Goal: Task Accomplishment & Management: Complete application form

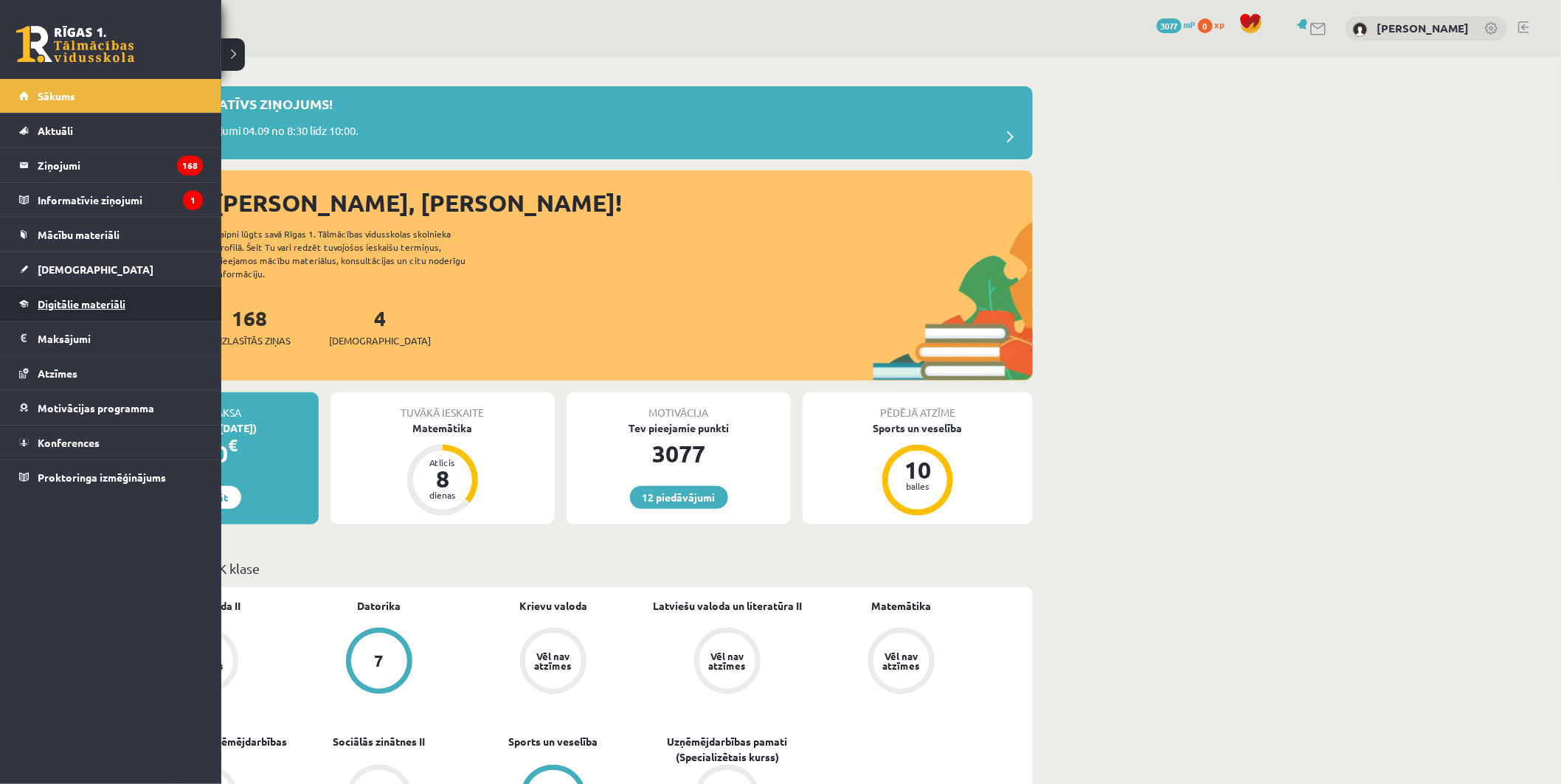
click at [62, 297] on link "Digitālie materiāli" at bounding box center [111, 304] width 184 height 34
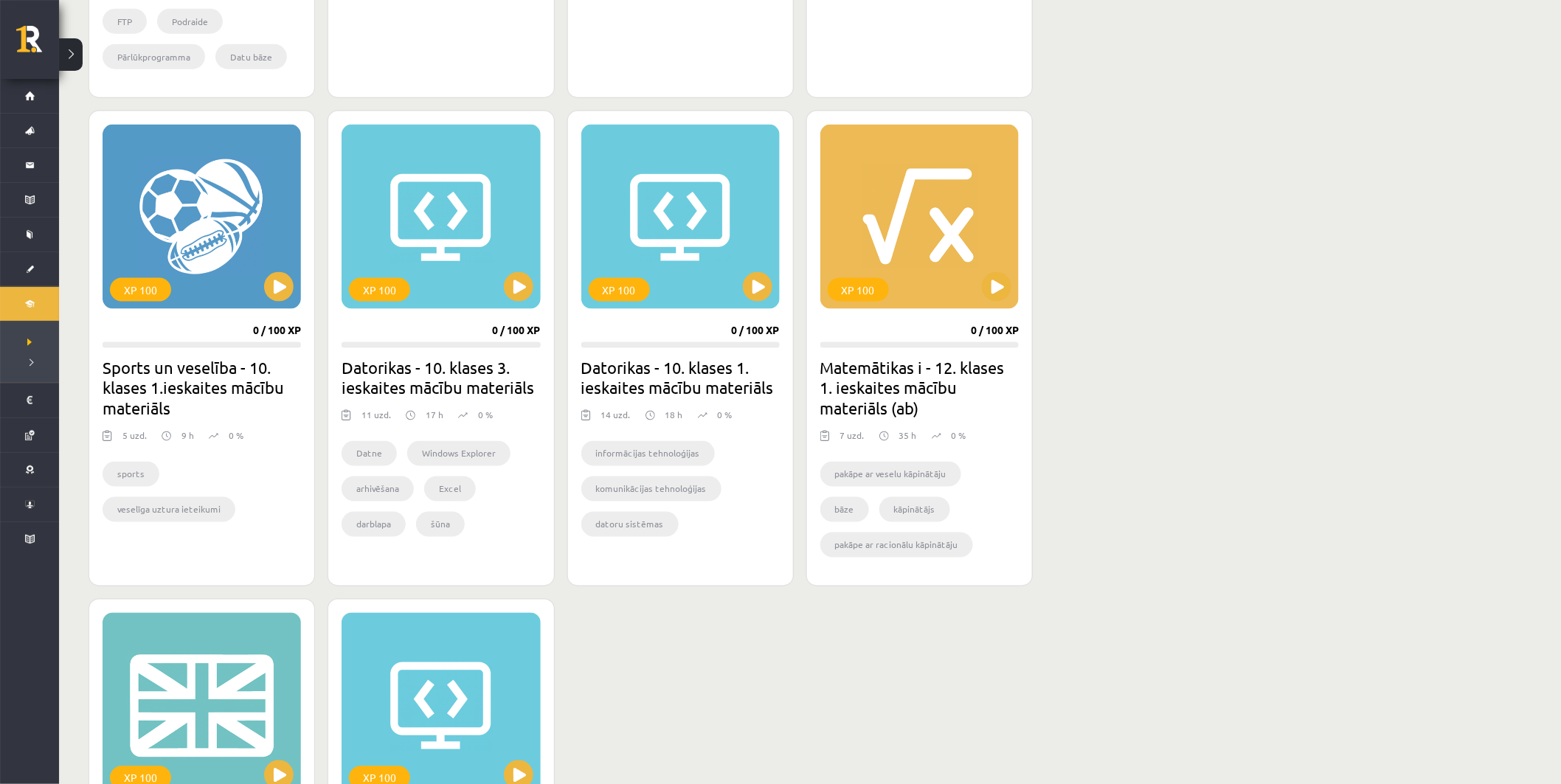
scroll to position [771, 0]
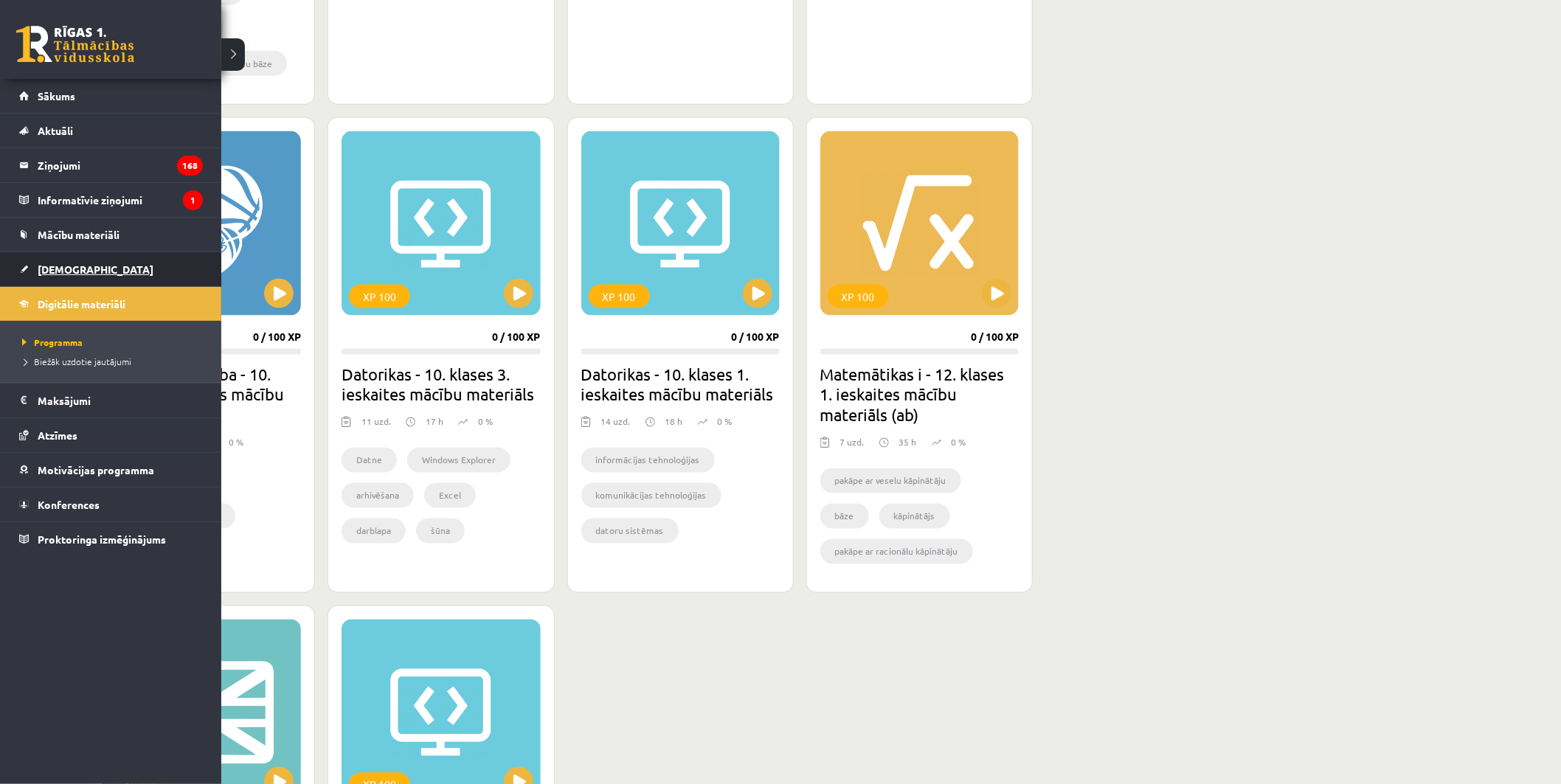
click at [66, 263] on span "[DEMOGRAPHIC_DATA]" at bounding box center [96, 269] width 116 height 13
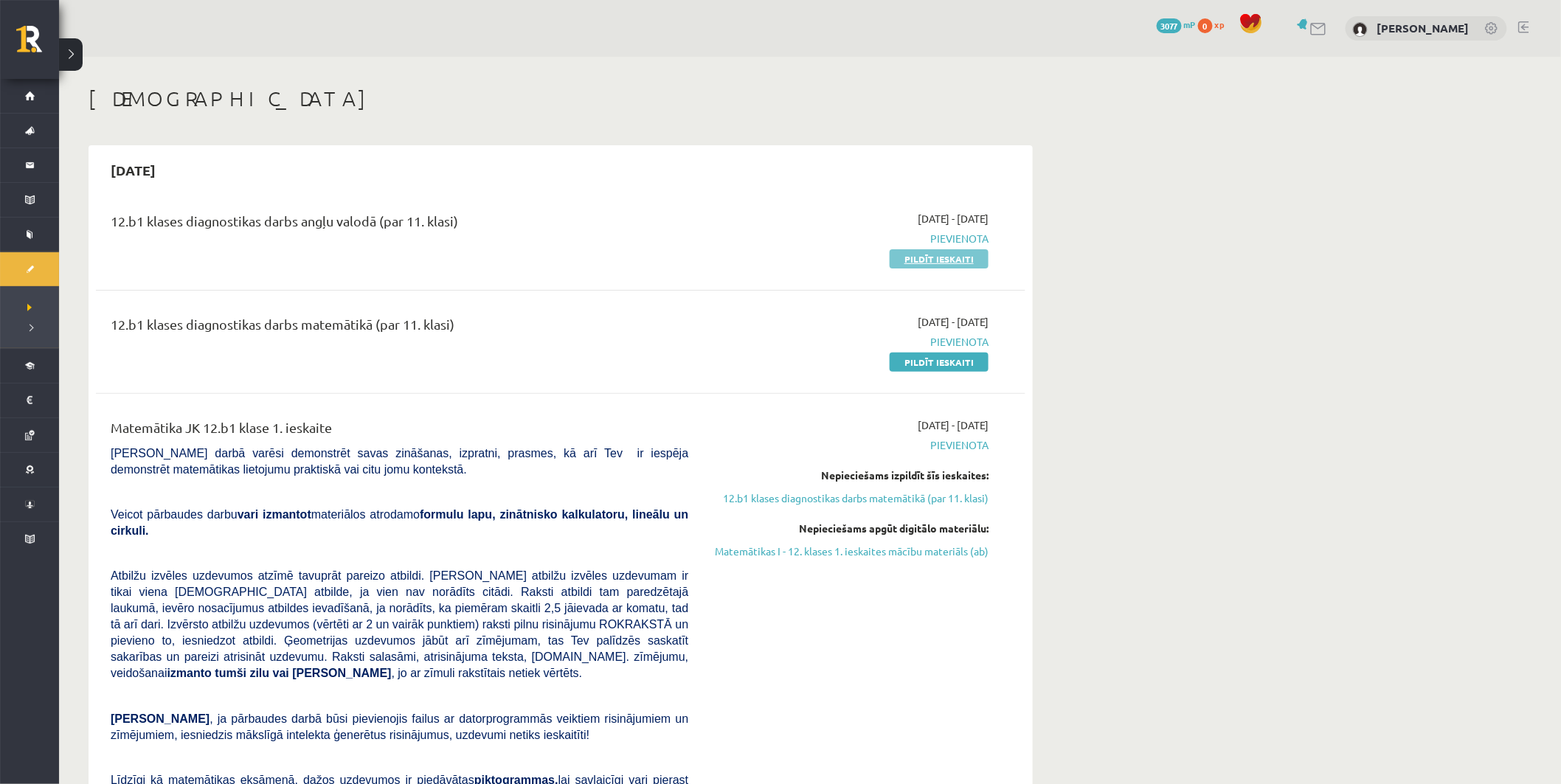
click at [925, 260] on link "Pildīt ieskaiti" at bounding box center [939, 259] width 99 height 19
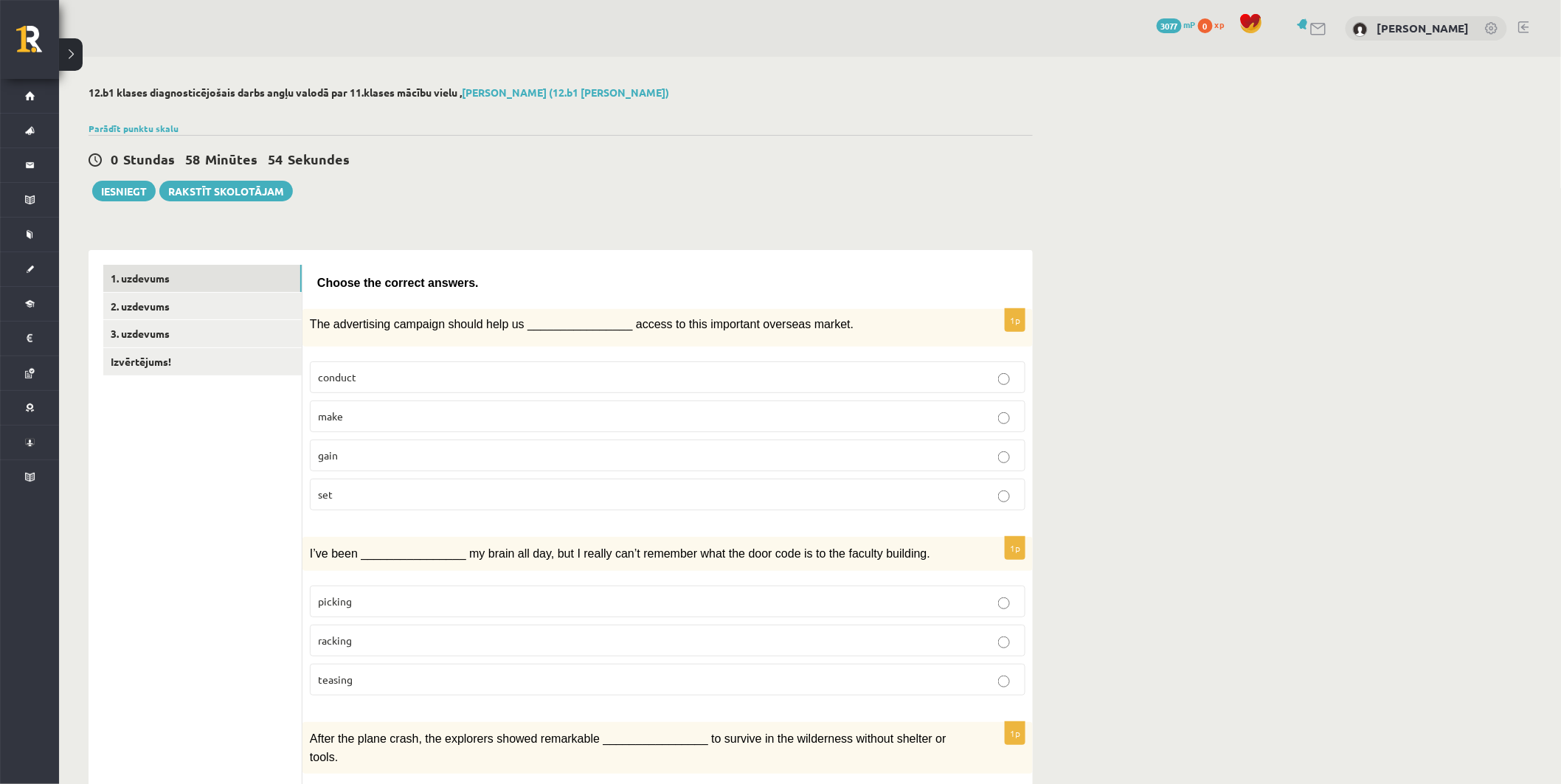
click at [369, 454] on p "gain" at bounding box center [667, 455] width 699 height 16
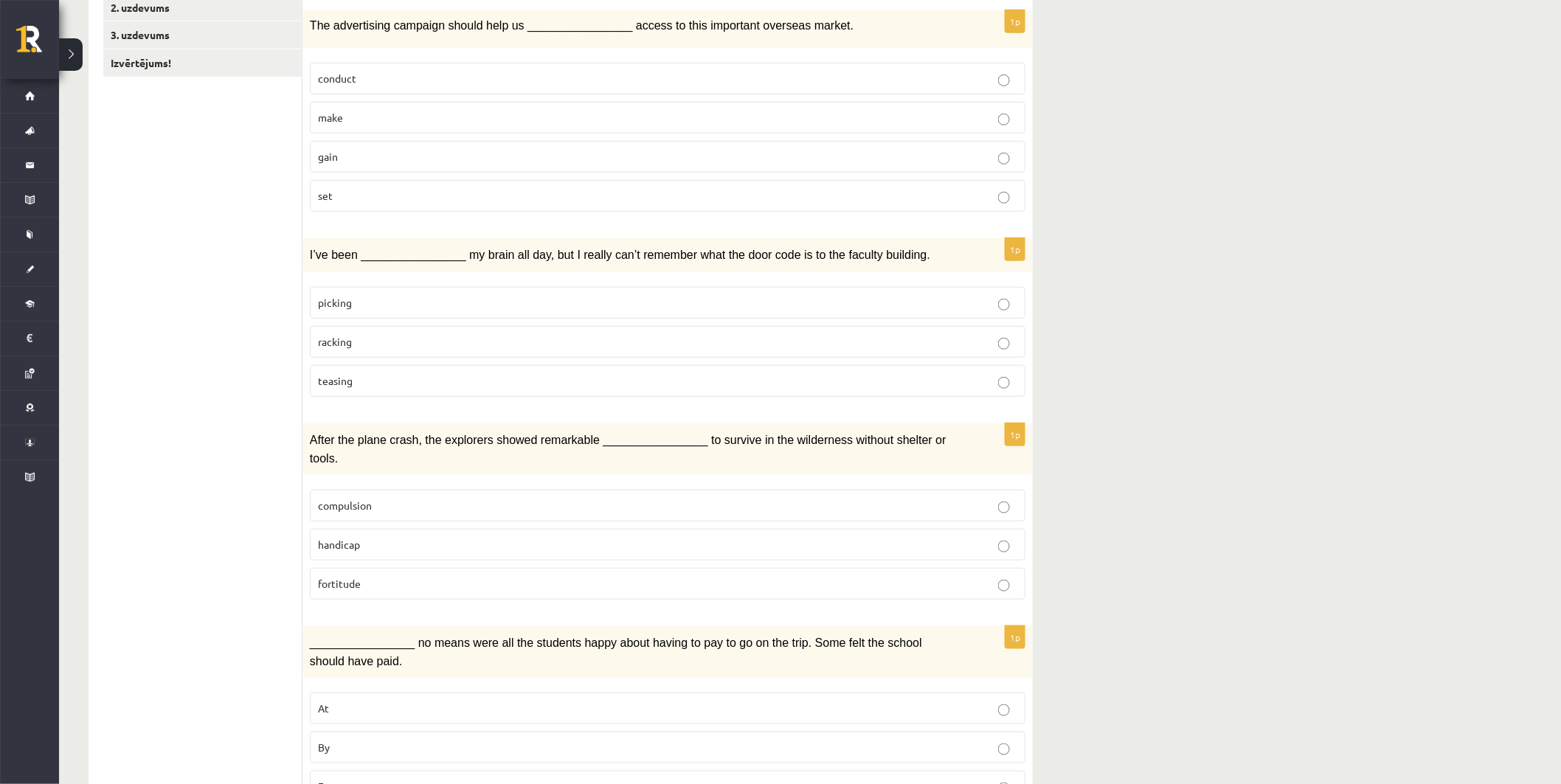
scroll to position [327, 0]
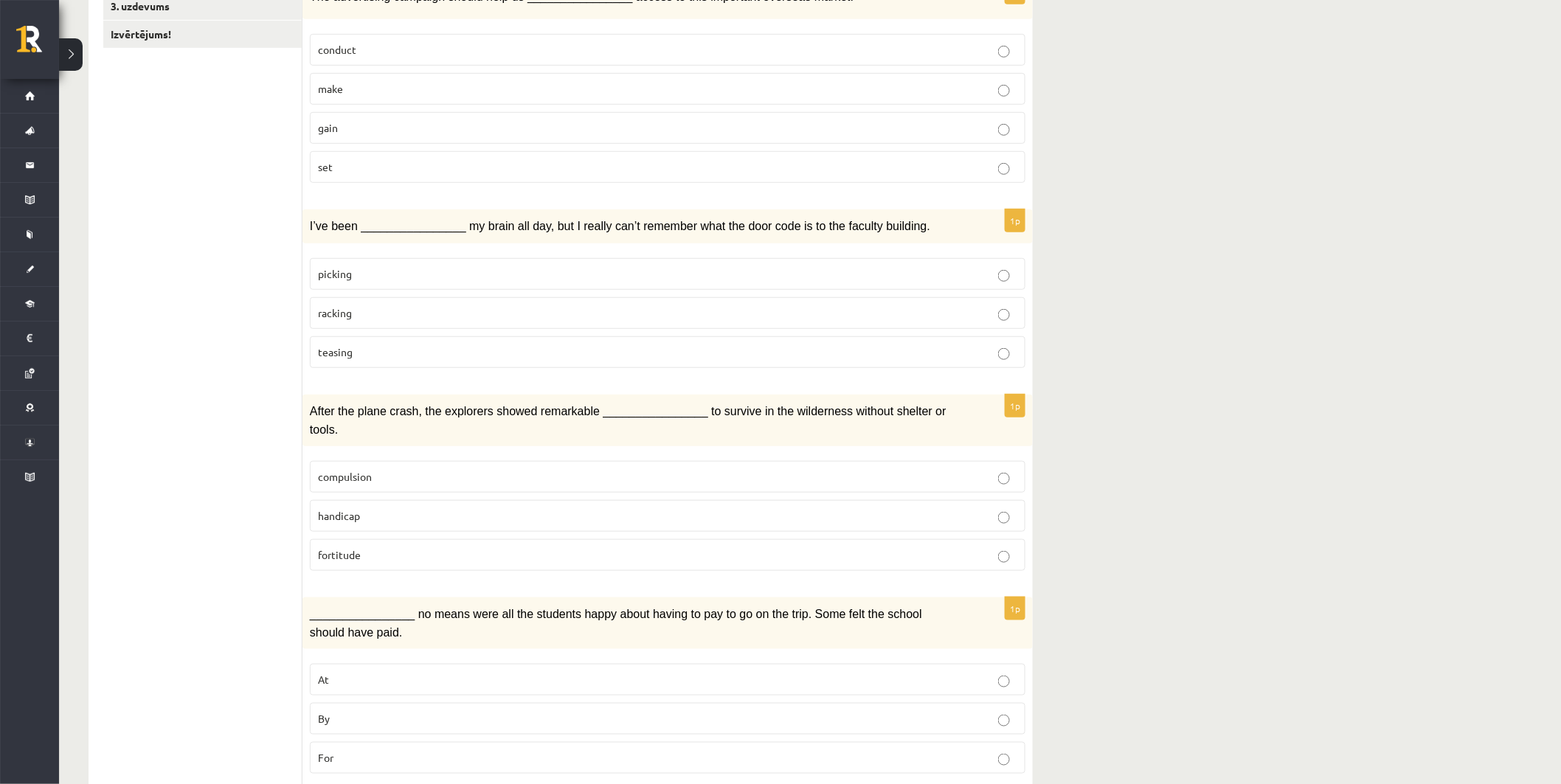
click at [667, 311] on p "racking" at bounding box center [667, 313] width 699 height 16
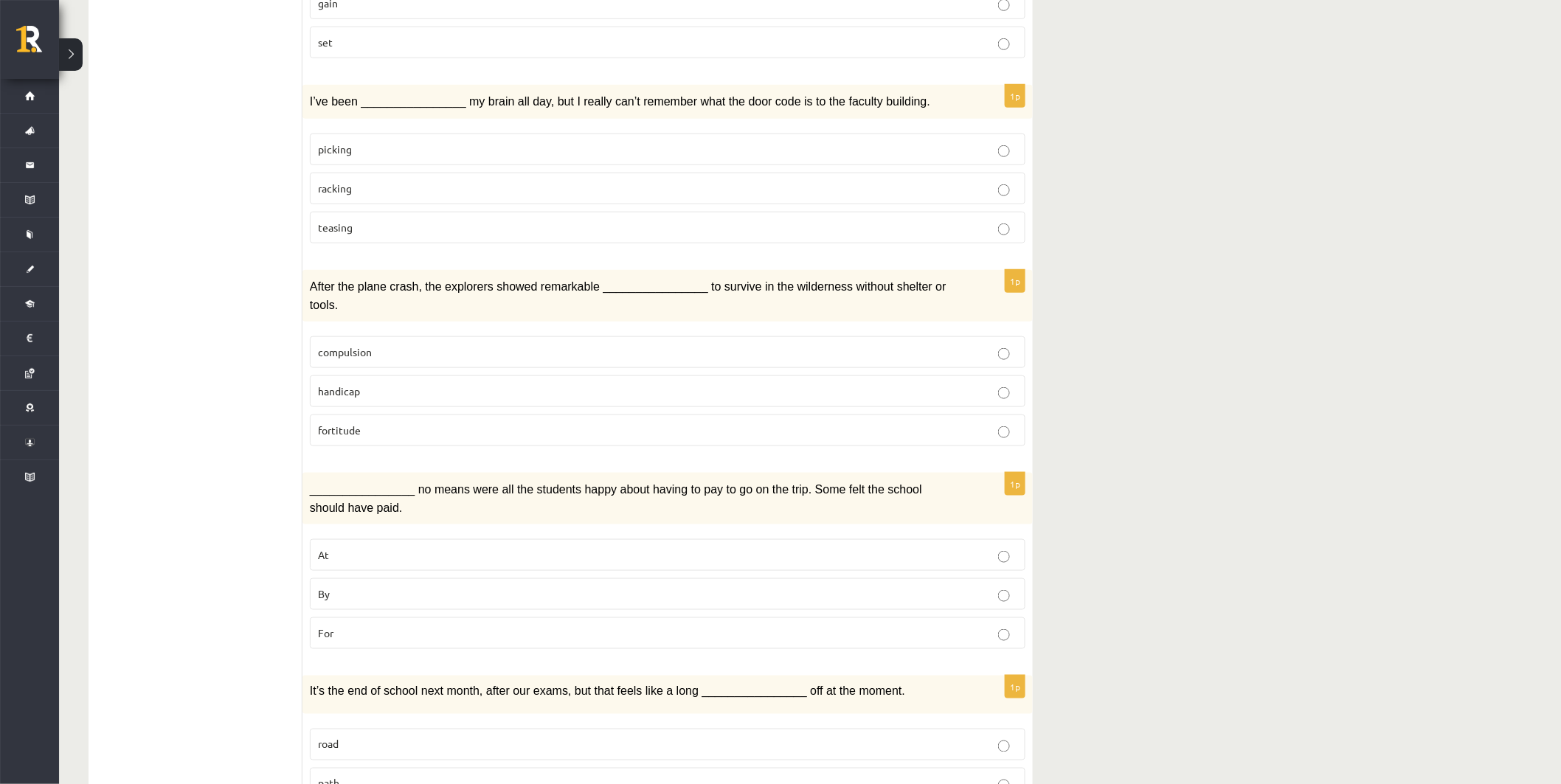
scroll to position [491, 0]
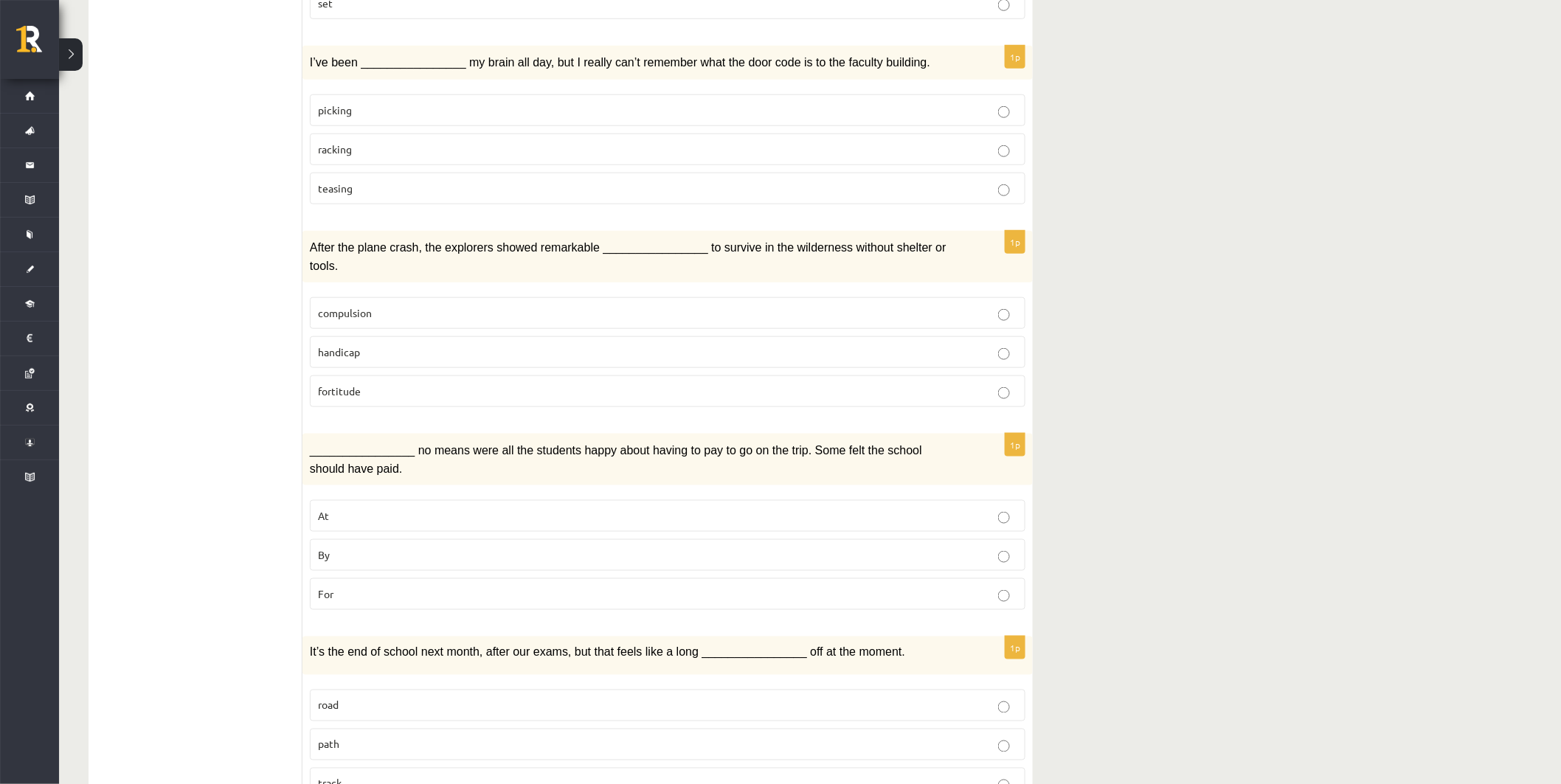
click at [765, 379] on label "fortitude" at bounding box center [668, 391] width 716 height 32
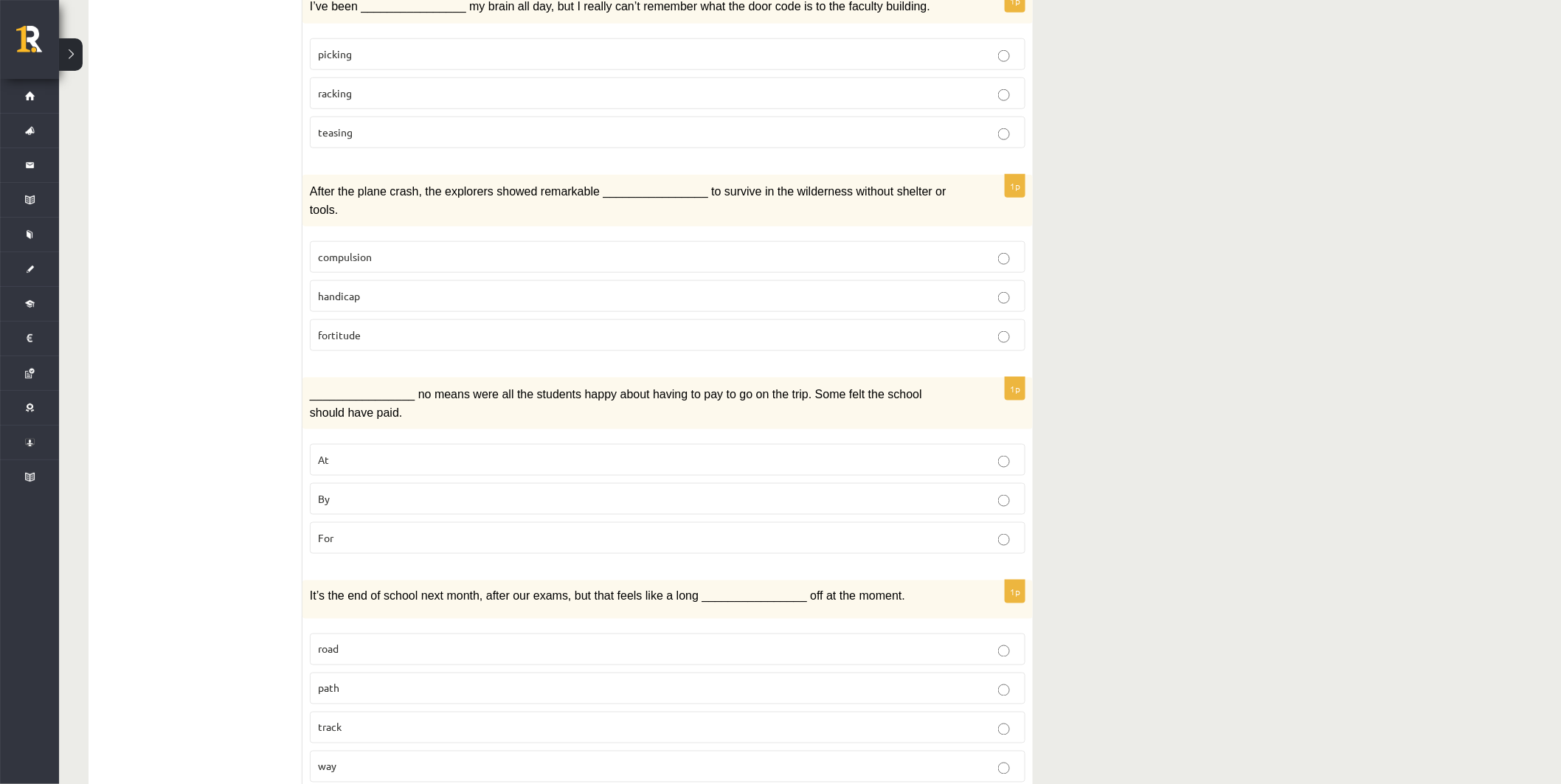
scroll to position [655, 0]
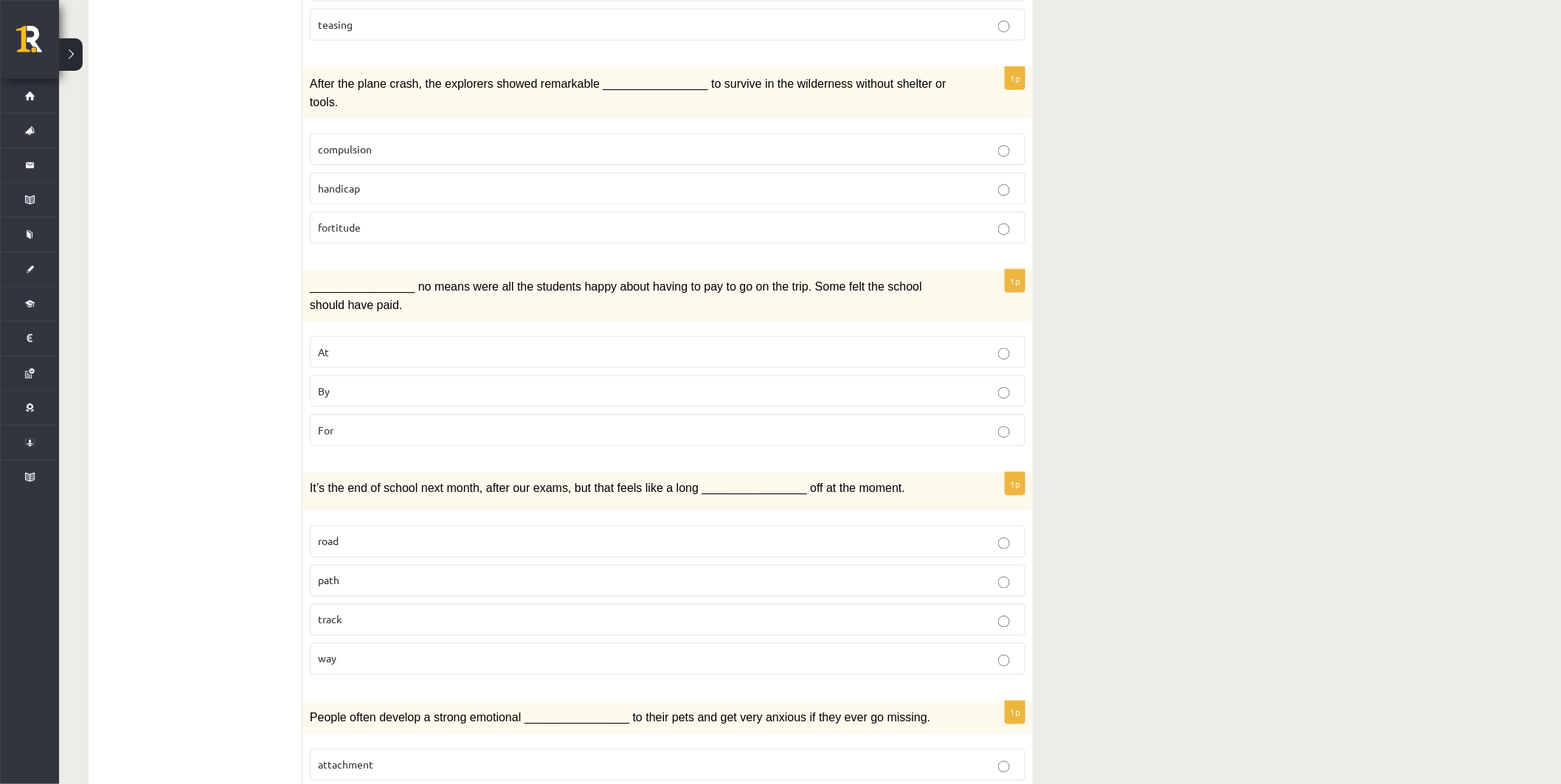
click at [401, 384] on p "By" at bounding box center [667, 391] width 699 height 16
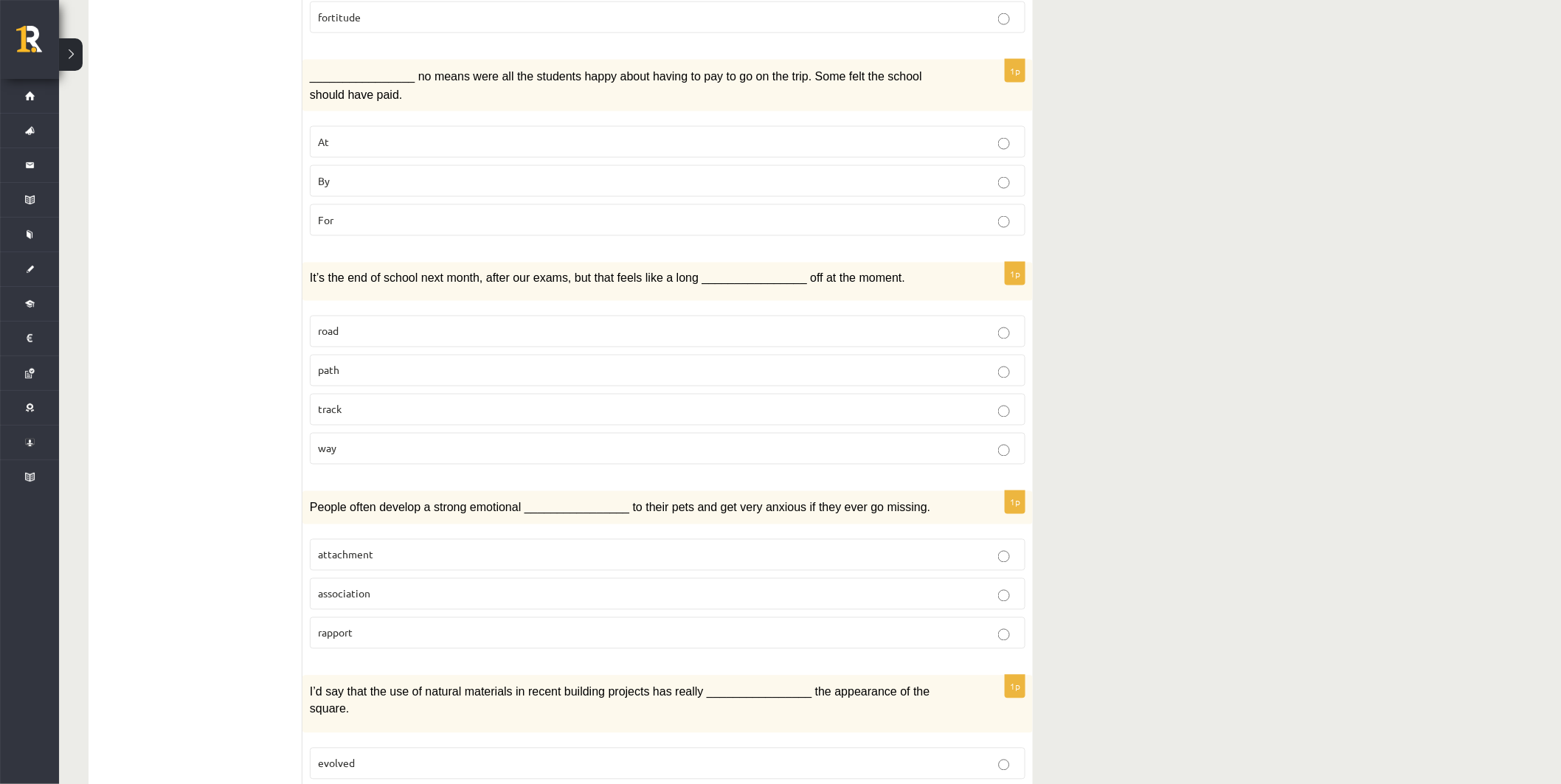
scroll to position [902, 0]
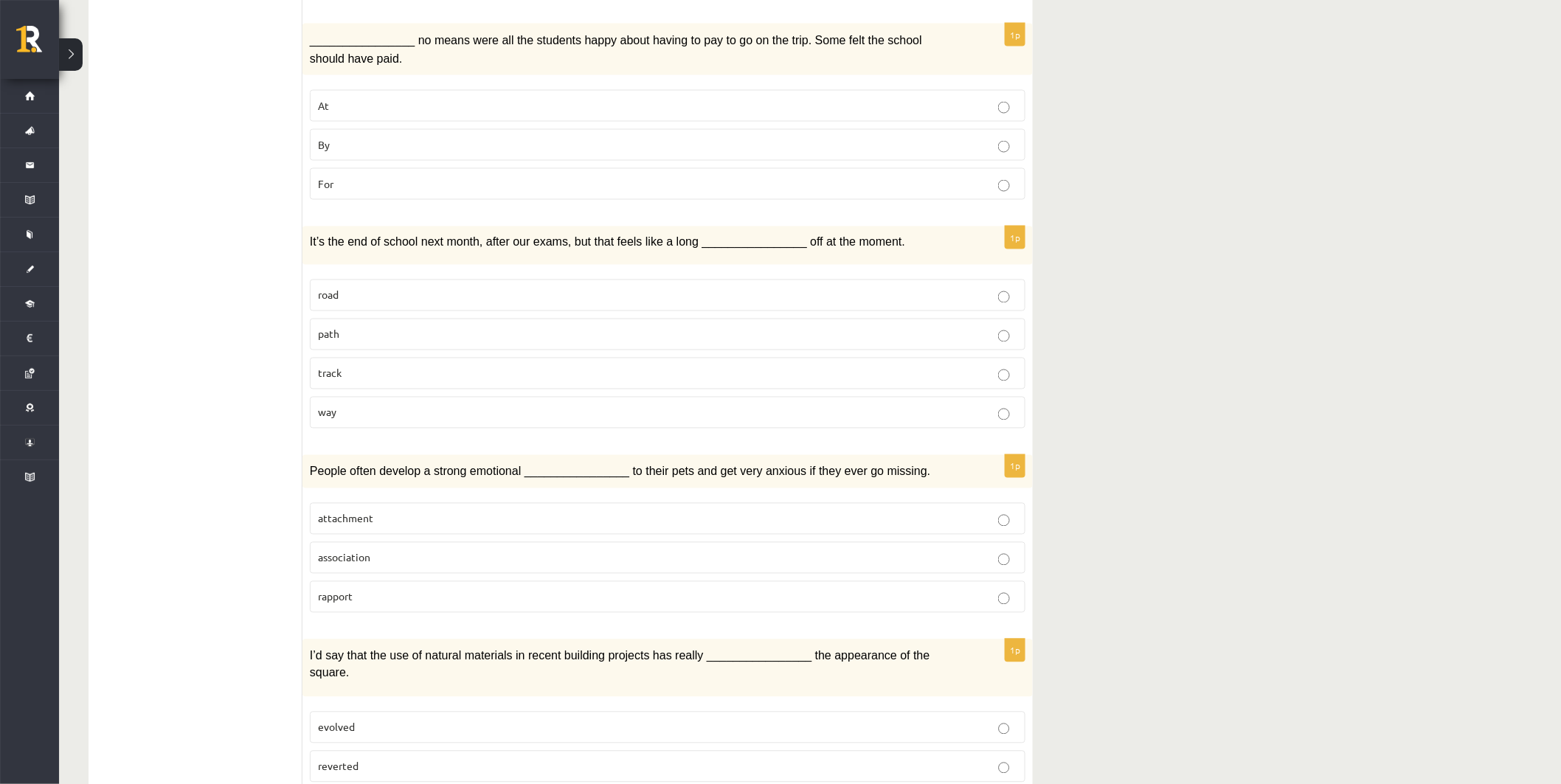
click at [374, 405] on p "way" at bounding box center [667, 412] width 699 height 16
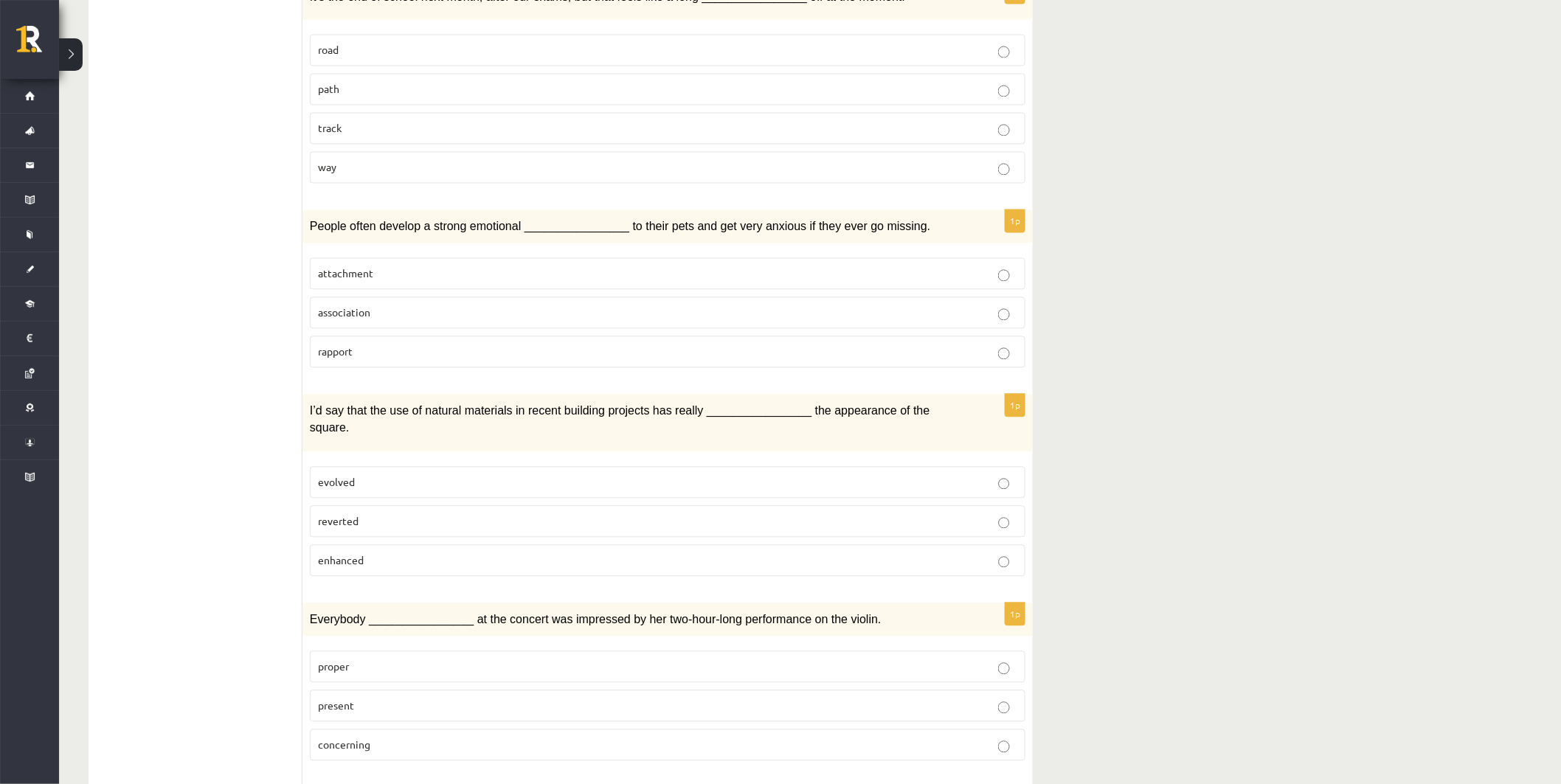
scroll to position [1147, 0]
click at [380, 266] on p "attachment" at bounding box center [667, 273] width 699 height 16
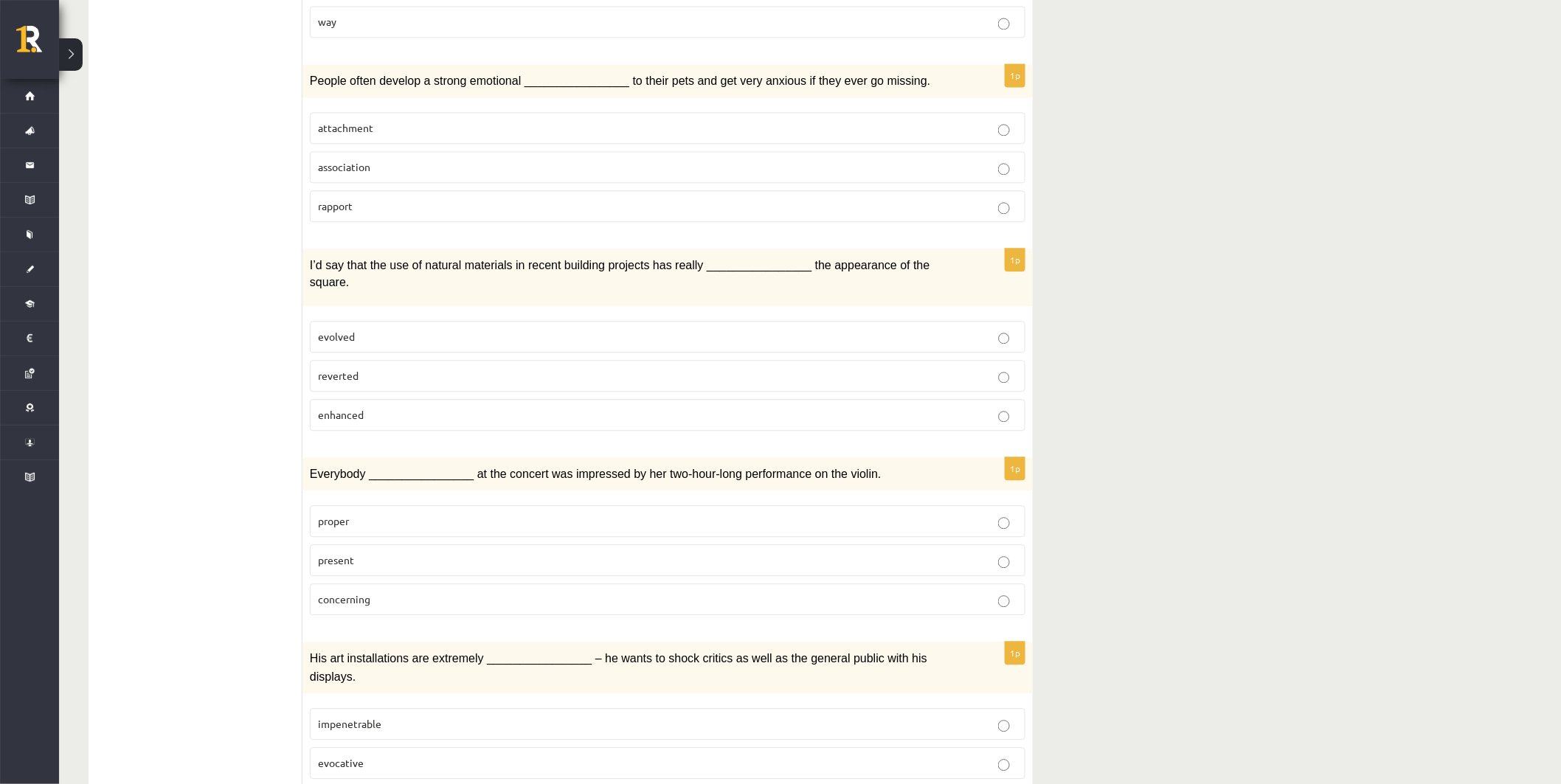
scroll to position [1311, 0]
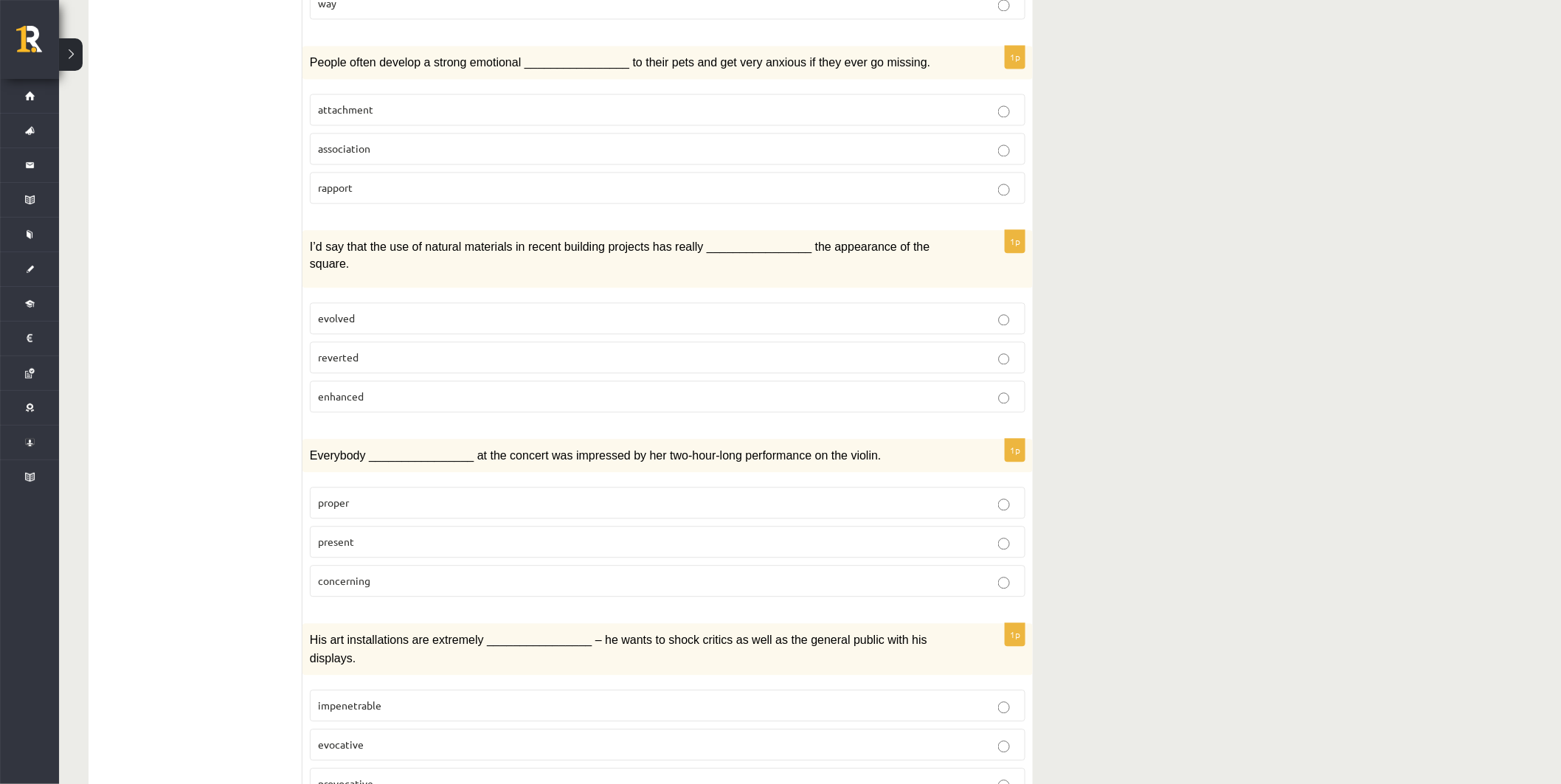
click at [422, 389] on p "enhanced" at bounding box center [667, 396] width 699 height 16
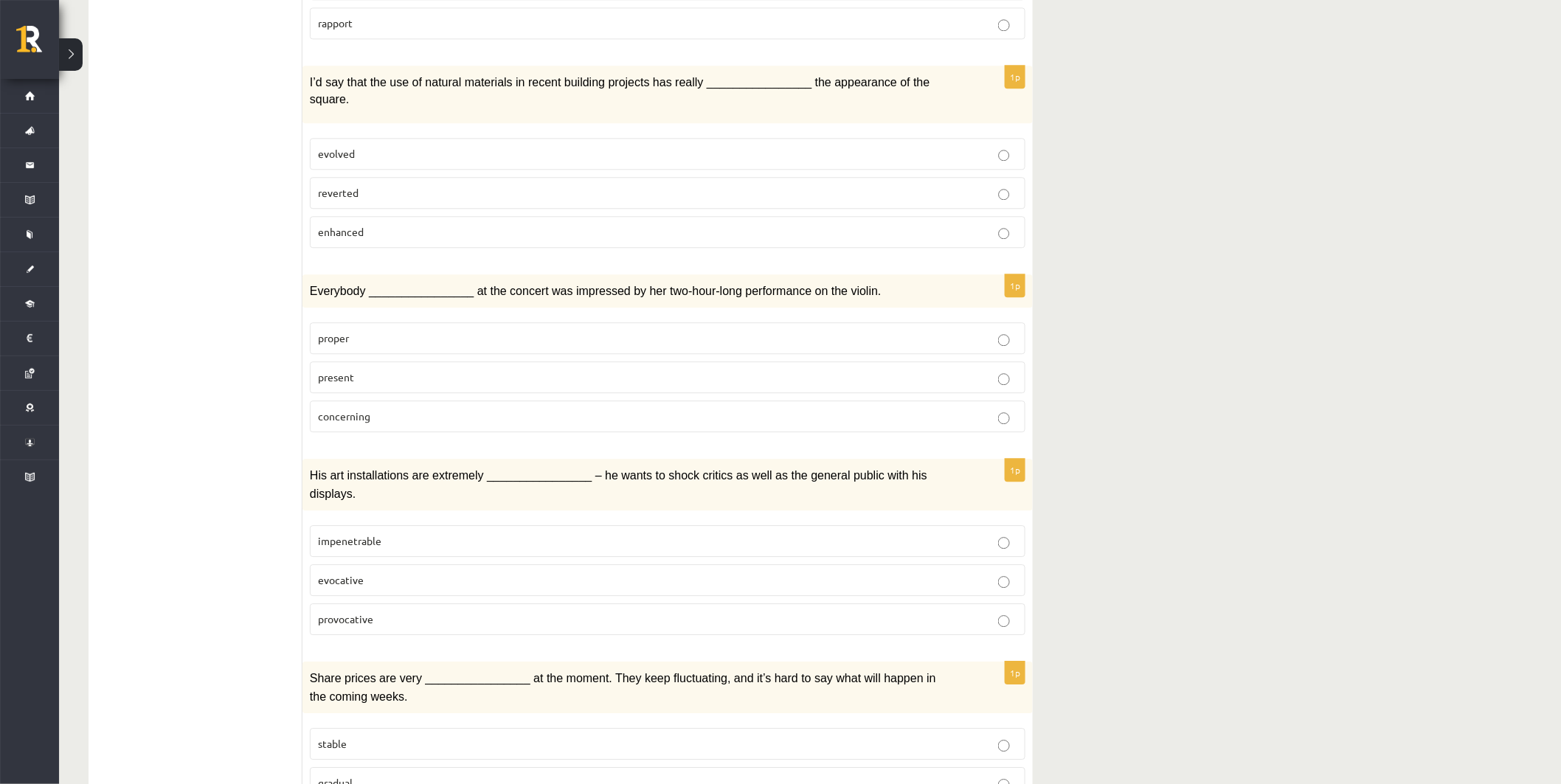
scroll to position [1557, 0]
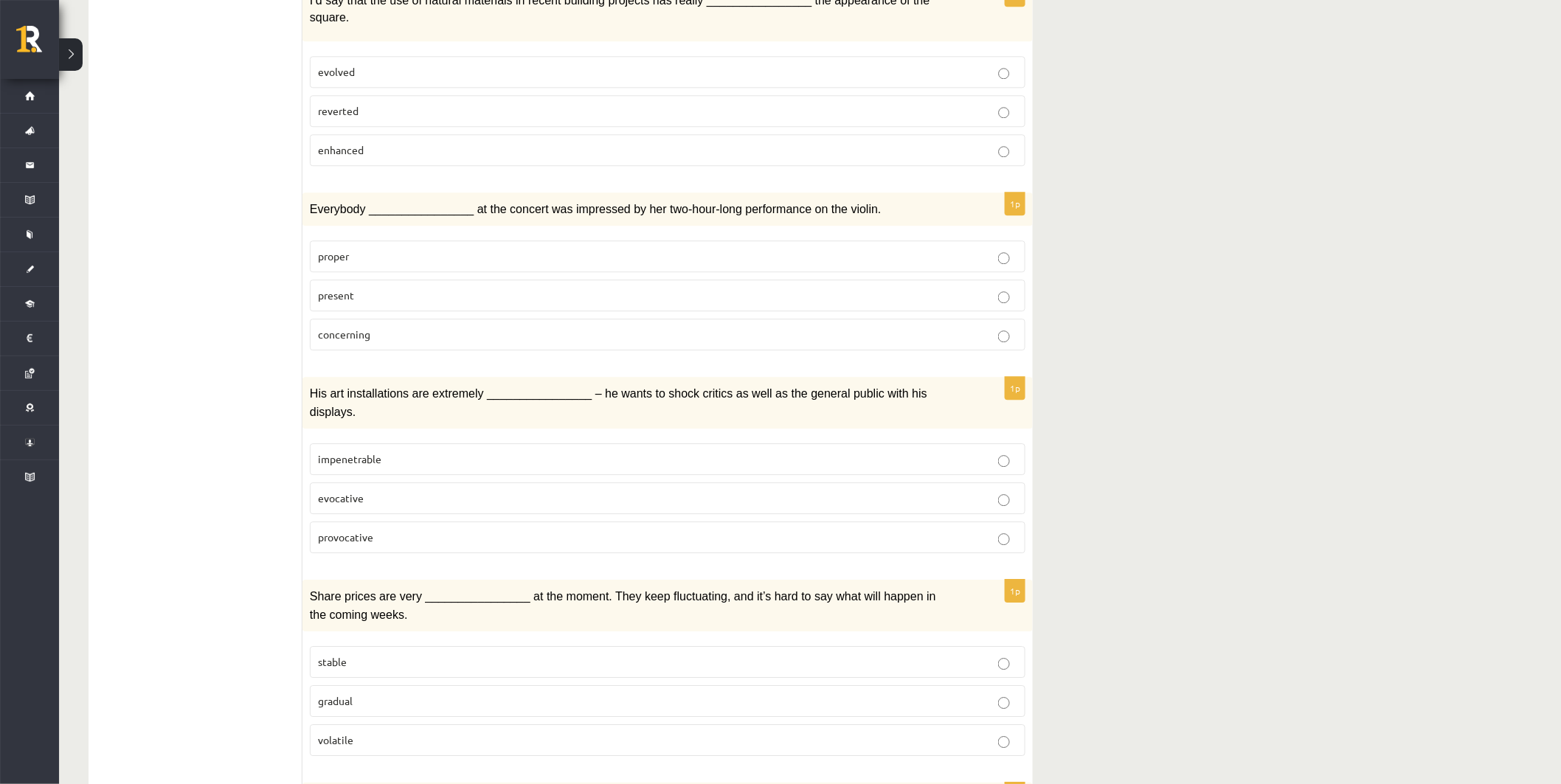
click at [444, 288] on p "present" at bounding box center [667, 295] width 699 height 16
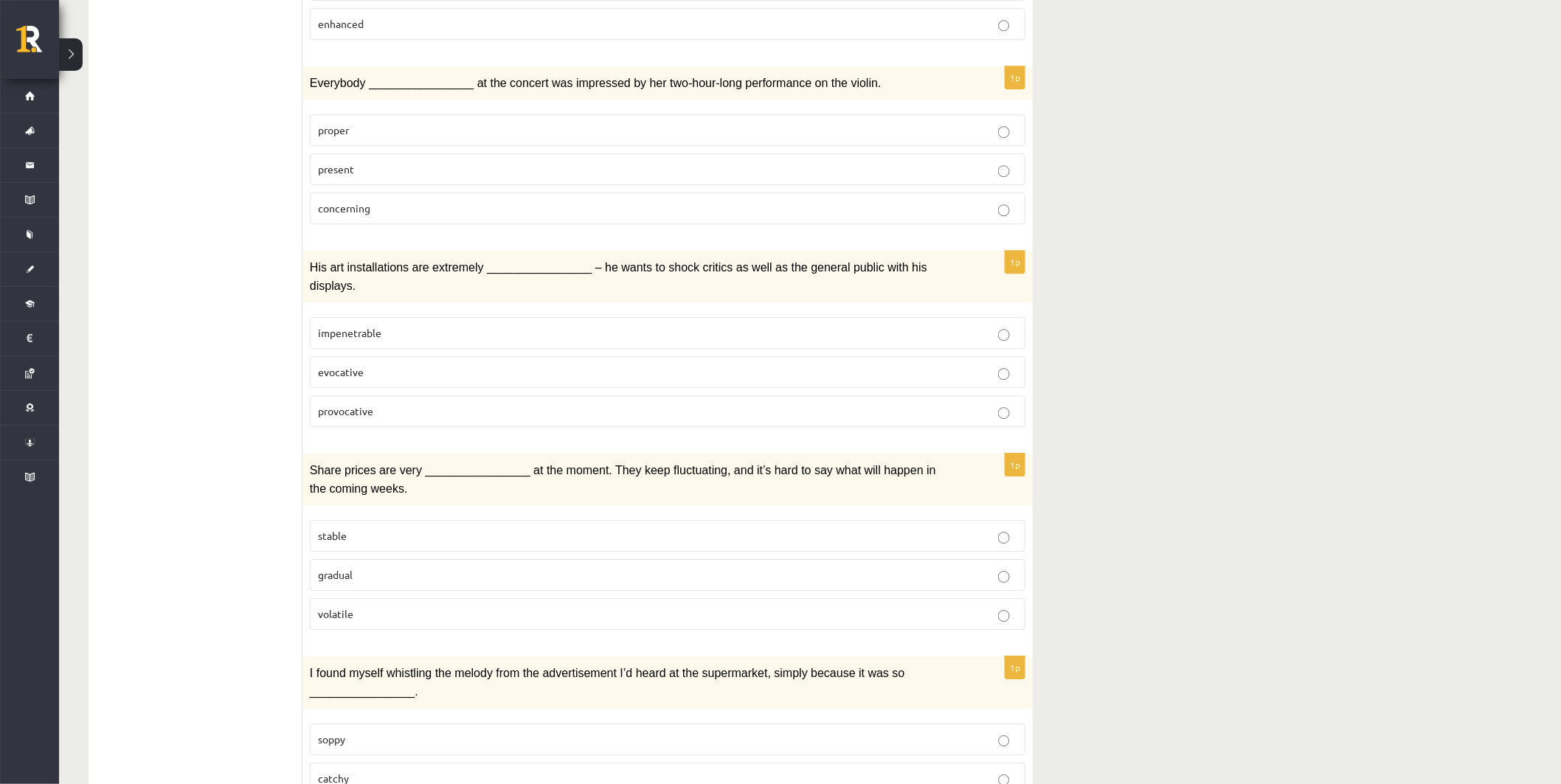
scroll to position [1721, 0]
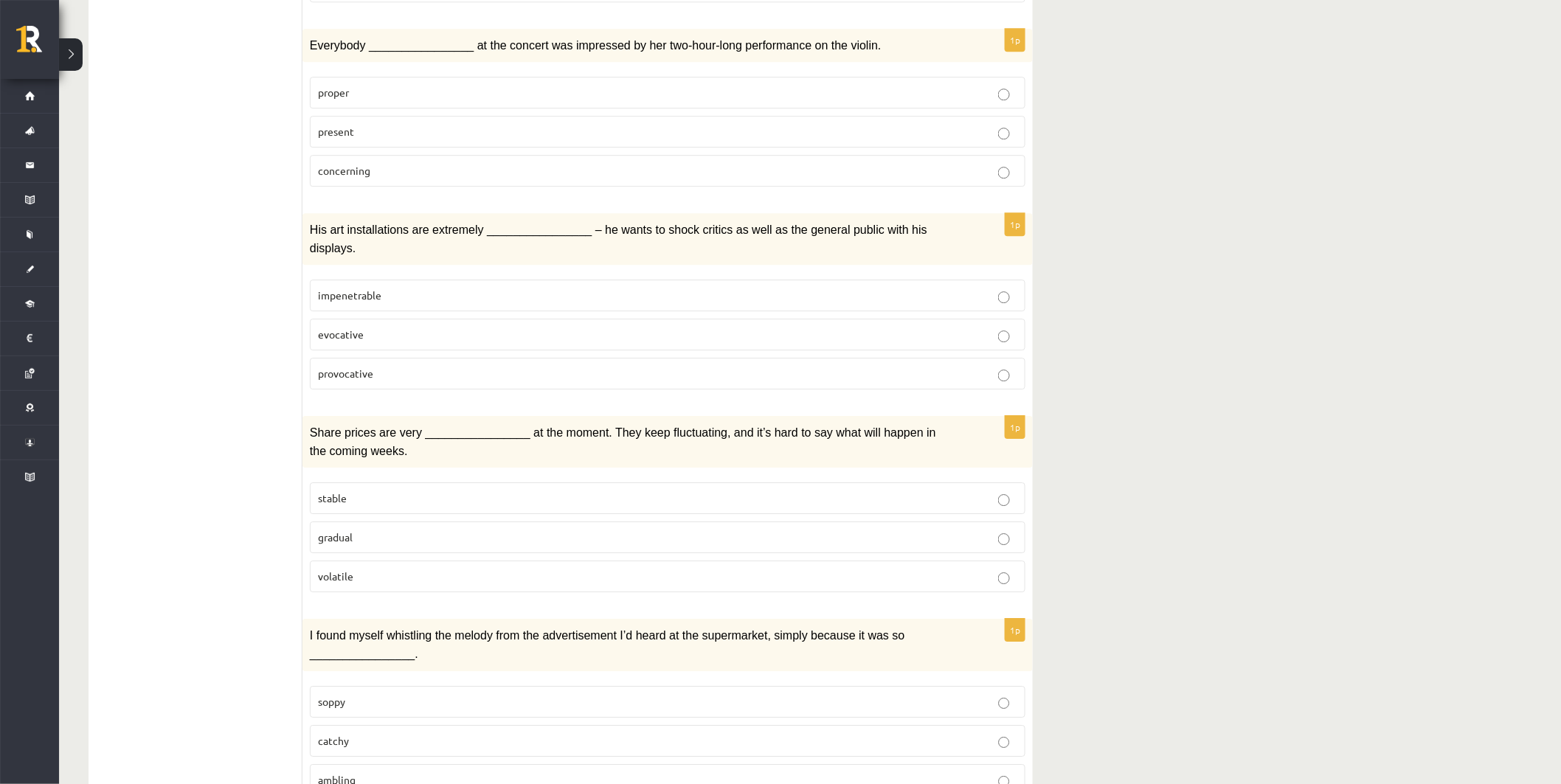
click at [406, 288] on p "impenetrable" at bounding box center [667, 295] width 699 height 16
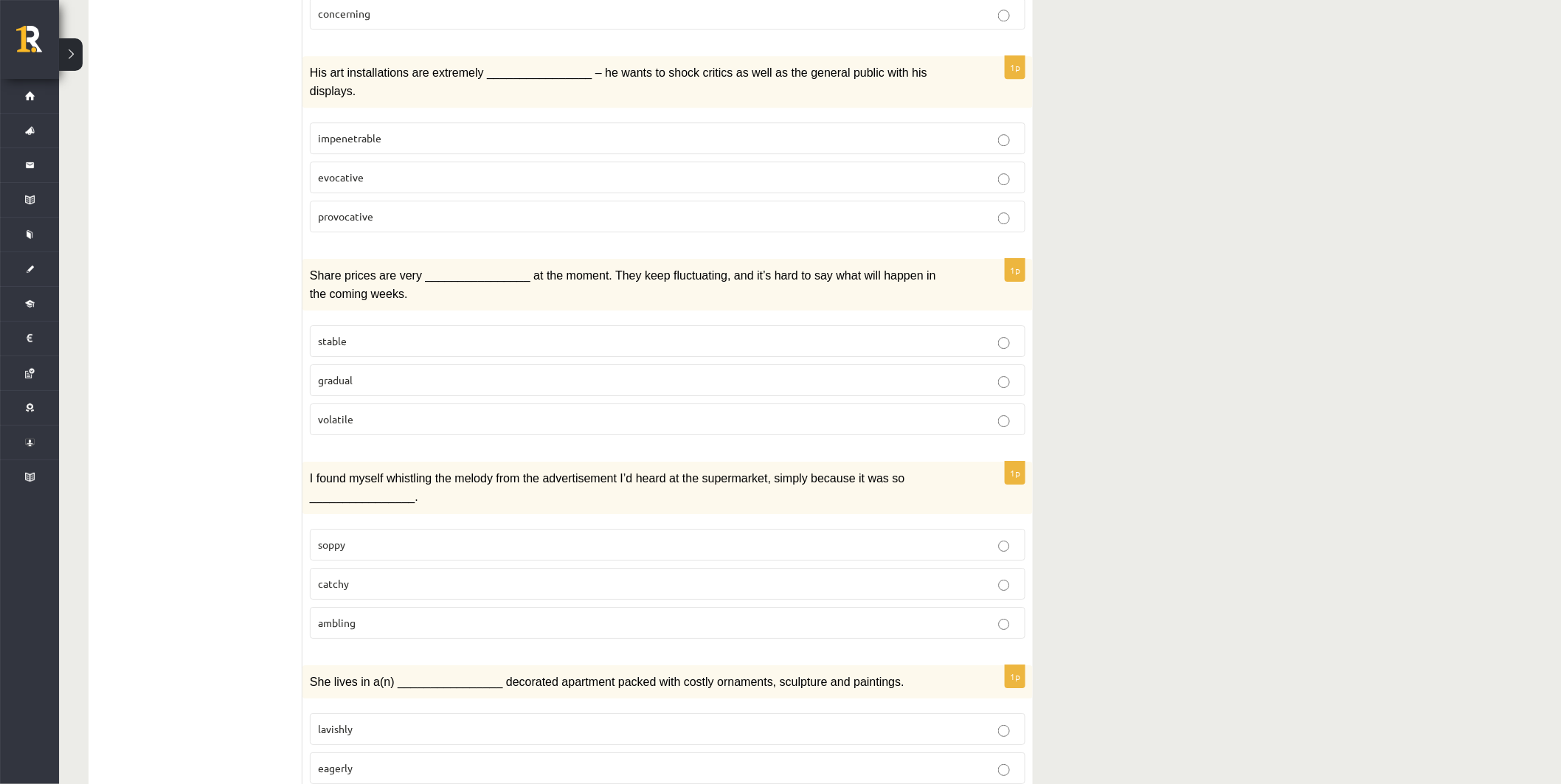
scroll to position [1885, 0]
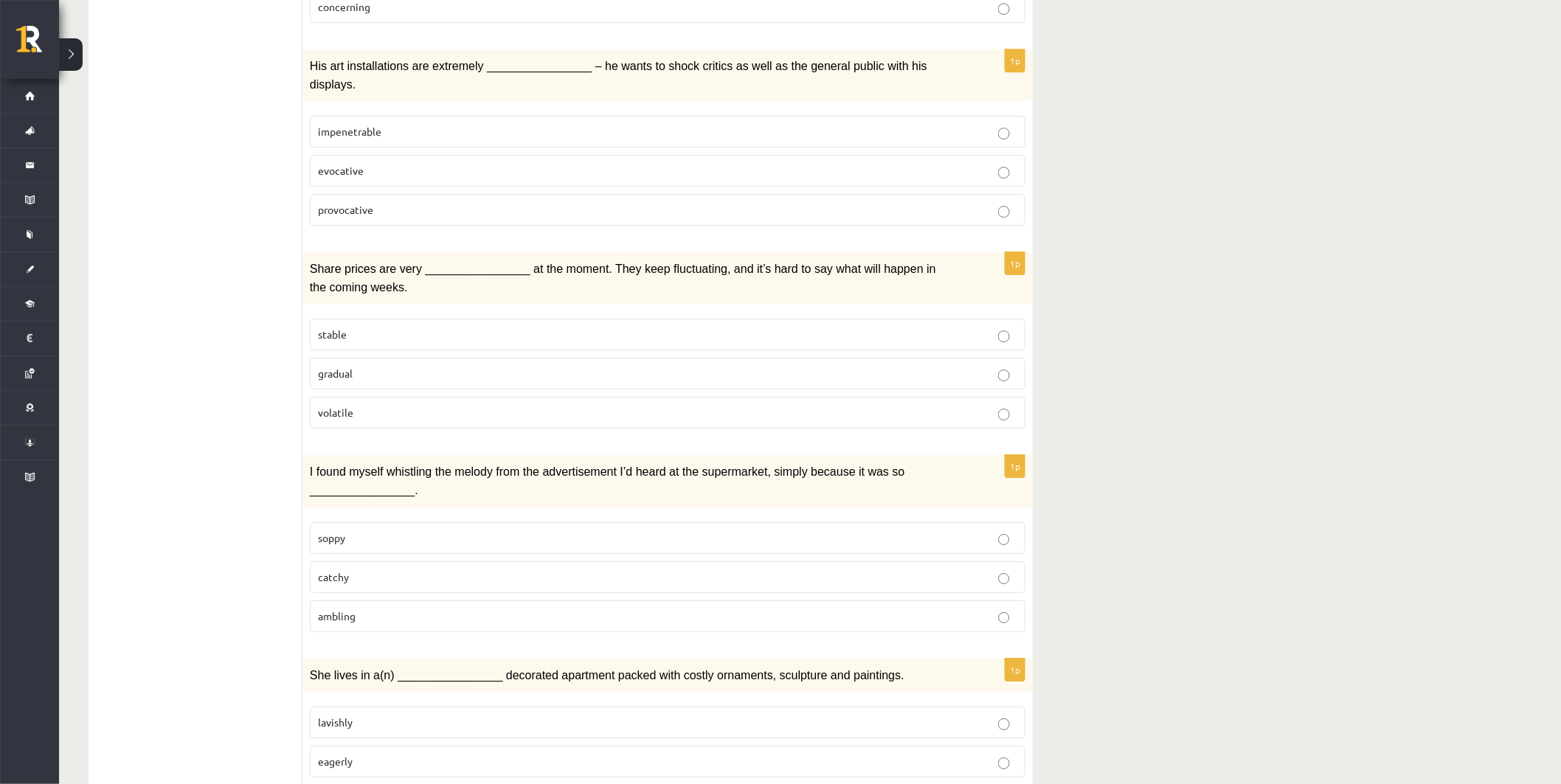
click at [469, 327] on p "stable" at bounding box center [667, 334] width 699 height 16
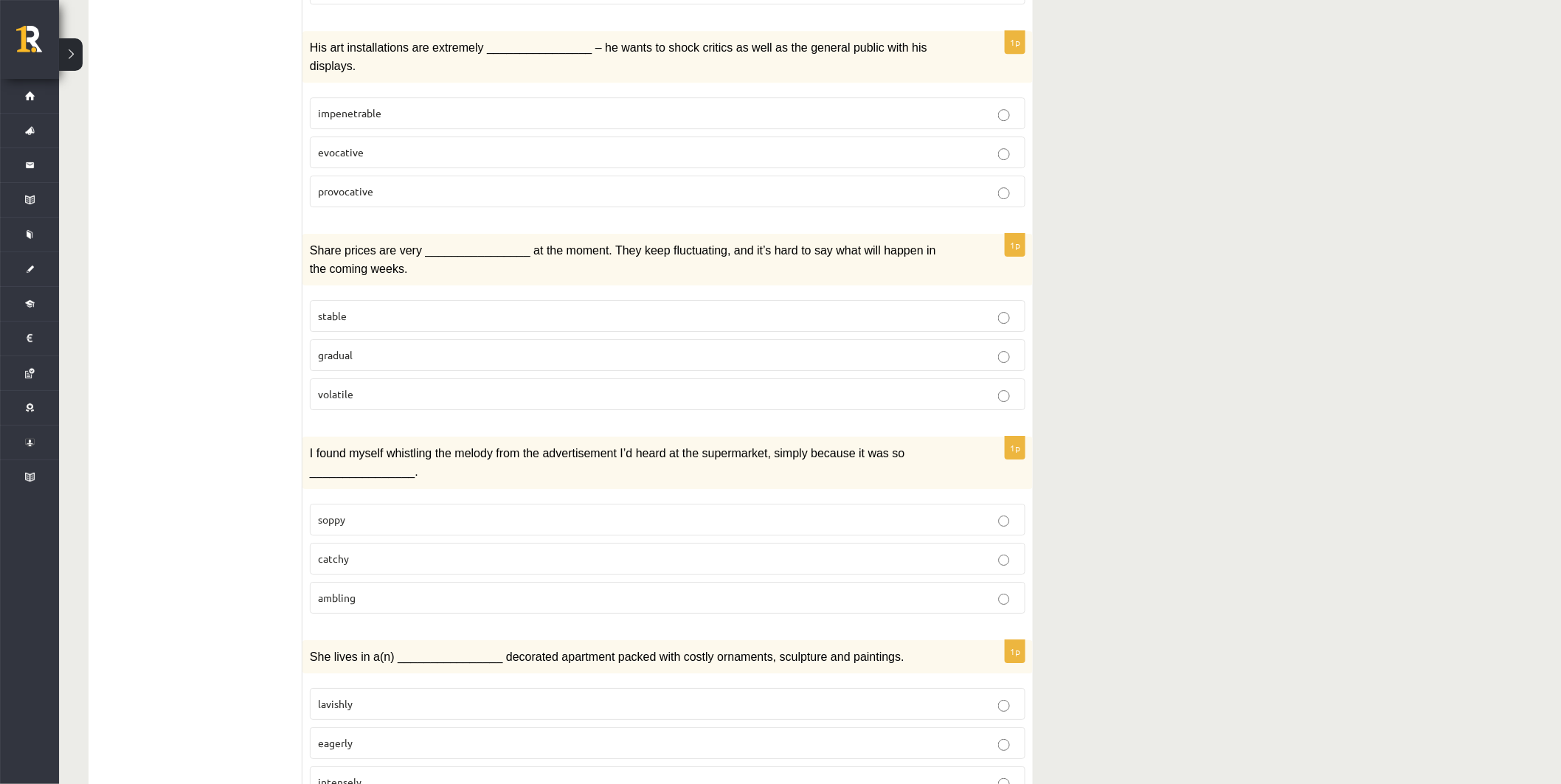
scroll to position [1907, 0]
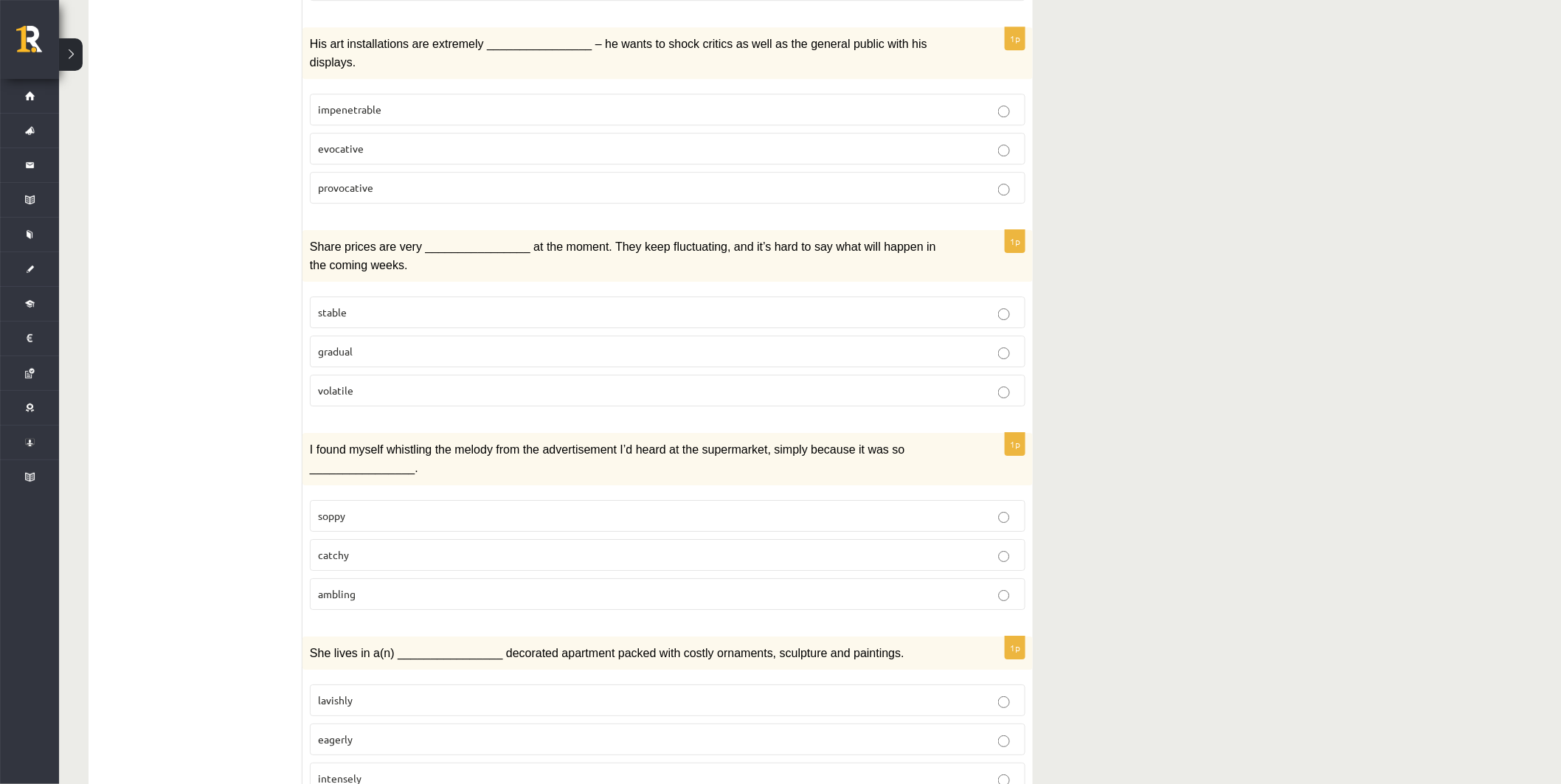
click at [406, 539] on label "catchy" at bounding box center [668, 555] width 716 height 32
click at [519, 684] on label "lavishly" at bounding box center [668, 700] width 716 height 32
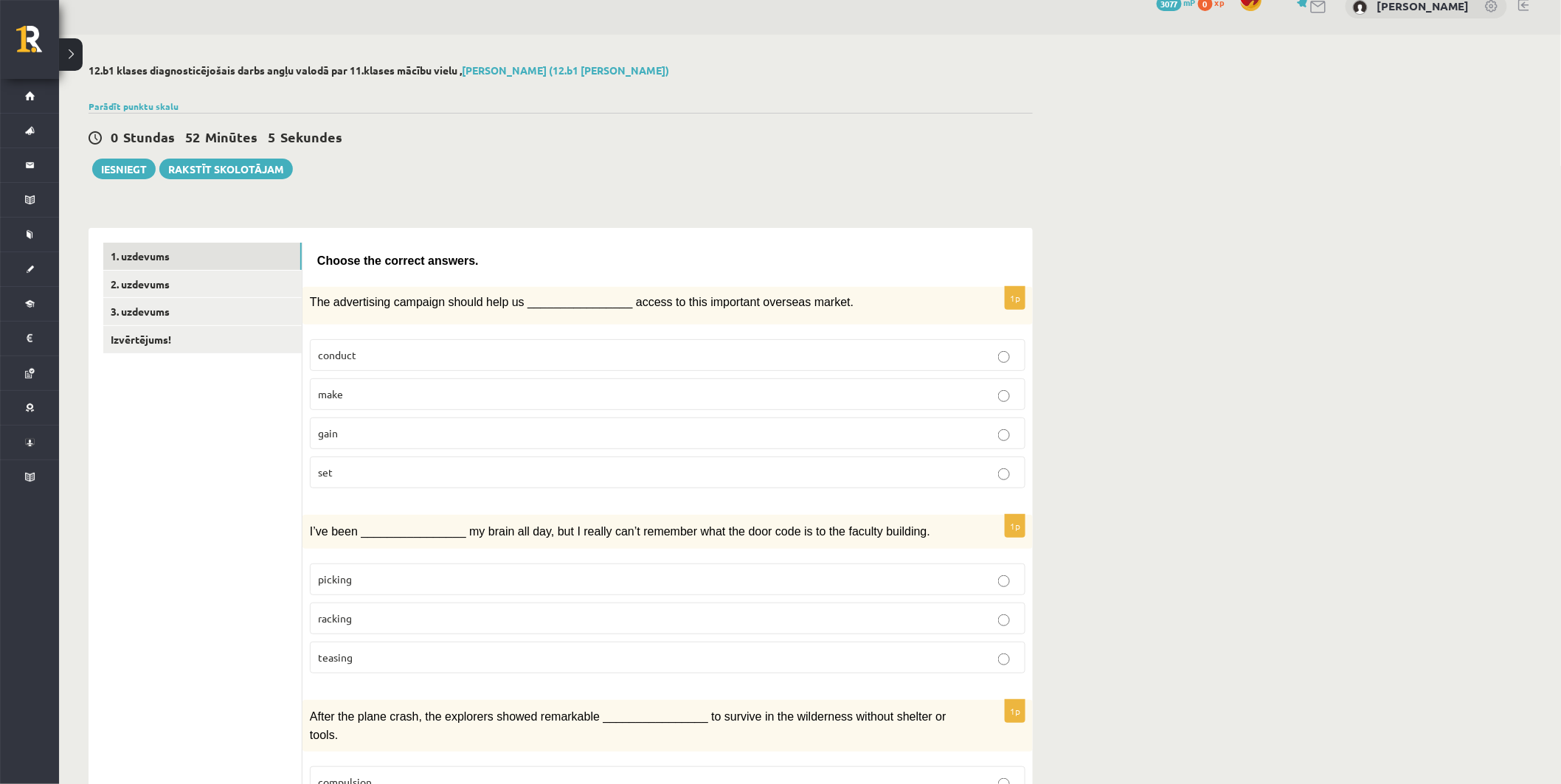
scroll to position [0, 0]
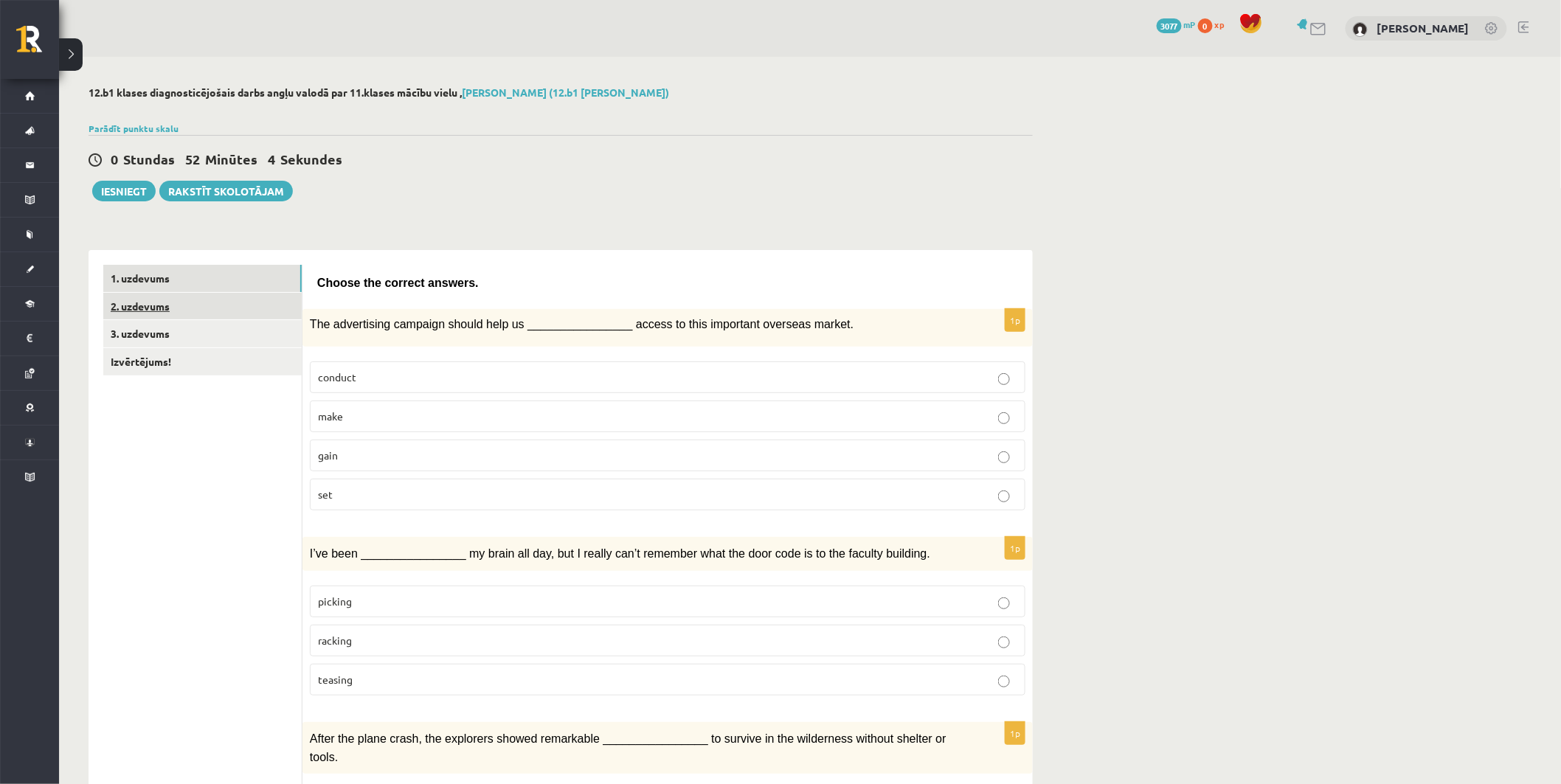
click at [231, 318] on link "2. uzdevums" at bounding box center [202, 306] width 199 height 28
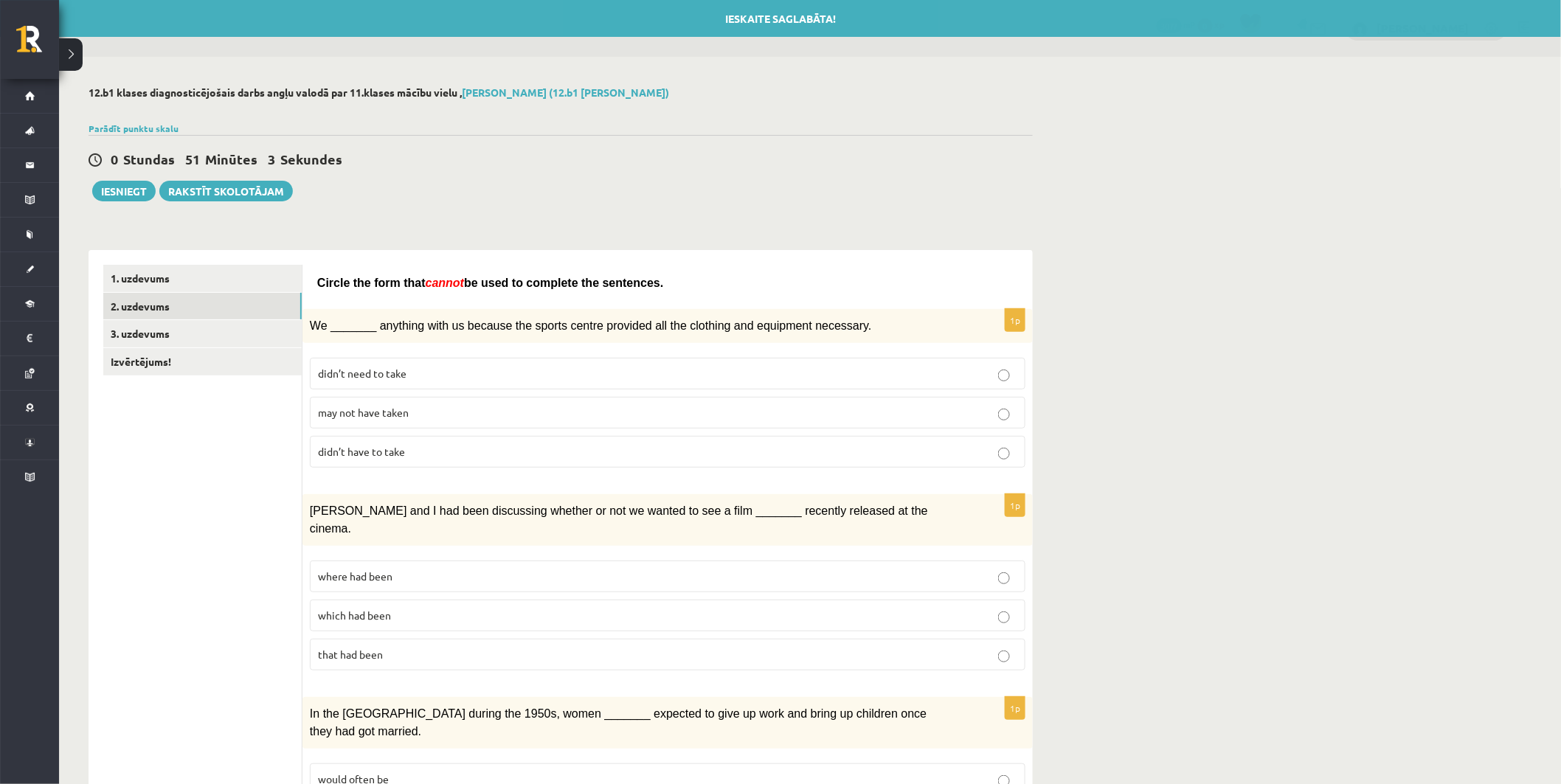
click at [396, 414] on span "may not have taken" at bounding box center [363, 412] width 91 height 13
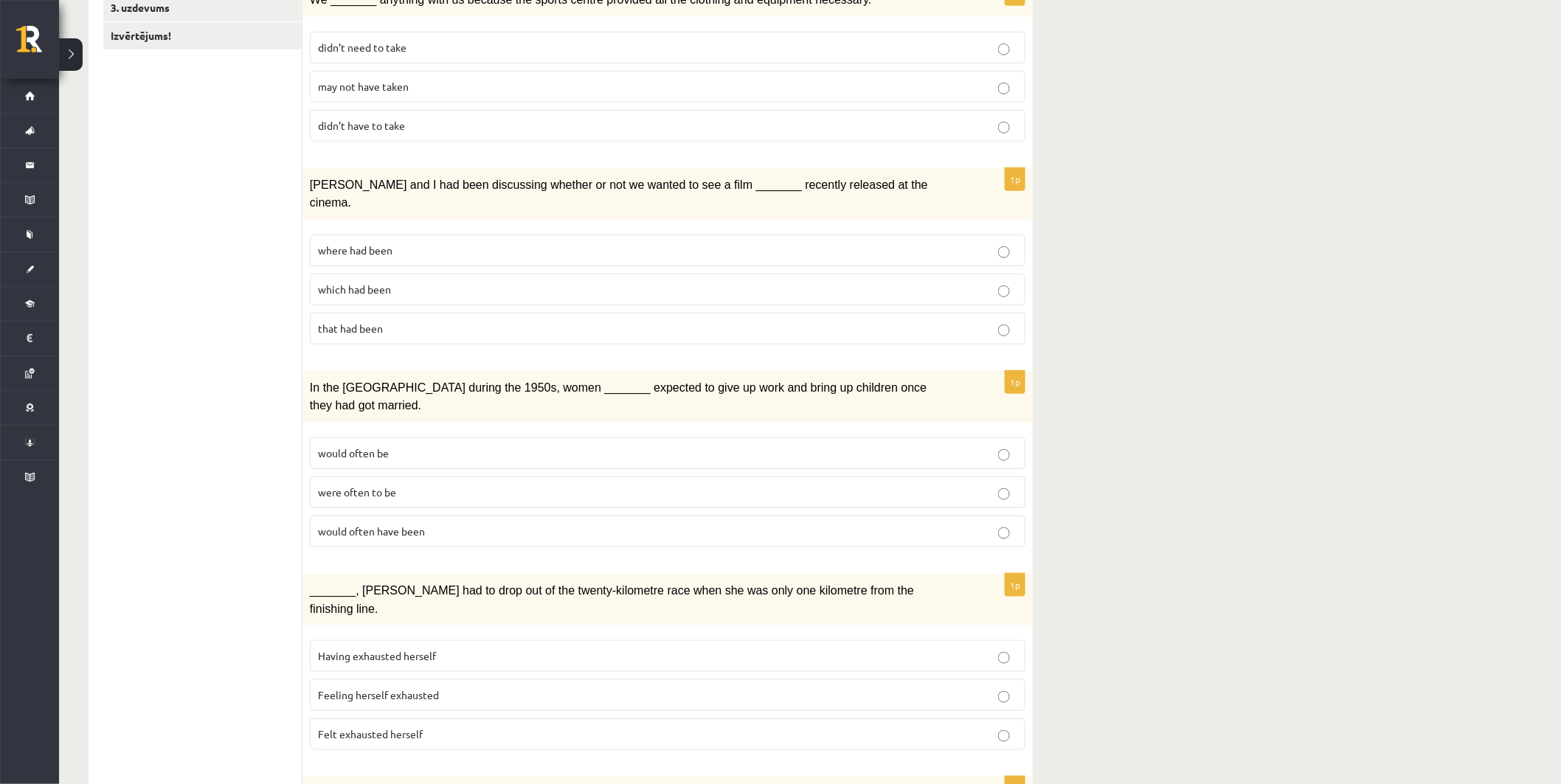
scroll to position [327, 0]
click at [416, 241] on p "where had been" at bounding box center [667, 248] width 699 height 16
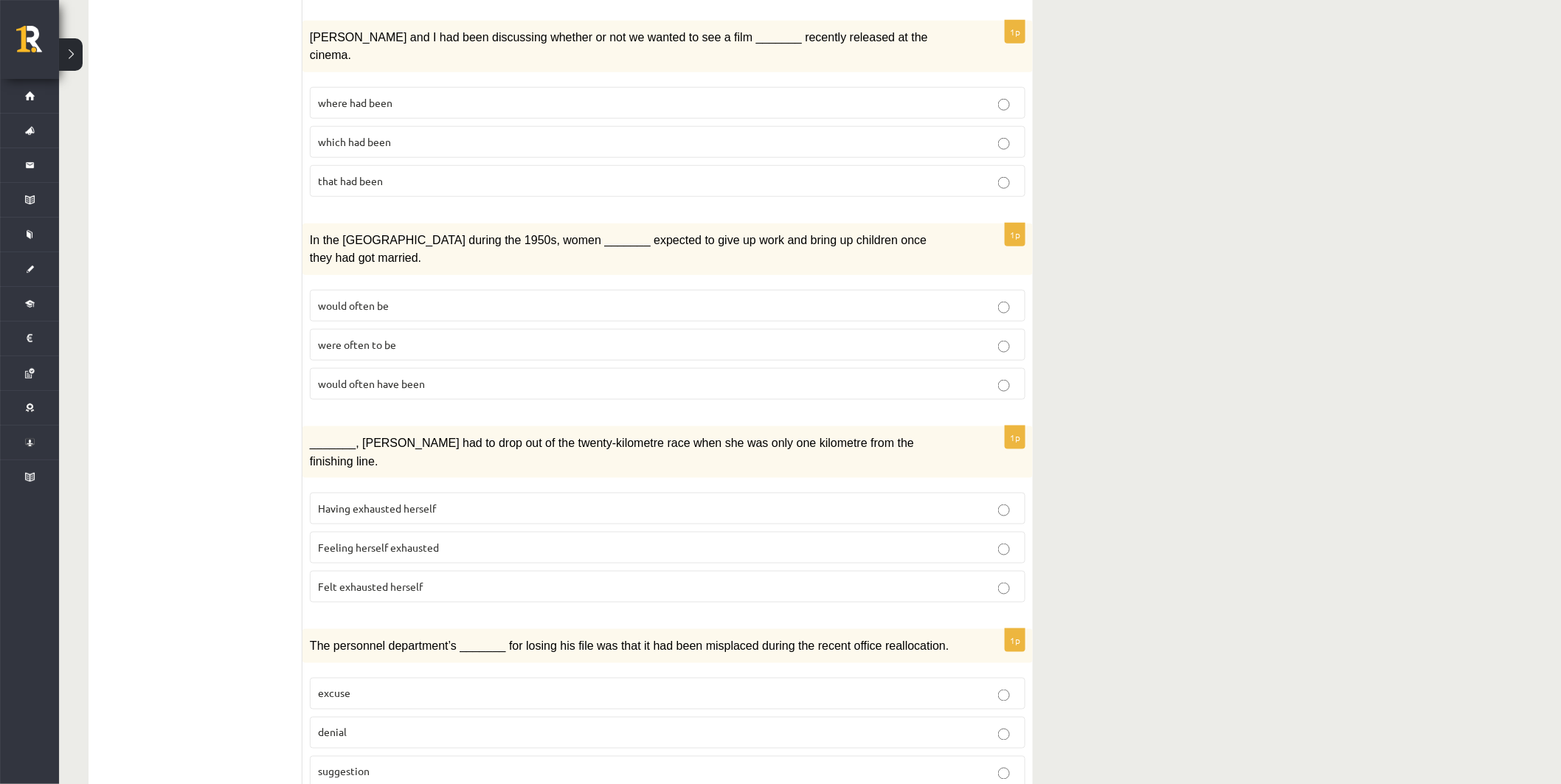
scroll to position [491, 0]
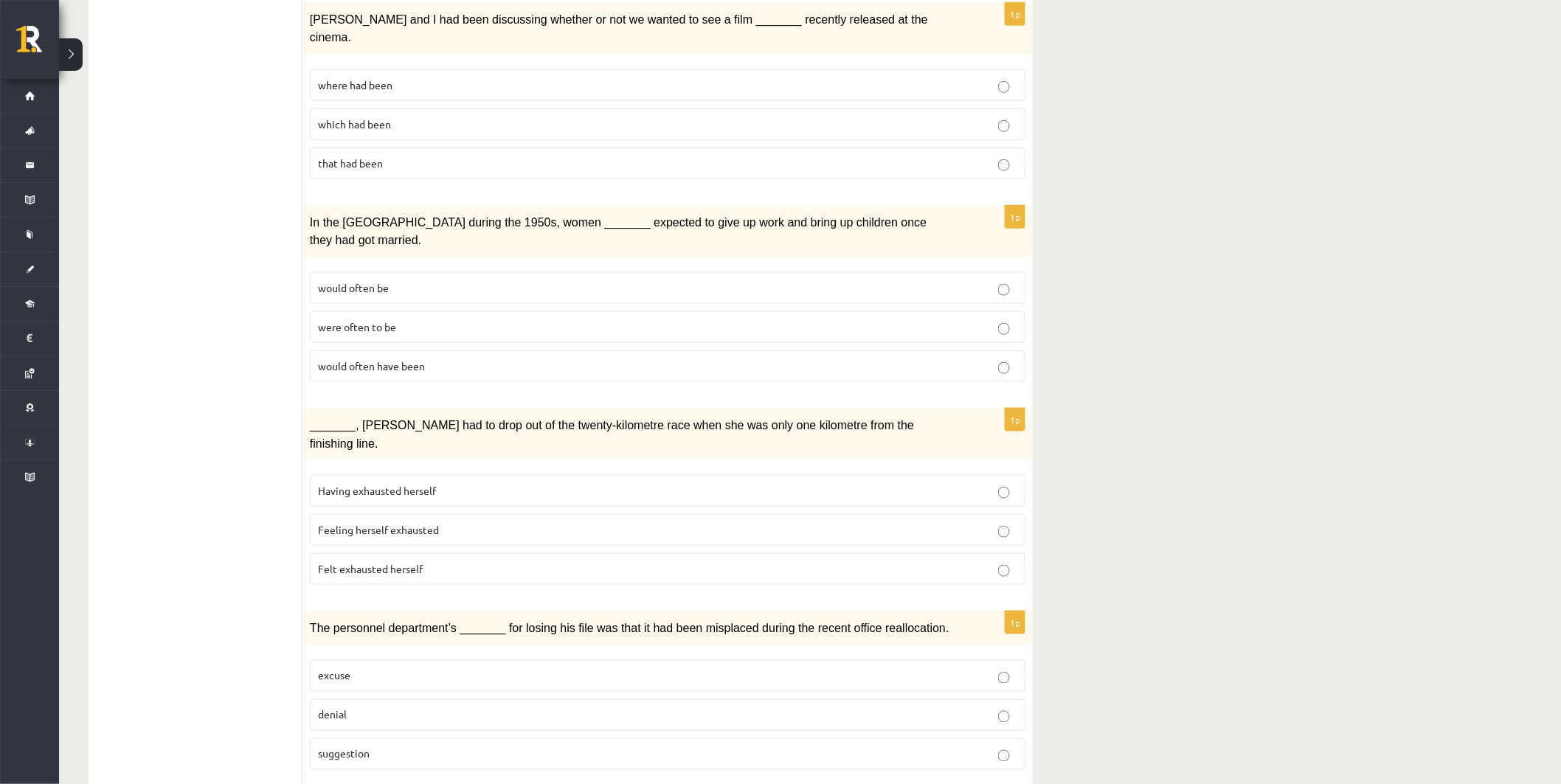
click at [452, 359] on p "would often have been" at bounding box center [667, 366] width 699 height 16
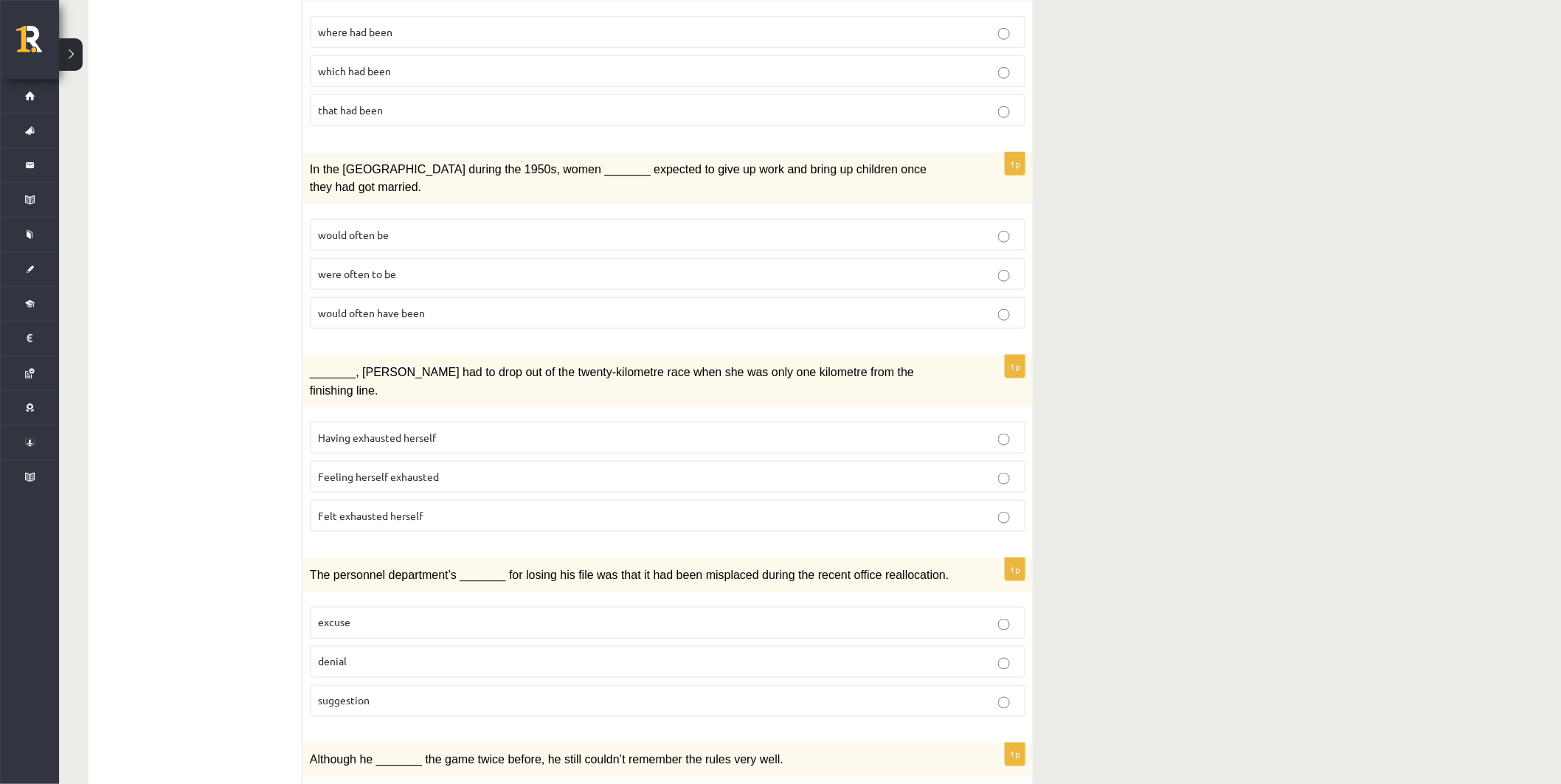
scroll to position [573, 0]
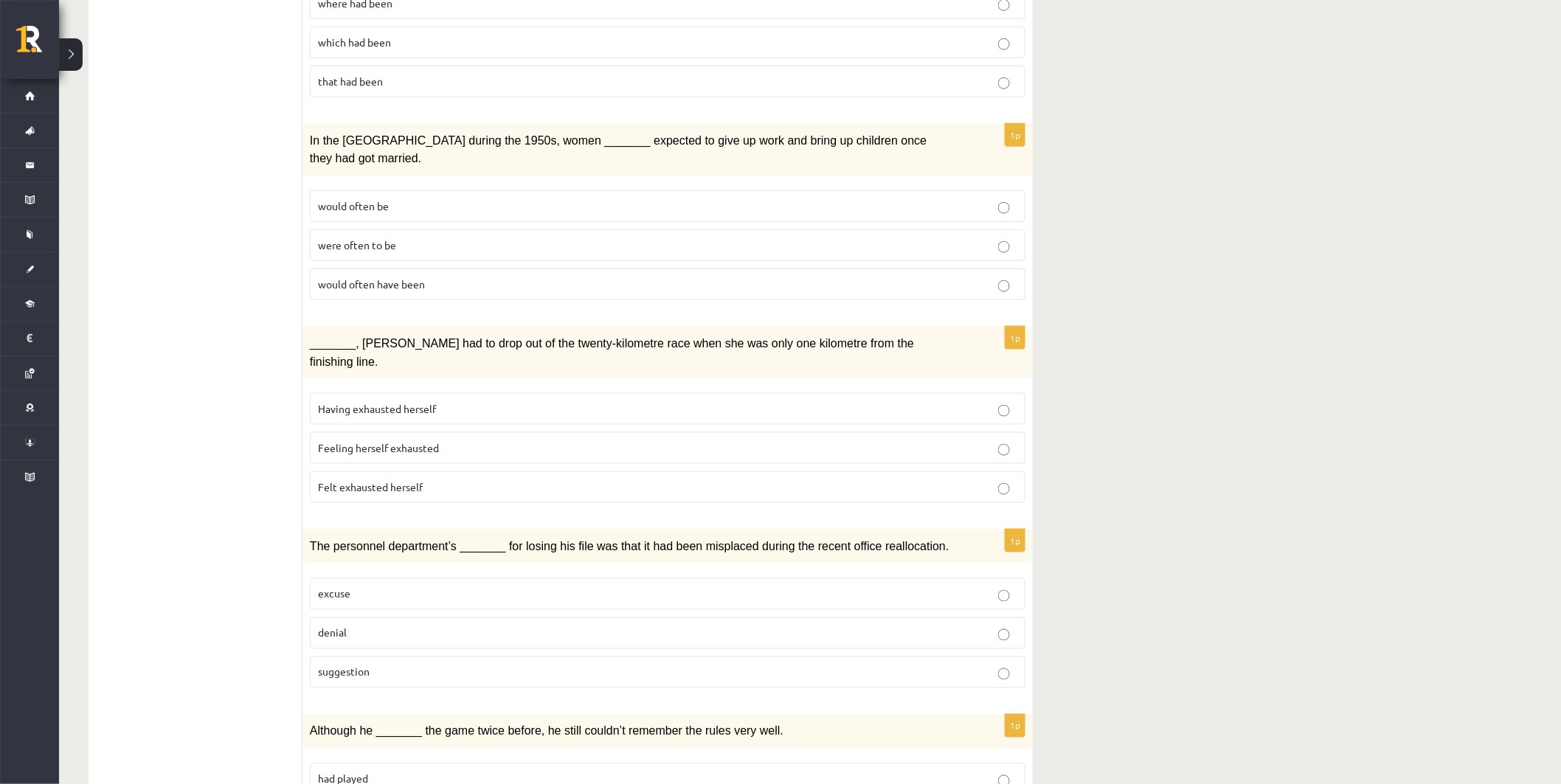
click at [499, 480] on p "Felt exhausted herself" at bounding box center [667, 487] width 699 height 16
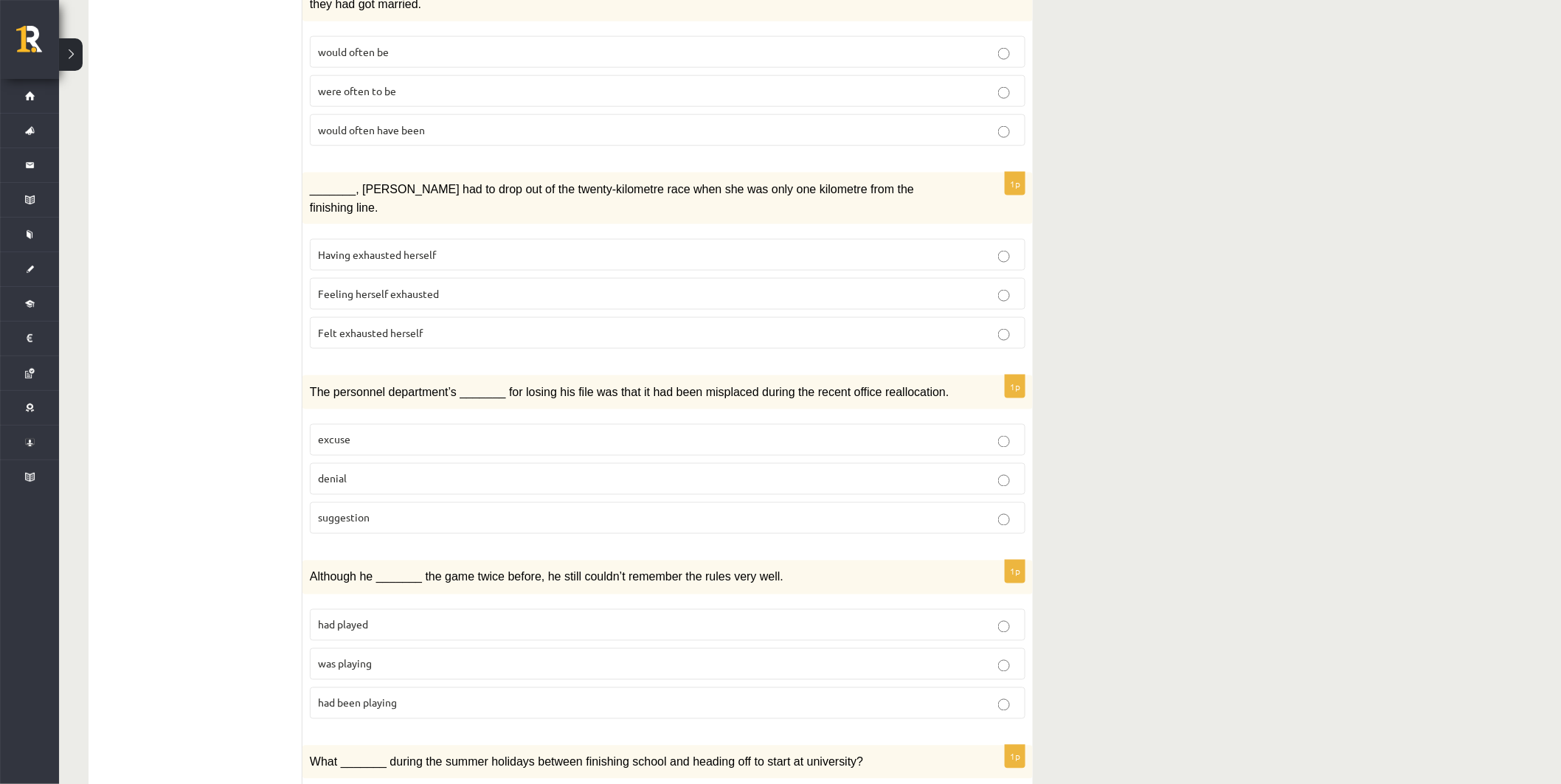
scroll to position [738, 0]
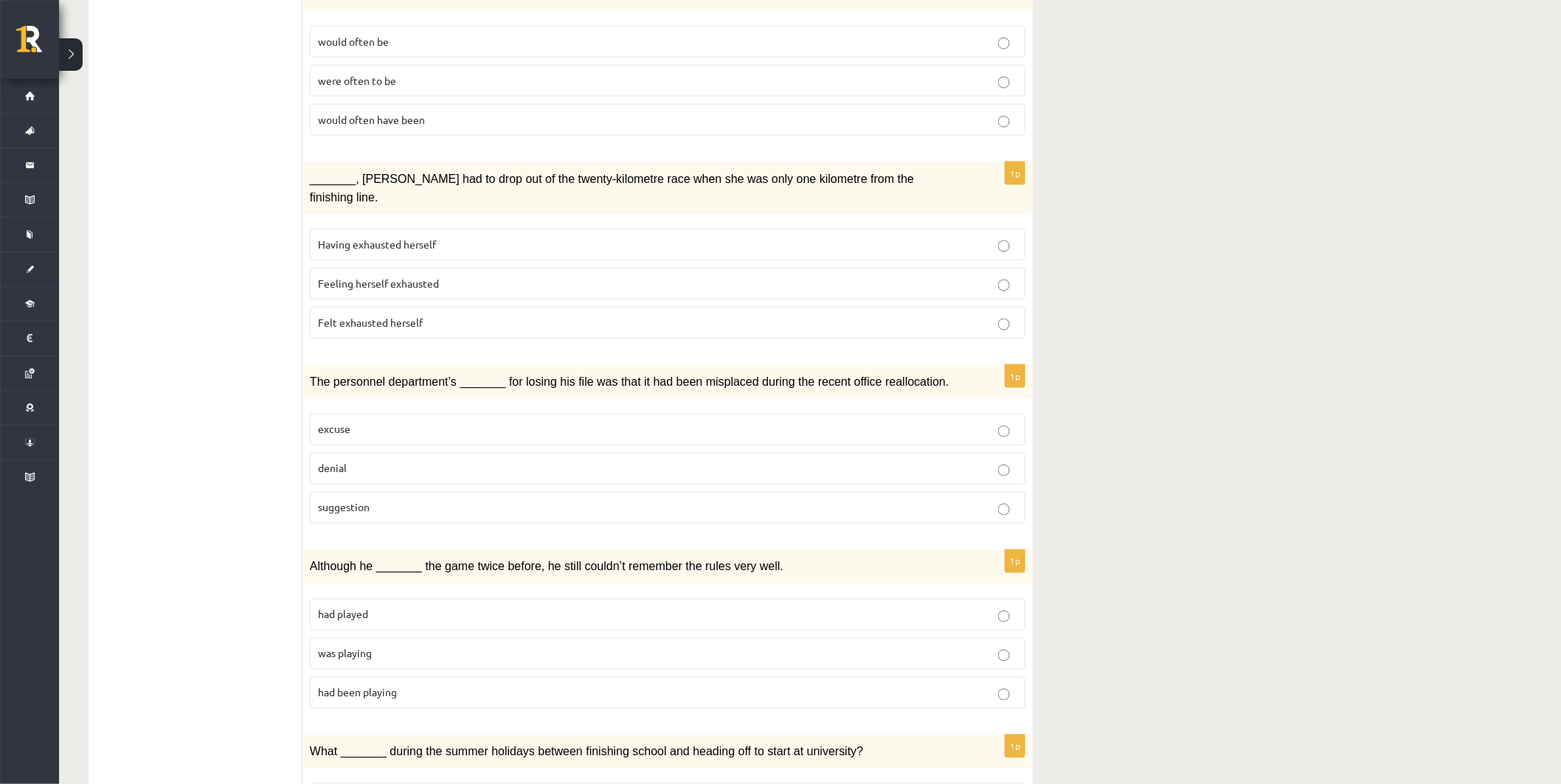
click at [425, 500] on p "suggestion" at bounding box center [667, 507] width 699 height 16
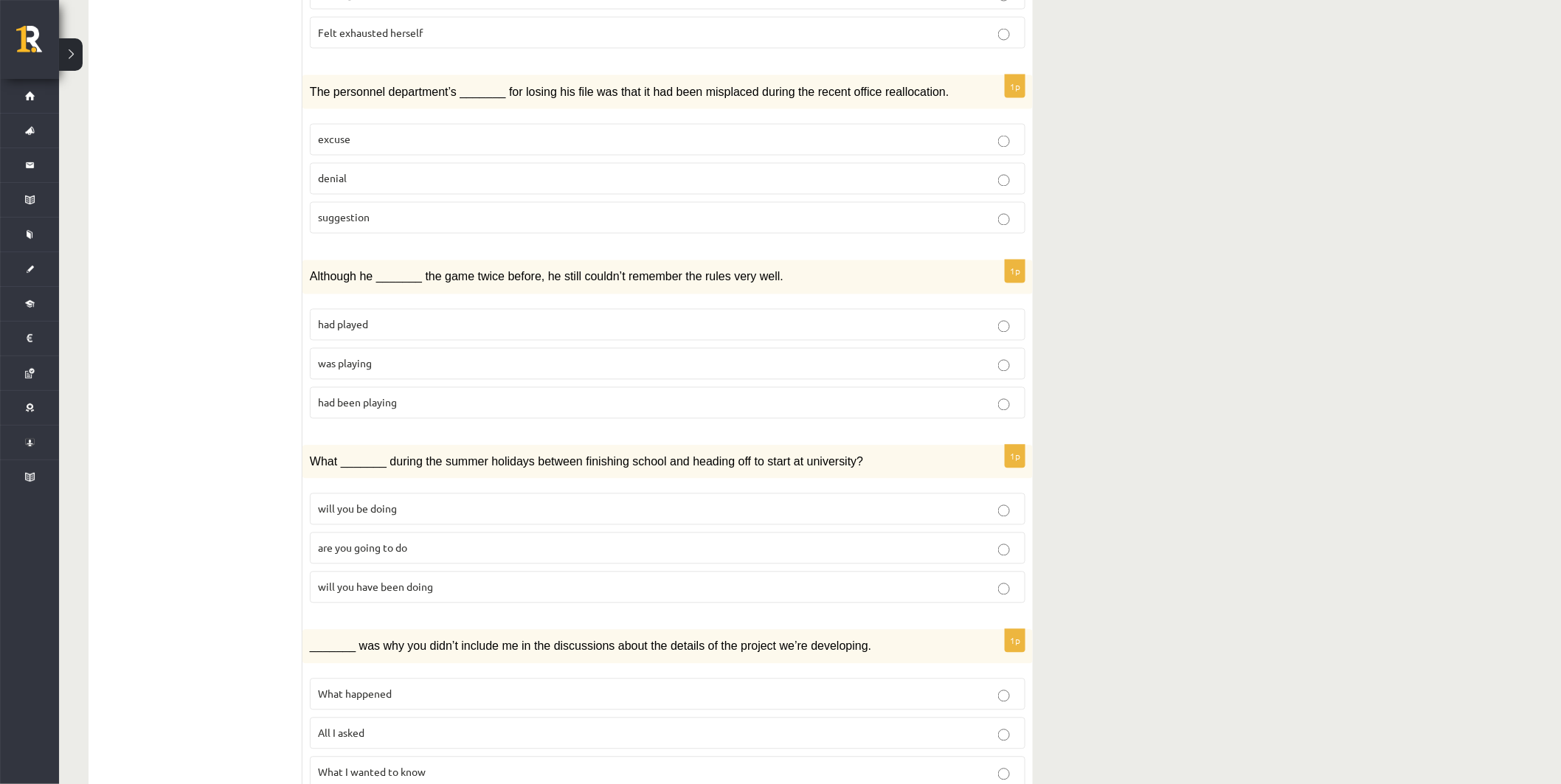
scroll to position [1065, 0]
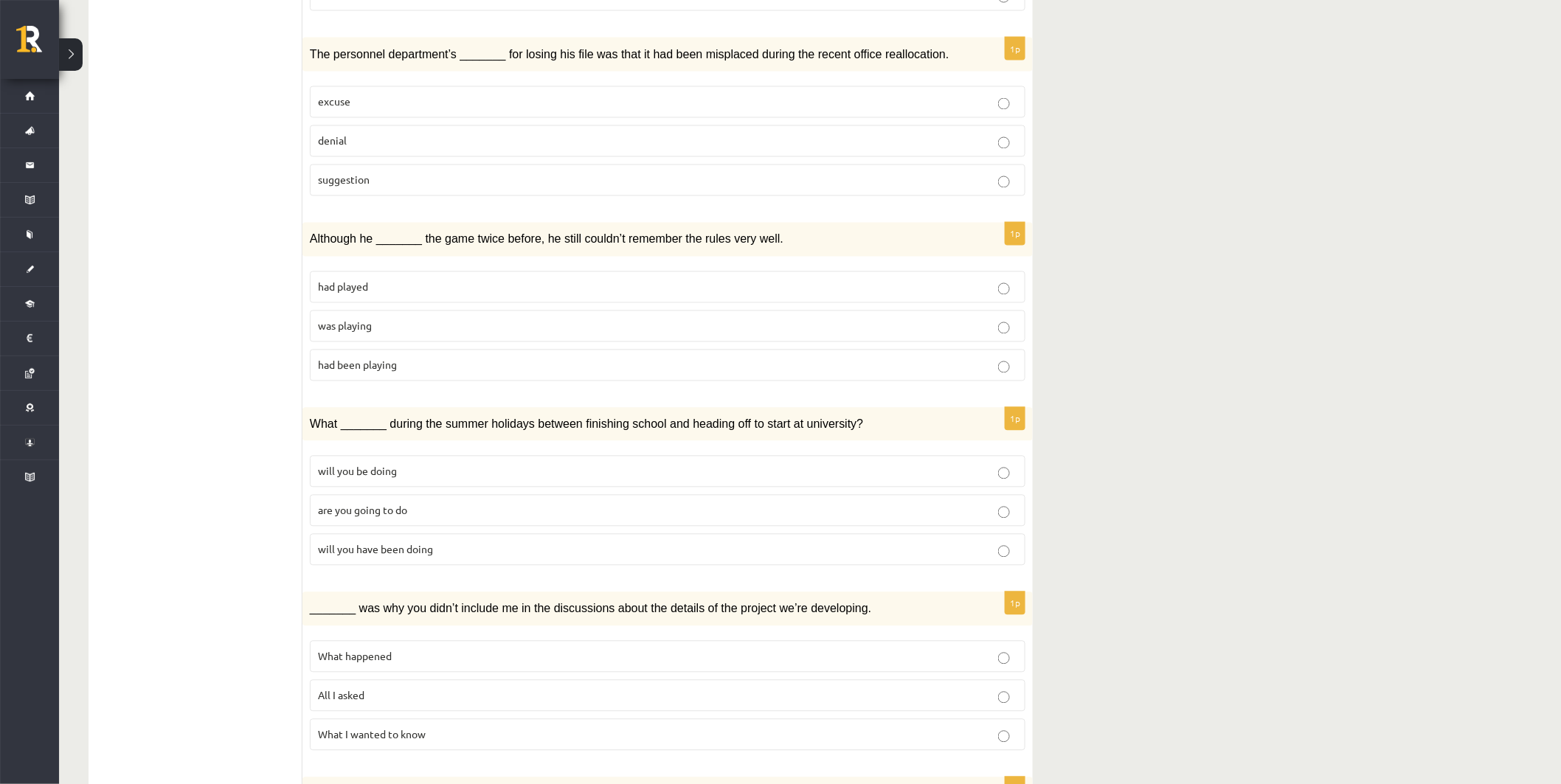
click at [402, 318] on p "was playing" at bounding box center [667, 326] width 699 height 16
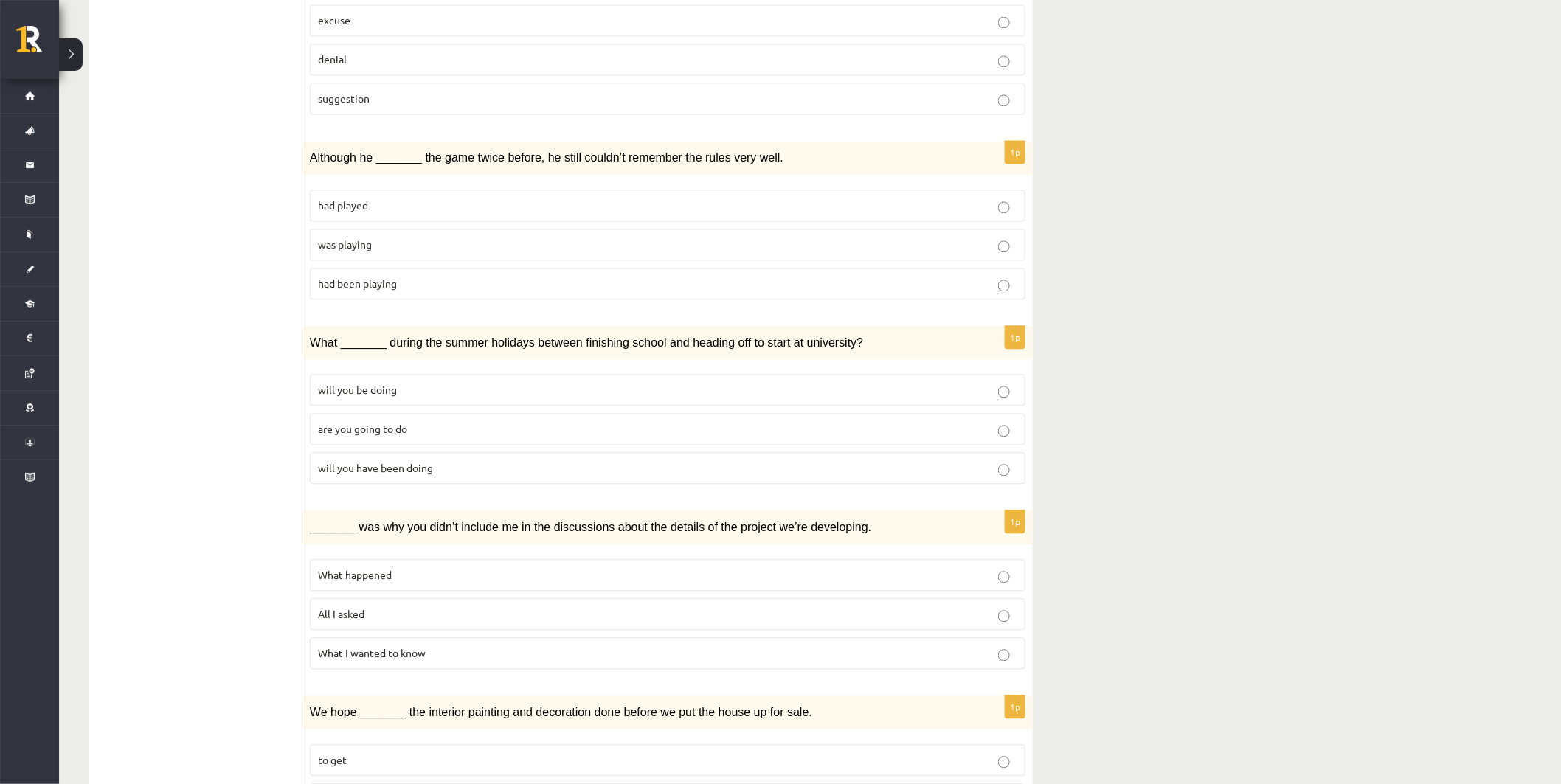
scroll to position [1147, 0]
click at [426, 461] on span "will you have been doing" at bounding box center [375, 468] width 115 height 13
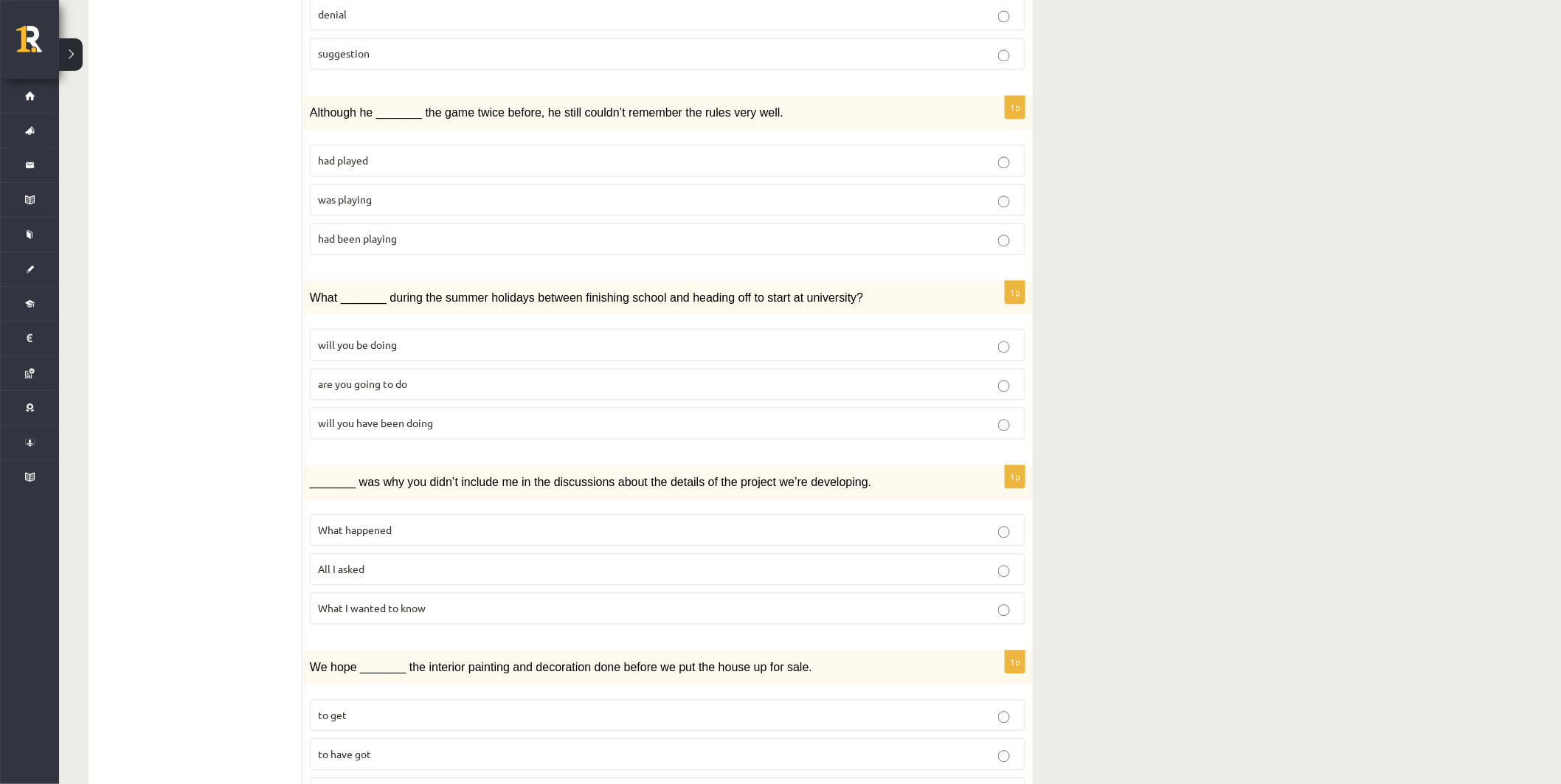
scroll to position [1311, 0]
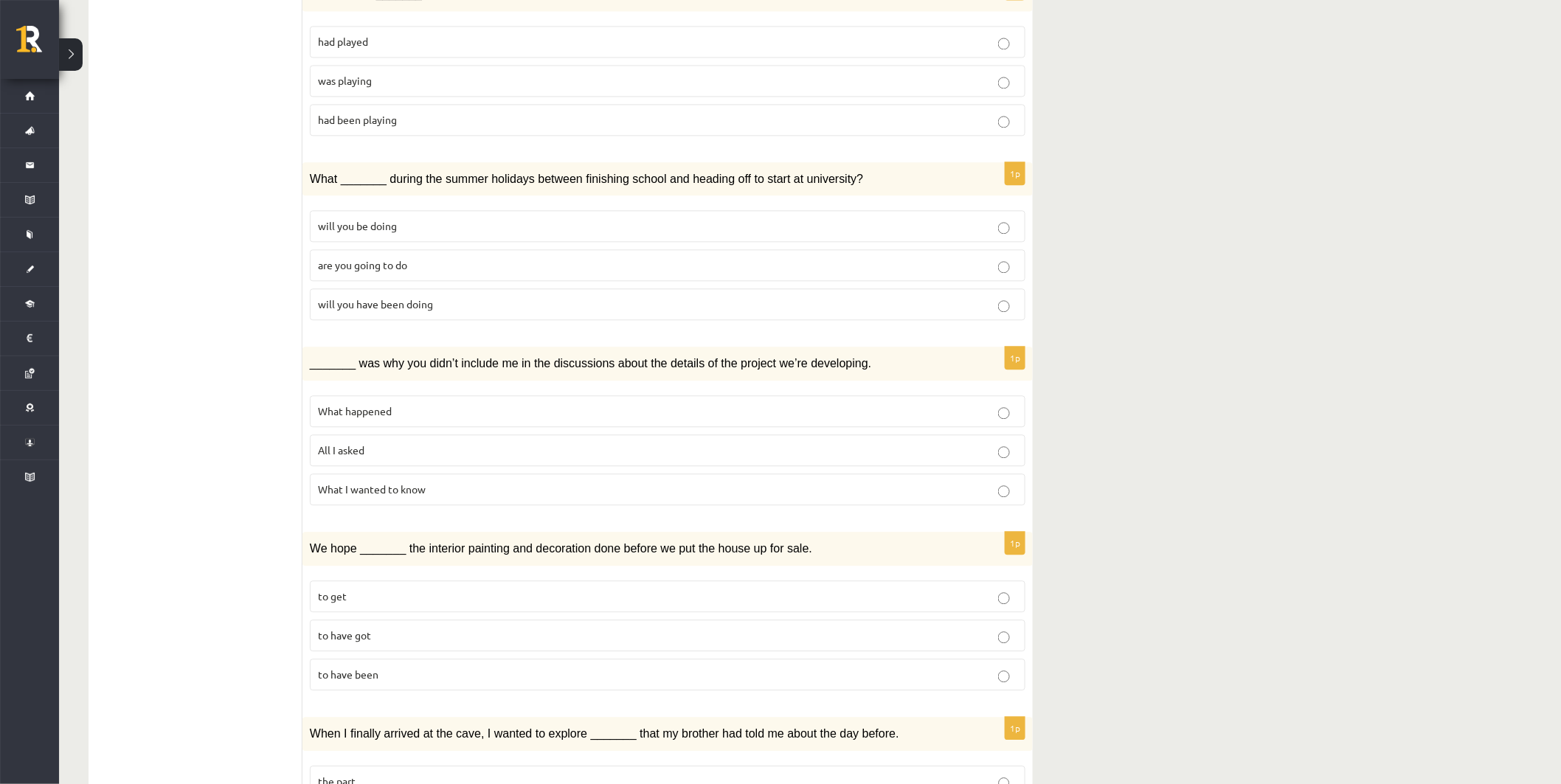
click at [458, 403] on p "What happened" at bounding box center [667, 411] width 699 height 16
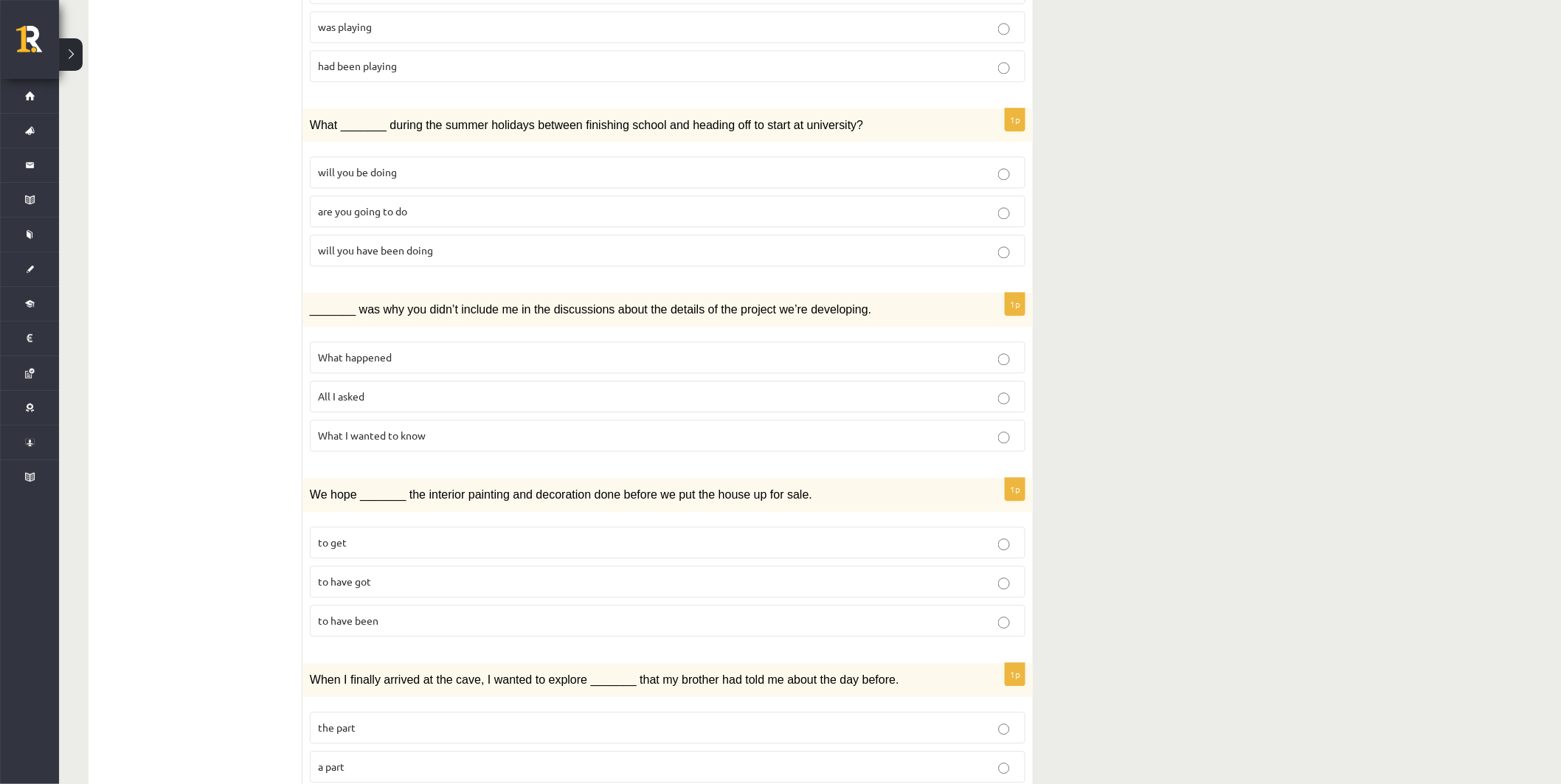
scroll to position [1392, 0]
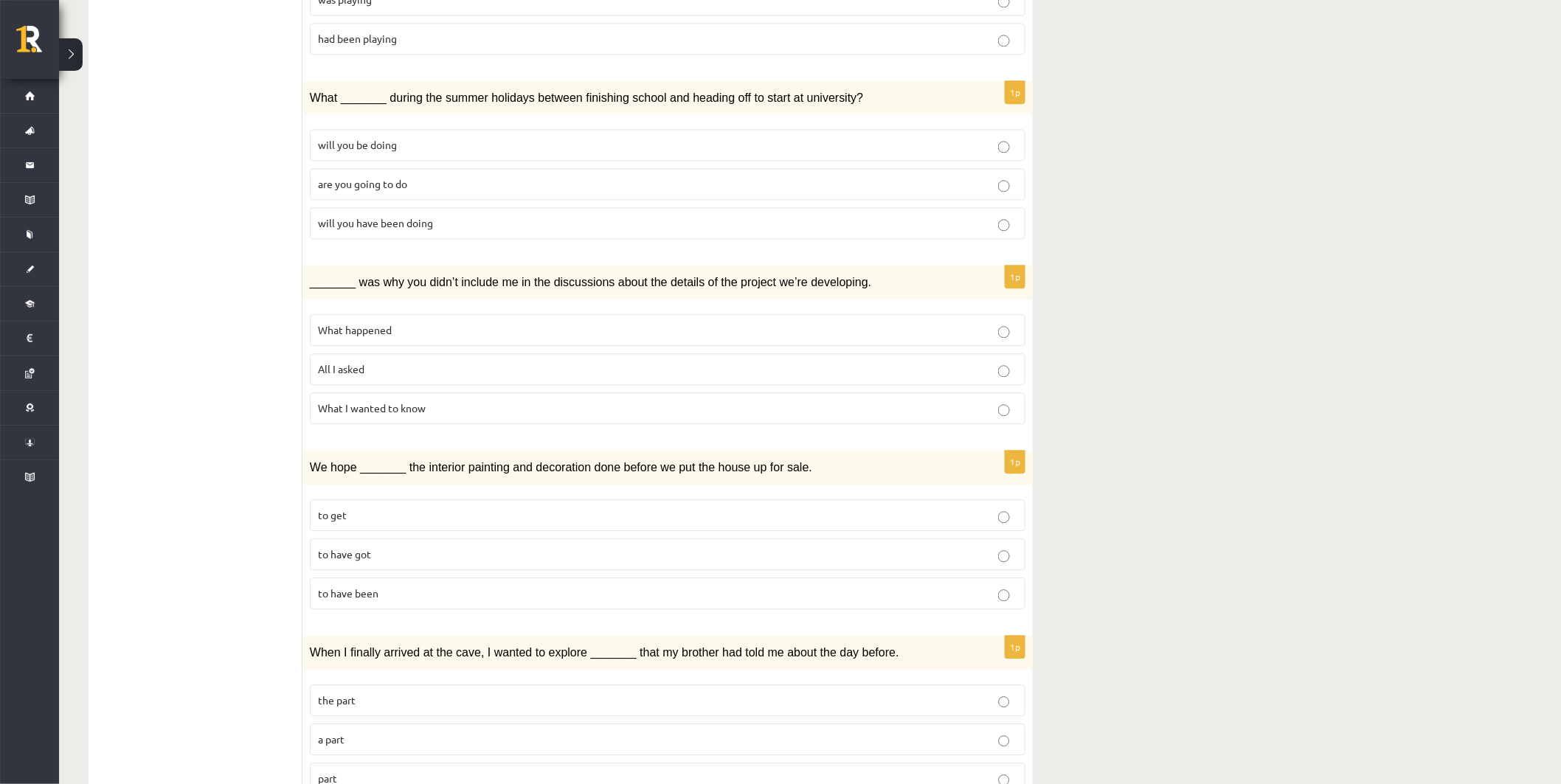
click at [385, 585] on p "to have been" at bounding box center [667, 593] width 699 height 16
click at [388, 771] on p "part" at bounding box center [667, 778] width 699 height 16
click at [375, 724] on label "a part" at bounding box center [668, 739] width 716 height 32
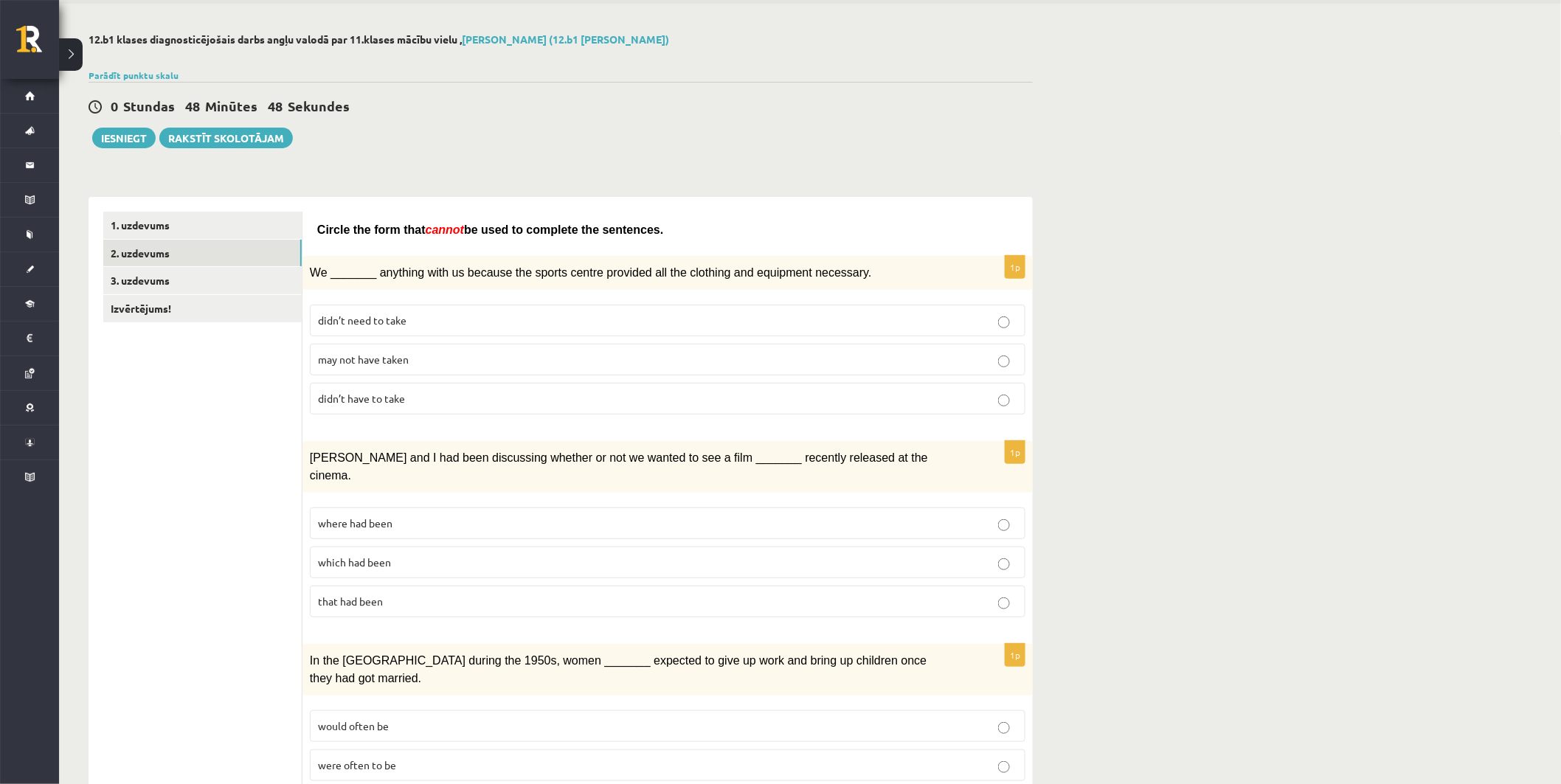
scroll to position [0, 0]
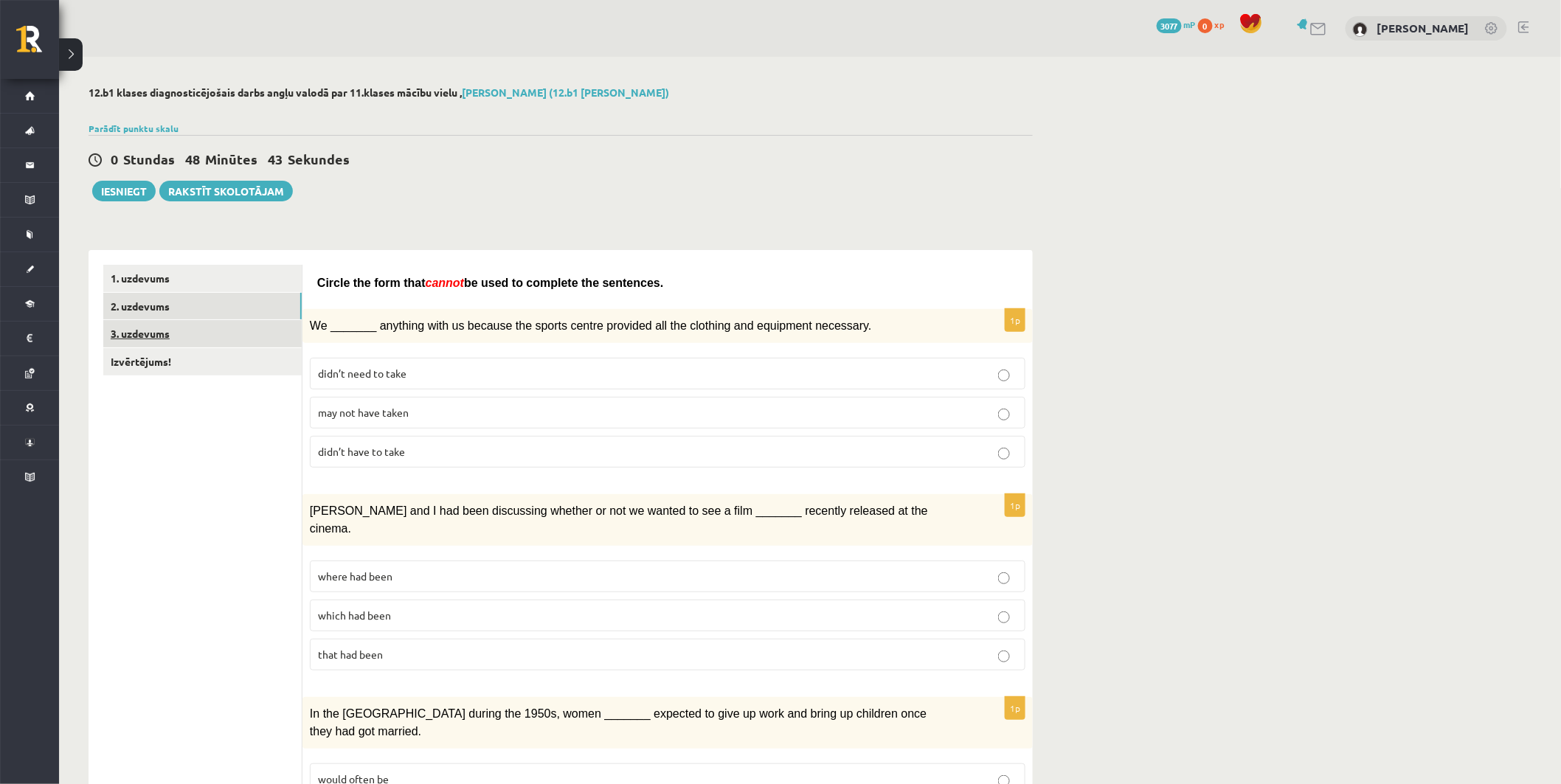
click at [225, 340] on link "3. uzdevums" at bounding box center [202, 333] width 199 height 28
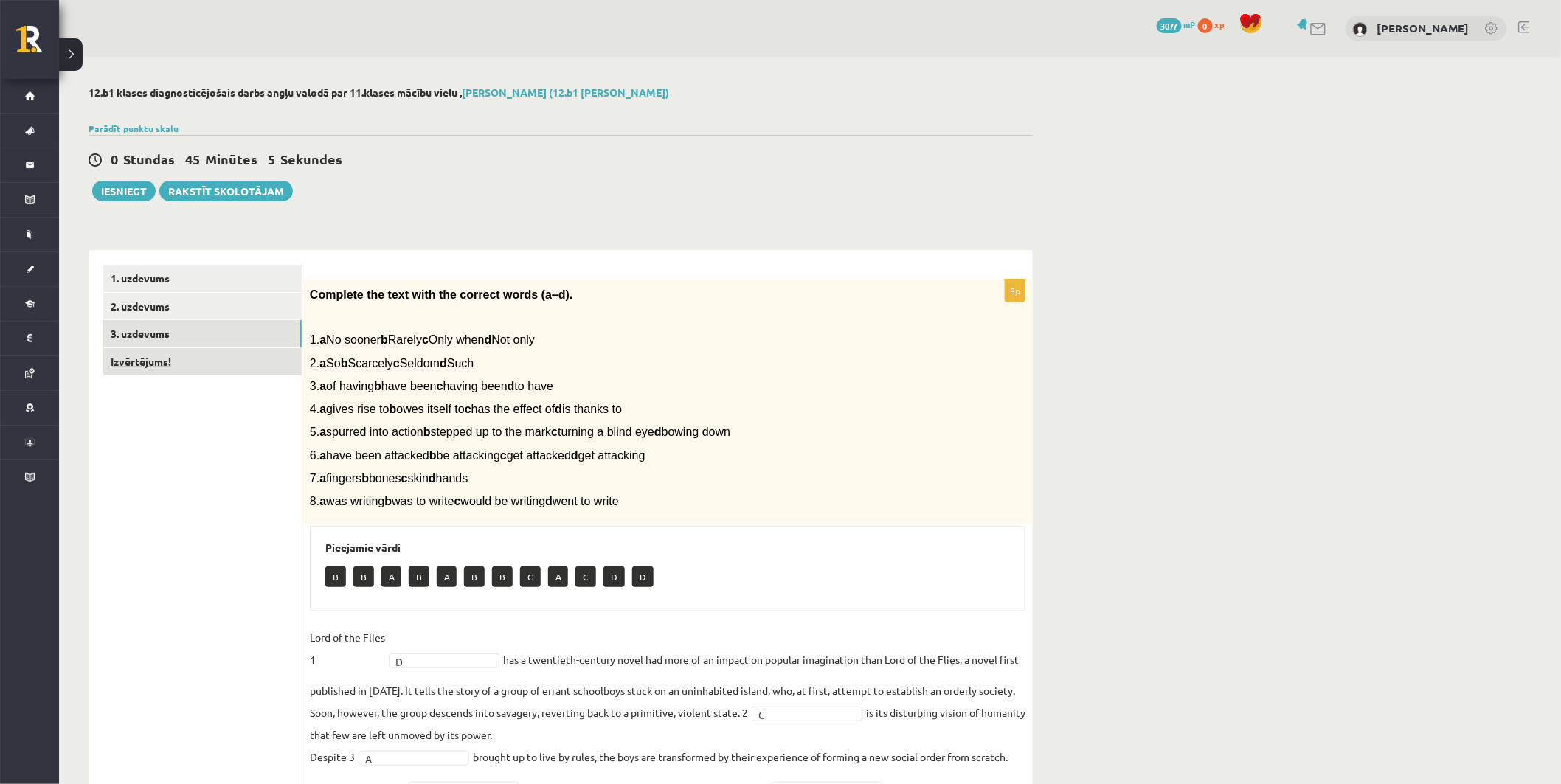
click at [248, 355] on link "Izvērtējums!" at bounding box center [202, 362] width 199 height 28
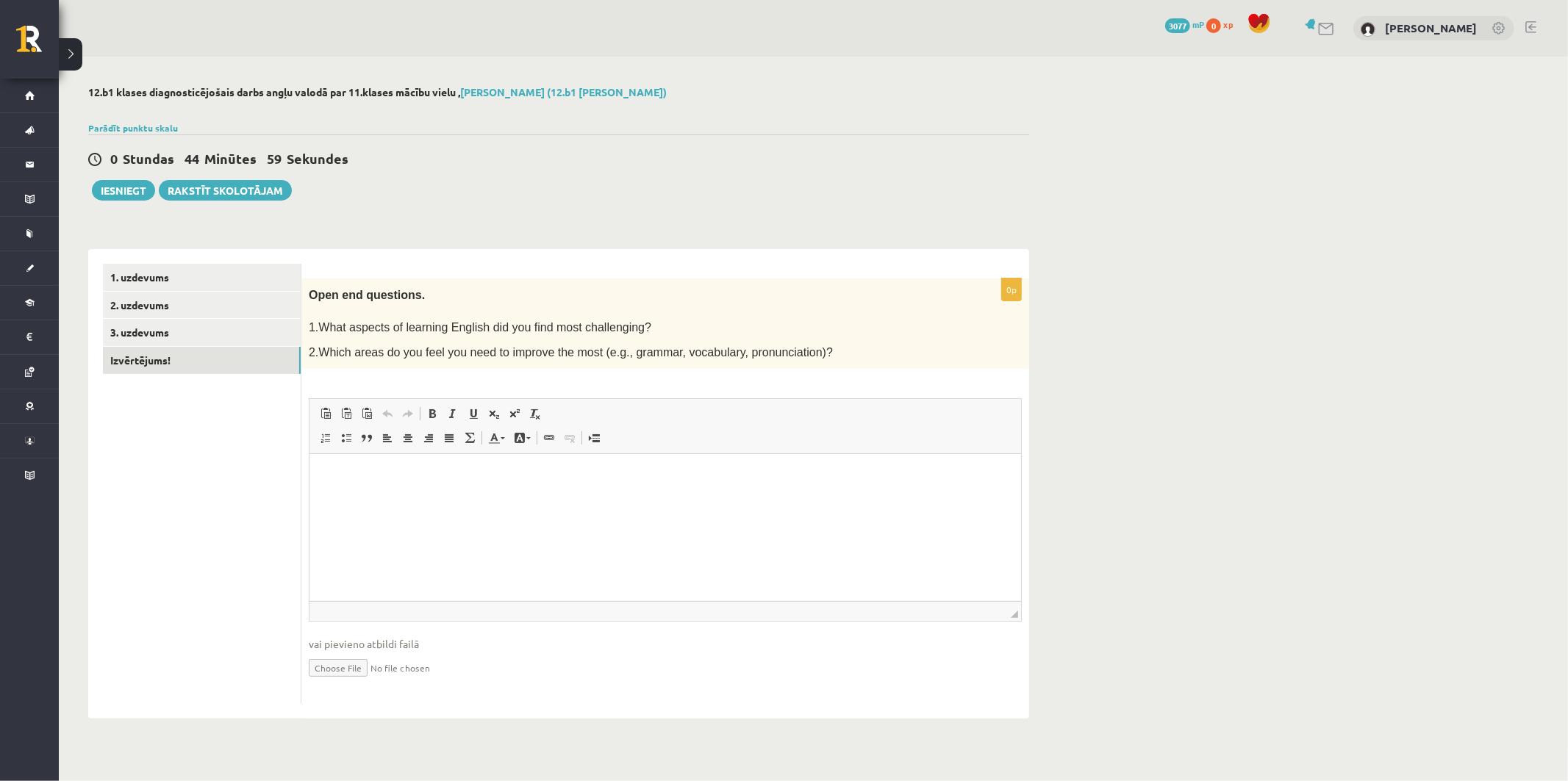
click at [466, 493] on html at bounding box center [665, 476] width 712 height 44
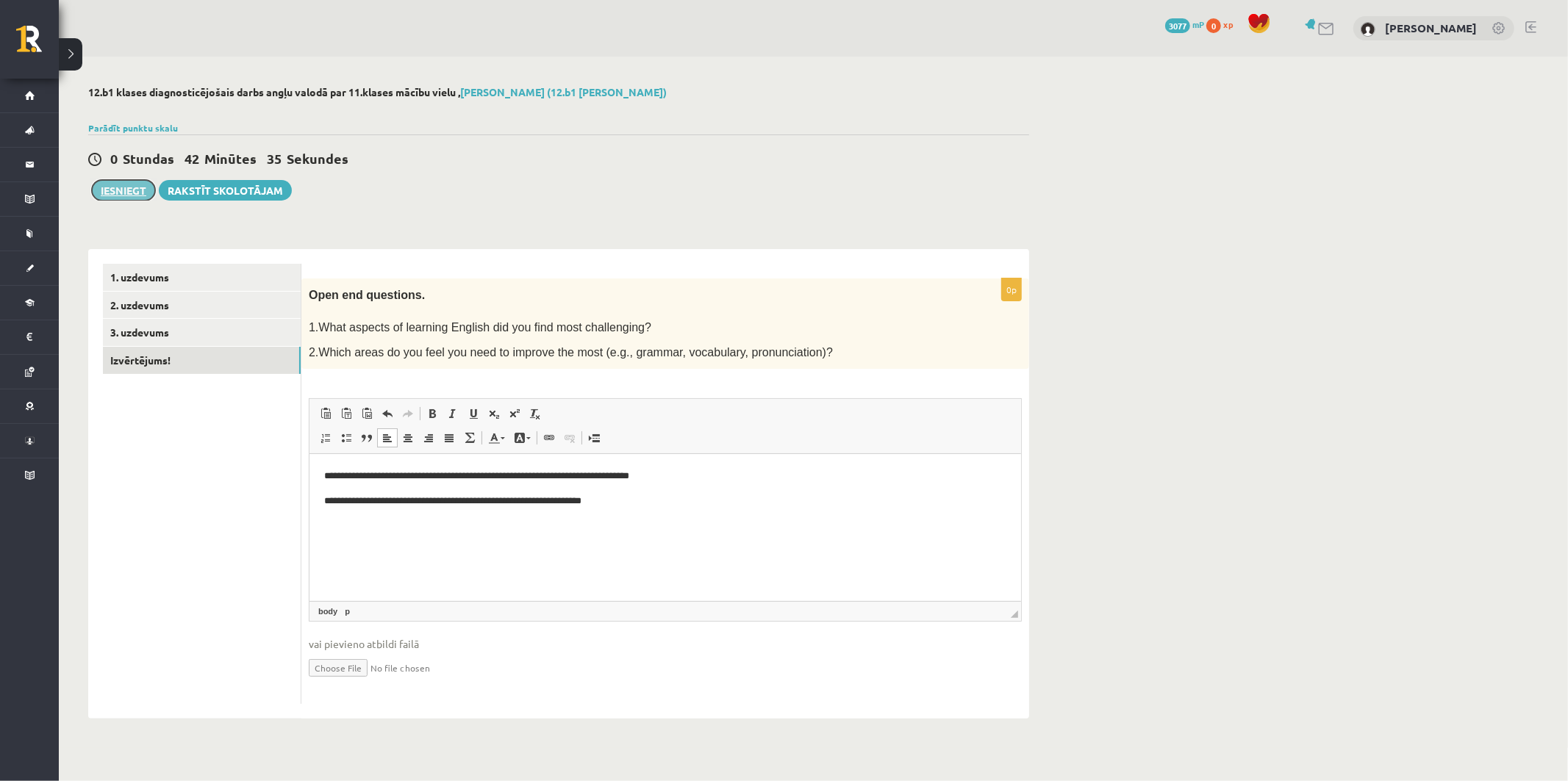
click at [142, 192] on button "Iesniegt" at bounding box center [123, 190] width 63 height 21
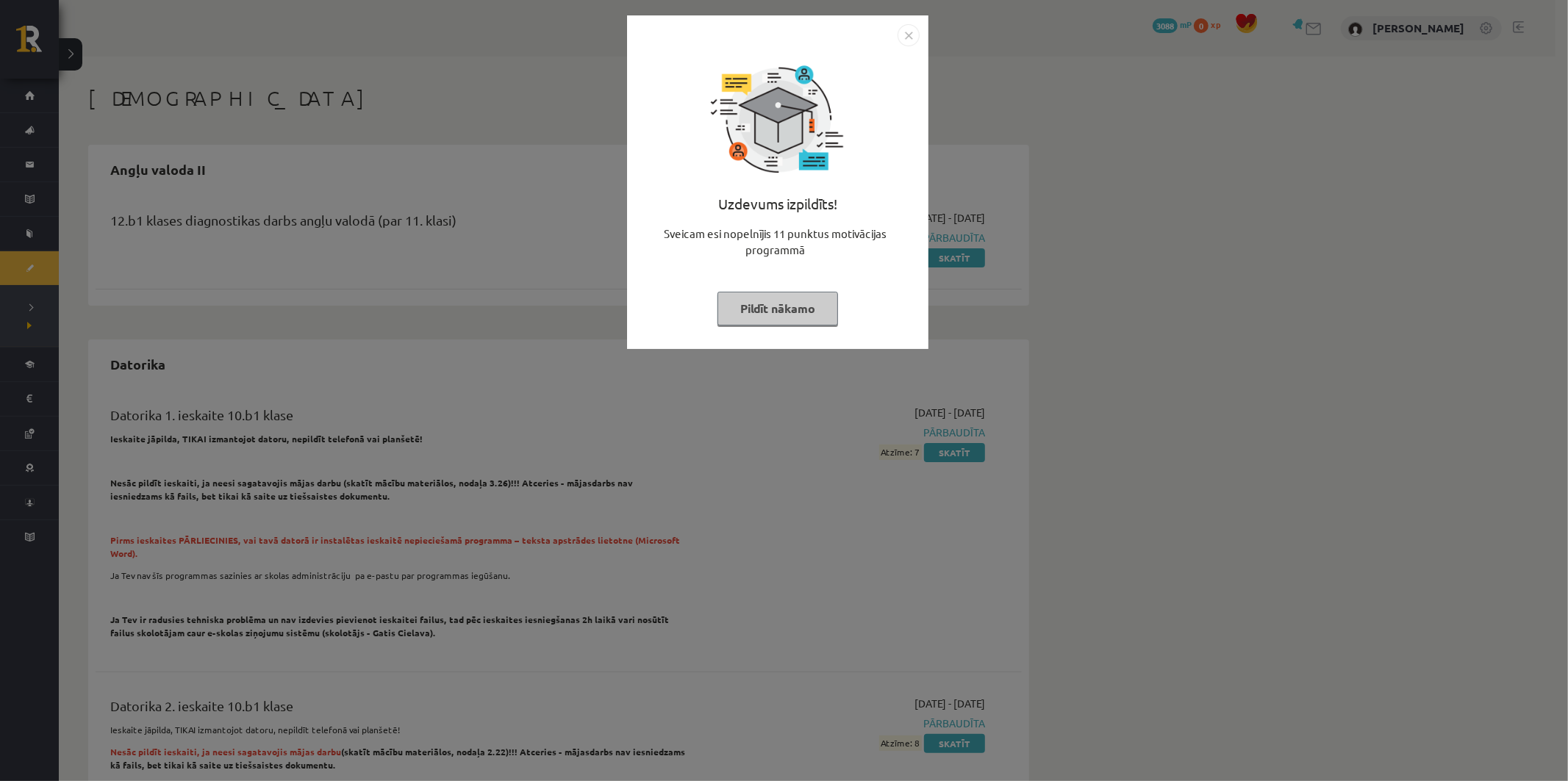
click at [810, 307] on button "Pildīt nākamo" at bounding box center [778, 309] width 121 height 34
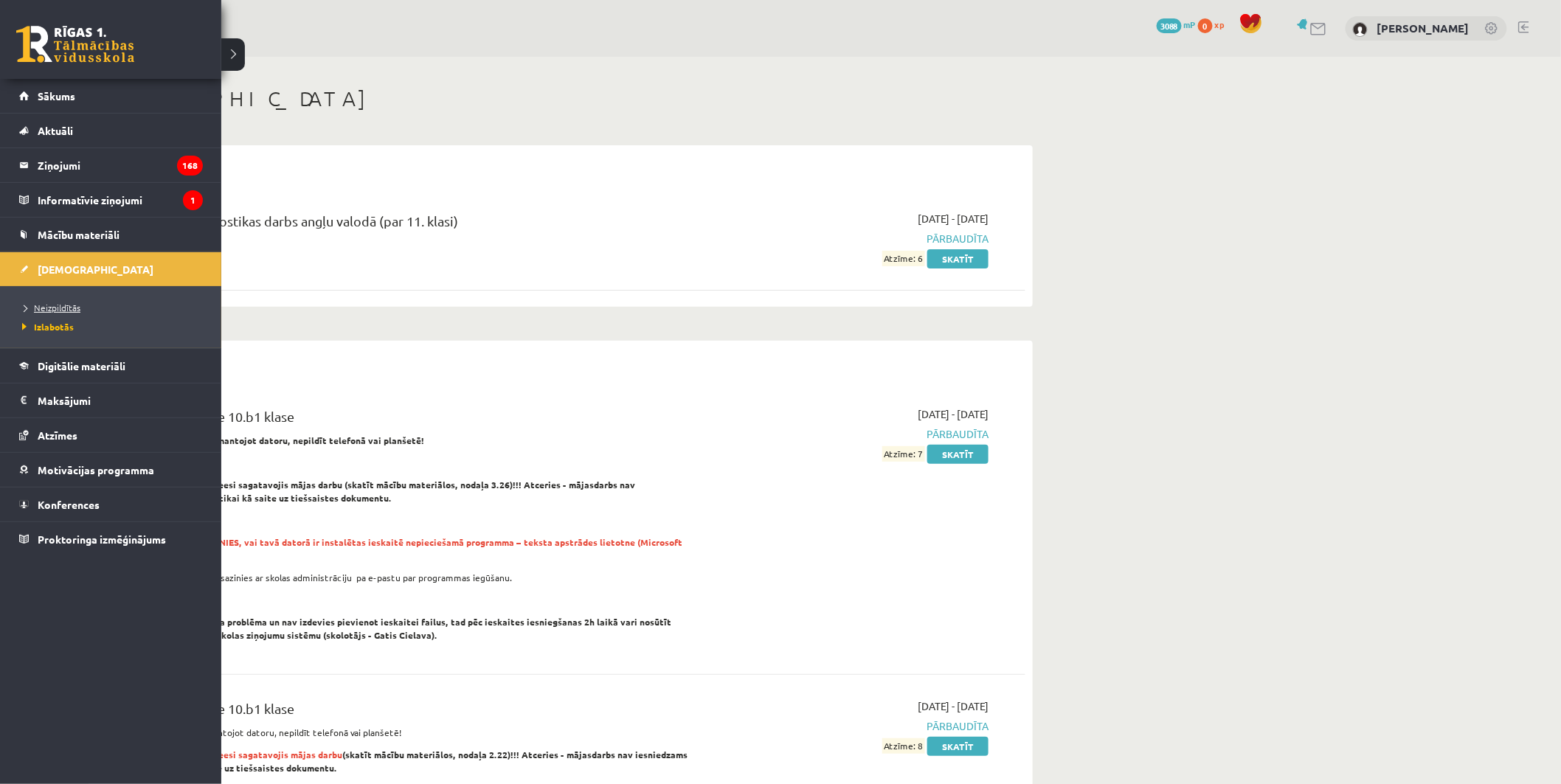
click at [53, 310] on span "Neizpildītās" at bounding box center [49, 308] width 62 height 12
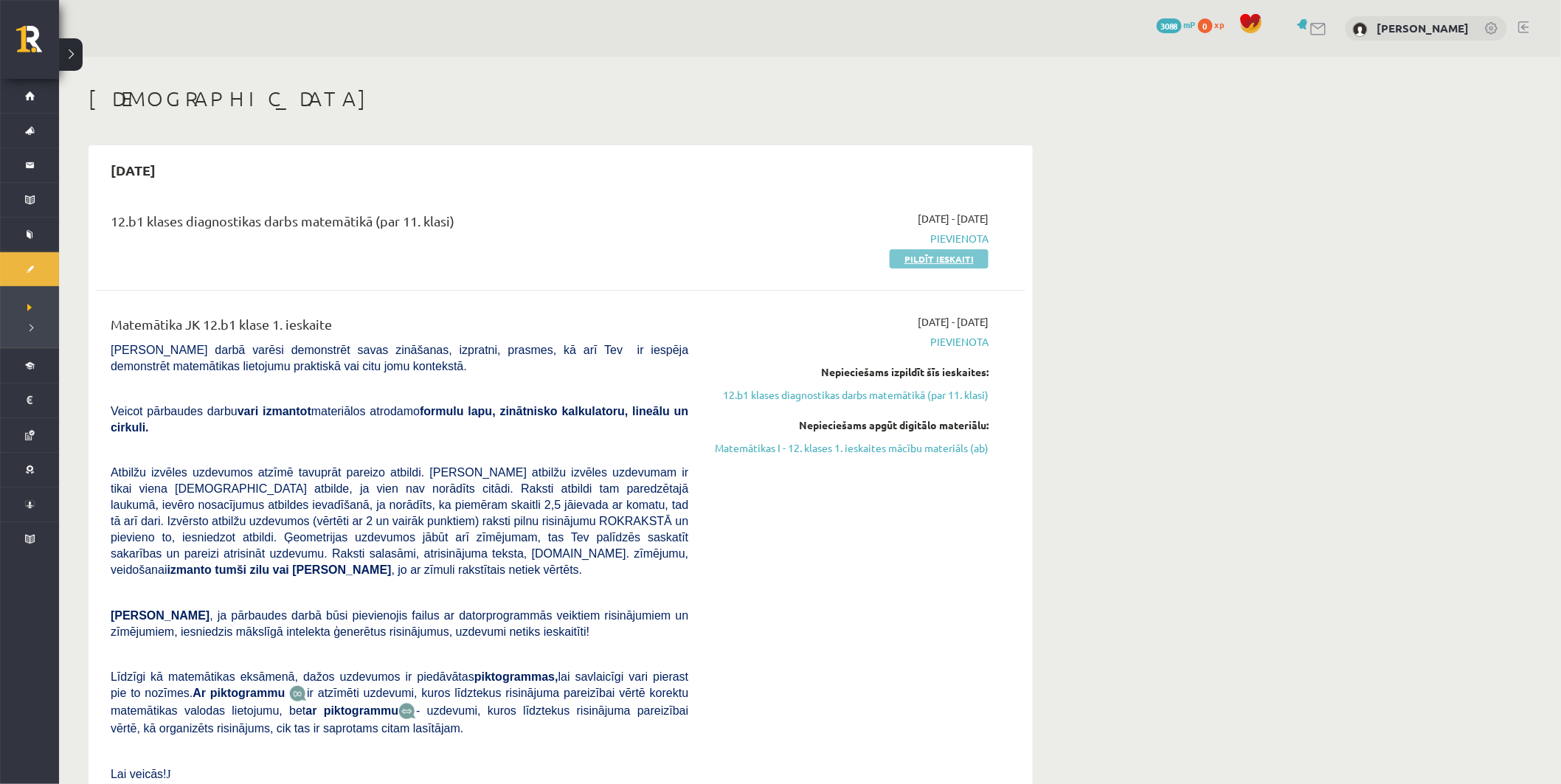
click at [925, 263] on link "Pildīt ieskaiti" at bounding box center [939, 259] width 99 height 19
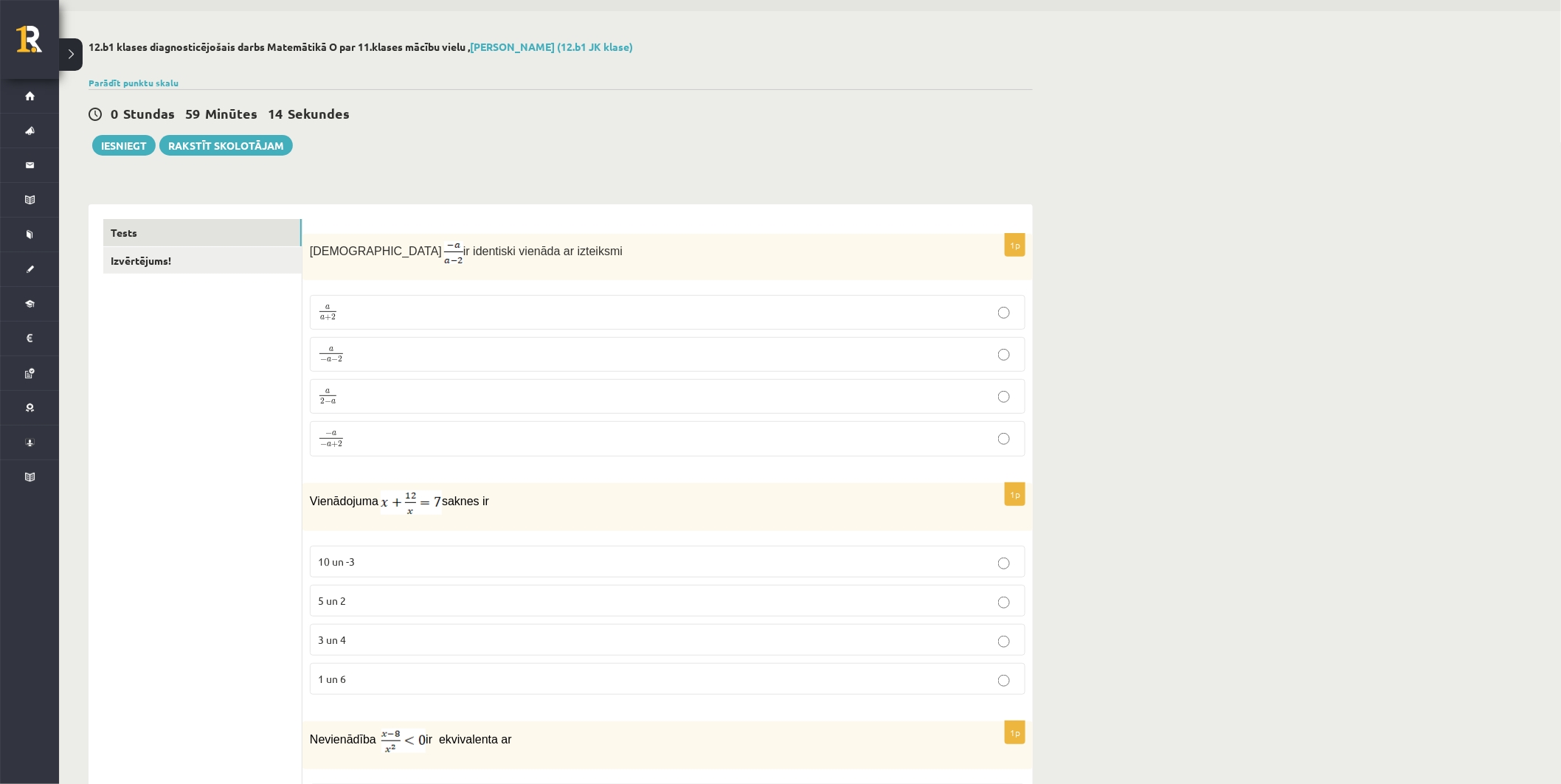
scroll to position [82, 0]
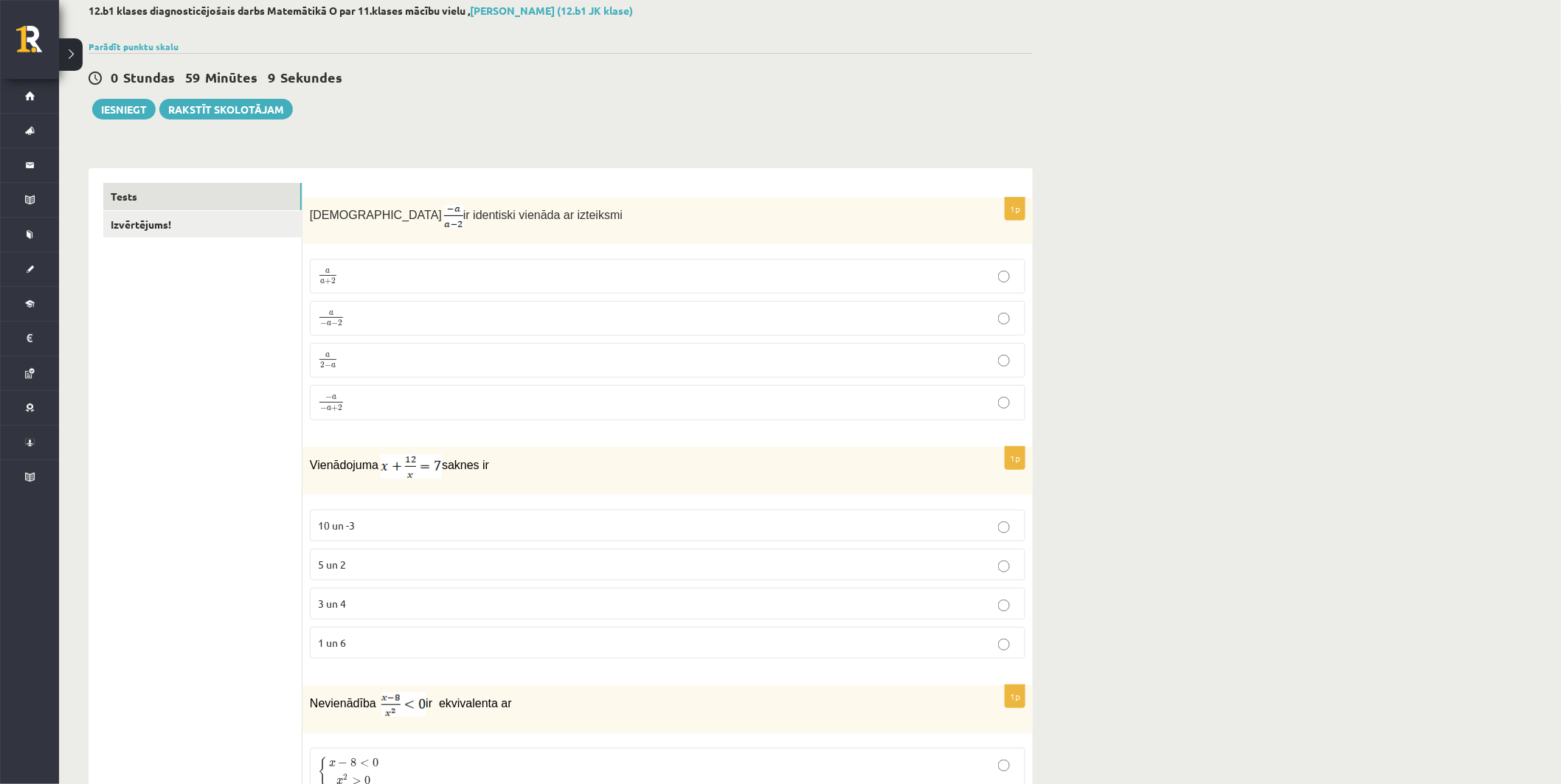
drag, startPoint x: 309, startPoint y: 213, endPoint x: 558, endPoint y: 226, distance: 249.3
click at [558, 226] on div "Izteiksme ir identiski vienāda ar izteiksmi" at bounding box center [668, 221] width 731 height 46
click at [558, 226] on p "Izteiksme ir identiski vienāda ar izteiksmi" at bounding box center [631, 216] width 642 height 23
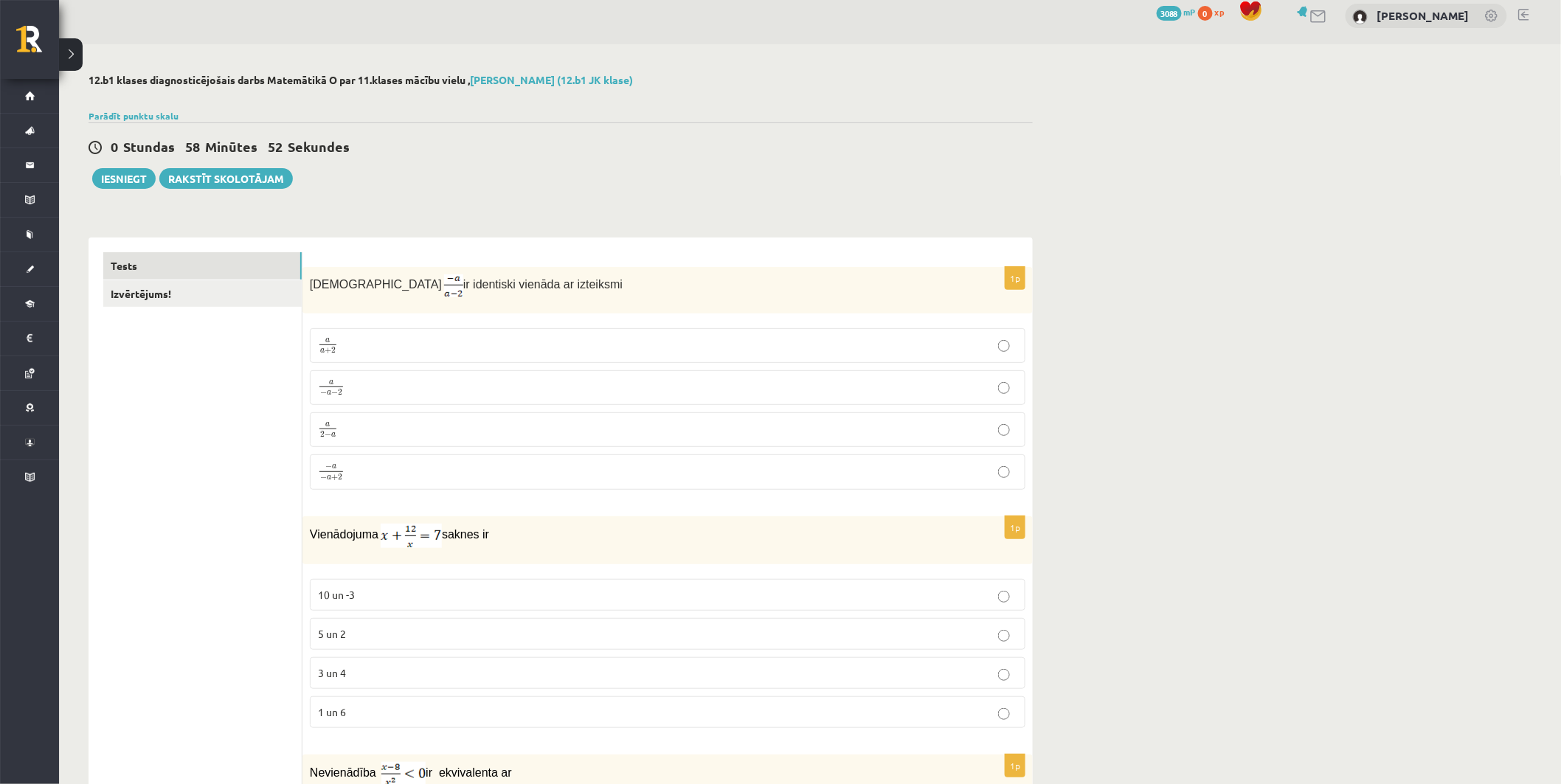
scroll to position [0, 0]
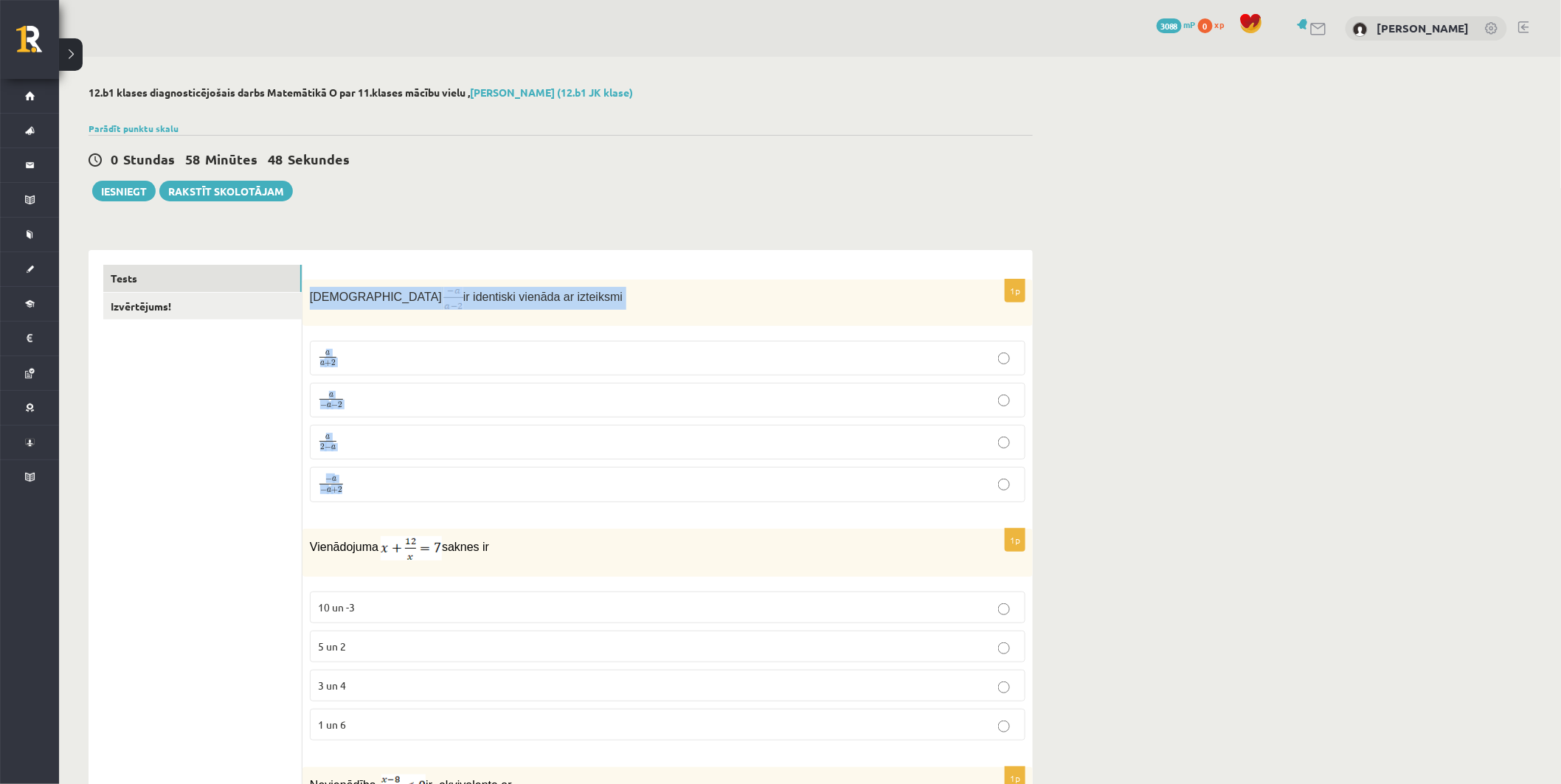
drag, startPoint x: 307, startPoint y: 300, endPoint x: 441, endPoint y: 489, distance: 231.7
click at [441, 489] on div "1p Izteiksme ir identiski vienāda ar izteiksmi a a + 2 a a + 2 a − a − 2 a − a …" at bounding box center [668, 396] width 731 height 234
drag, startPoint x: 440, startPoint y: 489, endPoint x: 454, endPoint y: 488, distance: 14.0
click at [454, 488] on p "− a − a + 2 − a − a + 2" at bounding box center [667, 485] width 699 height 19
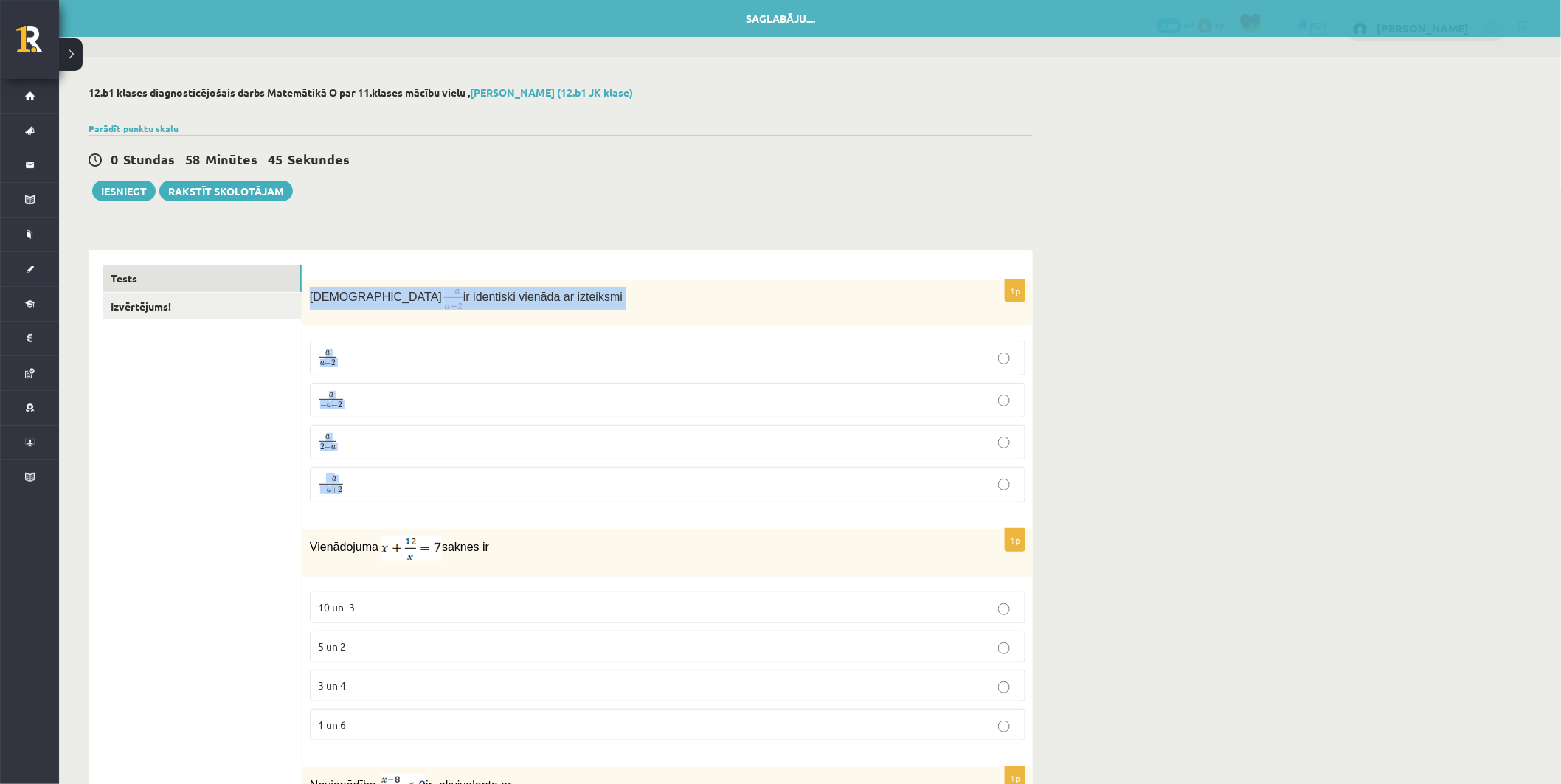
drag, startPoint x: 309, startPoint y: 298, endPoint x: 467, endPoint y: 409, distance: 193.1
click at [443, 491] on div "1p Izteiksme ir identiski vienāda ar izteiksmi a a + 2 a a + 2 a − a − 2 a − a …" at bounding box center [668, 396] width 731 height 234
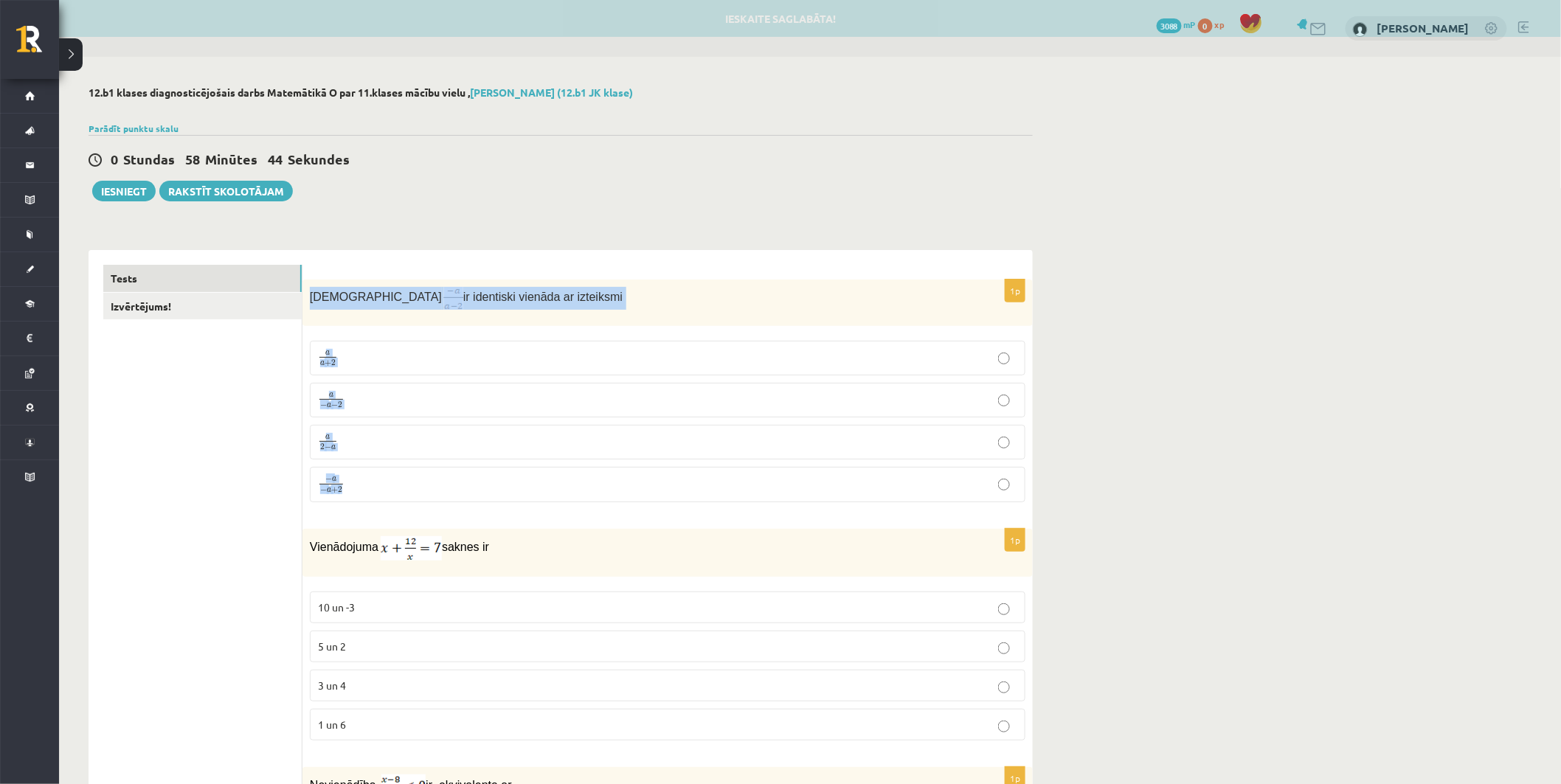
copy div "Izteiksme ir identiski vienāda ar izteiksmi a a + 2 a a + 2 a − a − 2 a − a − 2…"
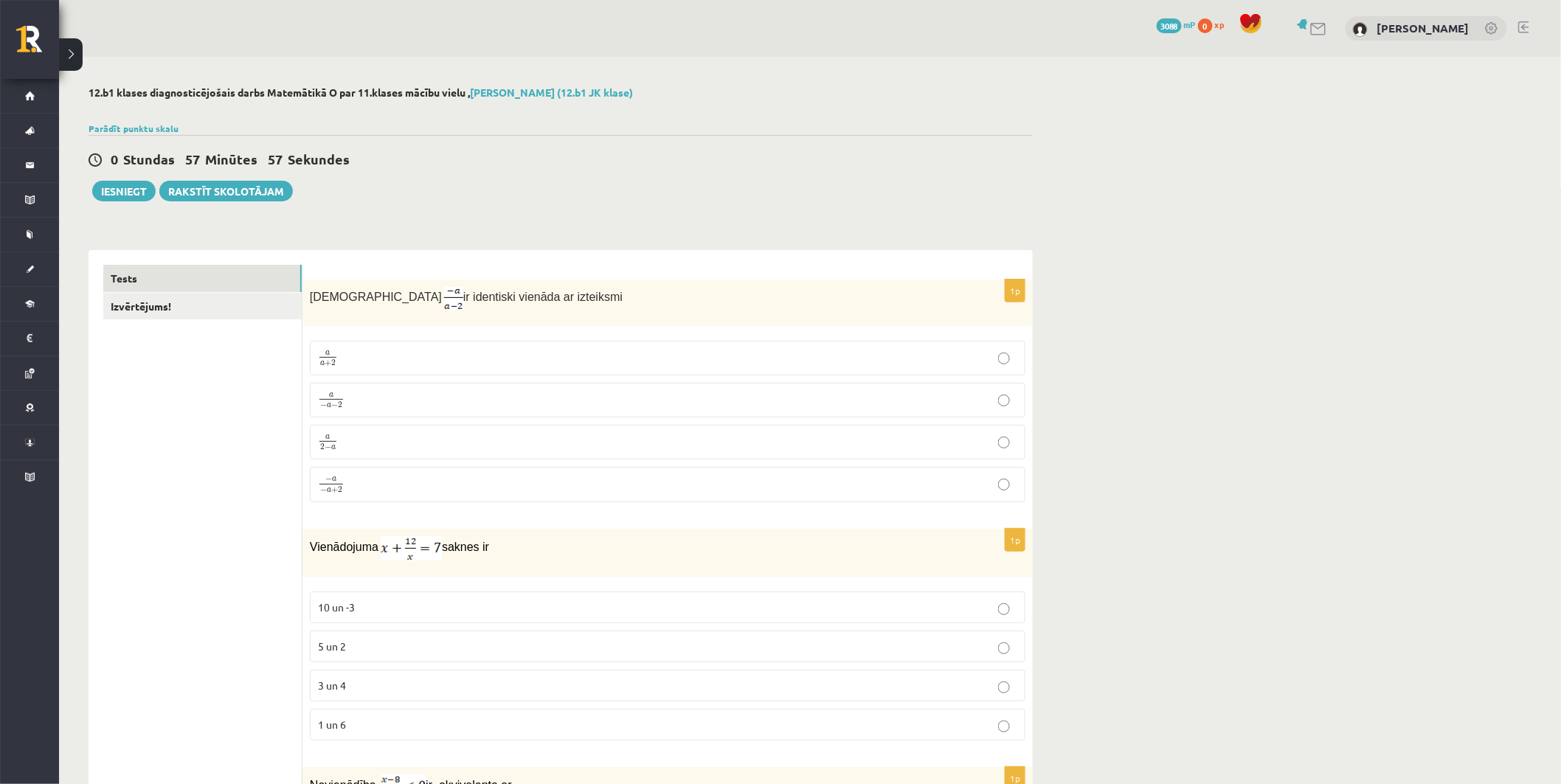
click at [484, 194] on div "0 Stundas 57 Minūtes 57 Sekundes Ieskaite saglabāta! Iesniegt Rakstīt skolotājam" at bounding box center [560, 167] width 944 height 66
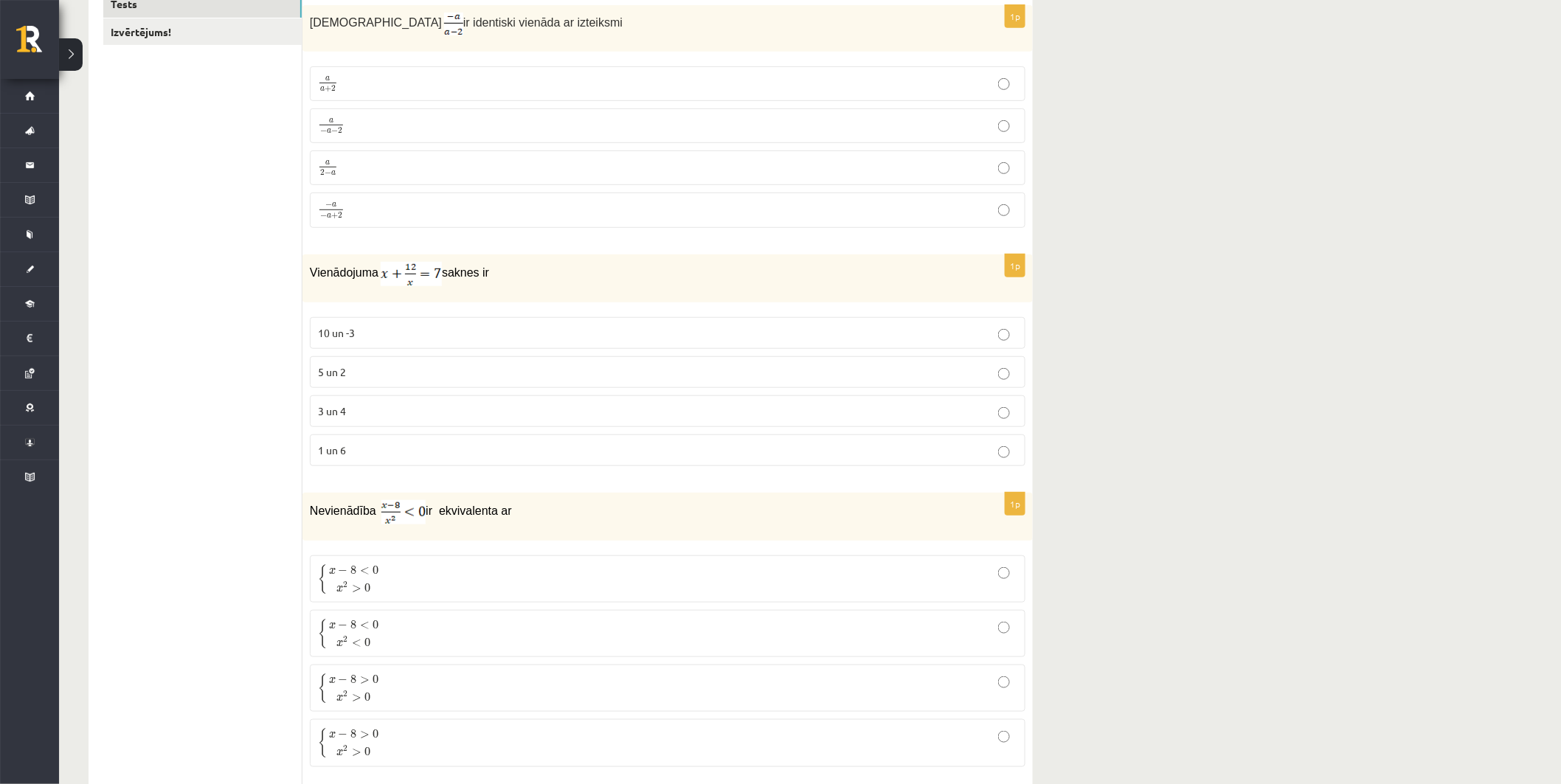
scroll to position [245, 0]
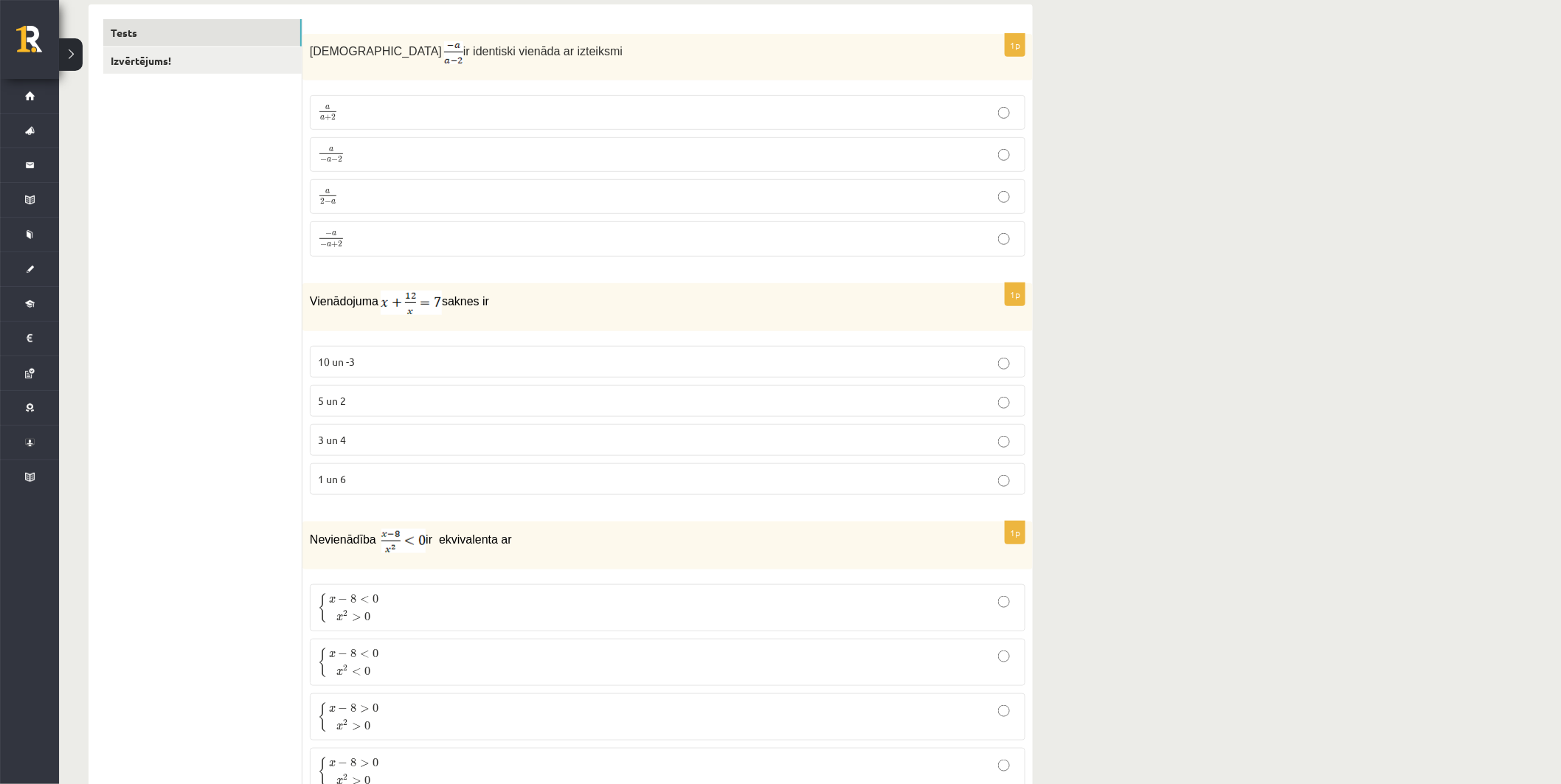
click at [354, 202] on p "a 2 − a a 2 − a" at bounding box center [667, 196] width 699 height 19
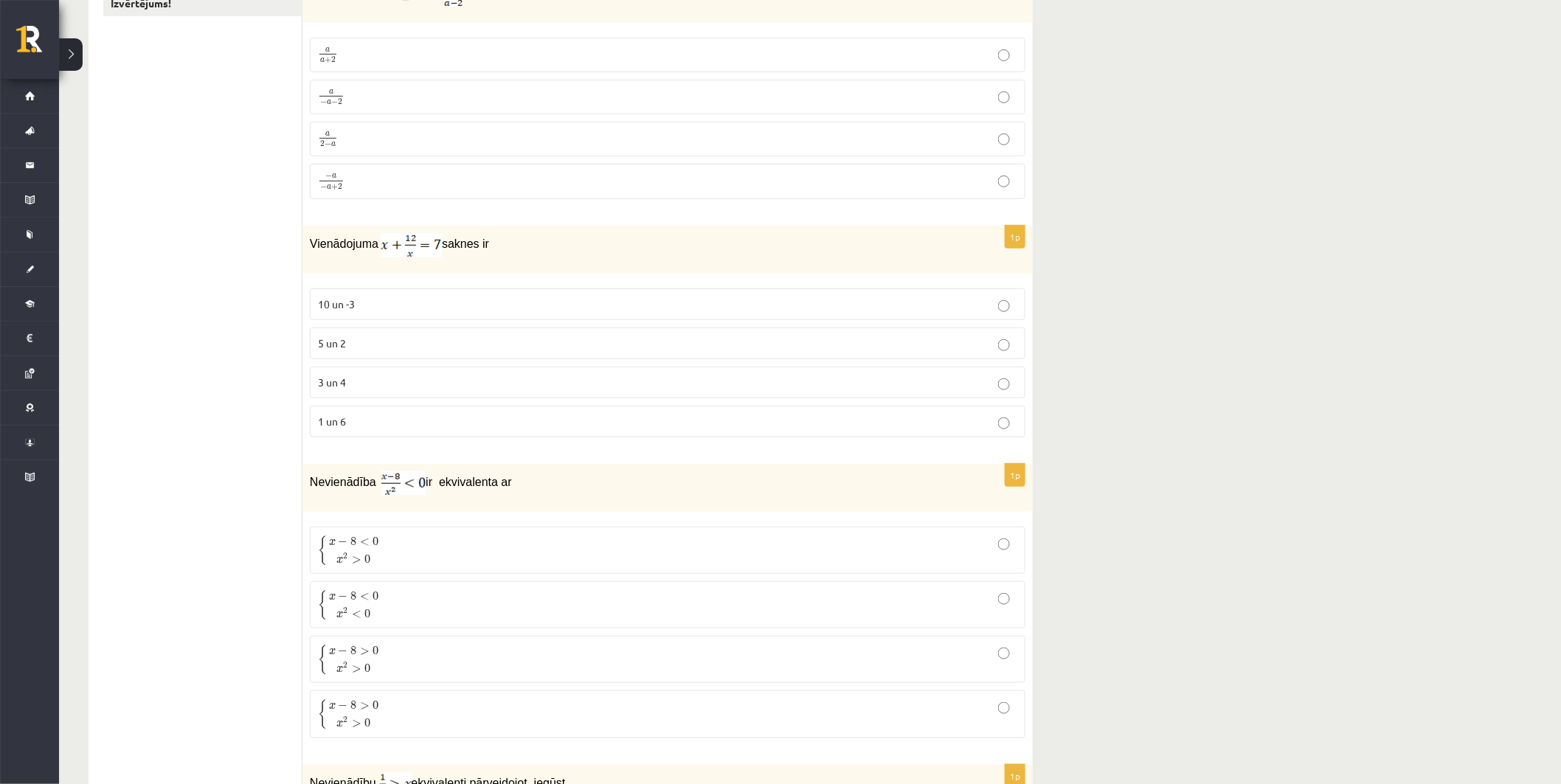
scroll to position [409, 0]
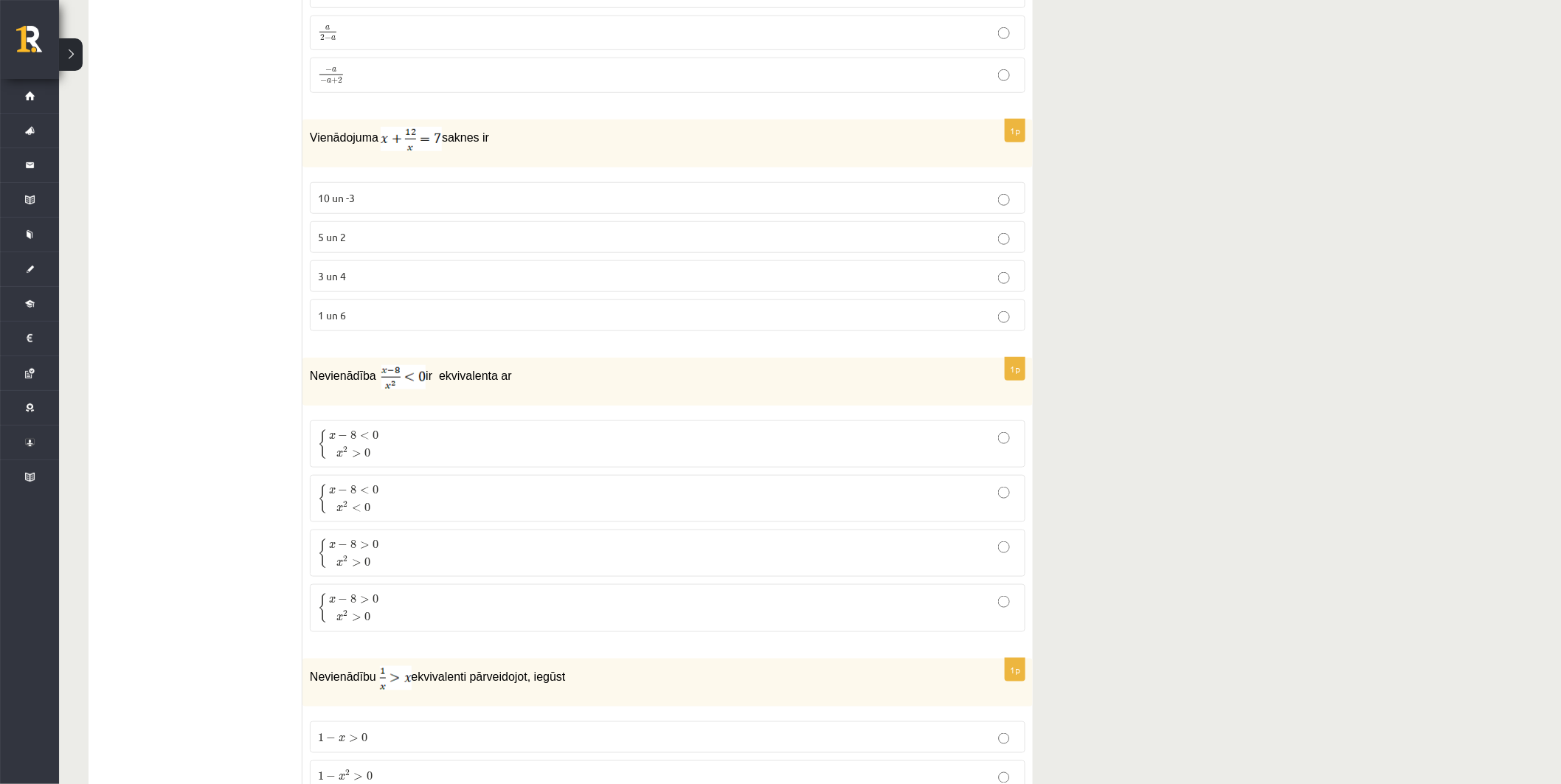
click at [357, 274] on p "3 un 4" at bounding box center [667, 276] width 699 height 16
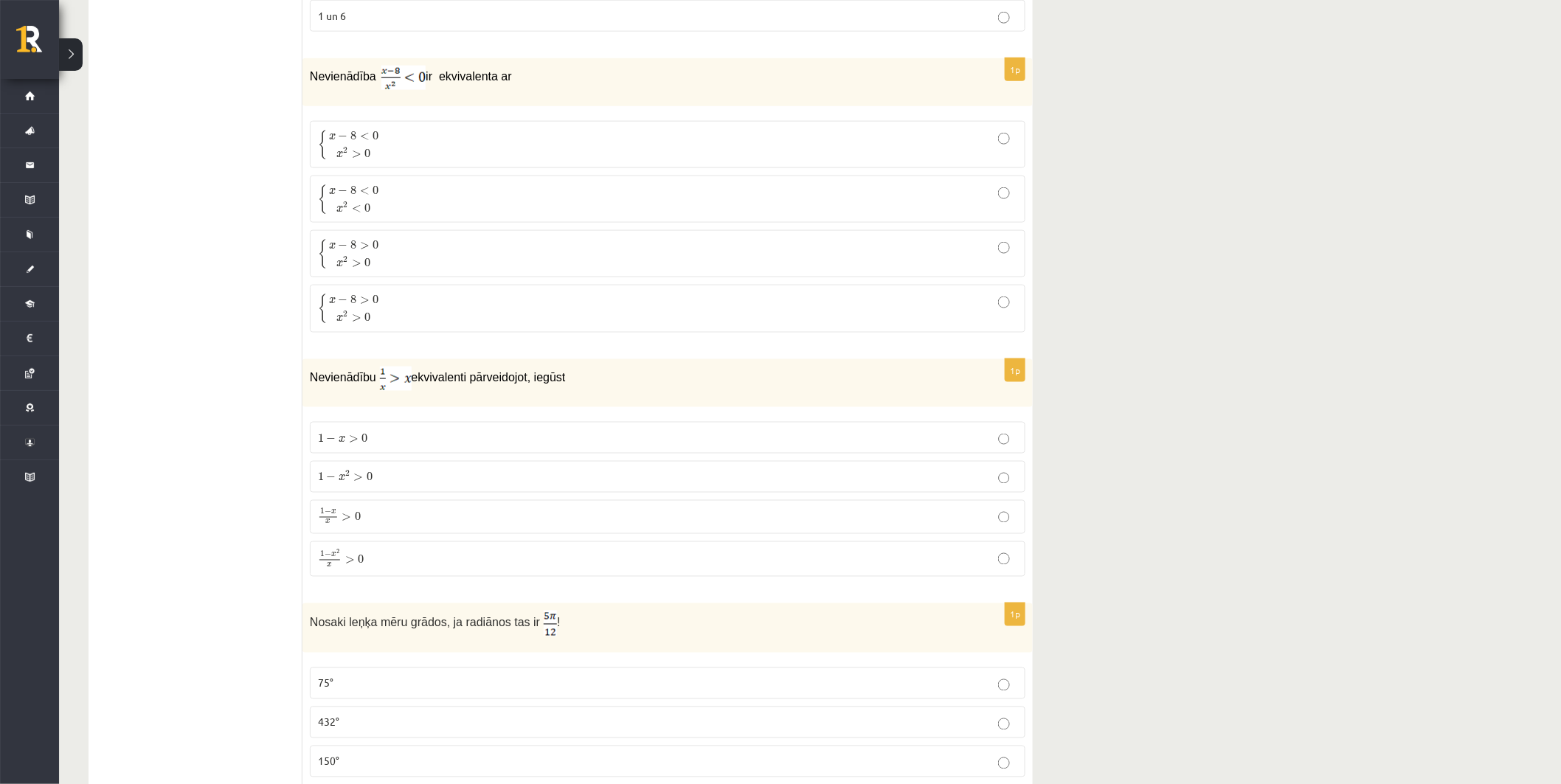
scroll to position [738, 0]
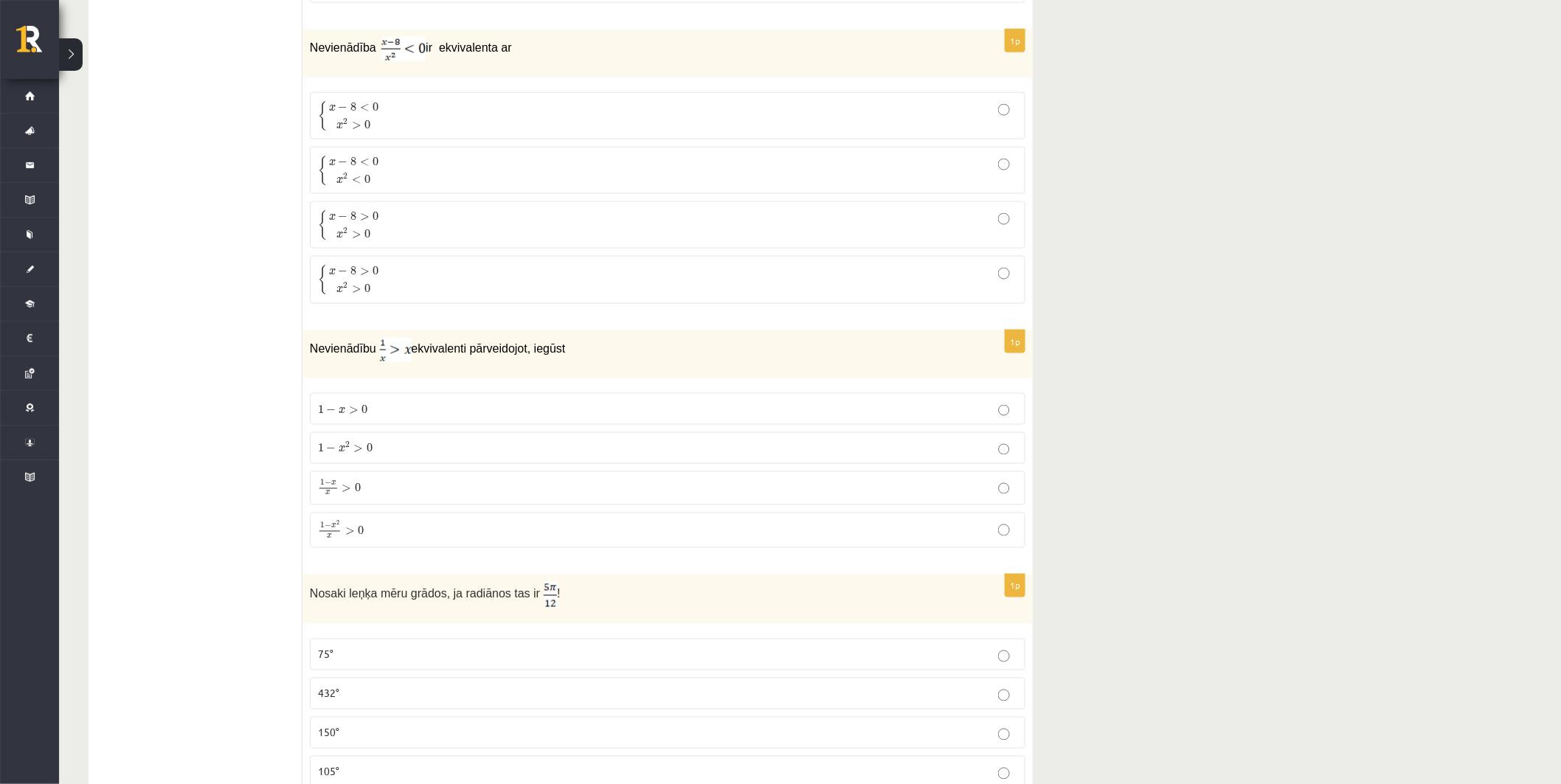
click at [366, 176] on span "0" at bounding box center [368, 179] width 6 height 9
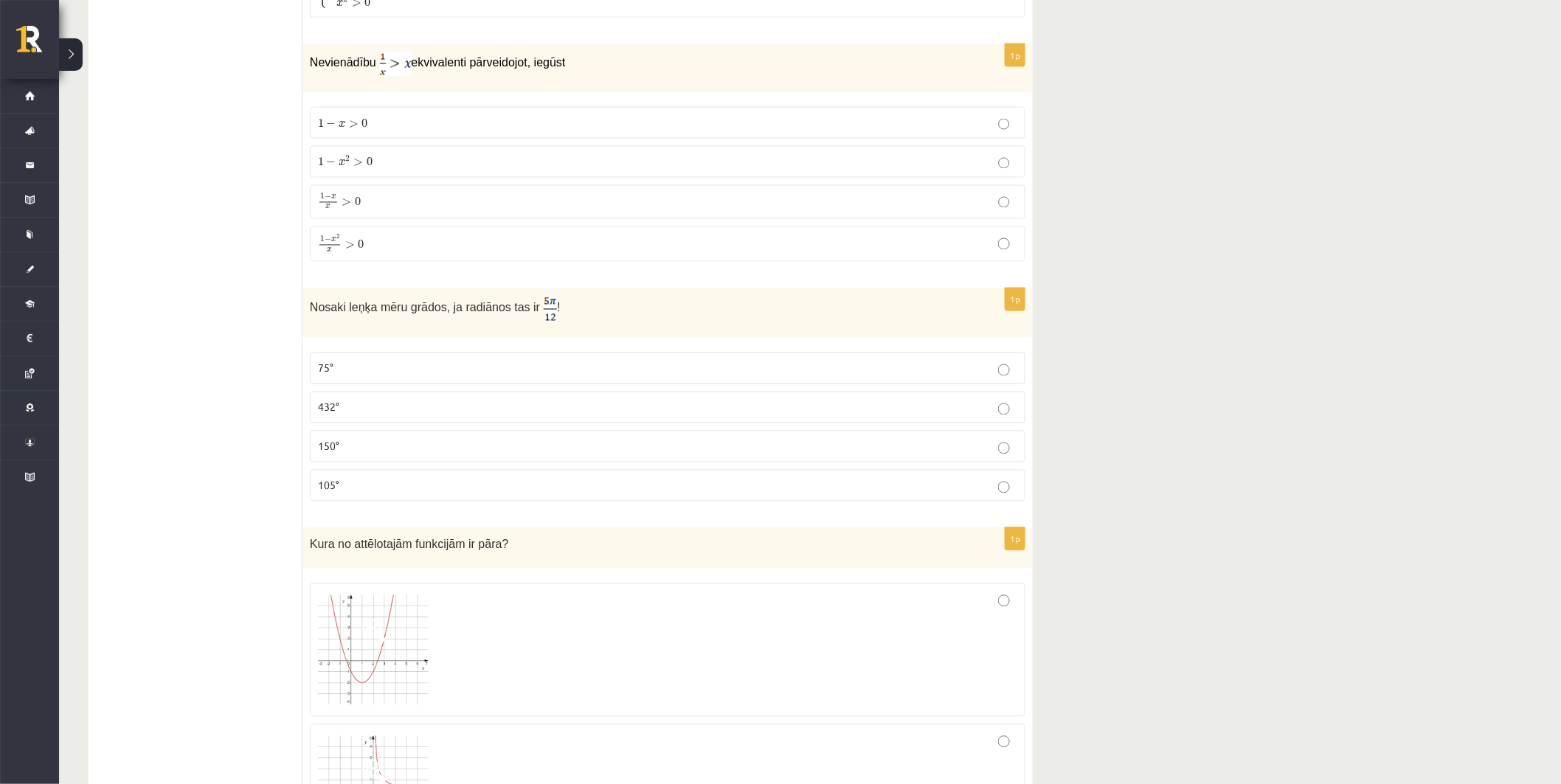
scroll to position [1065, 0]
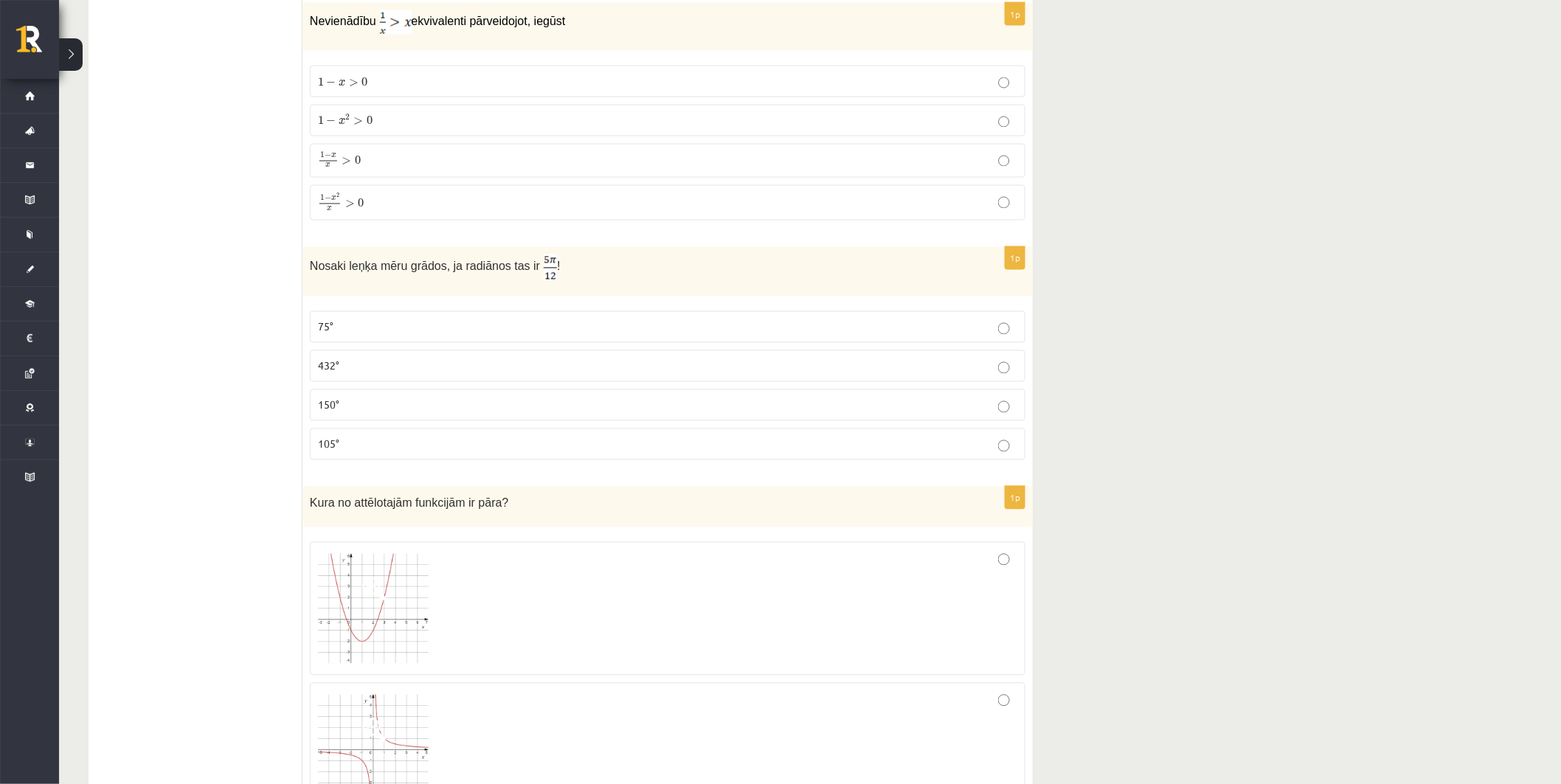
click at [371, 207] on p "1 − x 2 x > 0 1 − x 2 x > 0" at bounding box center [667, 203] width 699 height 19
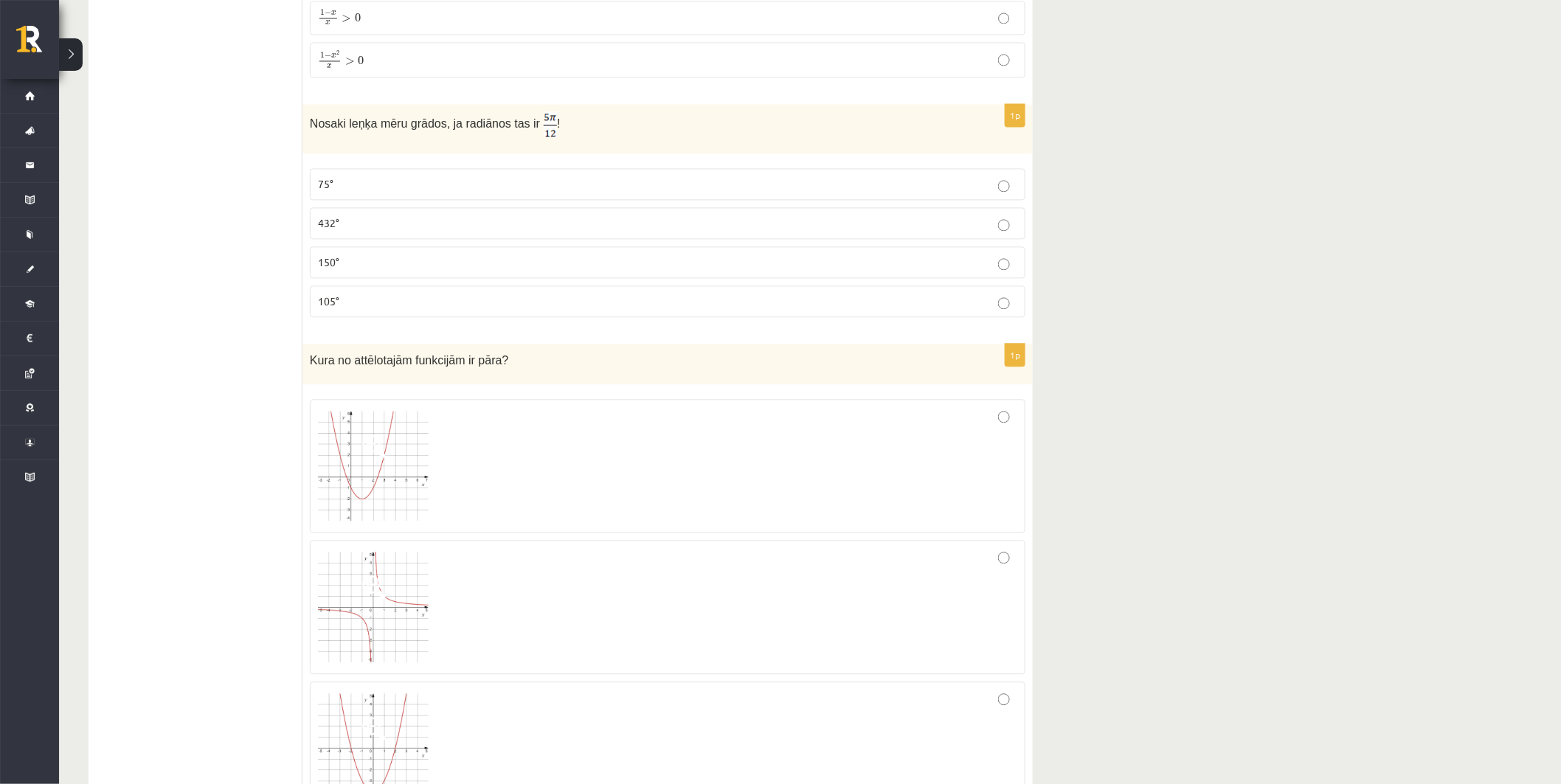
scroll to position [1229, 0]
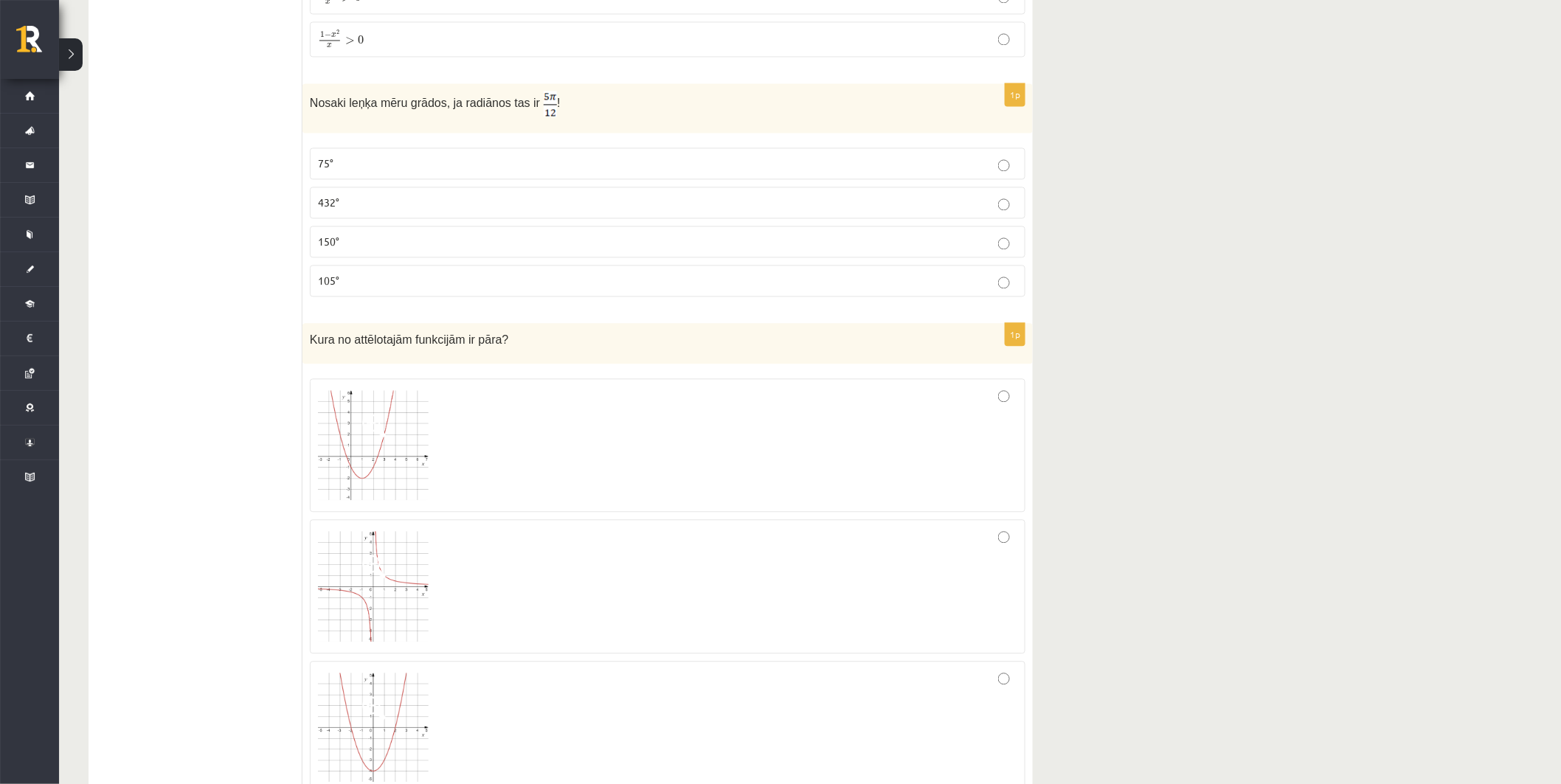
click at [350, 171] on p "75°" at bounding box center [667, 163] width 699 height 16
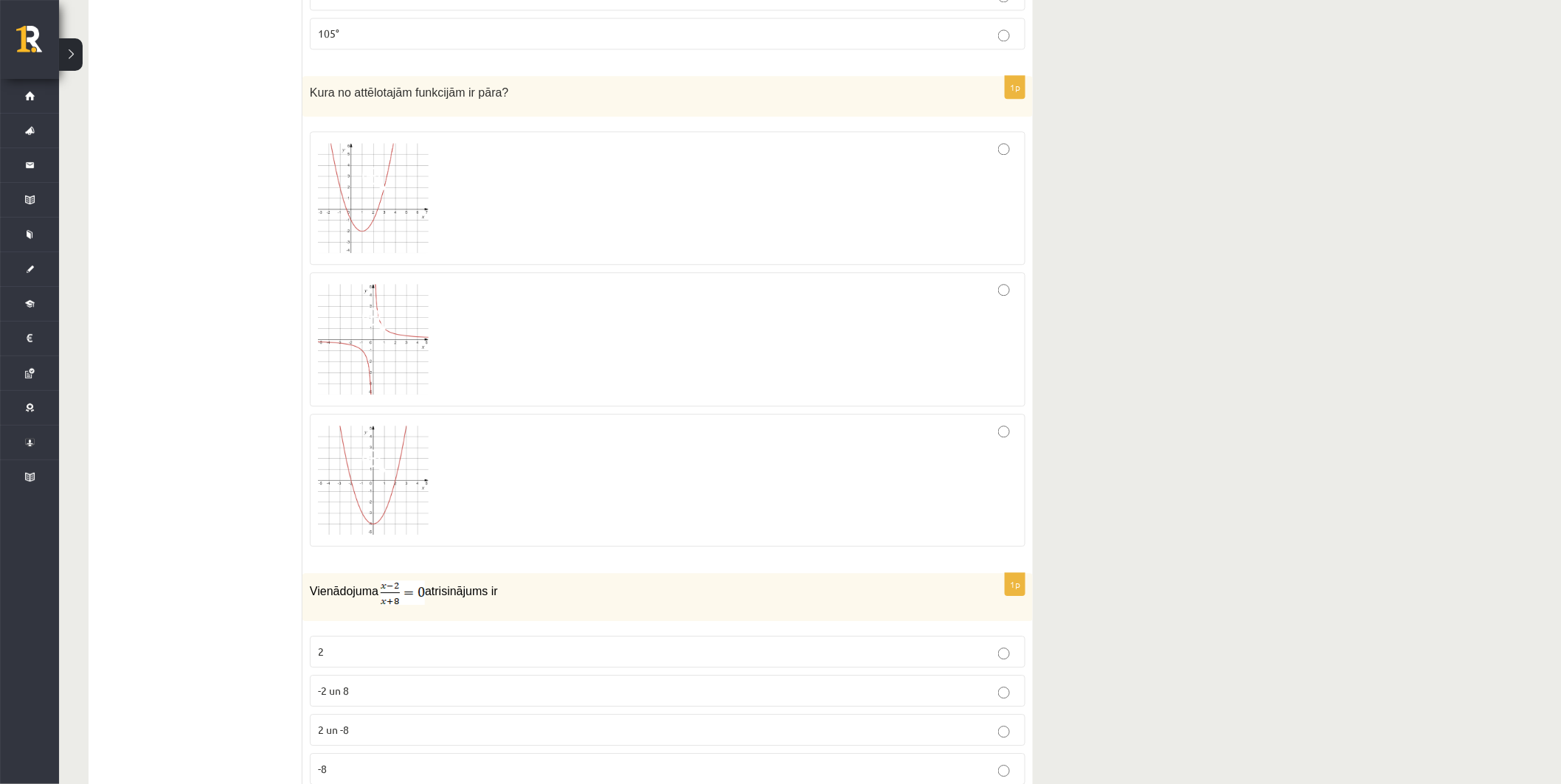
scroll to position [1475, 0]
click at [506, 377] on div at bounding box center [667, 340] width 699 height 118
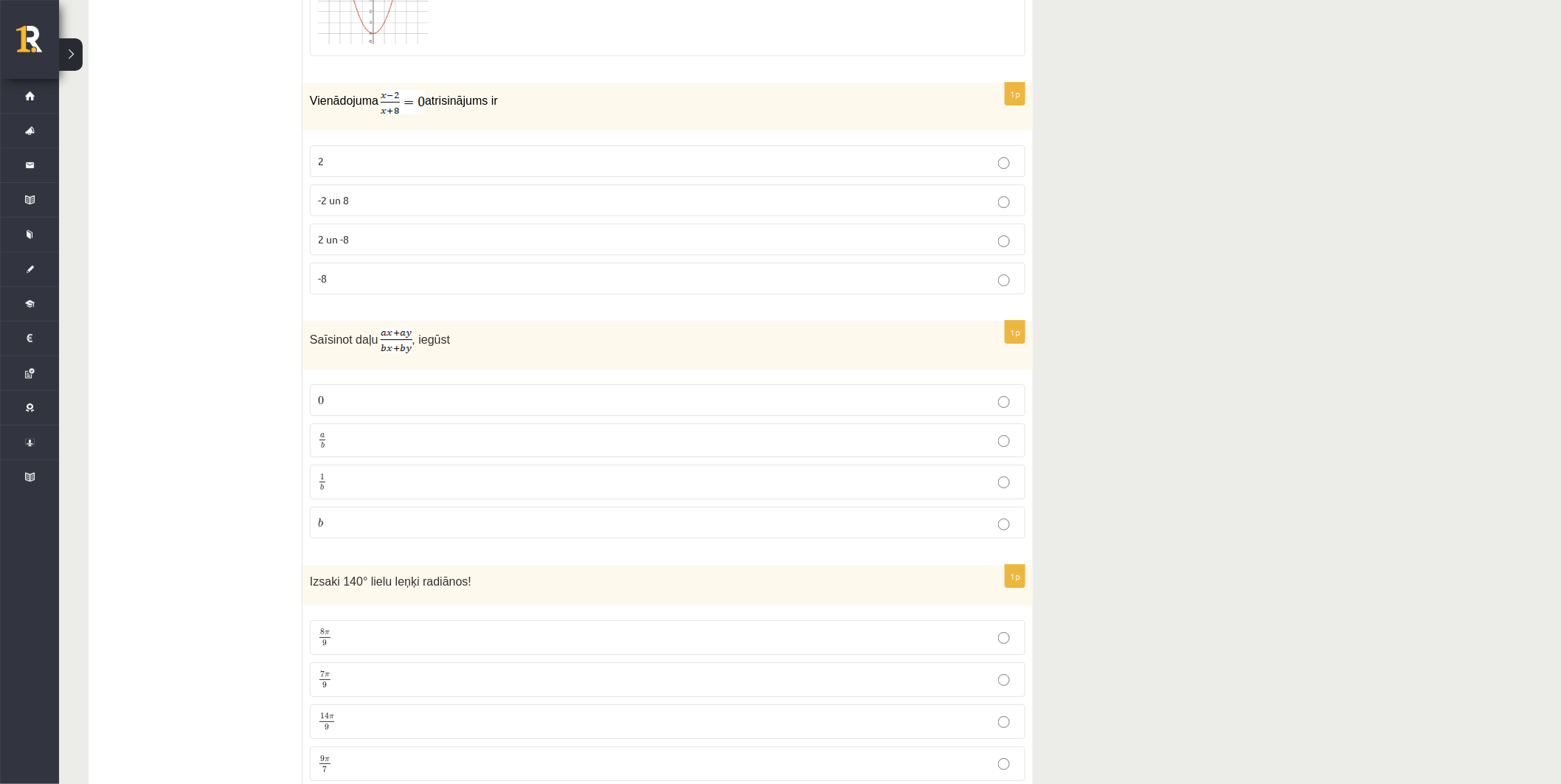
scroll to position [2049, 0]
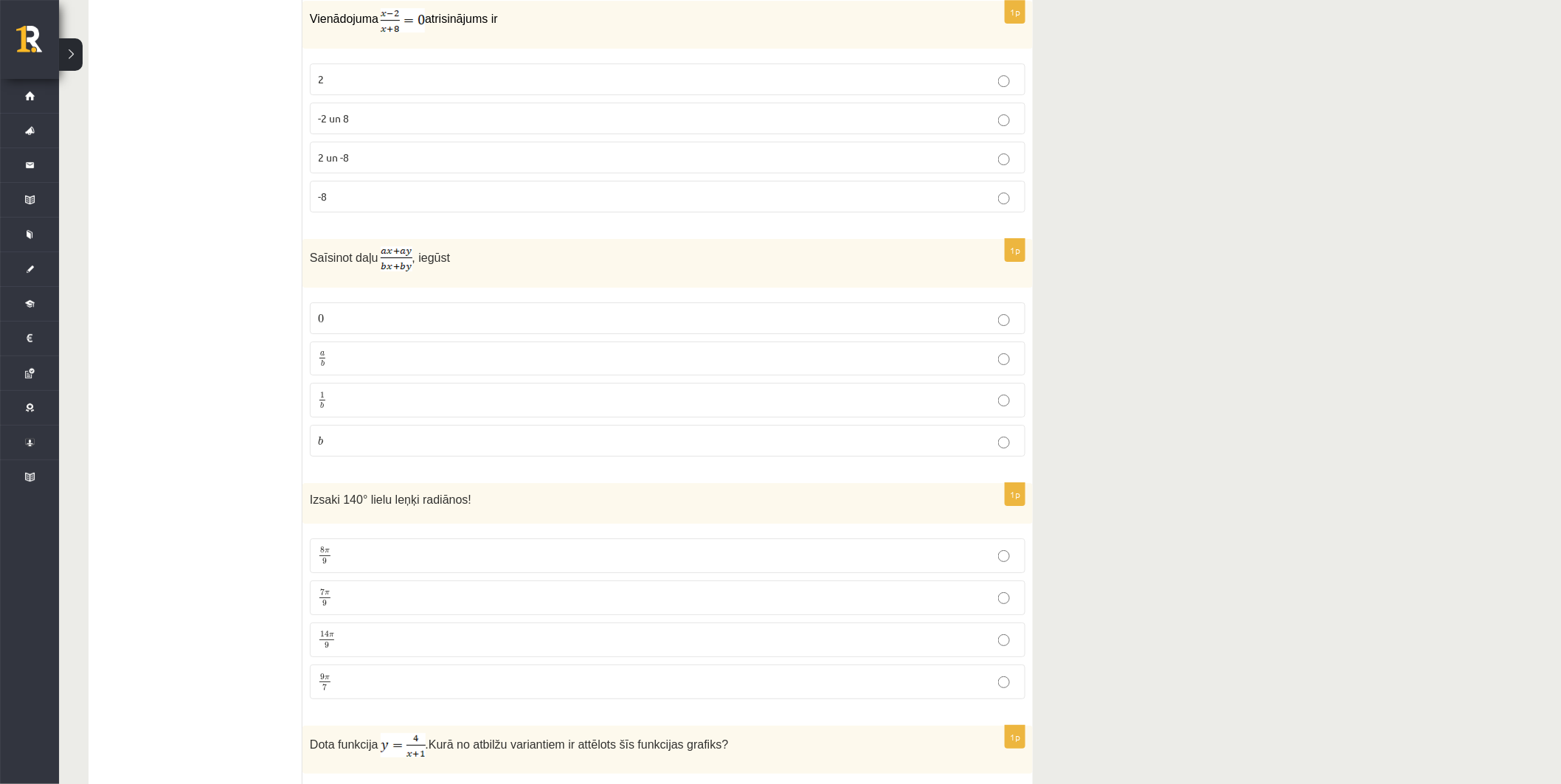
click at [426, 80] on p "2" at bounding box center [667, 79] width 699 height 16
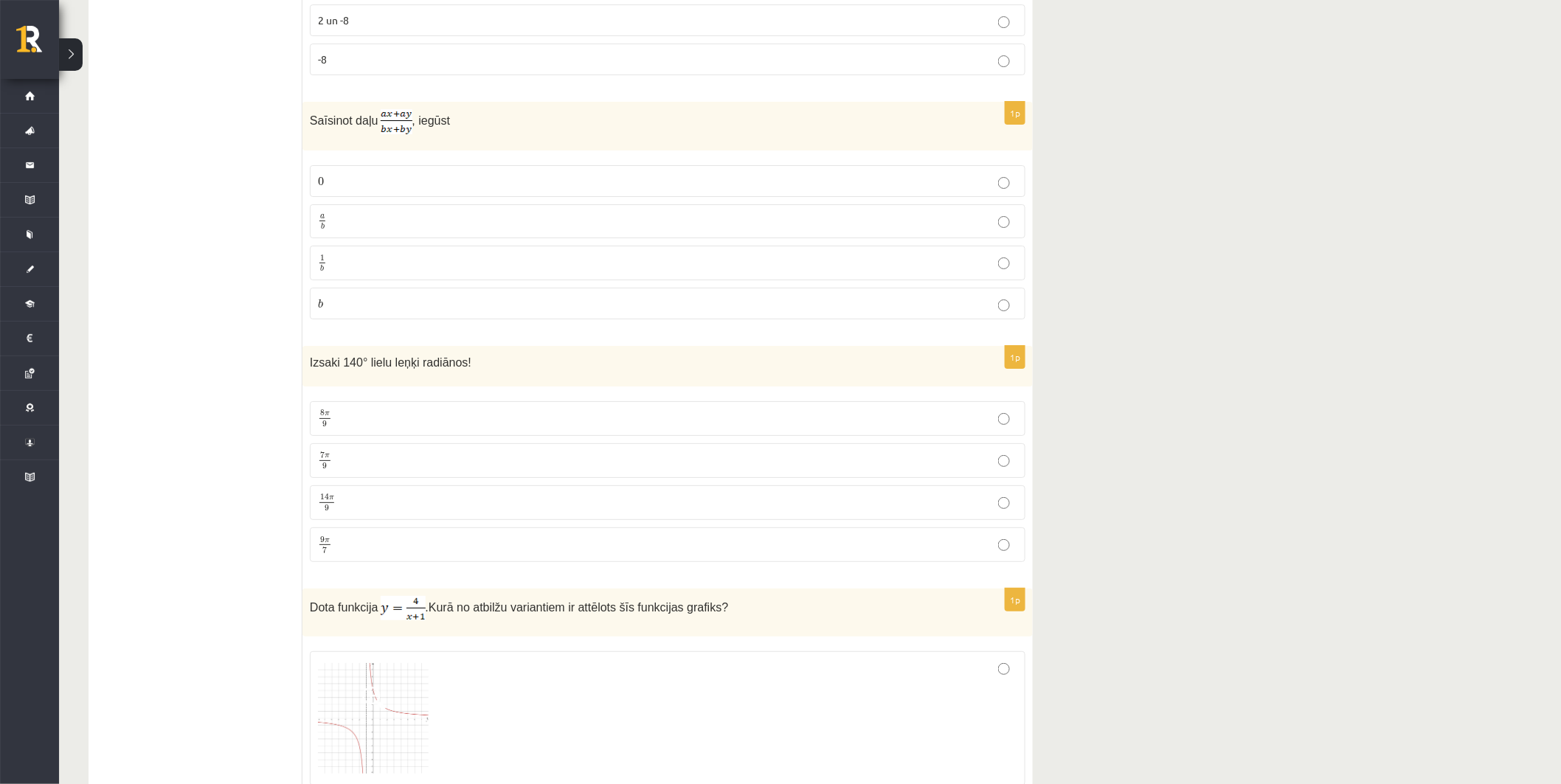
scroll to position [2213, 0]
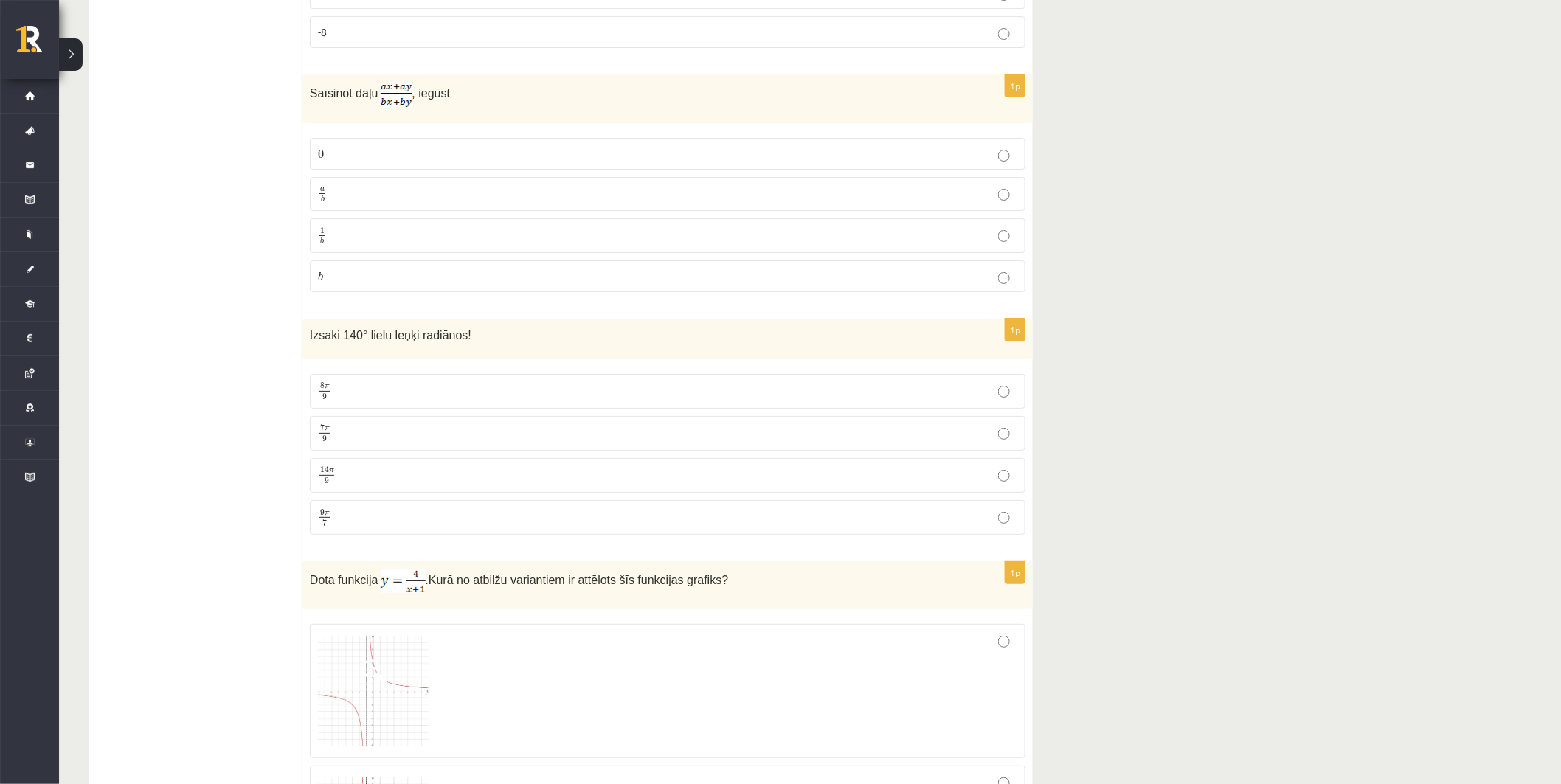
click at [368, 196] on p "a b a b" at bounding box center [667, 194] width 699 height 19
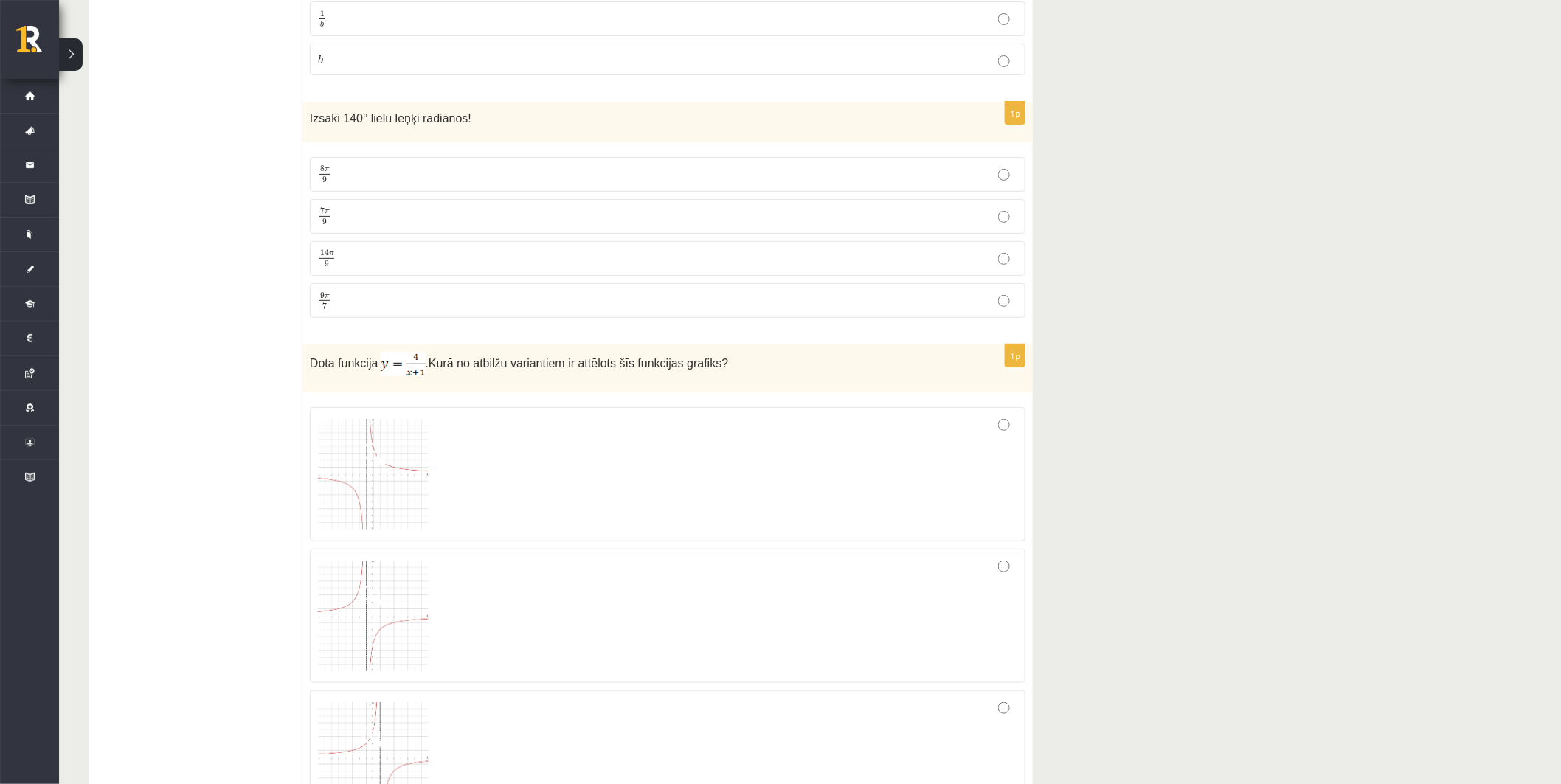
scroll to position [2458, 0]
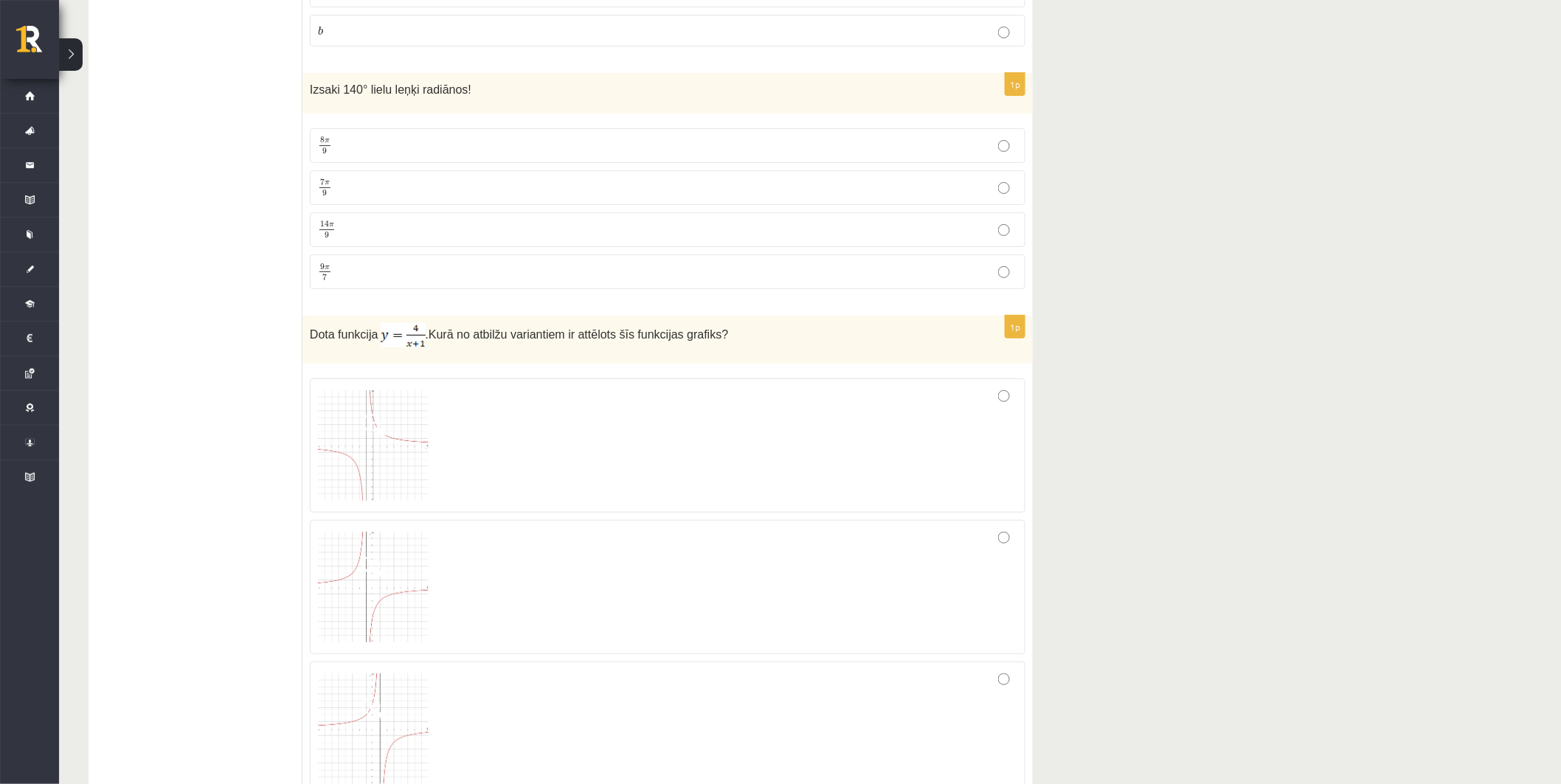
click at [347, 194] on p "7 π 9 7 π 9" at bounding box center [667, 187] width 699 height 19
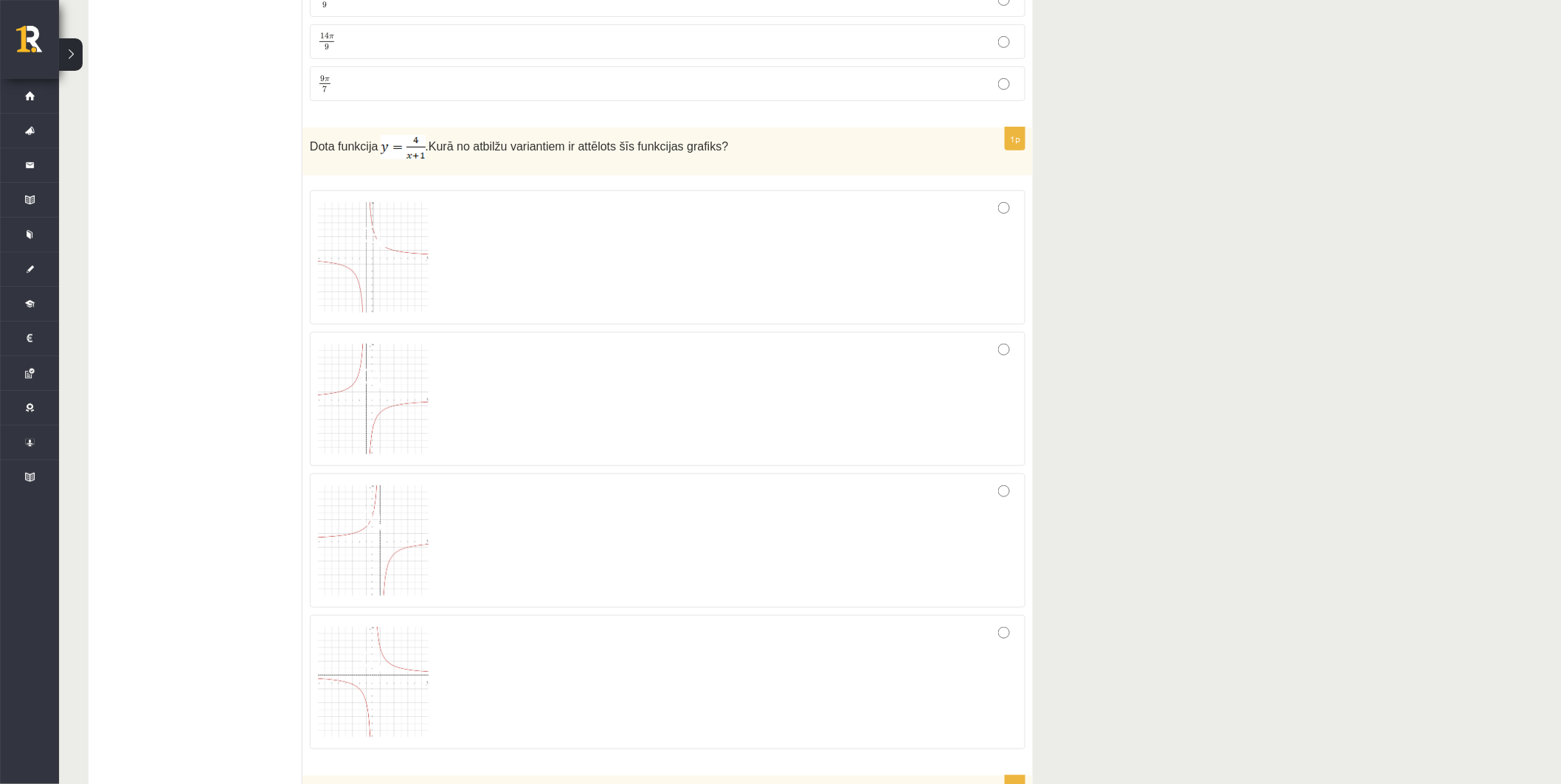
scroll to position [2648, 0]
click at [407, 285] on img at bounding box center [373, 256] width 111 height 111
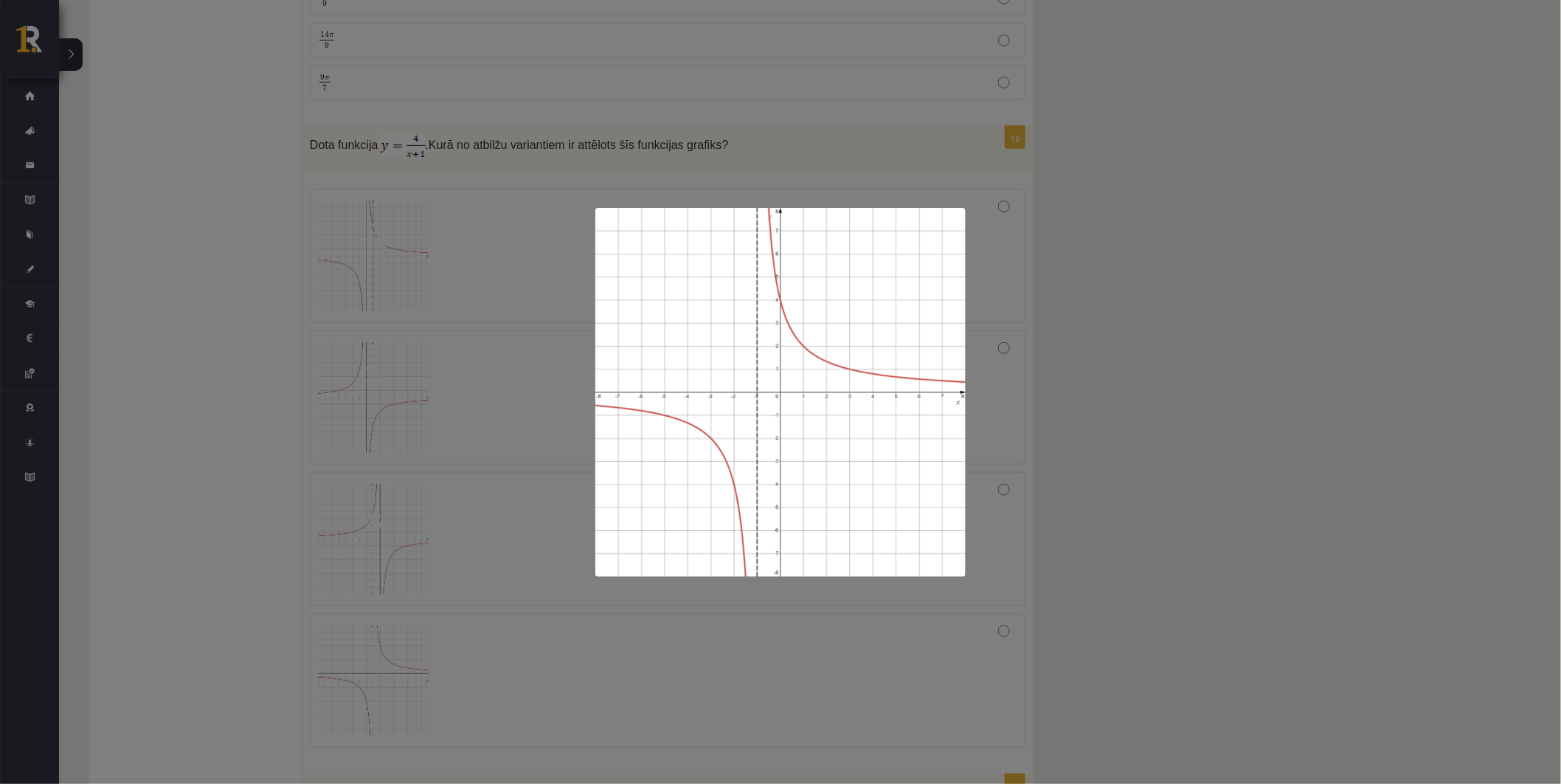
click at [408, 283] on div at bounding box center [780, 392] width 1561 height 784
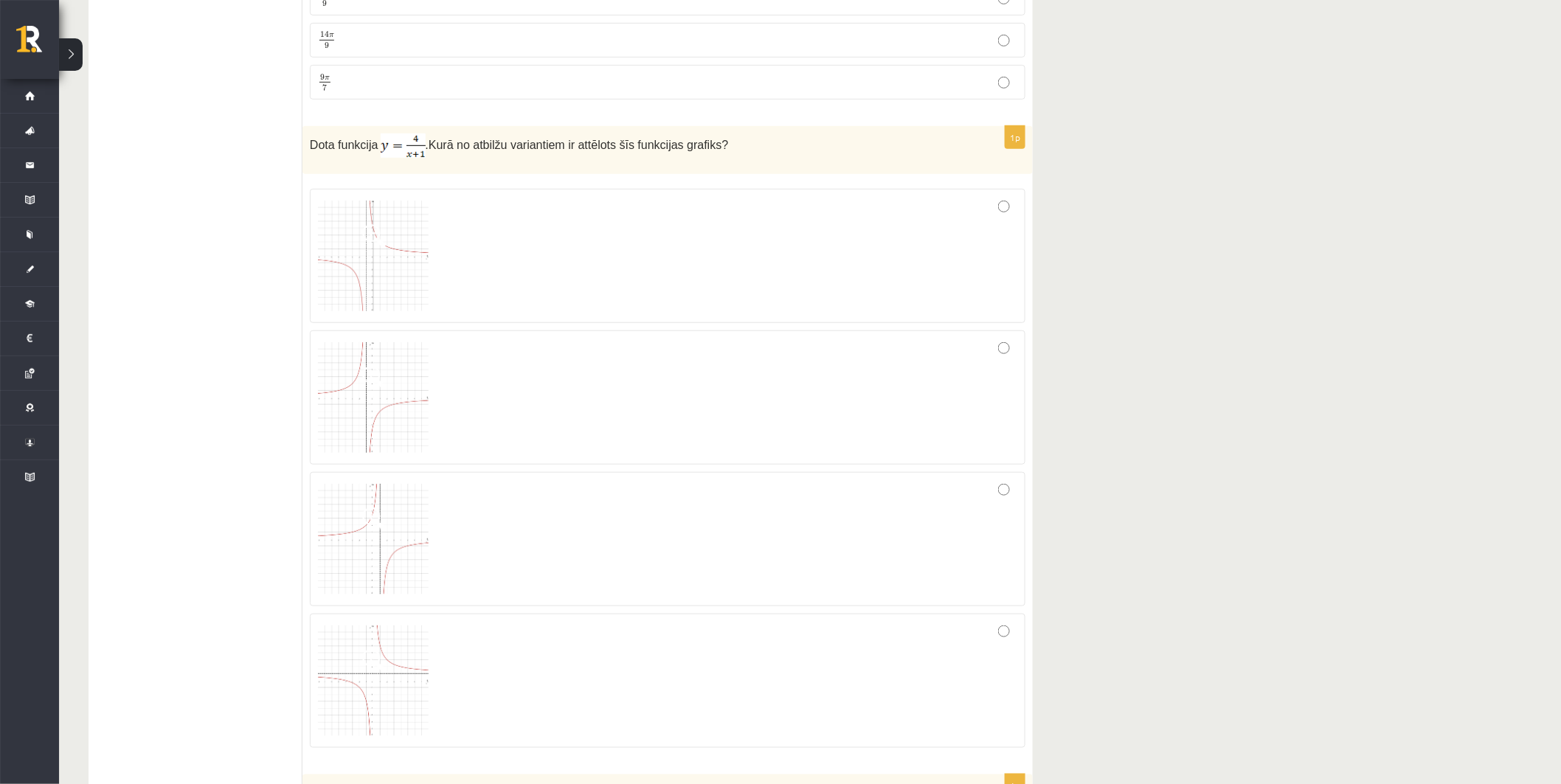
click at [401, 550] on img at bounding box center [373, 539] width 111 height 111
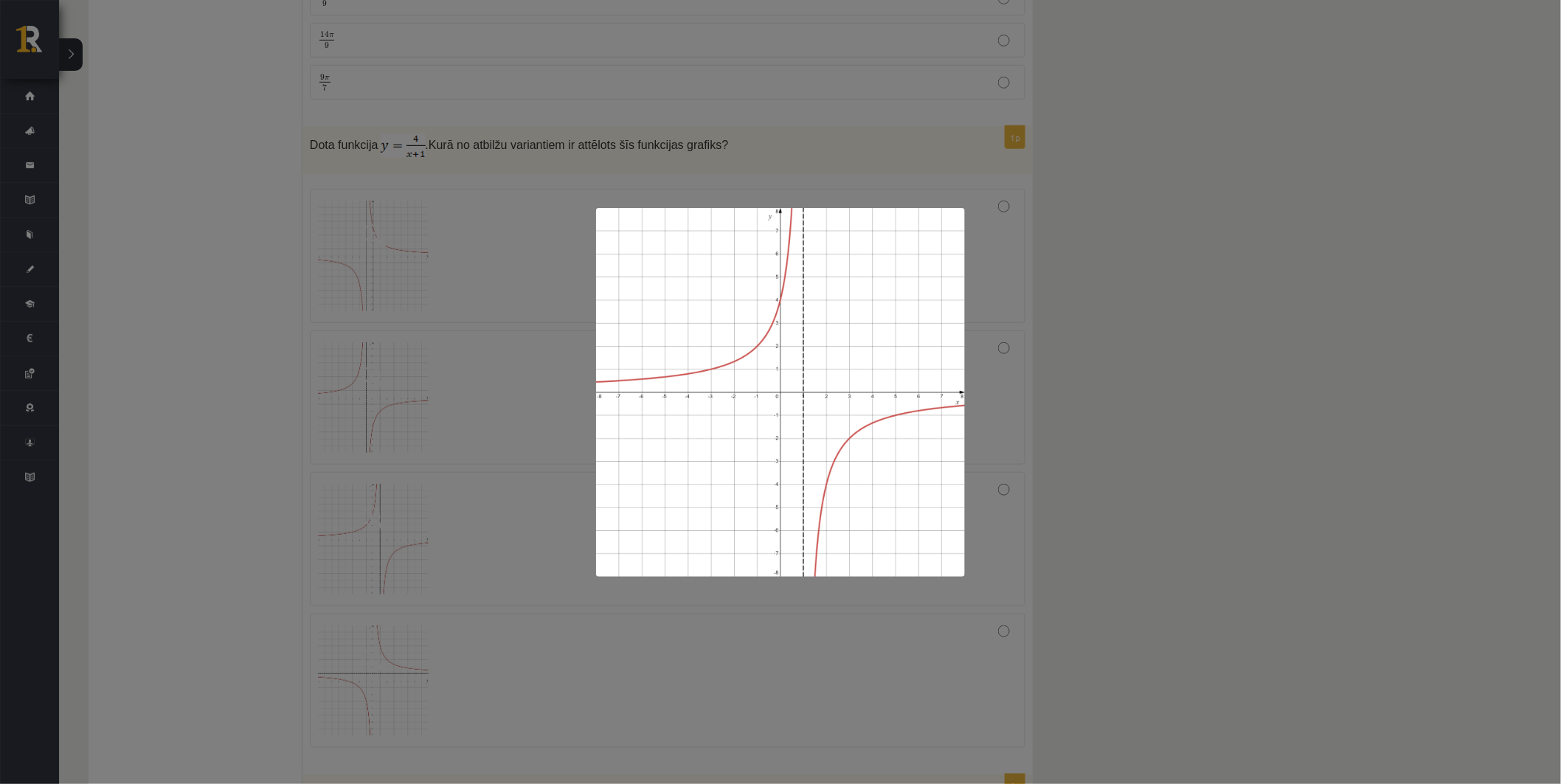
click at [537, 491] on div at bounding box center [780, 392] width 1561 height 784
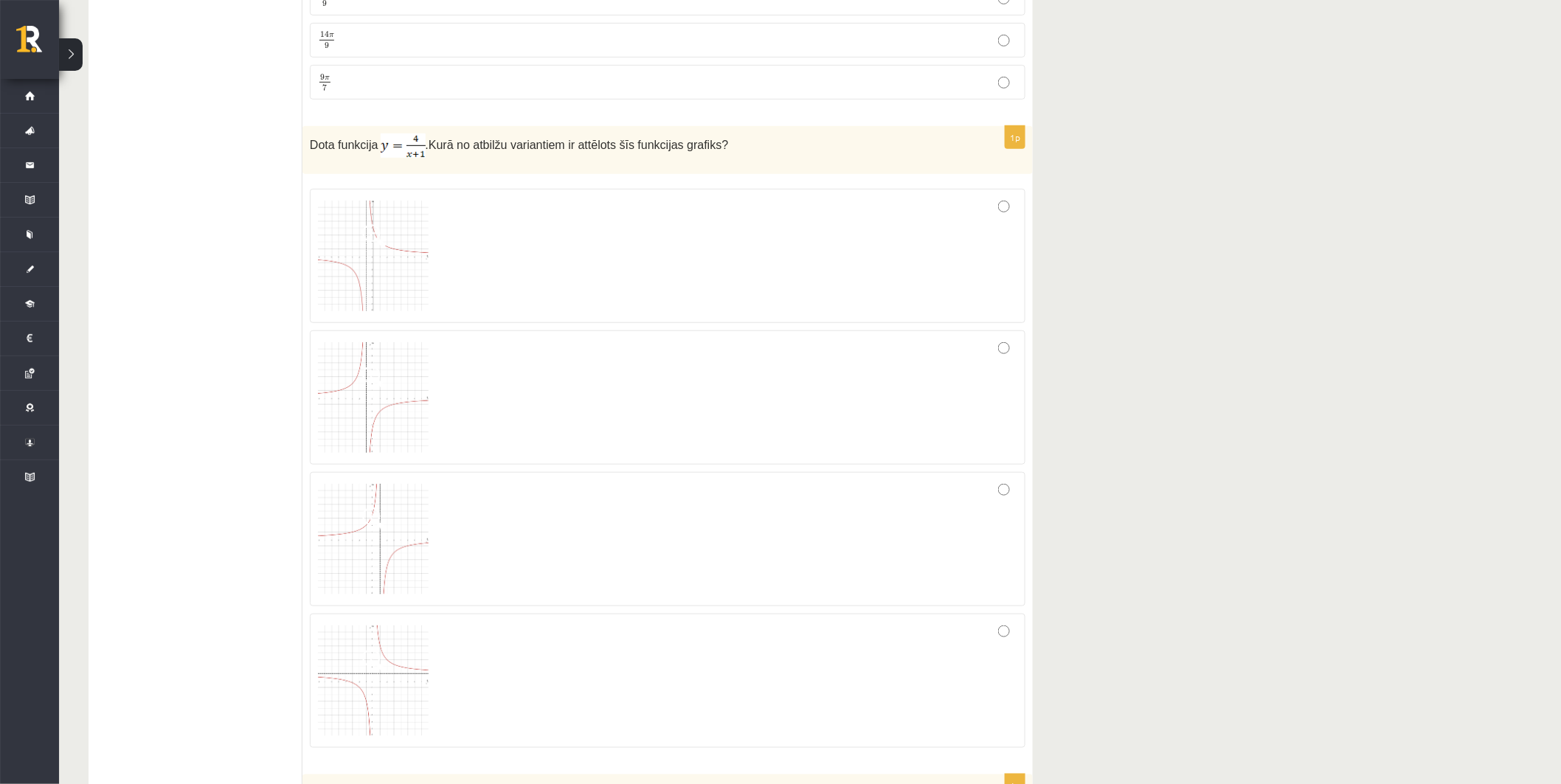
click at [529, 418] on div at bounding box center [667, 397] width 699 height 118
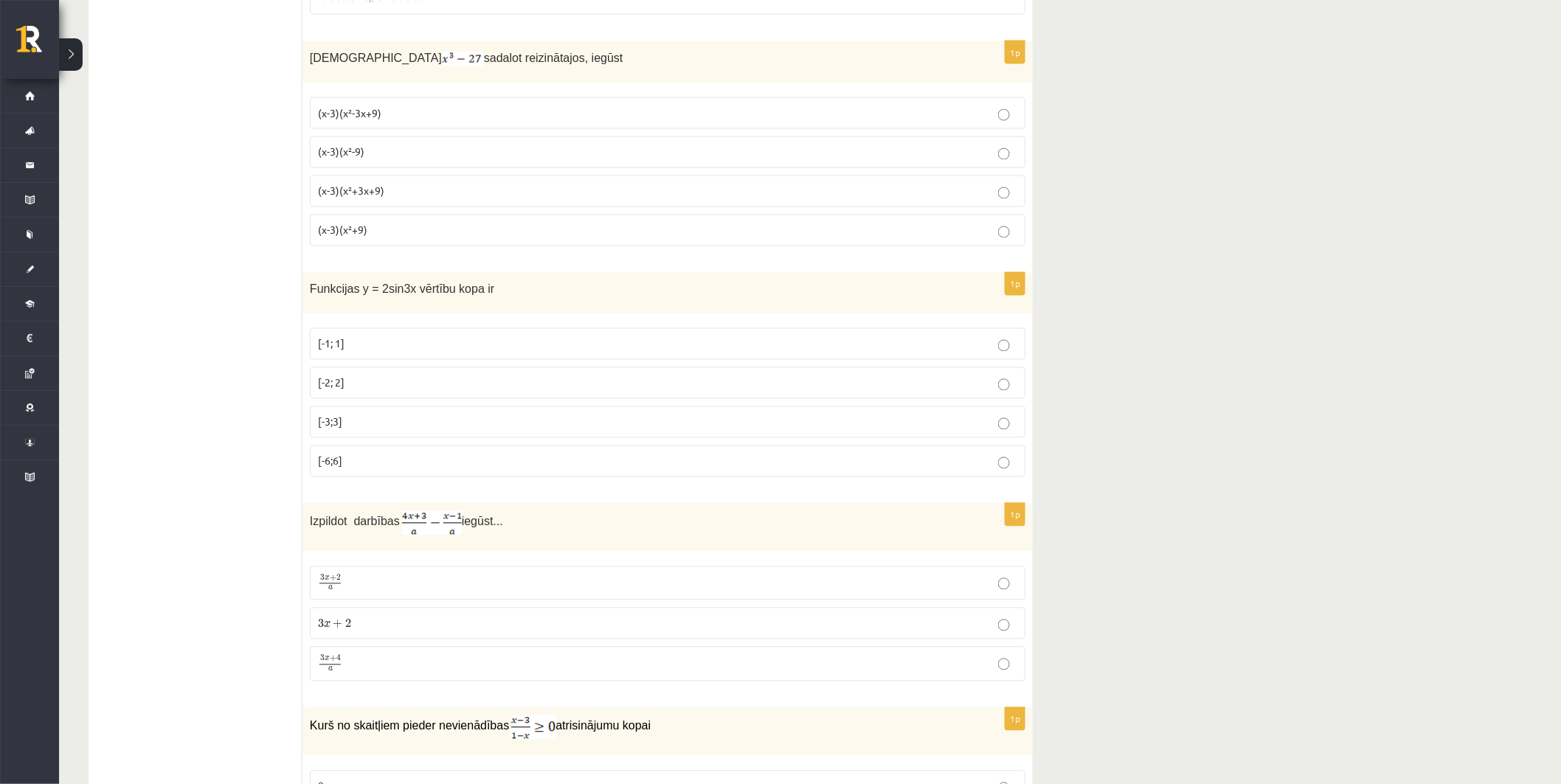
scroll to position [3386, 0]
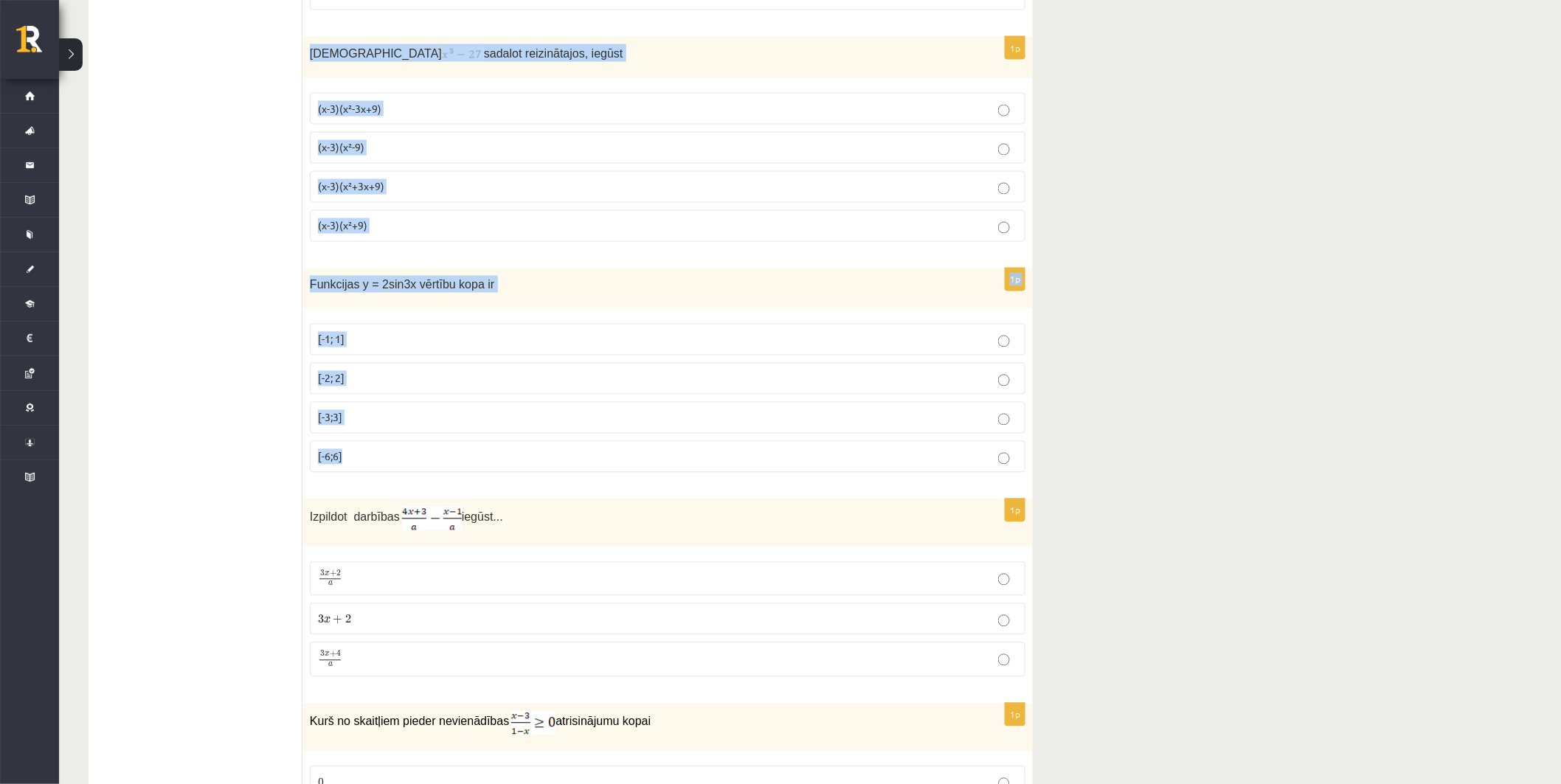
drag, startPoint x: 309, startPoint y: 57, endPoint x: 474, endPoint y: 472, distance: 446.6
click at [474, 472] on form "1p Izteiksme ir identiski vienāda ar izteiksmi a a + 2 a a + 2 a − a − 2 a − a …" at bounding box center [667, 613] width 701 height 7468
copy form "Izteiksmi sadalot reizinātajos, iegūst (x-3)(x²-3x+9) (x-3)(x²-9) (x-3)(x²+3x+9…"
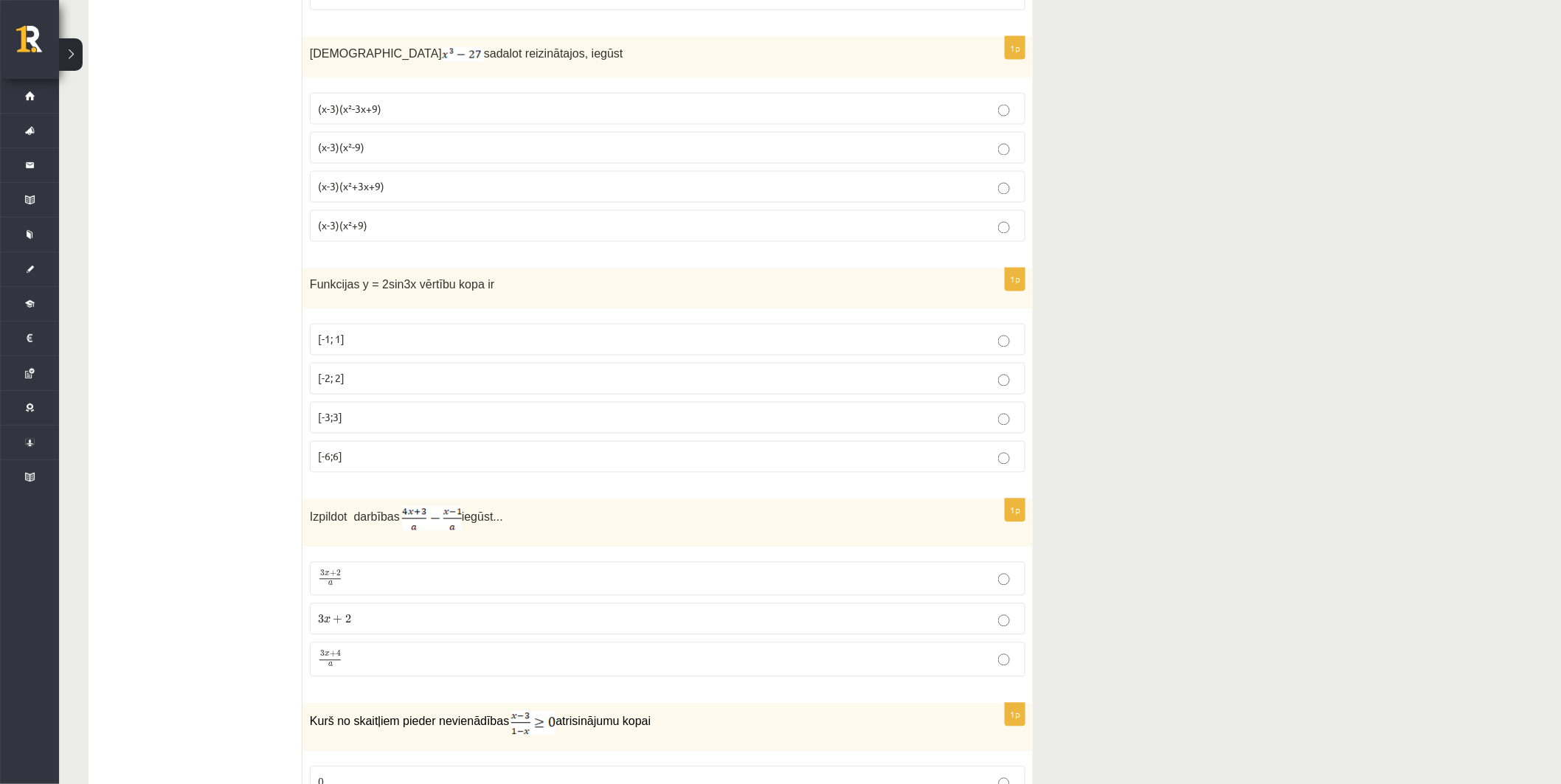
click at [274, 162] on ul "Tests Izvērtējums!" at bounding box center [203, 613] width 199 height 7468
click at [374, 112] on span "(x-3)(x²-3x+9)" at bounding box center [349, 109] width 63 height 13
click at [379, 189] on span "(x-3)(x²+3x+9)" at bounding box center [350, 187] width 66 height 13
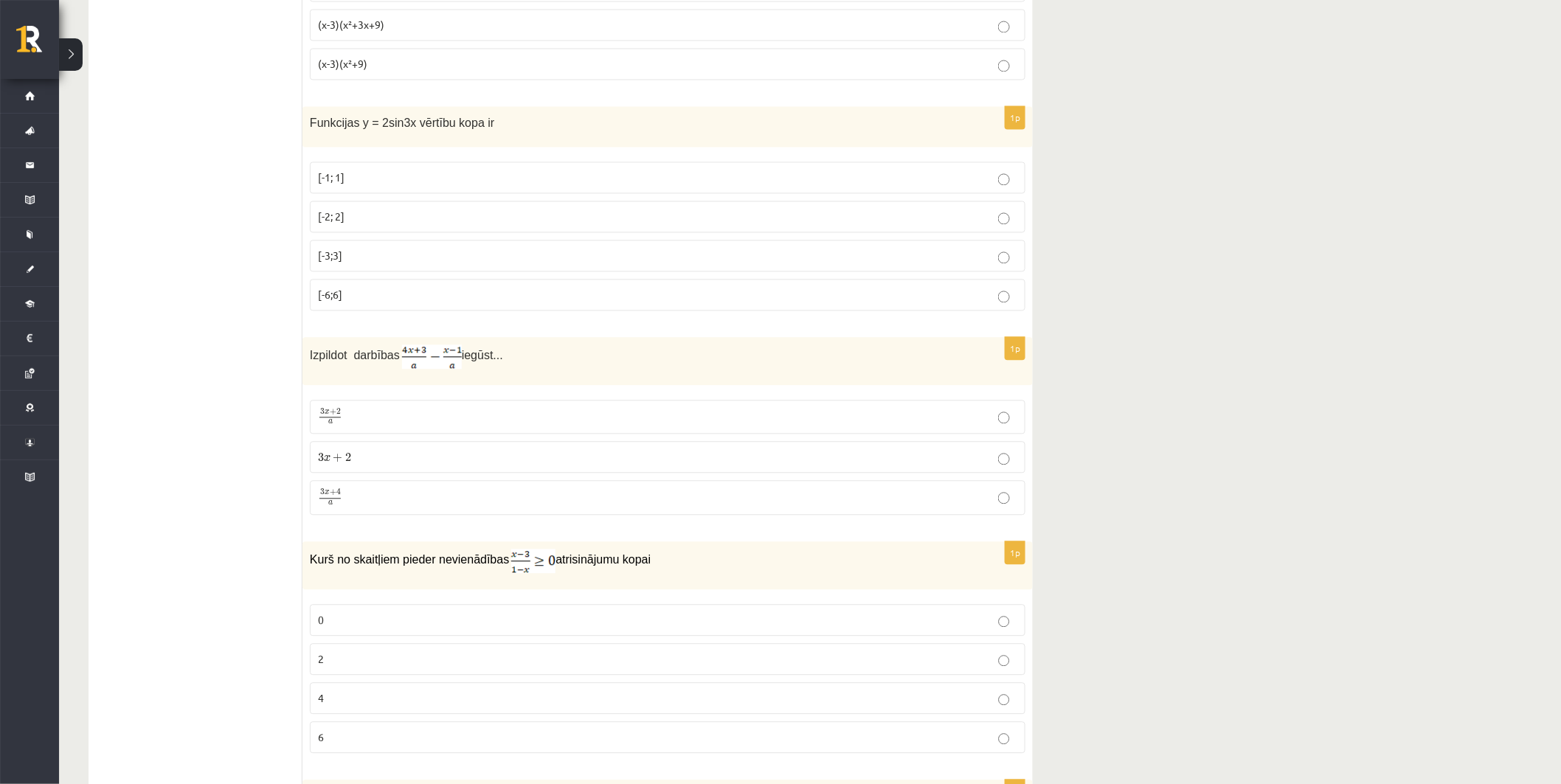
scroll to position [3550, 0]
click at [371, 222] on p "[-2; 2]" at bounding box center [667, 215] width 699 height 16
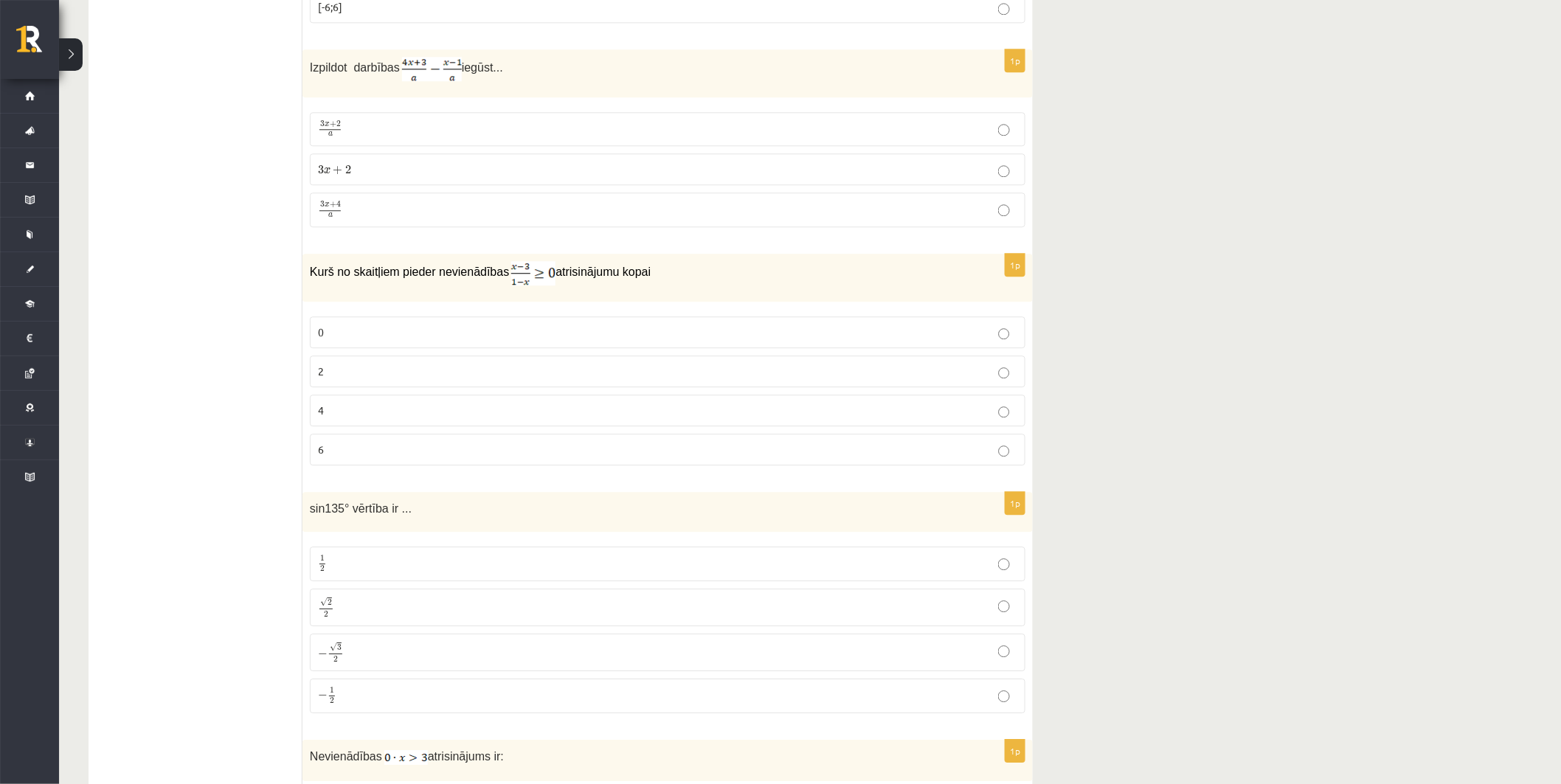
scroll to position [3877, 0]
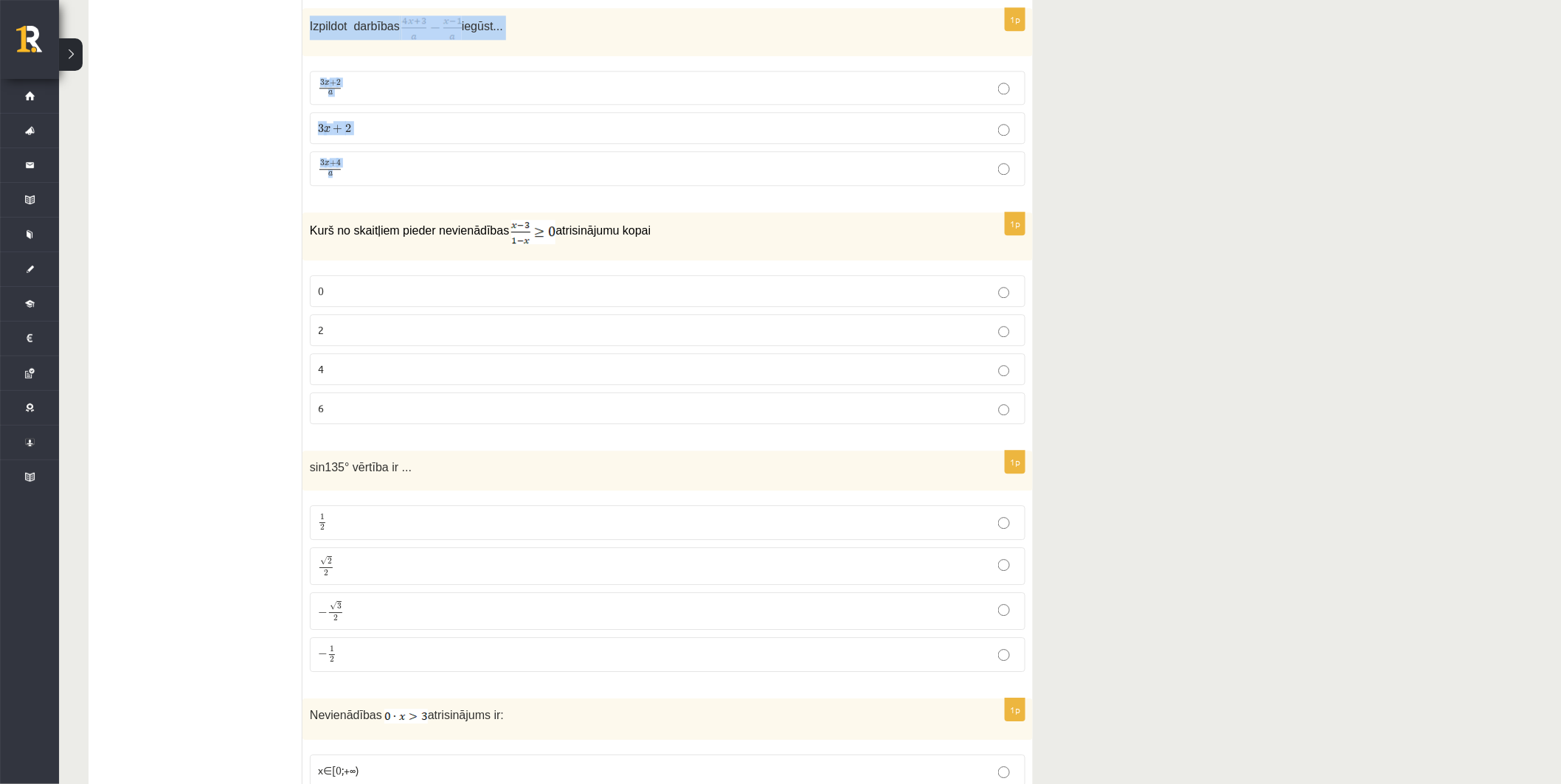
drag, startPoint x: 304, startPoint y: 31, endPoint x: 393, endPoint y: 178, distance: 171.8
click at [393, 178] on div "1p Izpildot darbības iegūst... 3 x + 2 a 3 x + 2 a 3 x + 2 3 x + 2 3 x + 4 a 3 …" at bounding box center [668, 103] width 731 height 190
copy div "Izpildot darbības iegūst... 3 x + 2 a 3 x + 2 a 3 x + 2 3 x + 2 3 x + 4 a"
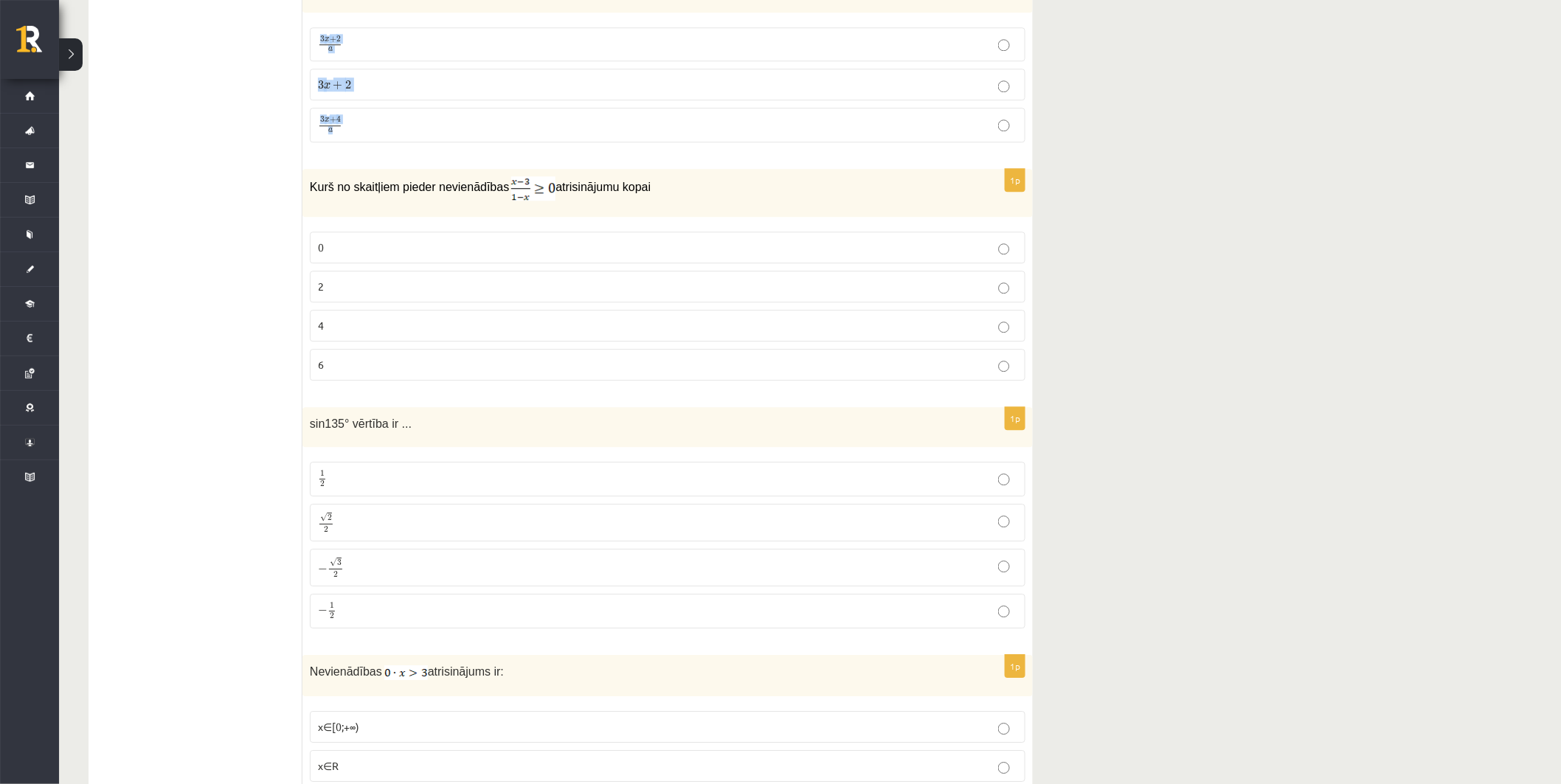
scroll to position [3959, 0]
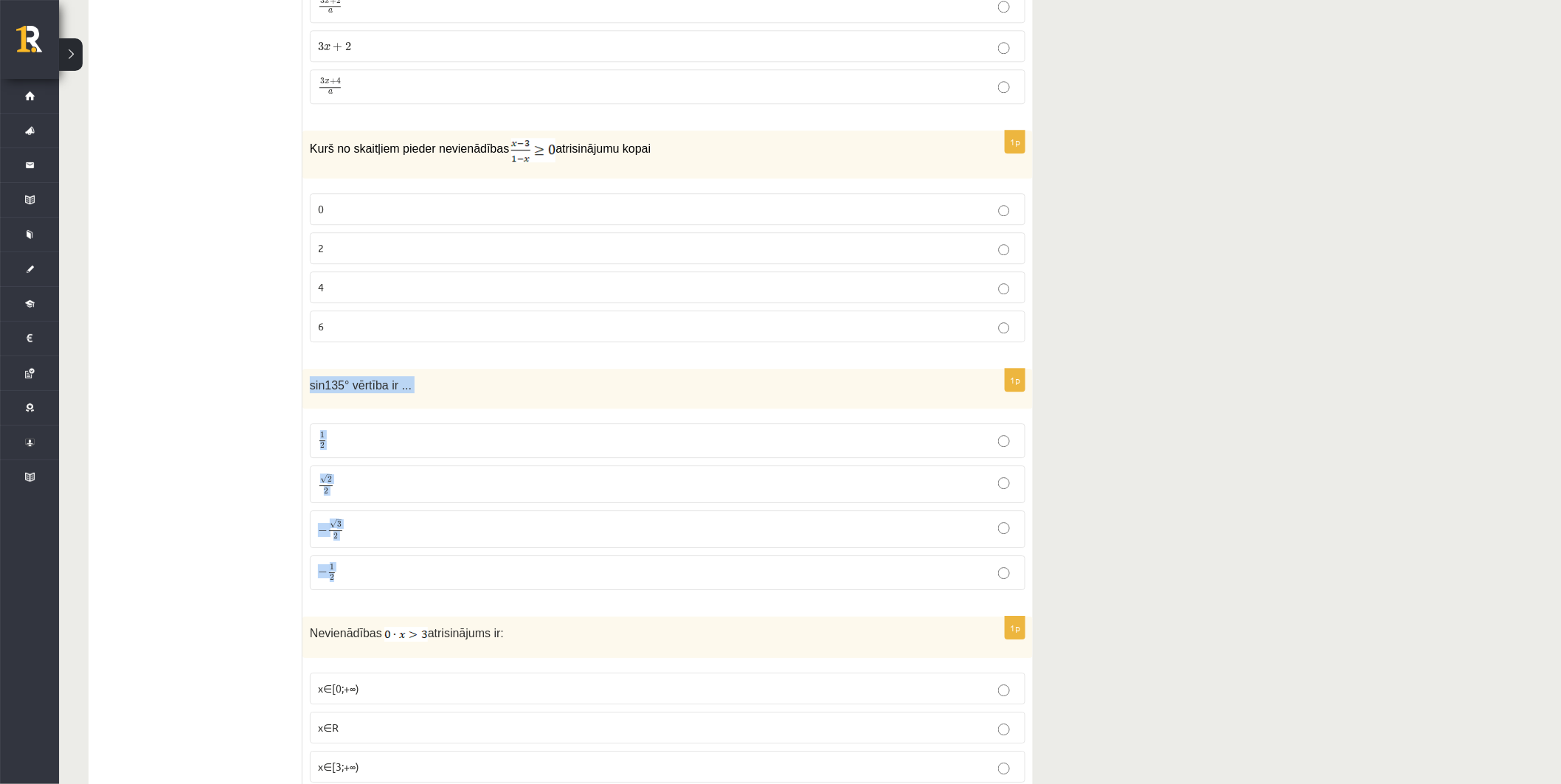
drag, startPoint x: 307, startPoint y: 392, endPoint x: 417, endPoint y: 585, distance: 222.1
click at [417, 585] on div "1p sin135° vērtība ir ... 1 2 1 2 √ 2 2 2 2 − √ 3 2 − 3 2 − 1 2 − 1 2" at bounding box center [668, 485] width 731 height 233
copy div "sin135° vērtība ir ... 1 2 1 2 √ 2 2 2 2 − √ 3 2 − 3 2 − 1 2"
click at [234, 409] on ul "Tests Izvērtējums!" at bounding box center [203, 40] width 199 height 7468
click at [333, 489] on span "√ 2 2" at bounding box center [326, 484] width 16 height 20
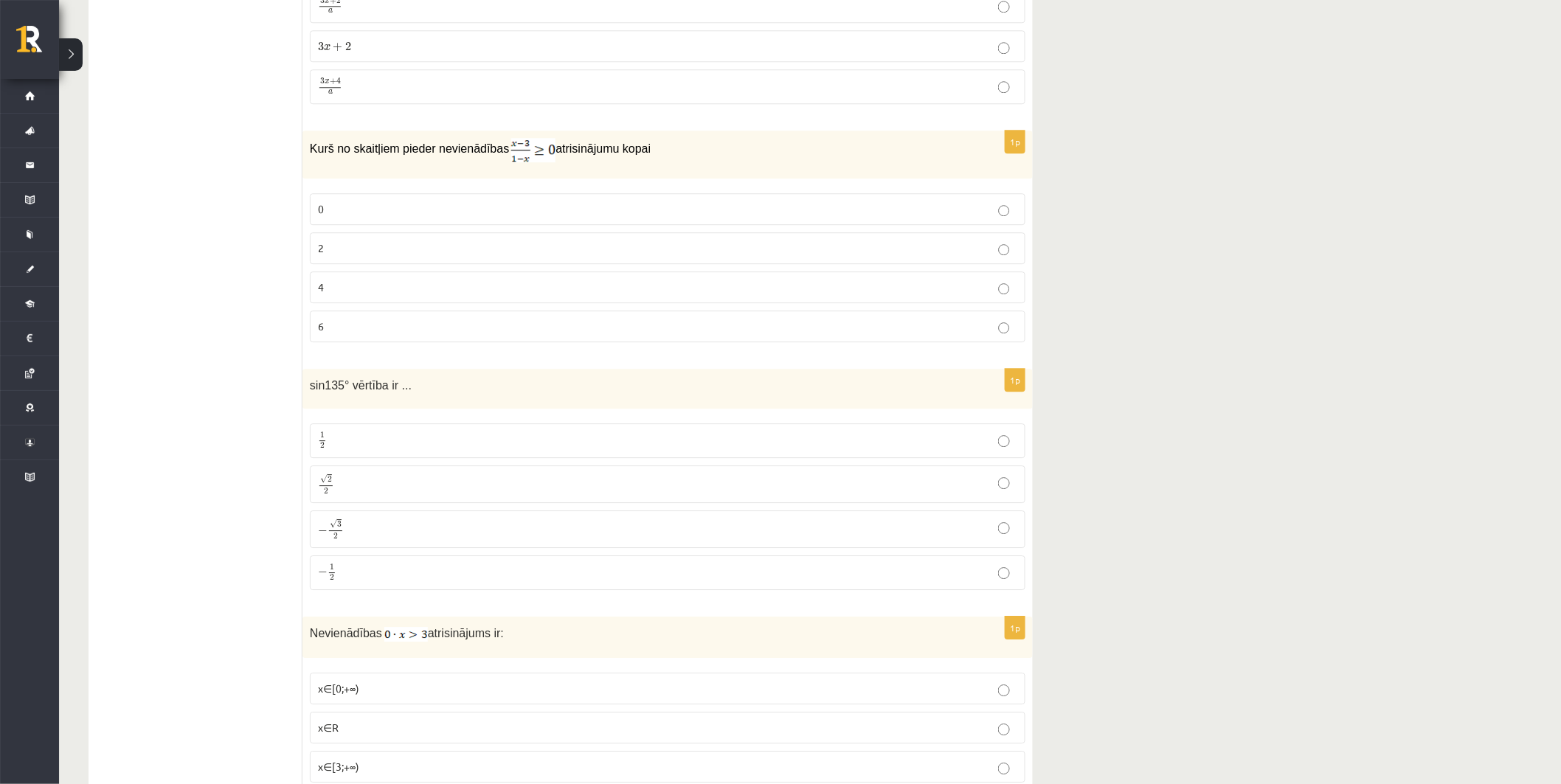
click at [397, 324] on label "6" at bounding box center [668, 327] width 716 height 32
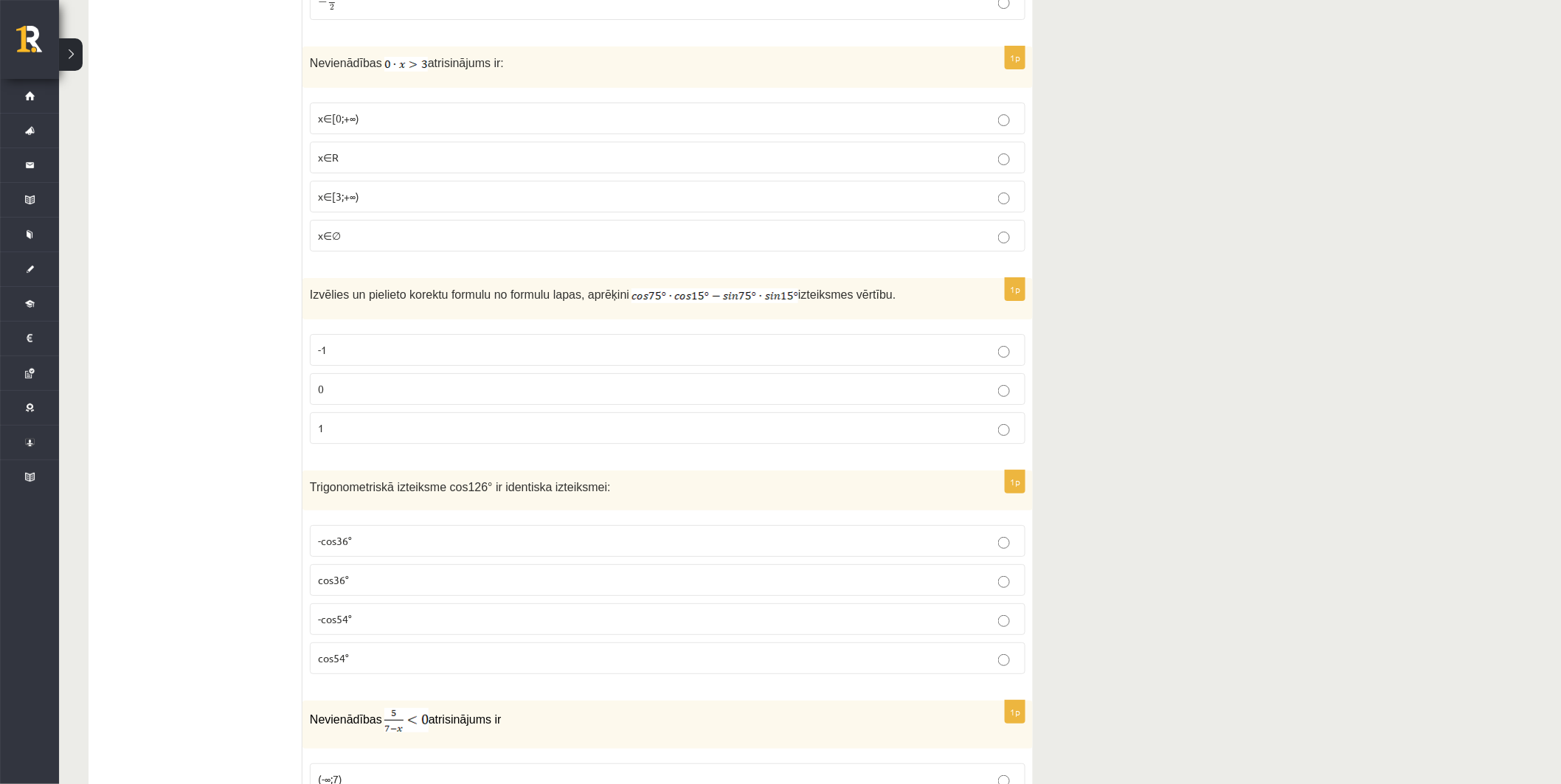
scroll to position [4533, 0]
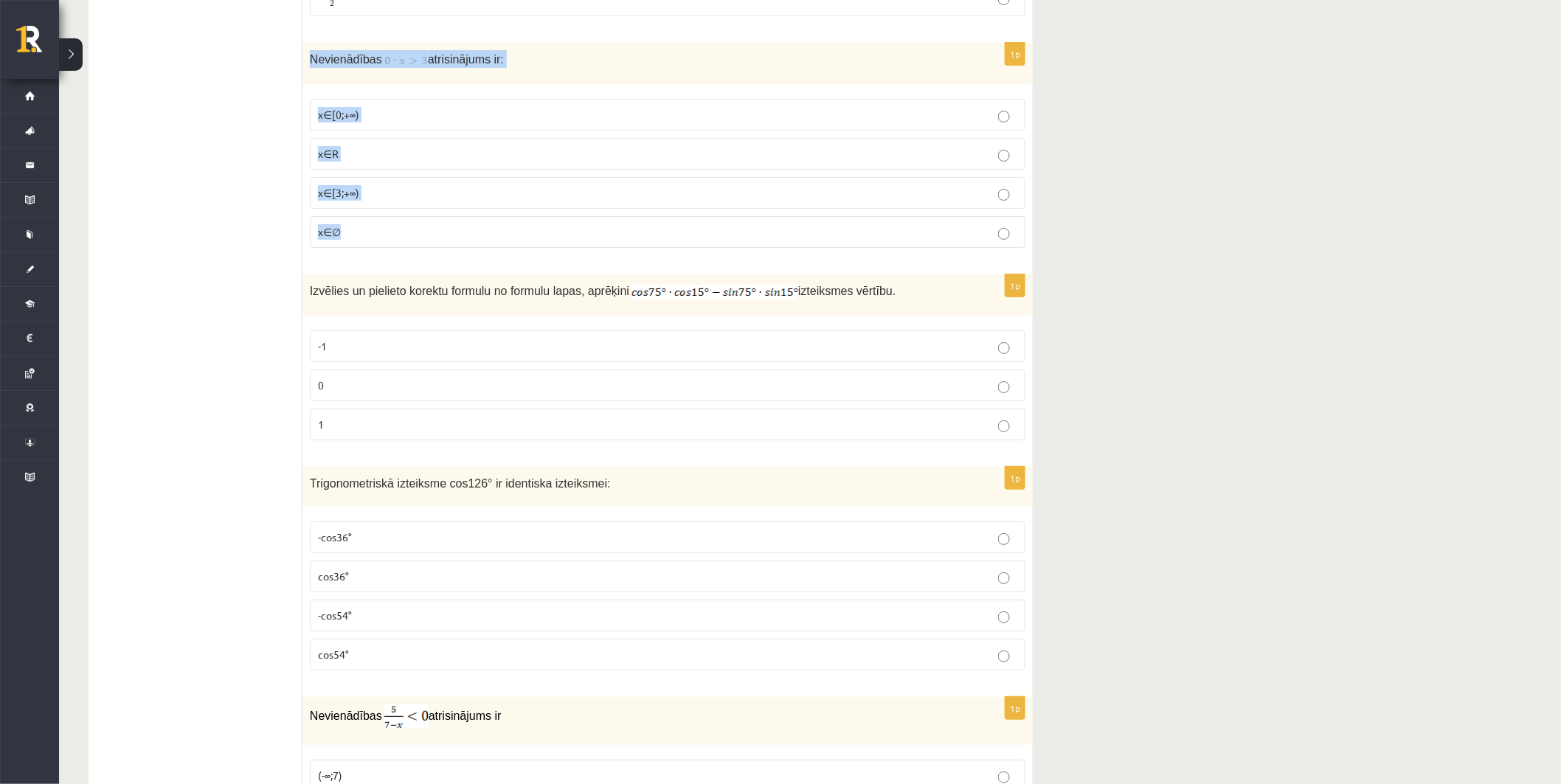
drag, startPoint x: 305, startPoint y: 65, endPoint x: 488, endPoint y: 231, distance: 247.1
click at [488, 231] on div "1p Nevienādības atrisinājums ir: x∈[0;+∞) x∈R x∈[3;+∞) x∈∅" at bounding box center [668, 152] width 731 height 217
copy div "Nevienādības atrisinājums ir: x∈[0;+∞) x∈R x∈[3;+∞) x∈∅"
click at [400, 123] on p "x∈[0;+∞)" at bounding box center [667, 115] width 699 height 16
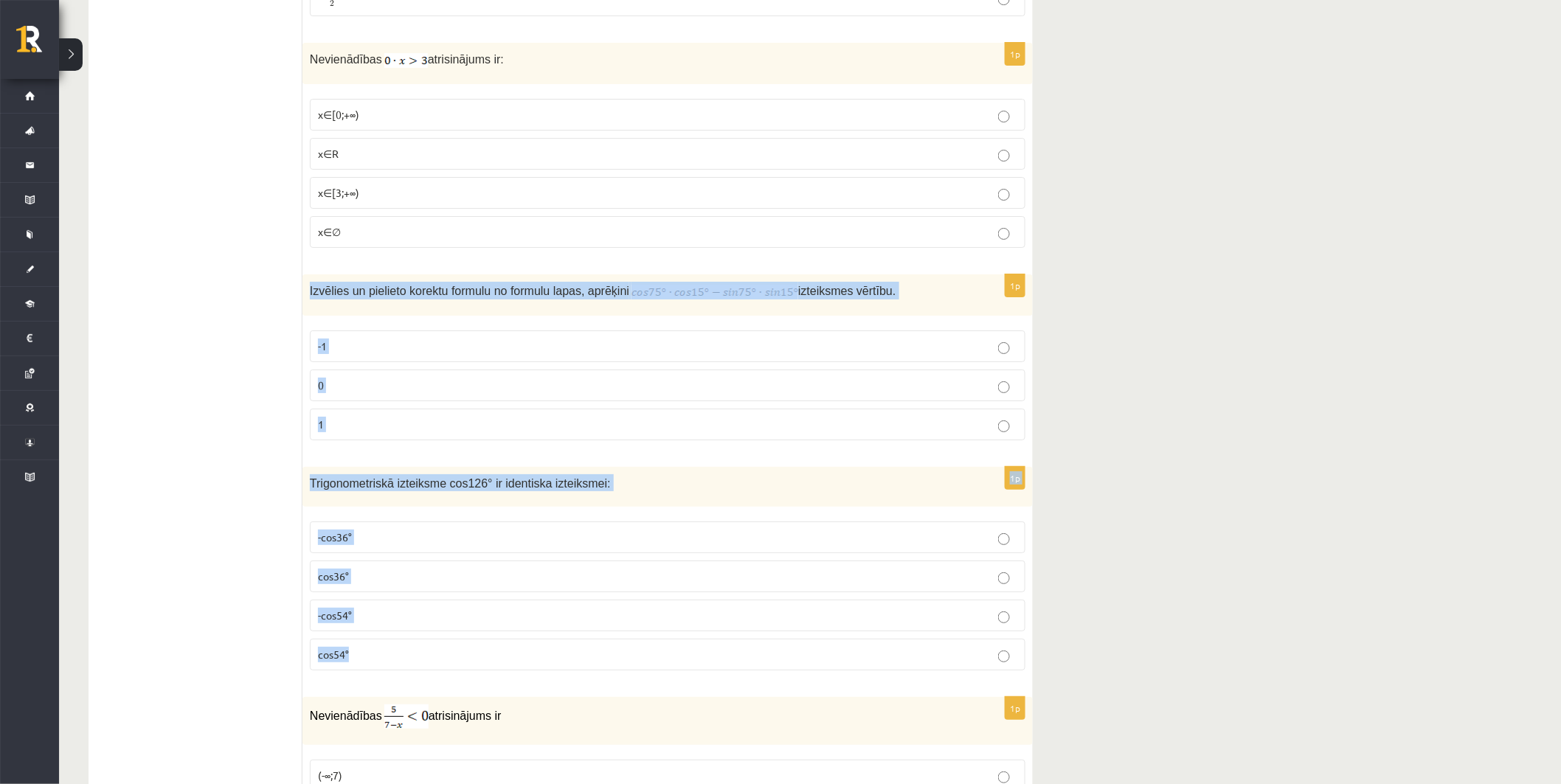
drag, startPoint x: 304, startPoint y: 301, endPoint x: 439, endPoint y: 672, distance: 394.8
copy form "Izvēlies un pielieto korektu formulu no formulu lapas, aprēķini izteiksmes vērt…"
click at [374, 617] on p "-cos54°" at bounding box center [667, 615] width 699 height 16
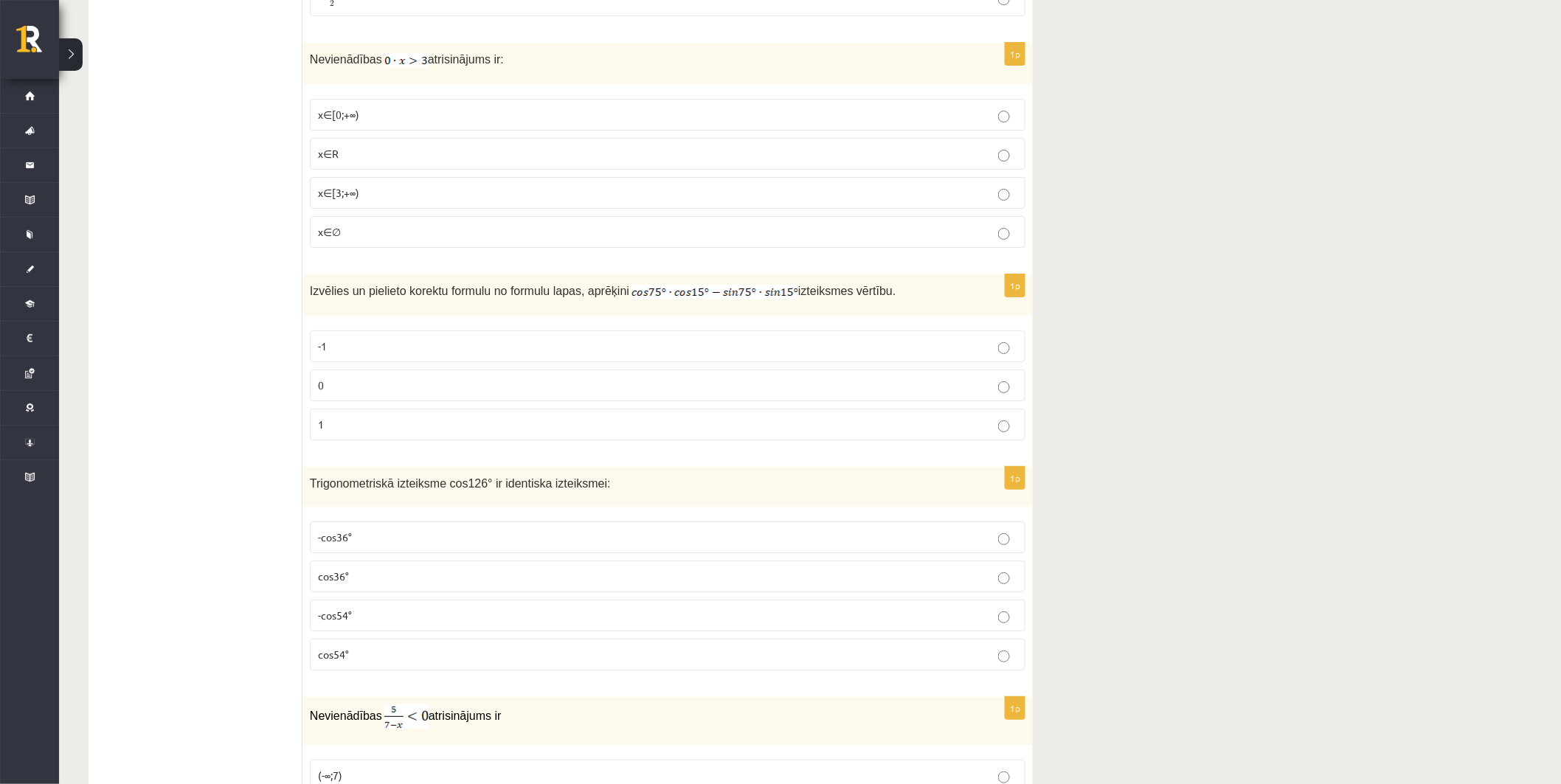
click at [384, 655] on p "cos54°" at bounding box center [667, 655] width 699 height 16
click at [481, 425] on p "1" at bounding box center [667, 424] width 699 height 16
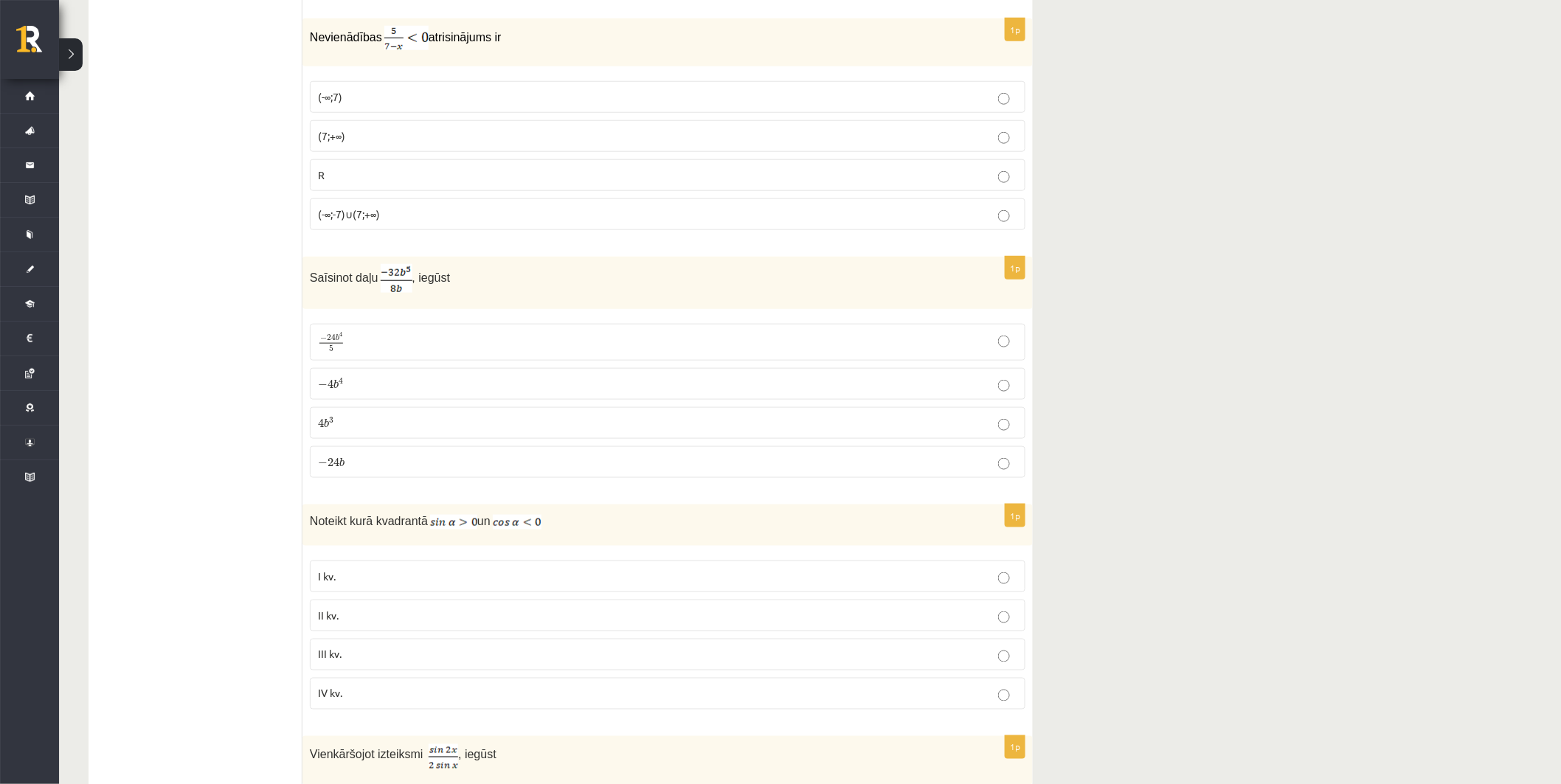
scroll to position [5189, 0]
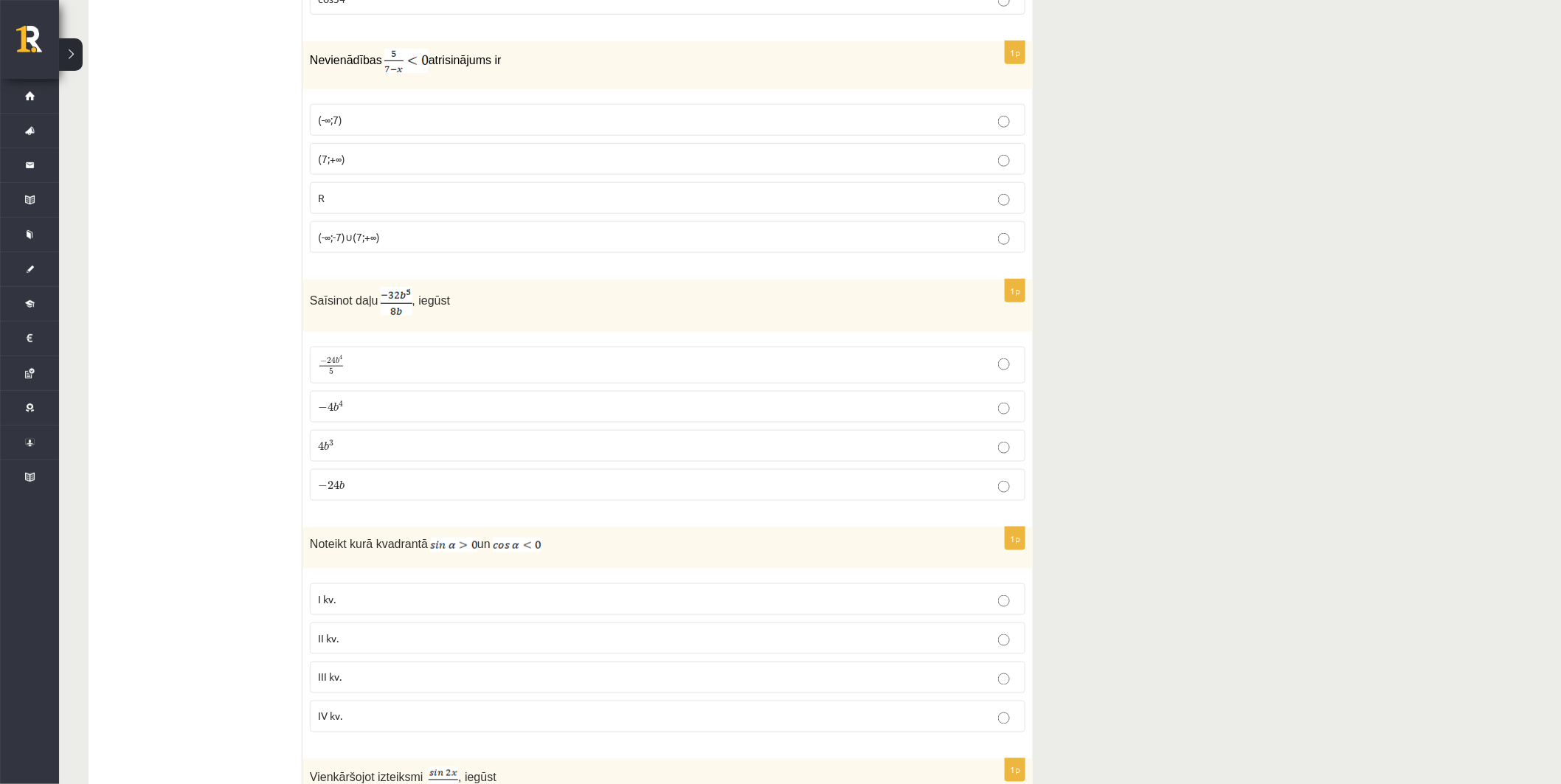
click at [432, 167] on p "(7;+∞)" at bounding box center [667, 158] width 699 height 16
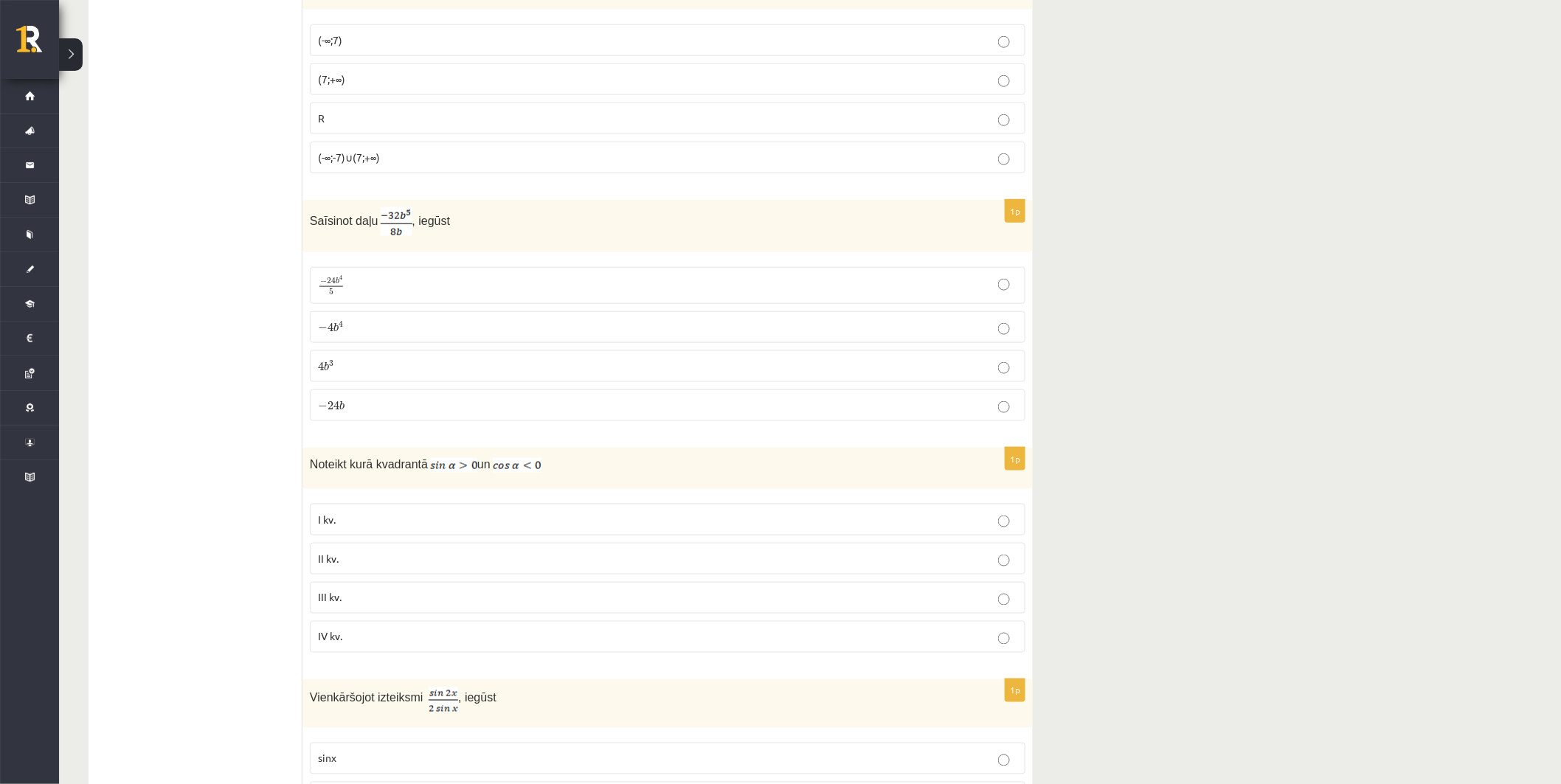
scroll to position [5271, 0]
click at [359, 369] on p "4 b 3 4 b 3" at bounding box center [667, 364] width 699 height 16
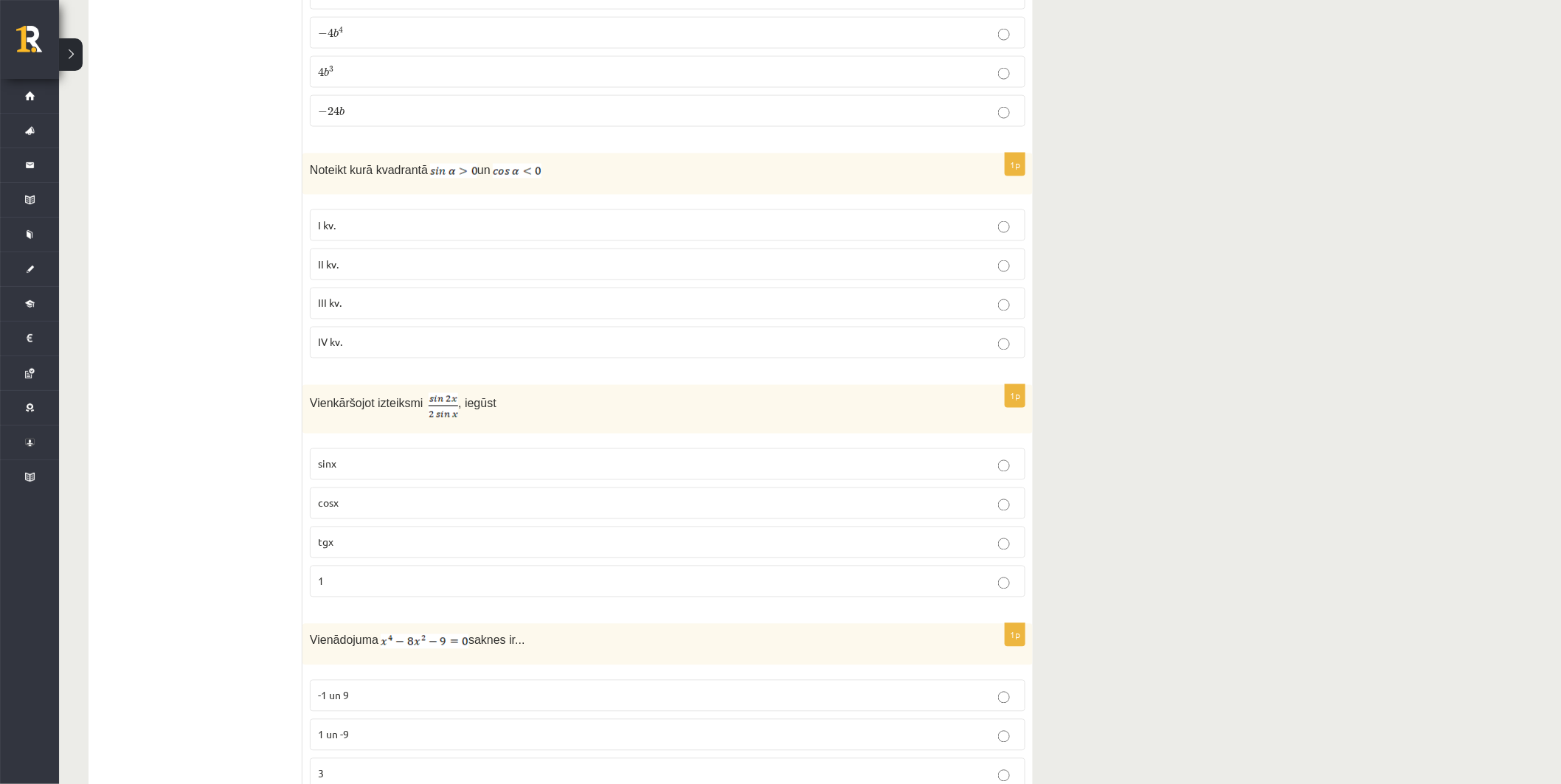
scroll to position [5599, 0]
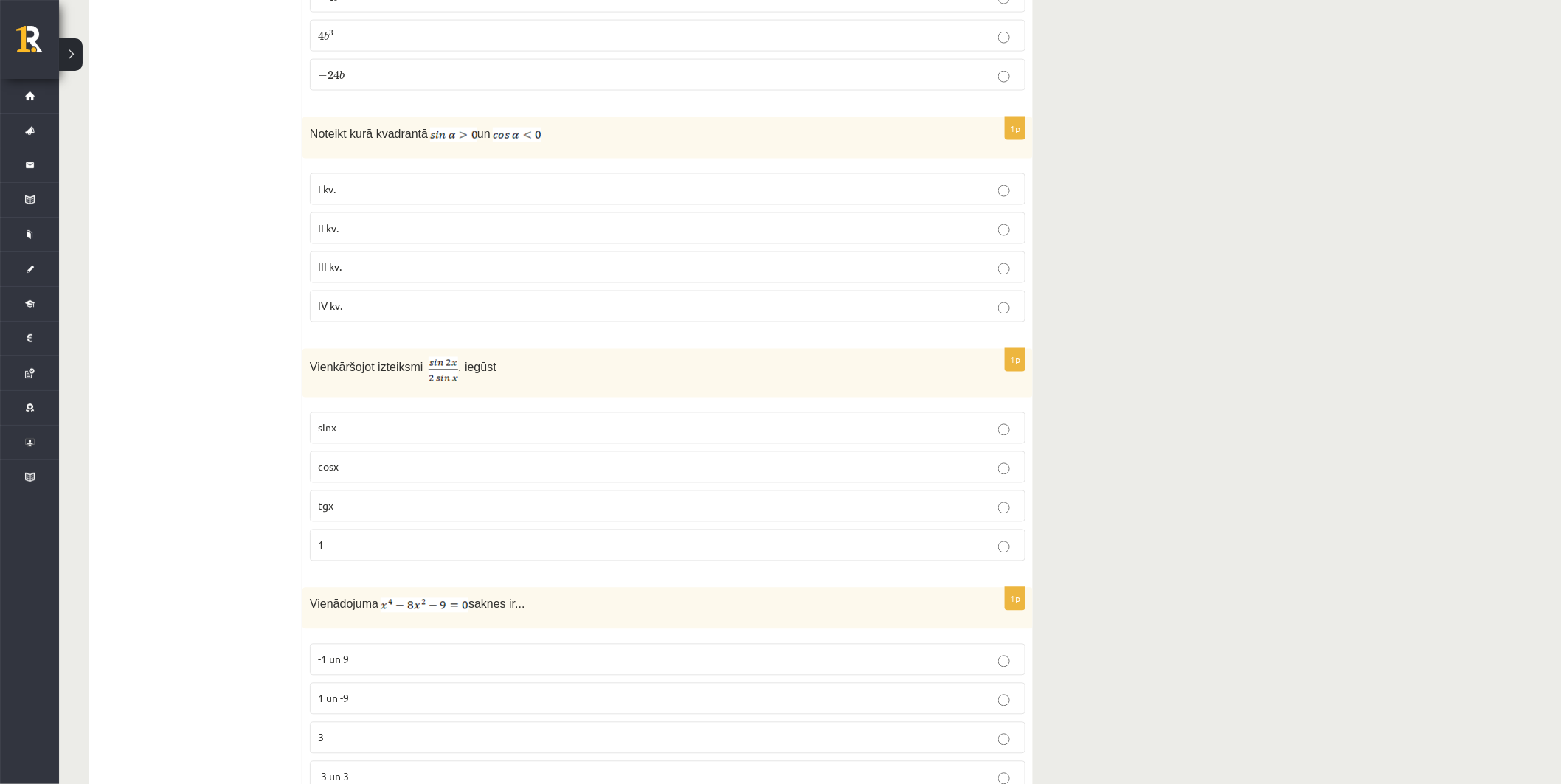
click at [378, 236] on p "II kv." at bounding box center [667, 228] width 699 height 16
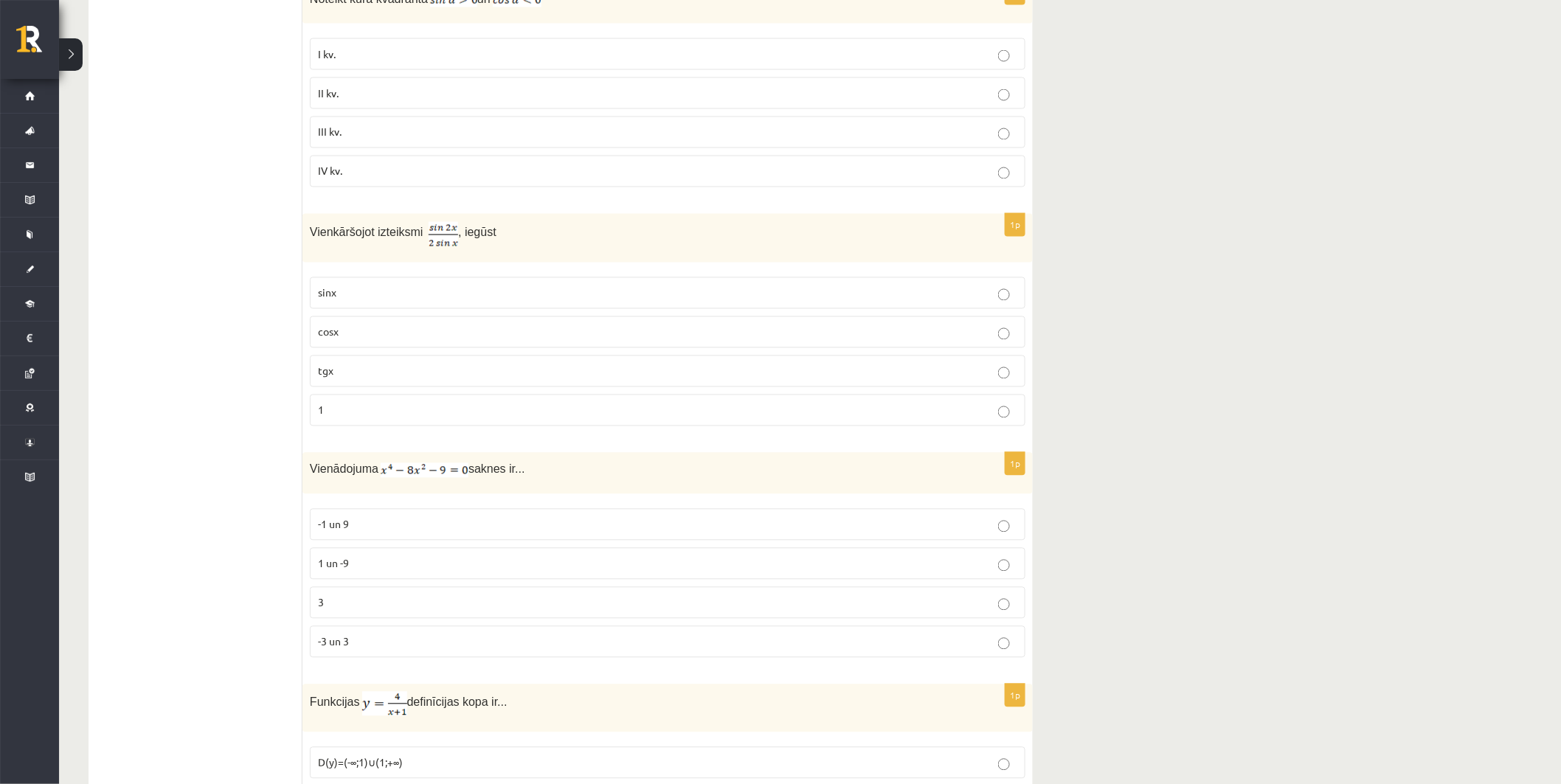
scroll to position [5762, 0]
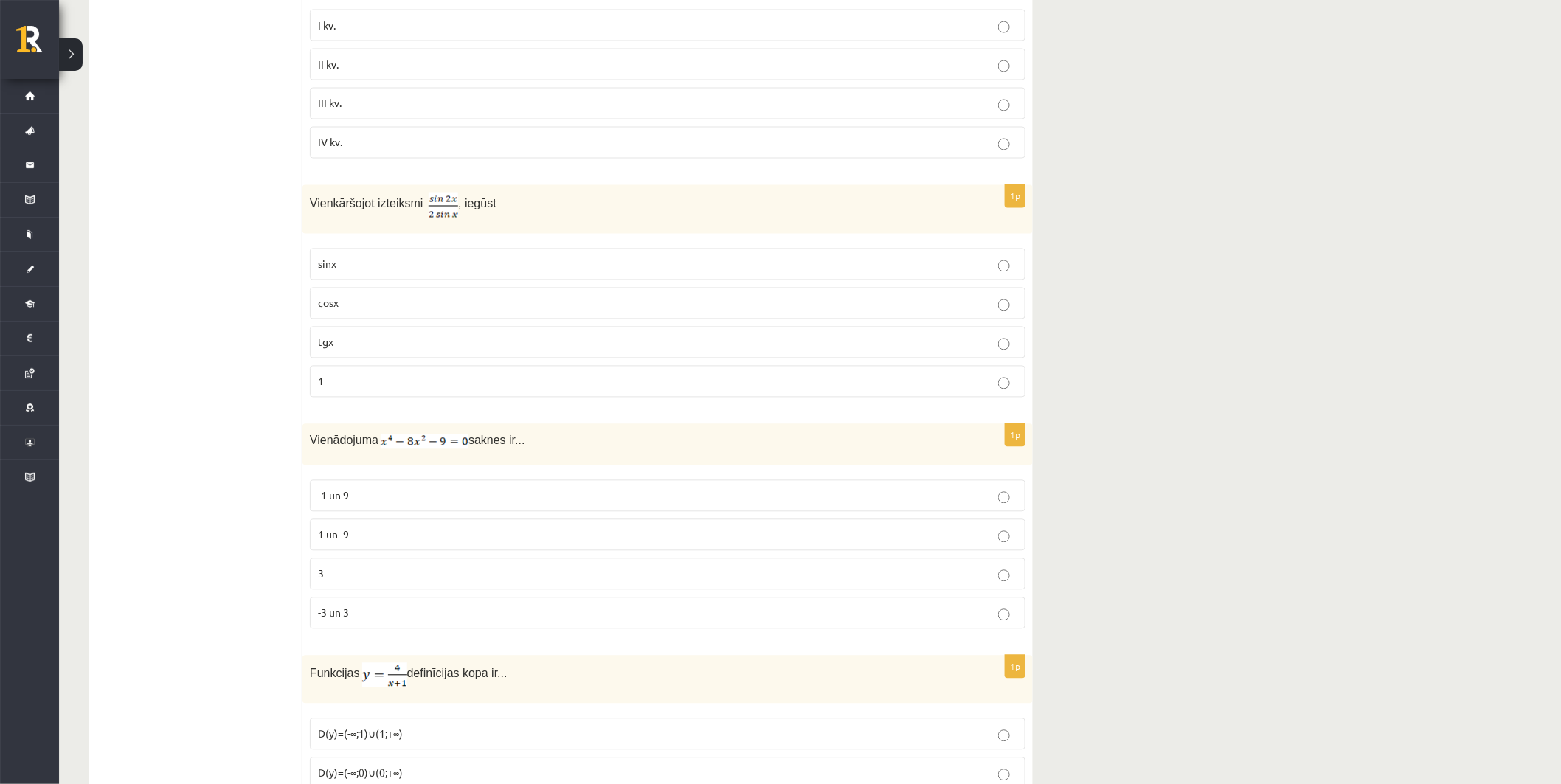
click at [397, 272] on p "sinx" at bounding box center [667, 264] width 699 height 16
click at [403, 409] on div "1p Vienkāršojot izteiksmi , iegūst sinx cosx tgx 1" at bounding box center [668, 297] width 731 height 224
click at [401, 390] on p "1" at bounding box center [667, 382] width 699 height 16
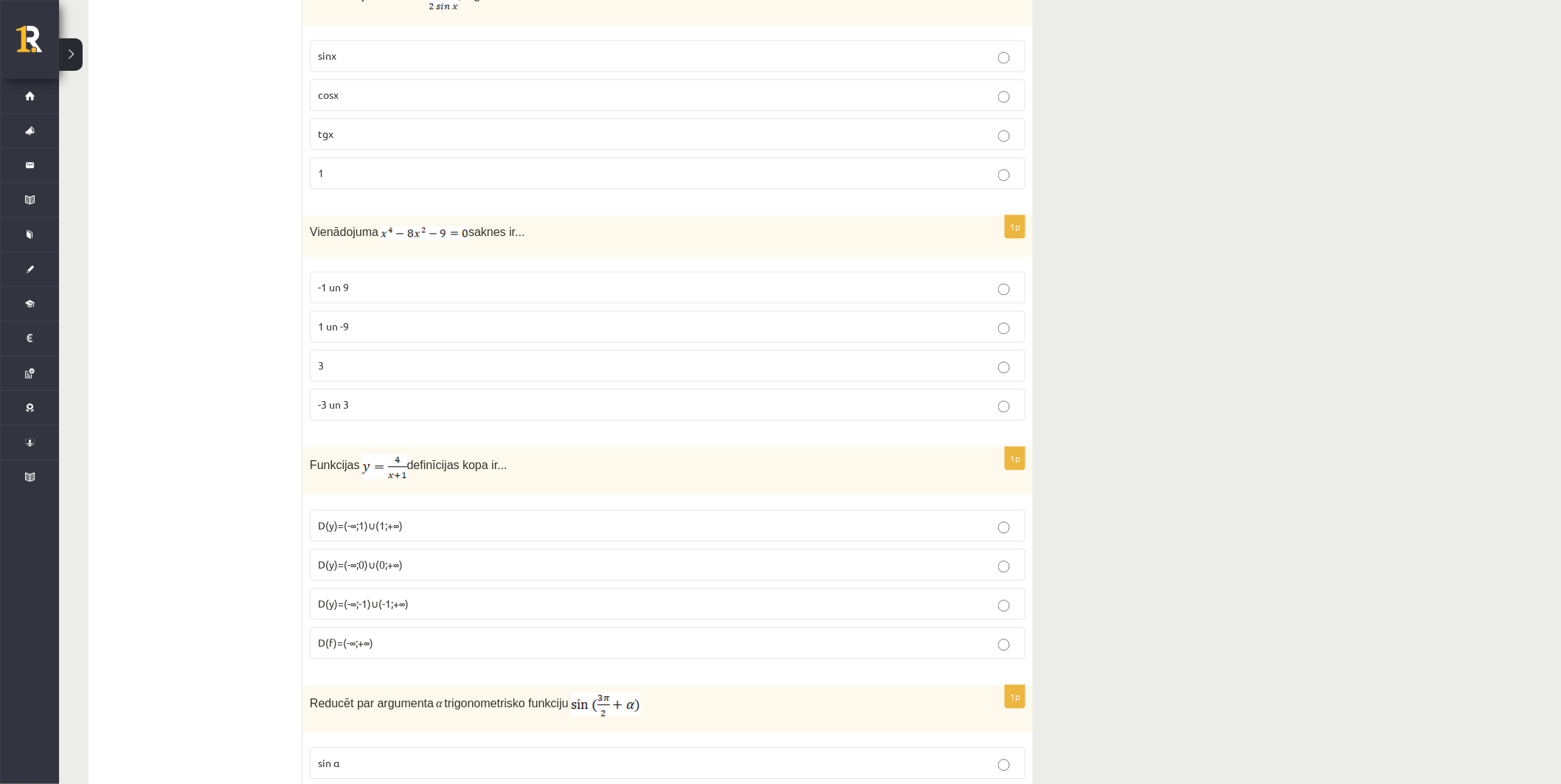
scroll to position [6008, 0]
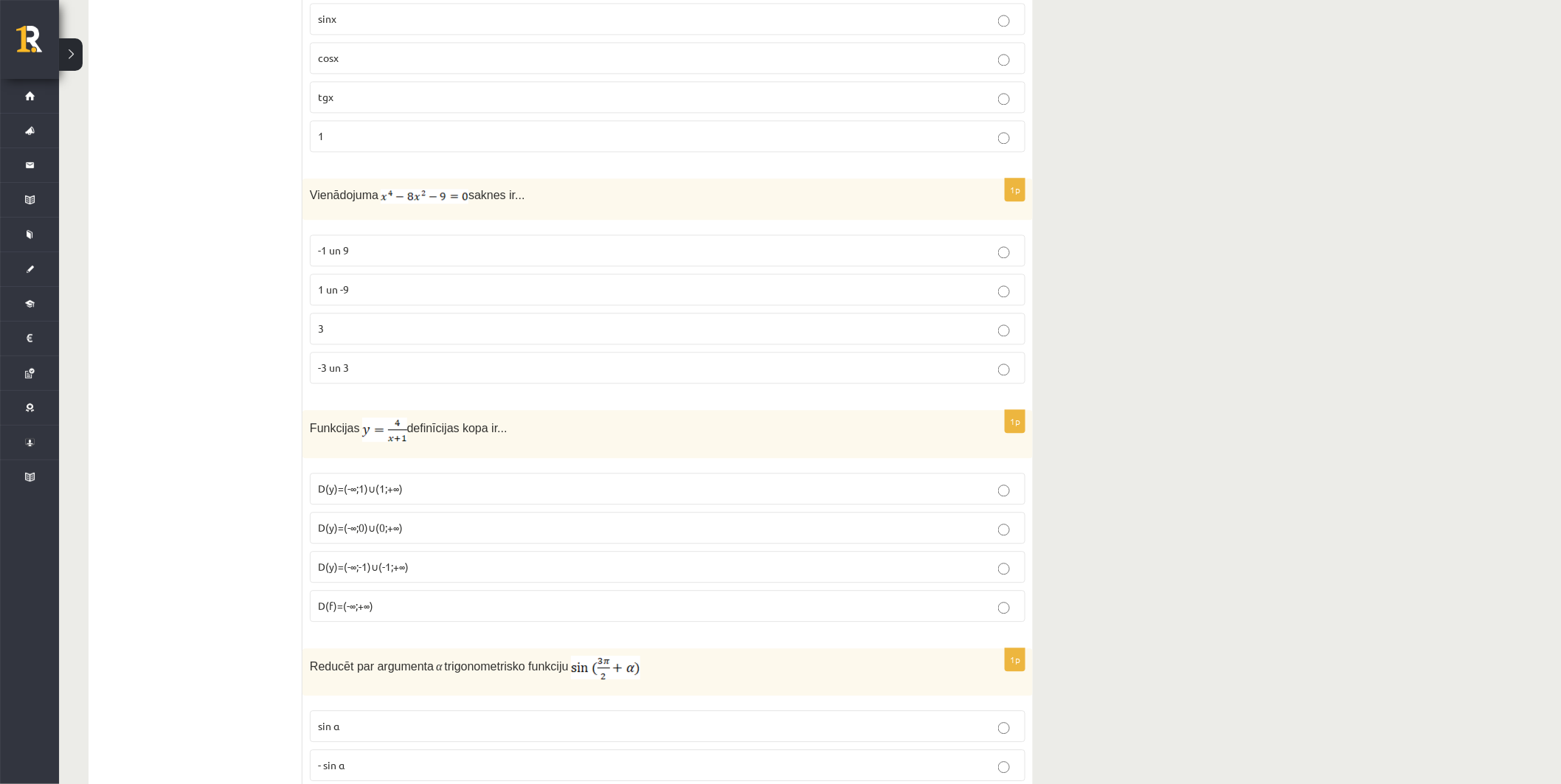
click at [380, 294] on p "1 un -9" at bounding box center [667, 289] width 699 height 16
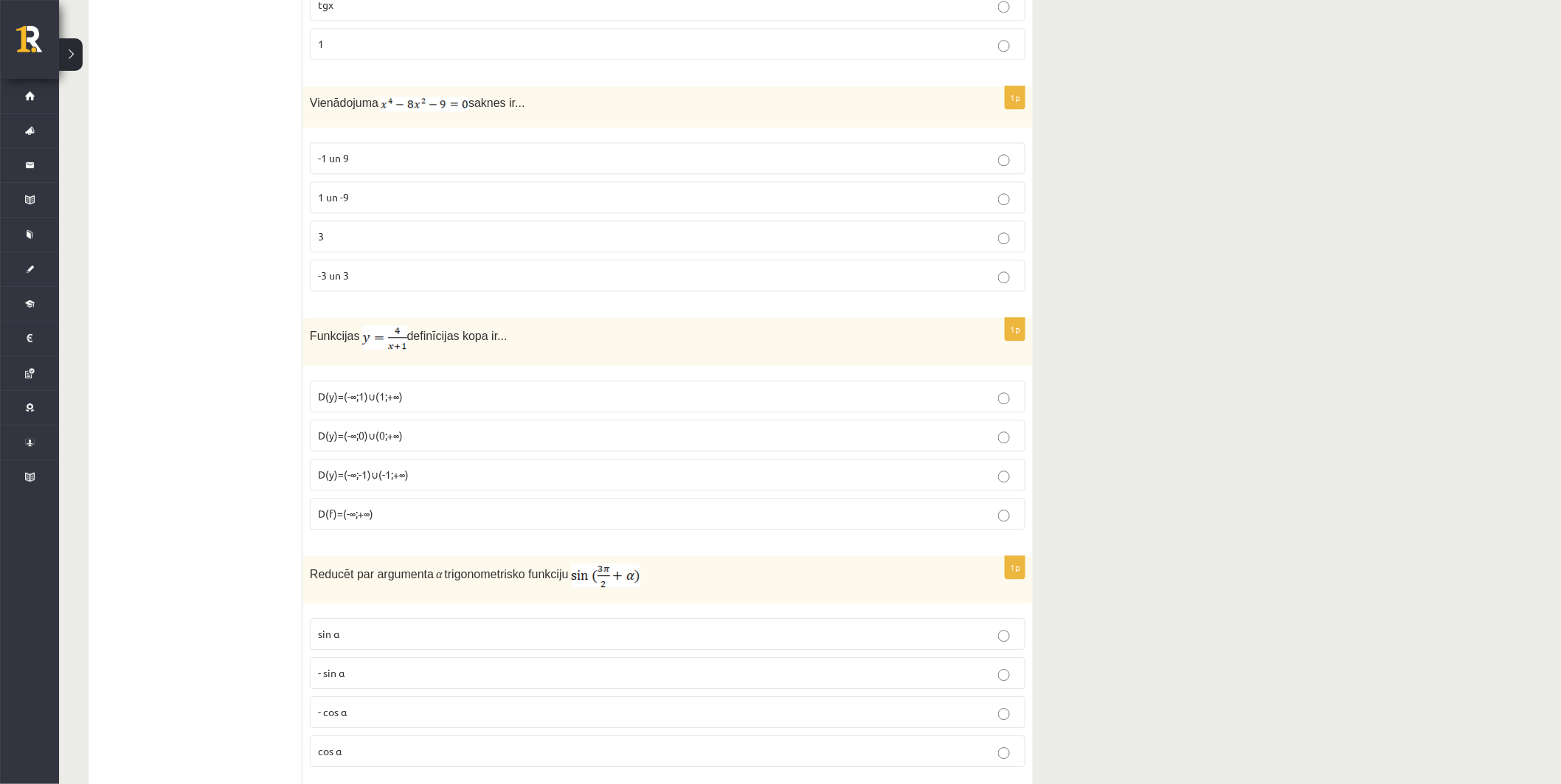
scroll to position [6254, 0]
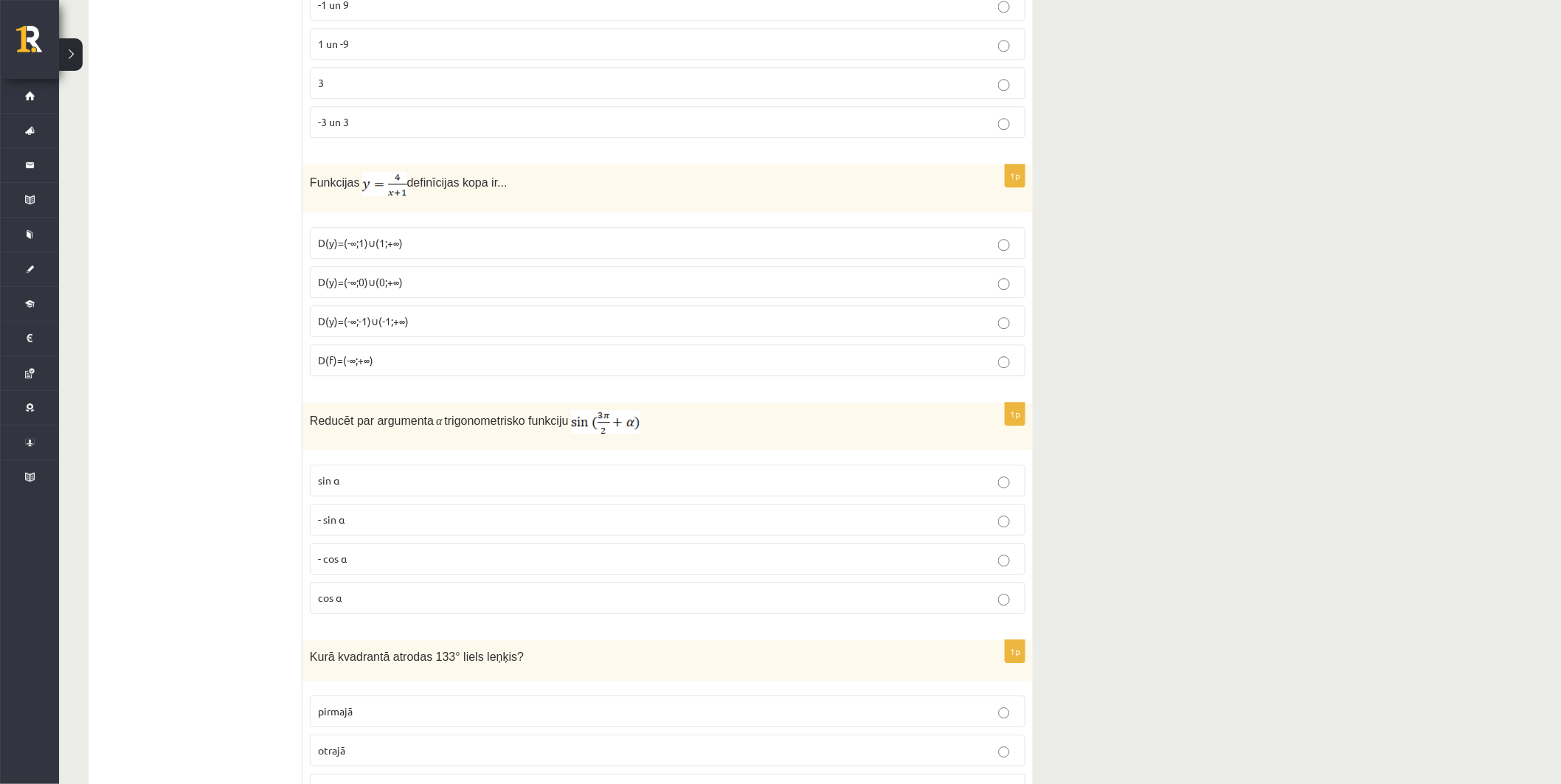
click at [415, 251] on p "D(y)=(-∞;1)∪(1;+∞)" at bounding box center [667, 242] width 699 height 16
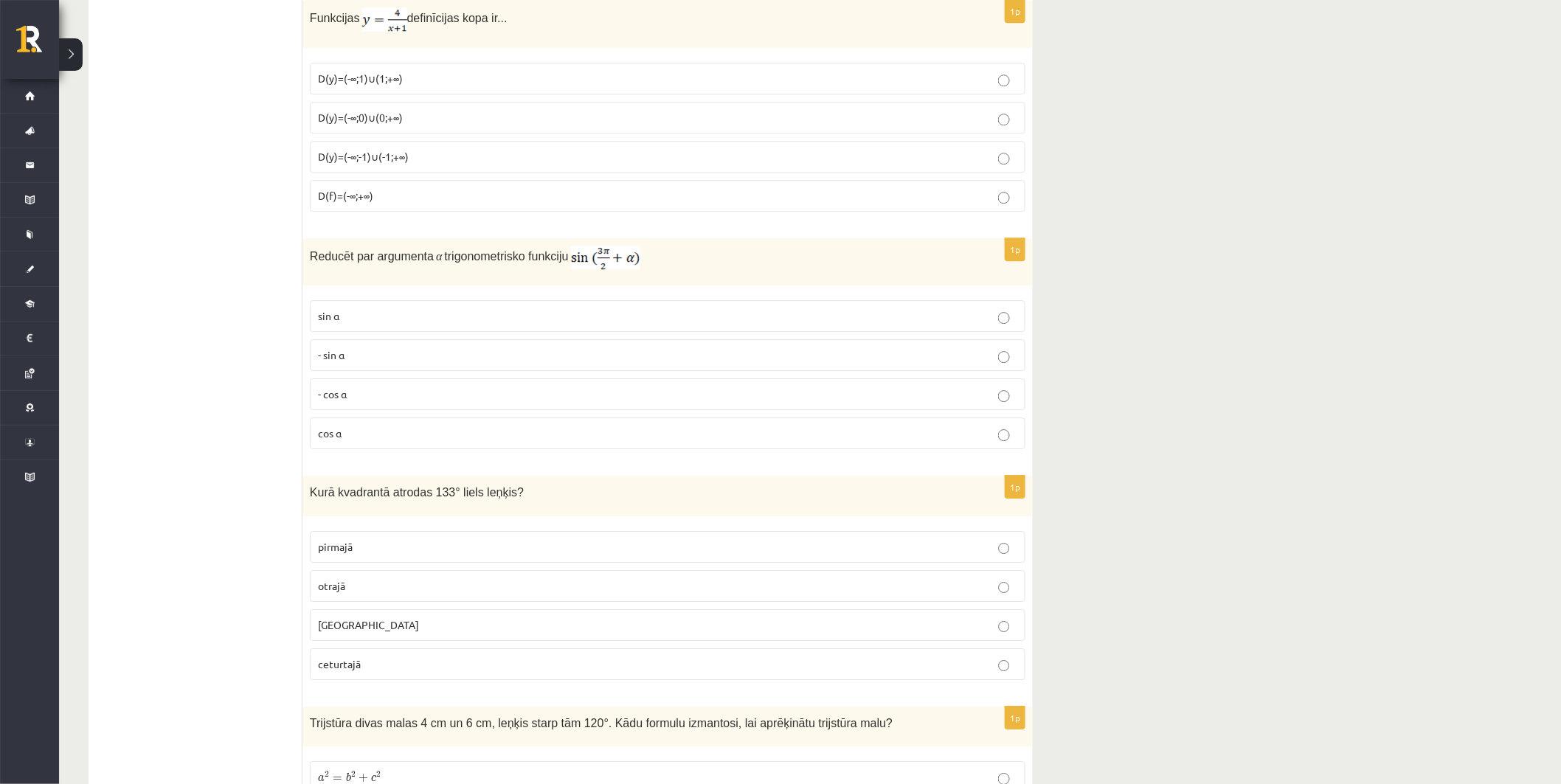
scroll to position [6500, 0]
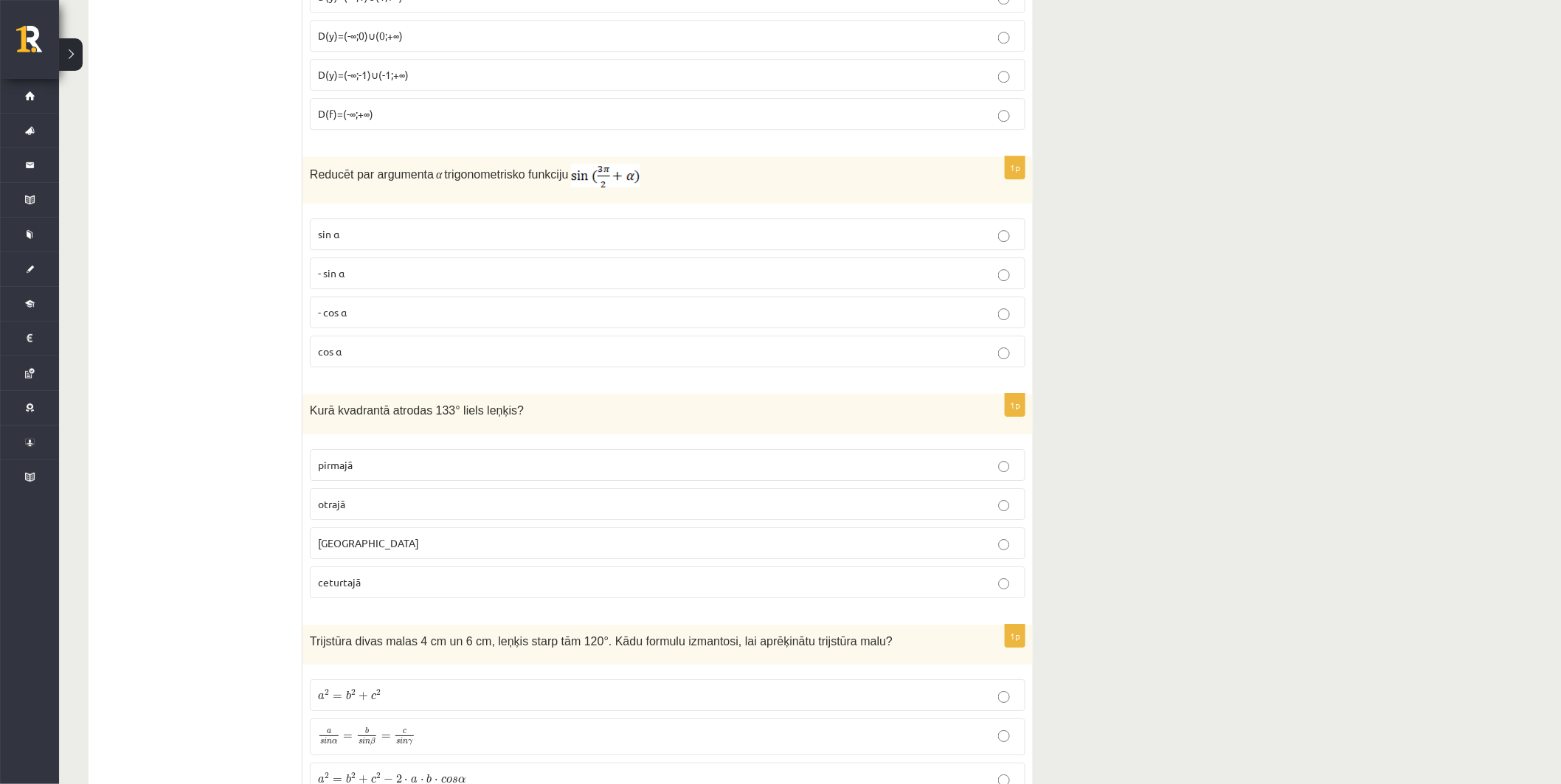
click at [374, 237] on p "sin⁡ α" at bounding box center [667, 234] width 699 height 16
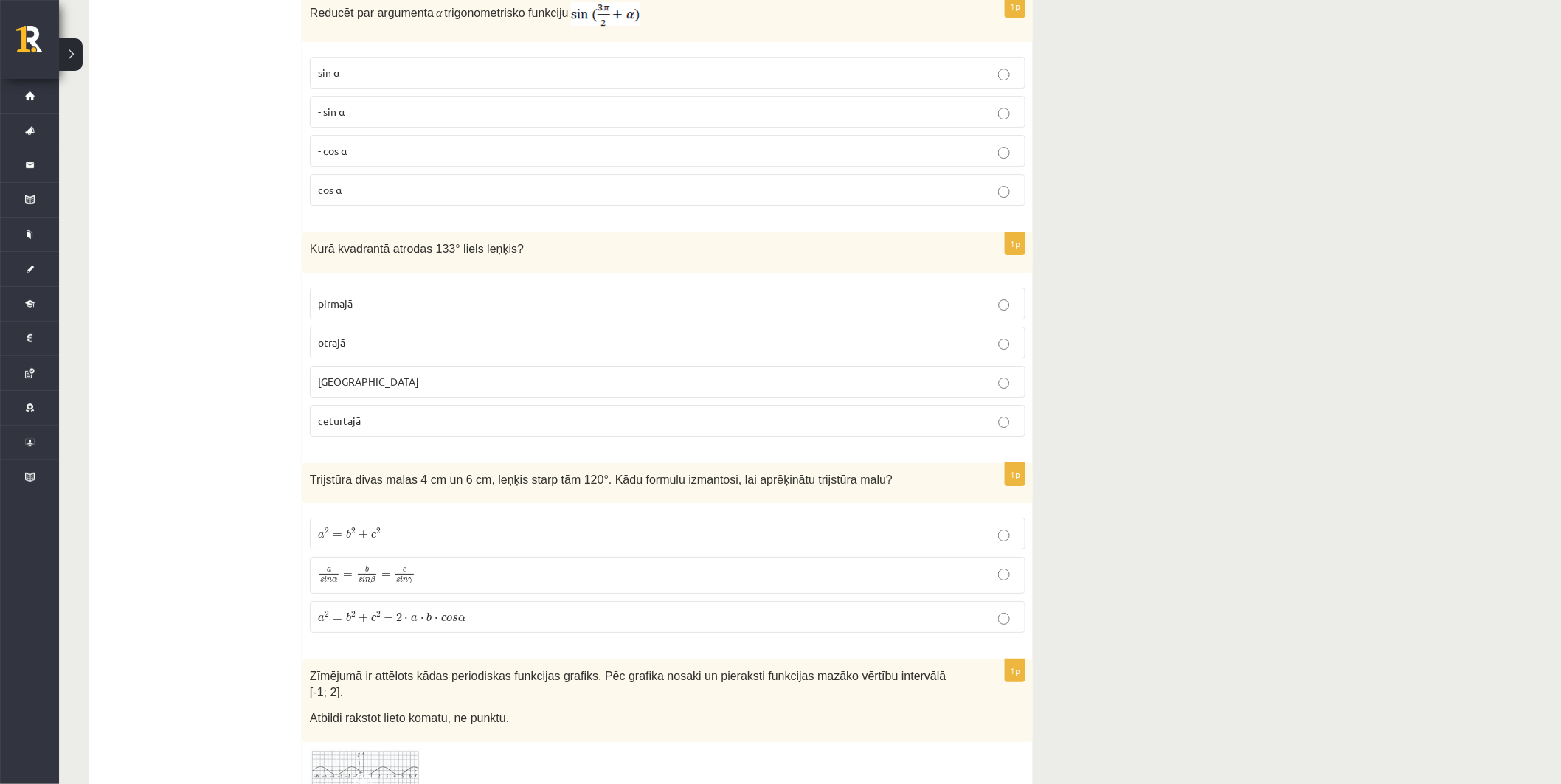
scroll to position [6664, 0]
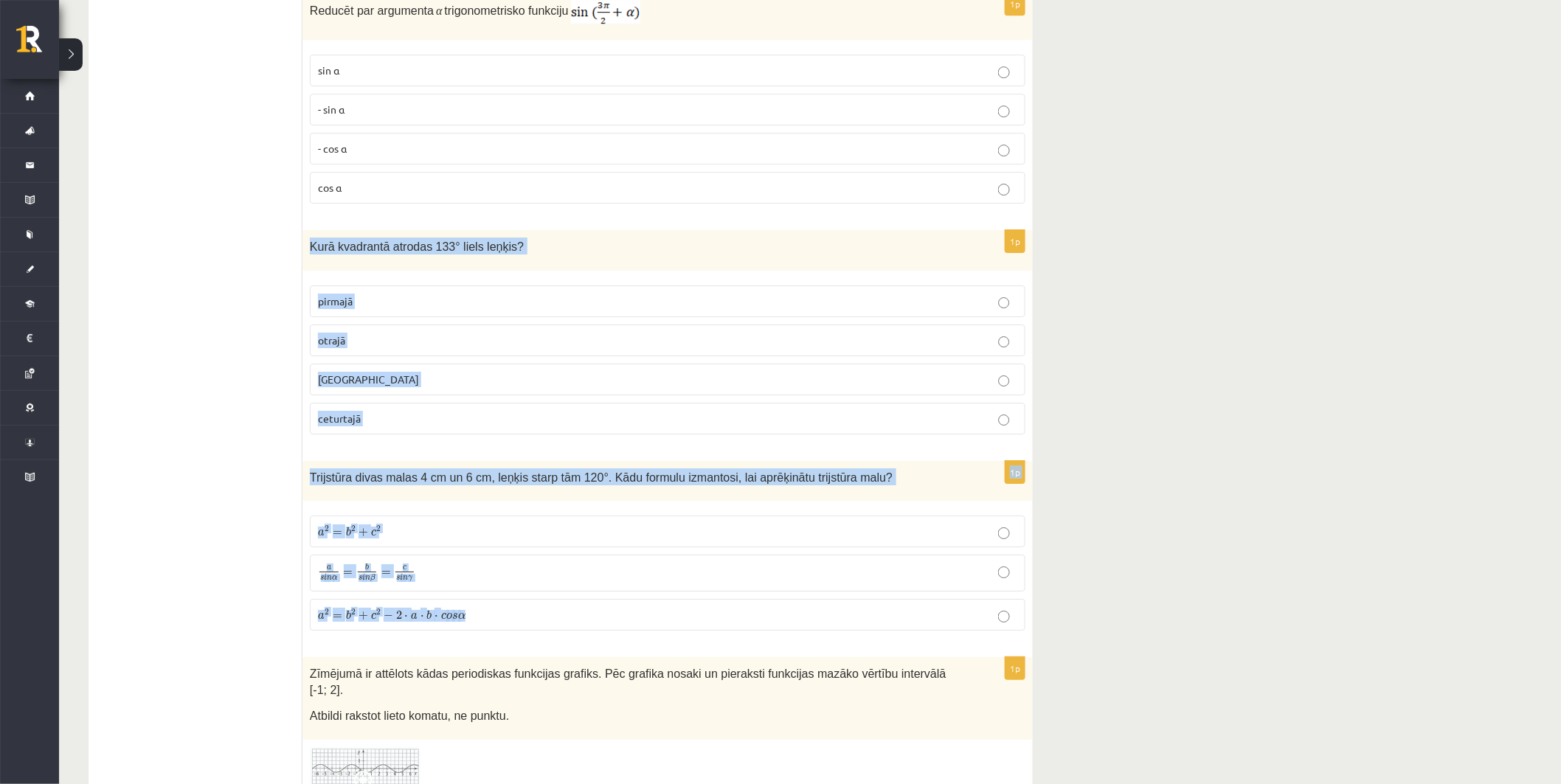
drag, startPoint x: 308, startPoint y: 257, endPoint x: 570, endPoint y: 629, distance: 455.0
copy form "Kurā kvadrantā atrodas 133° liels leņķis? pirmajā otrajā trešajā ceturtajā 1p T…"
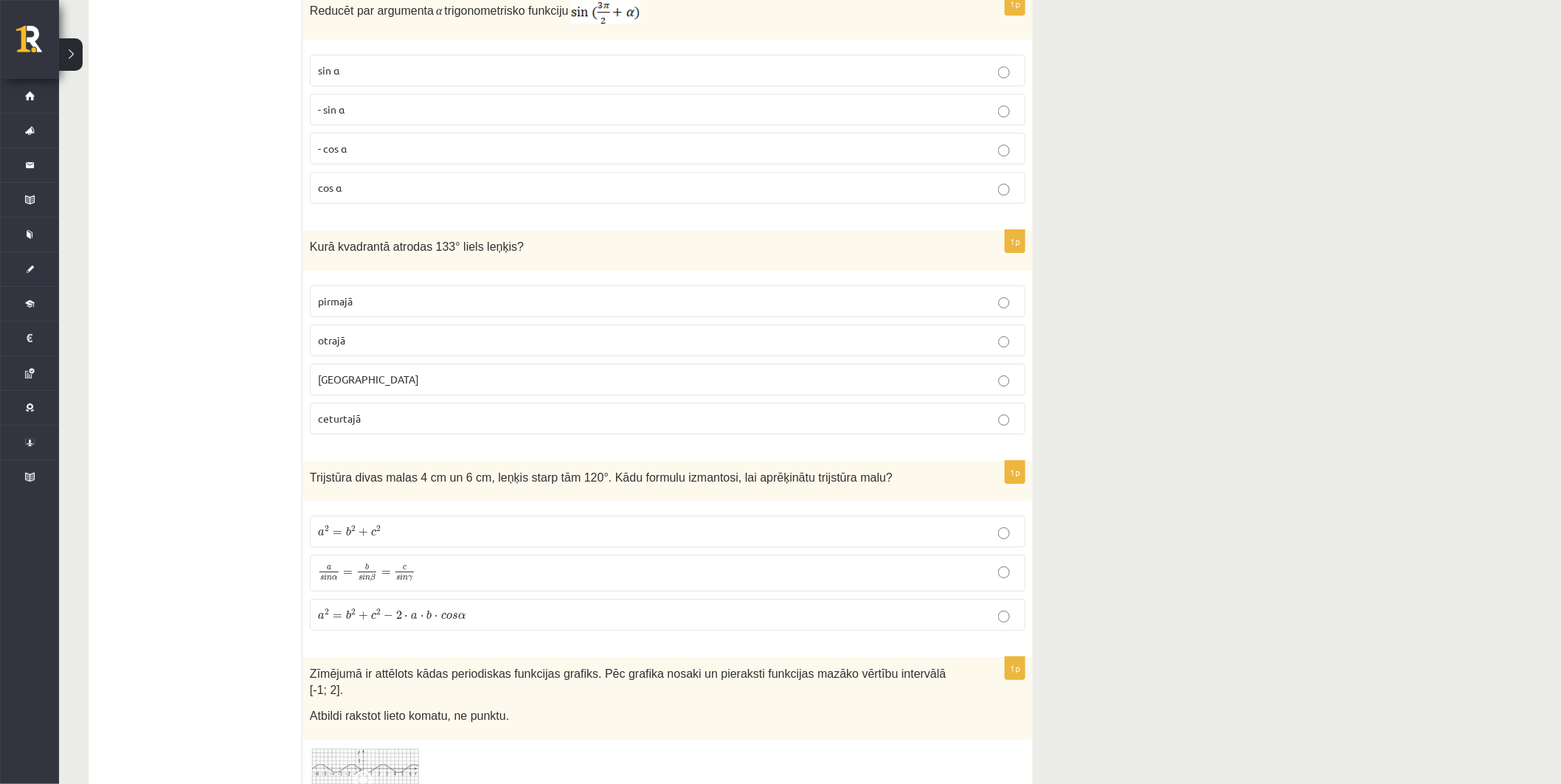
click at [401, 348] on p "otrajā" at bounding box center [667, 340] width 699 height 16
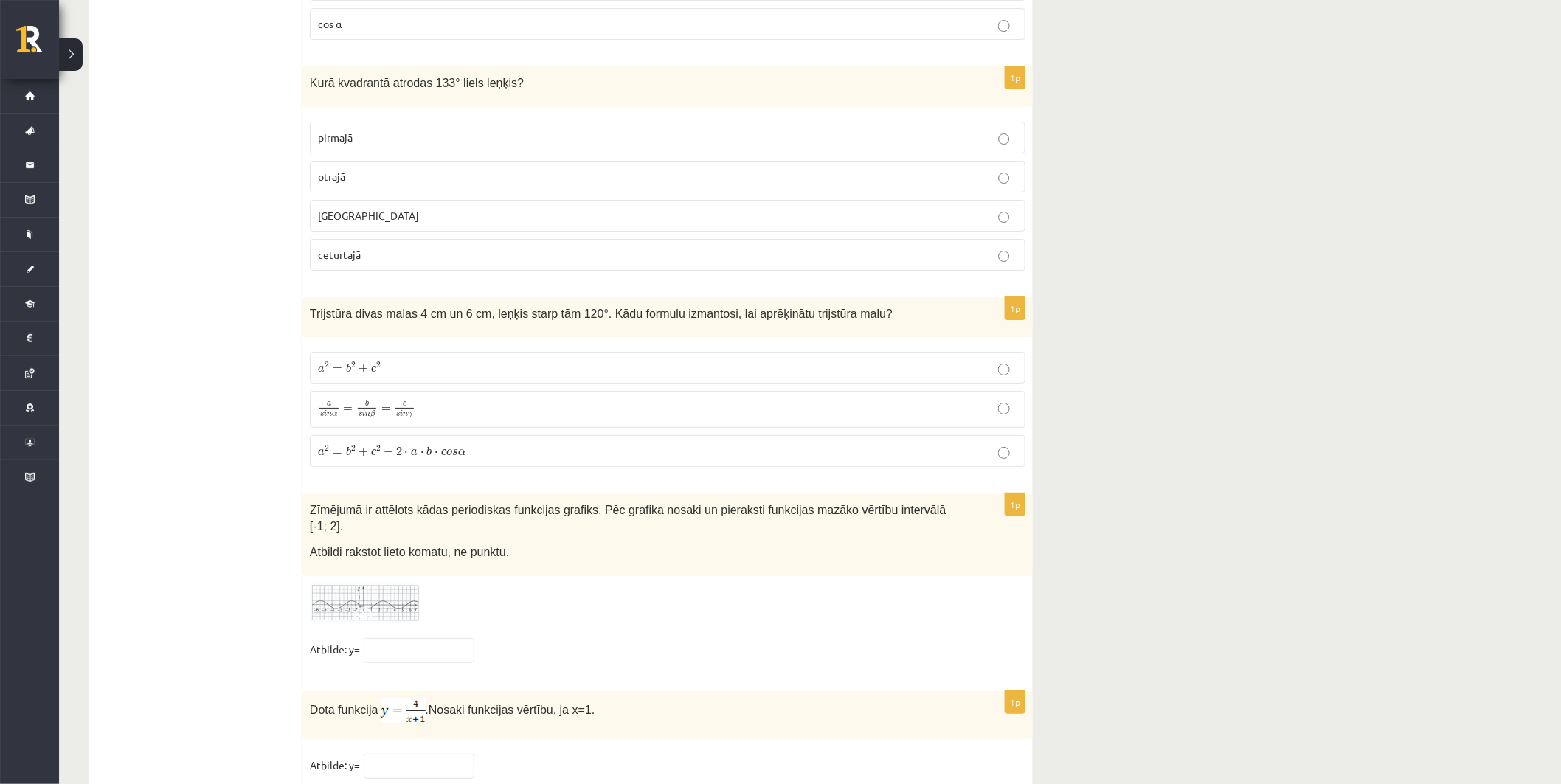
click at [373, 456] on span "c" at bounding box center [374, 452] width 5 height 7
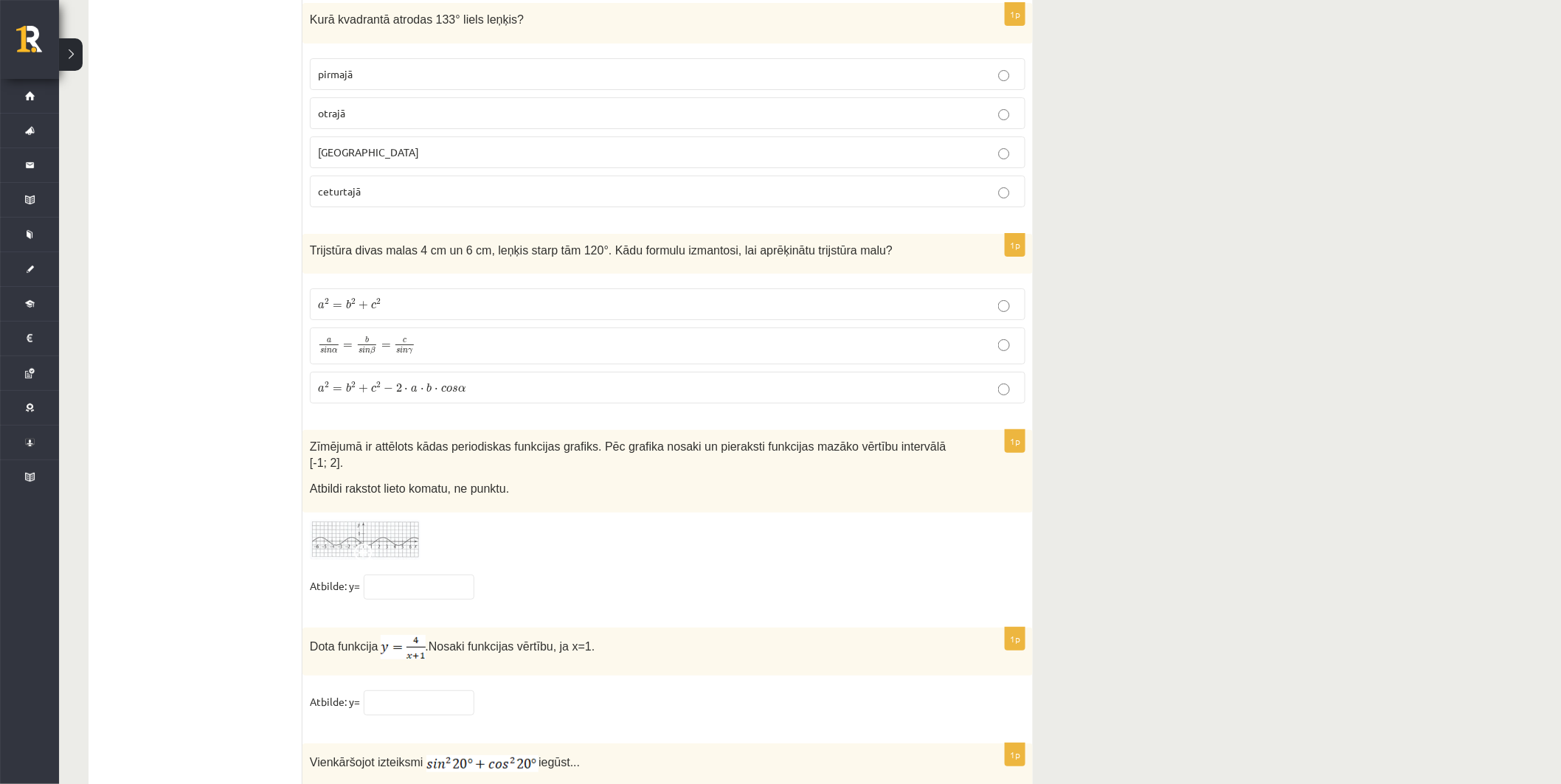
scroll to position [6991, 0]
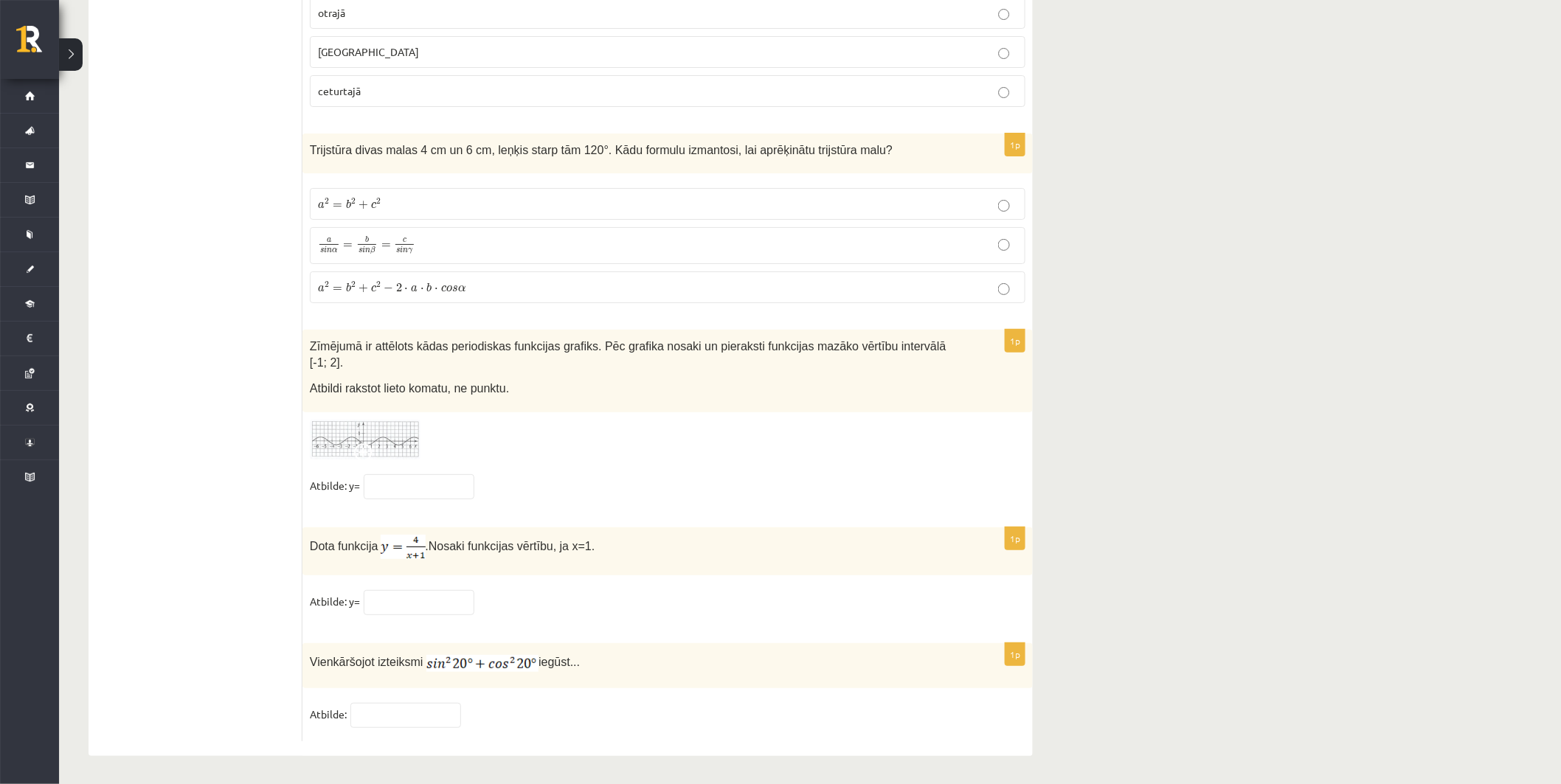
click at [358, 426] on img at bounding box center [365, 440] width 111 height 41
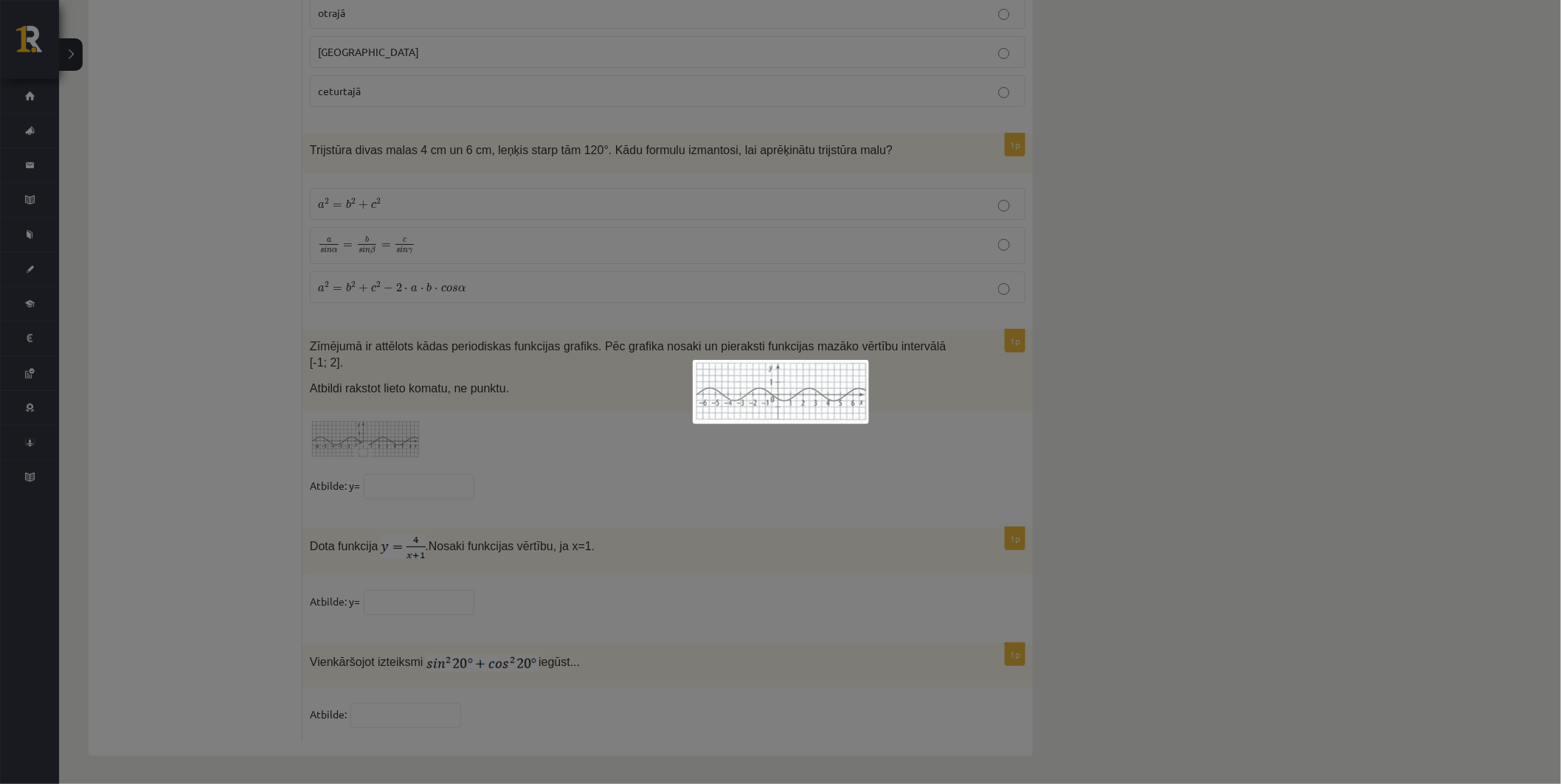
click at [650, 483] on div at bounding box center [780, 392] width 1561 height 784
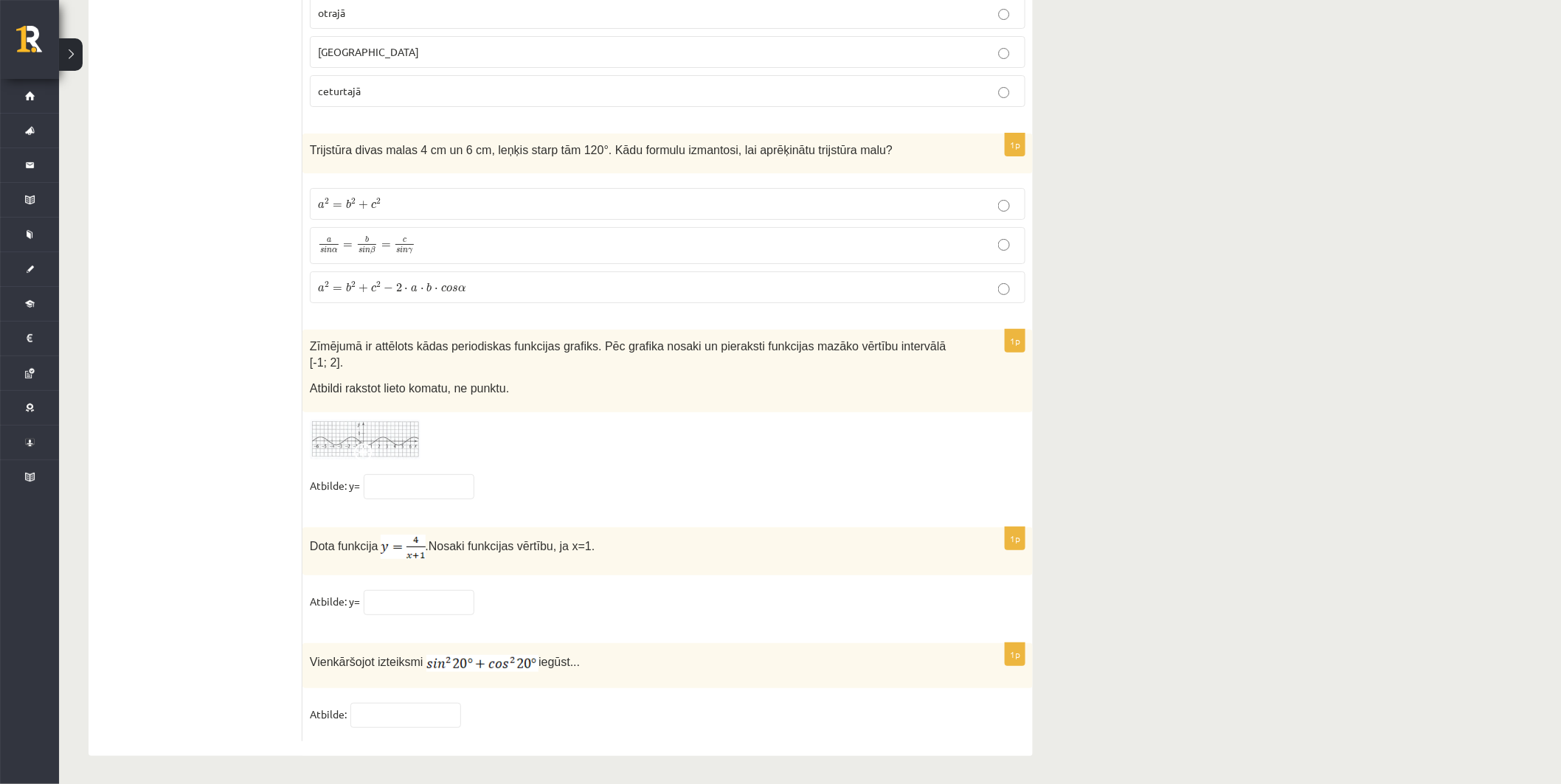
click at [359, 443] on span at bounding box center [366, 455] width 24 height 24
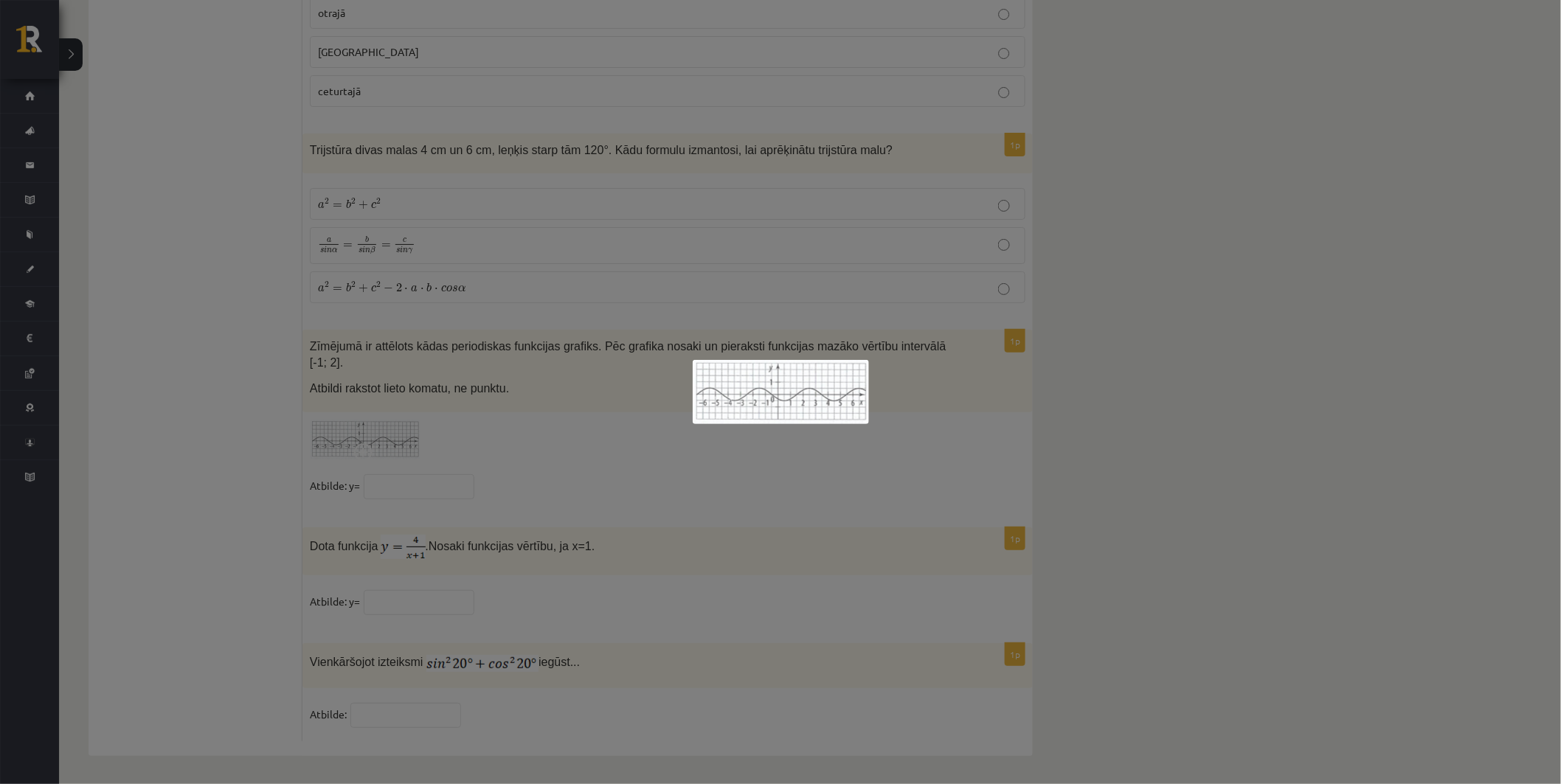
click at [618, 472] on div at bounding box center [780, 392] width 1561 height 784
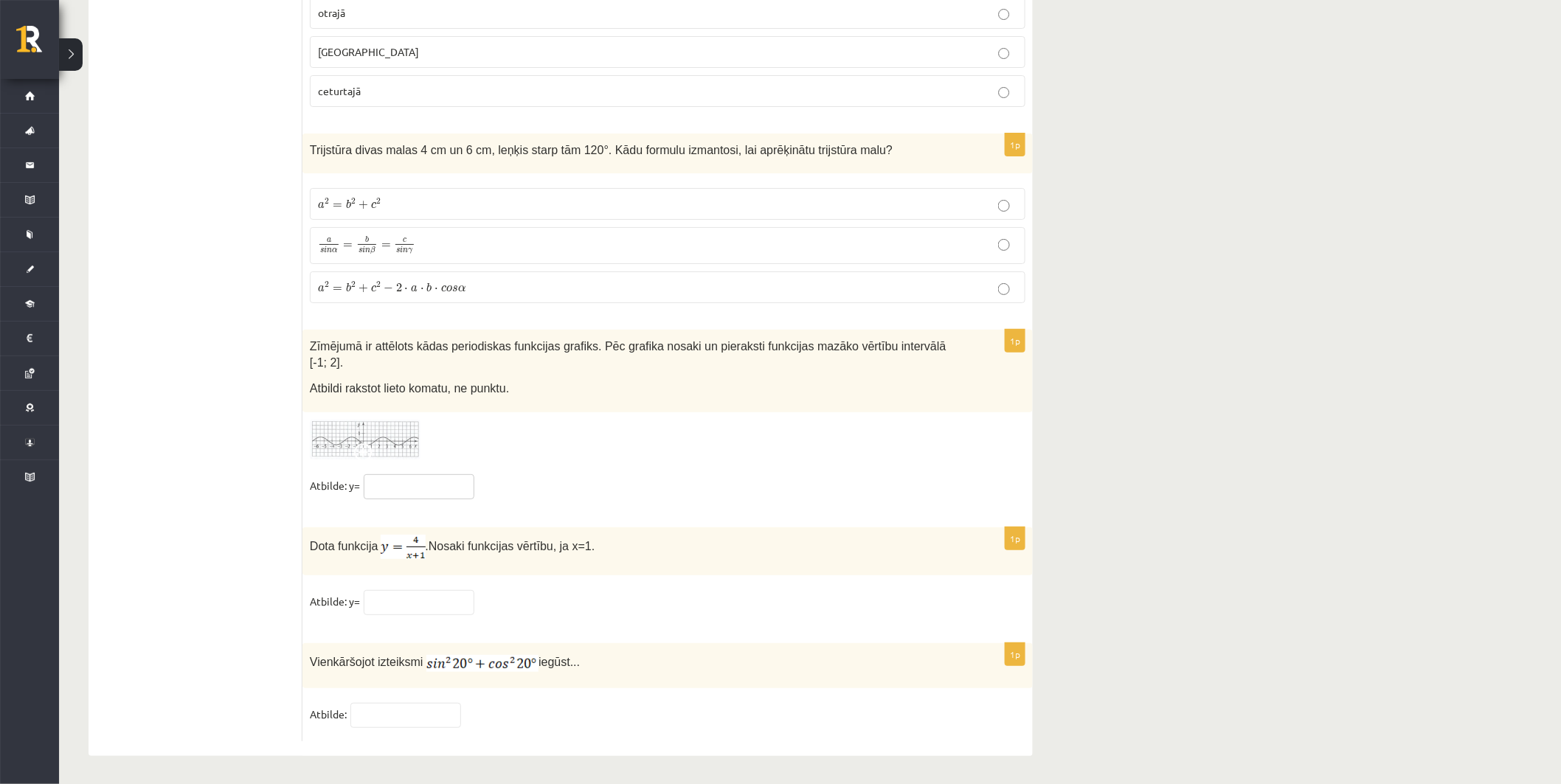
click at [456, 480] on input "text" at bounding box center [419, 487] width 111 height 25
type input "*"
click at [431, 595] on input "text" at bounding box center [419, 603] width 111 height 25
type input "*"
drag, startPoint x: 305, startPoint y: 661, endPoint x: 569, endPoint y: 666, distance: 264.0
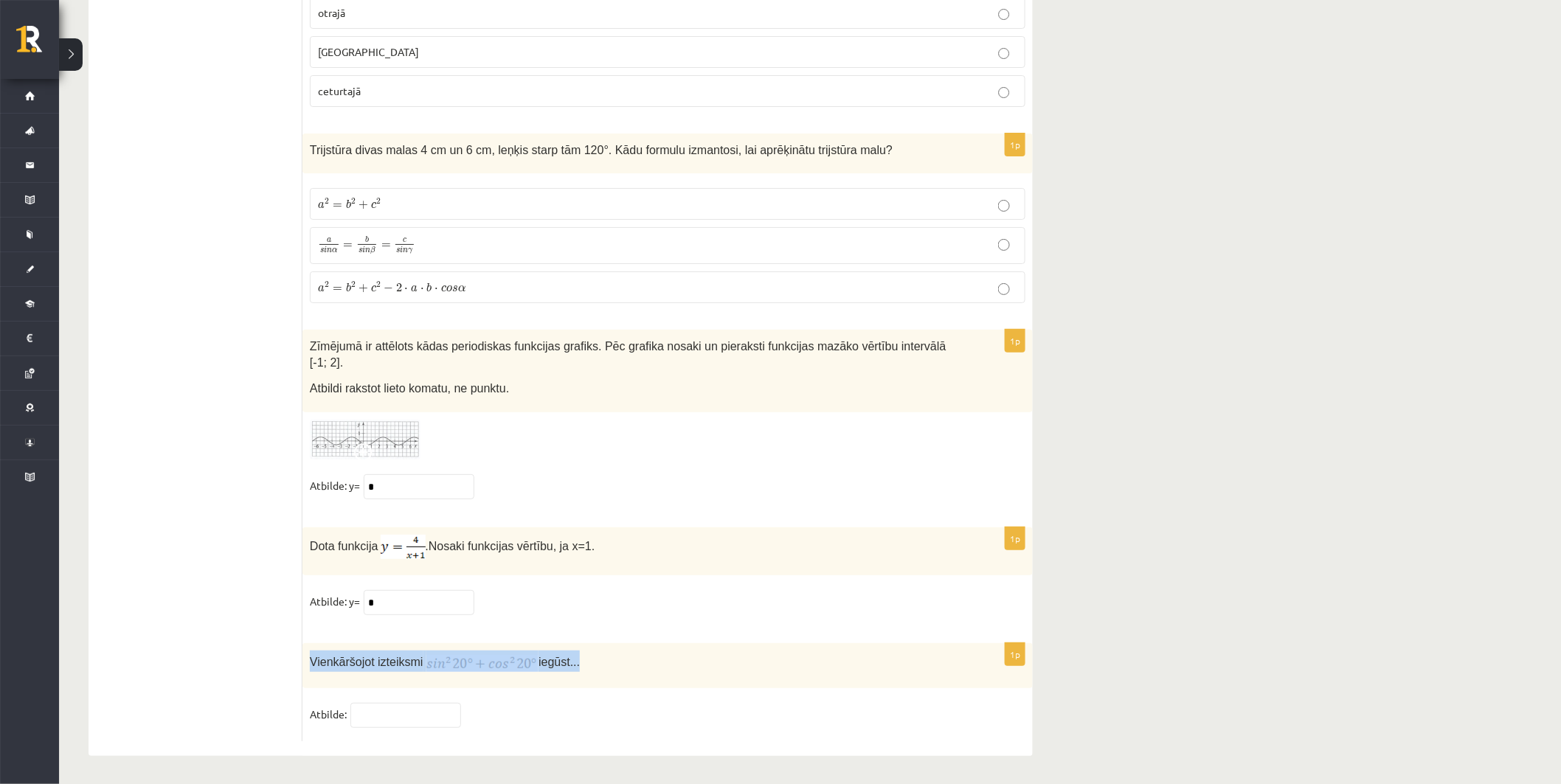
click at [569, 666] on div "Vienkāršojot izteiksmi iegūst..." at bounding box center [668, 666] width 731 height 45
copy p "Vienkāršojot izteiksmi iegūst..."
click at [393, 718] on input "text" at bounding box center [406, 716] width 111 height 25
click at [555, 722] on fieldset "Atbilde:" at bounding box center [668, 719] width 716 height 31
click at [432, 716] on input "text" at bounding box center [406, 716] width 111 height 25
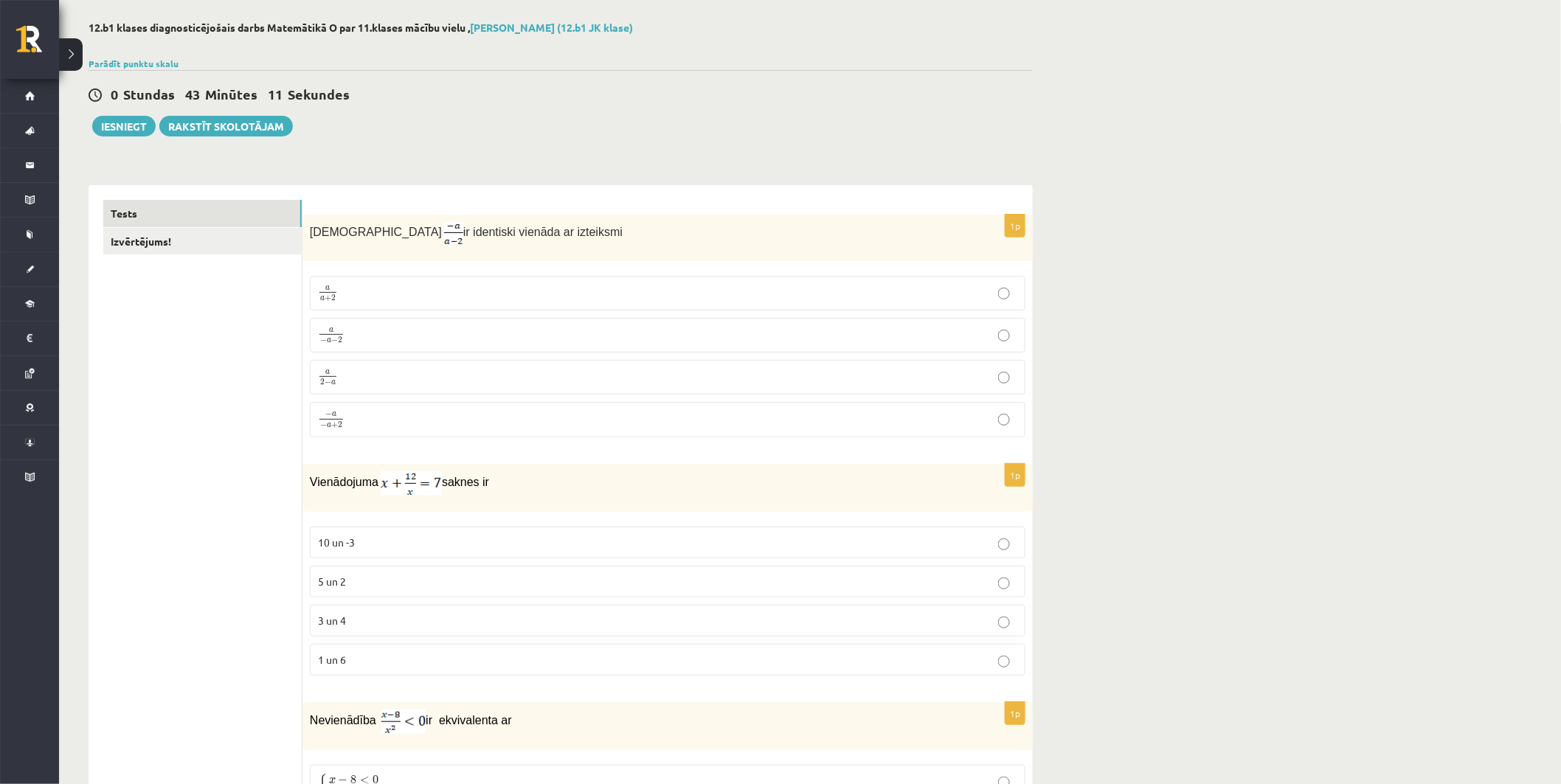
scroll to position [0, 0]
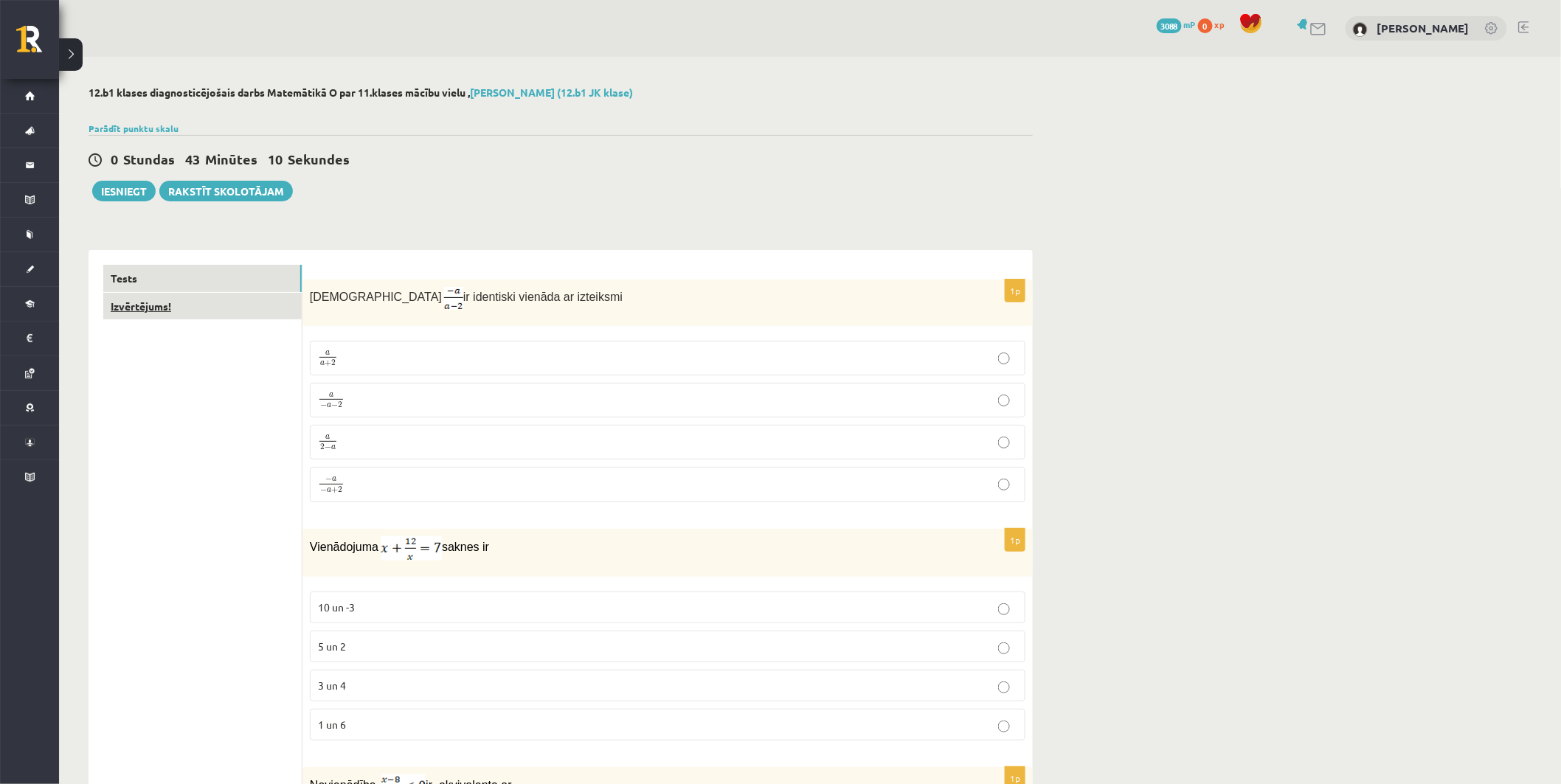
type input "*"
click at [213, 312] on link "Izvērtējums!" at bounding box center [202, 306] width 199 height 28
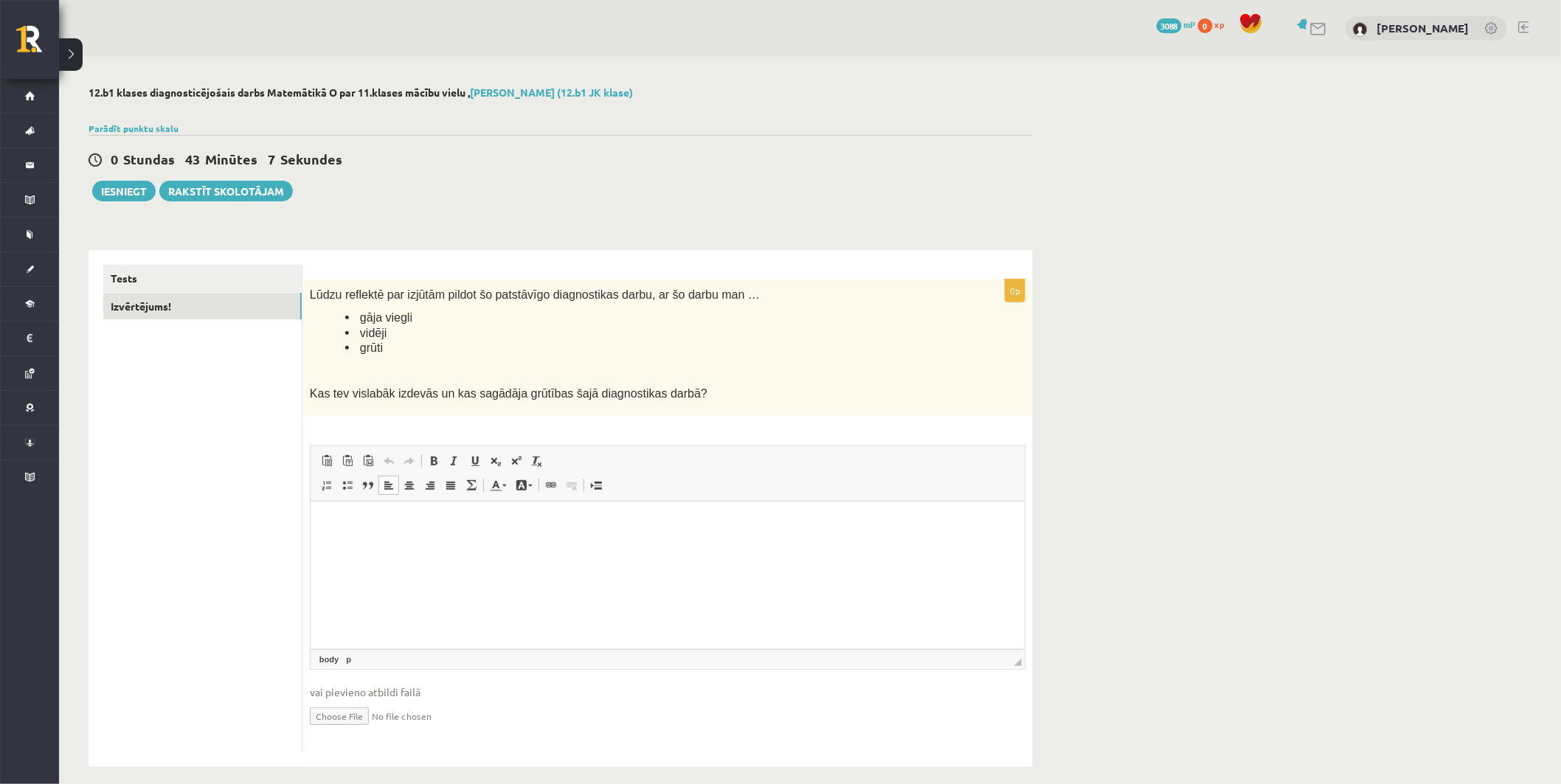
click at [625, 546] on html at bounding box center [667, 523] width 714 height 45
click at [136, 188] on button "Iesniegt" at bounding box center [124, 191] width 63 height 21
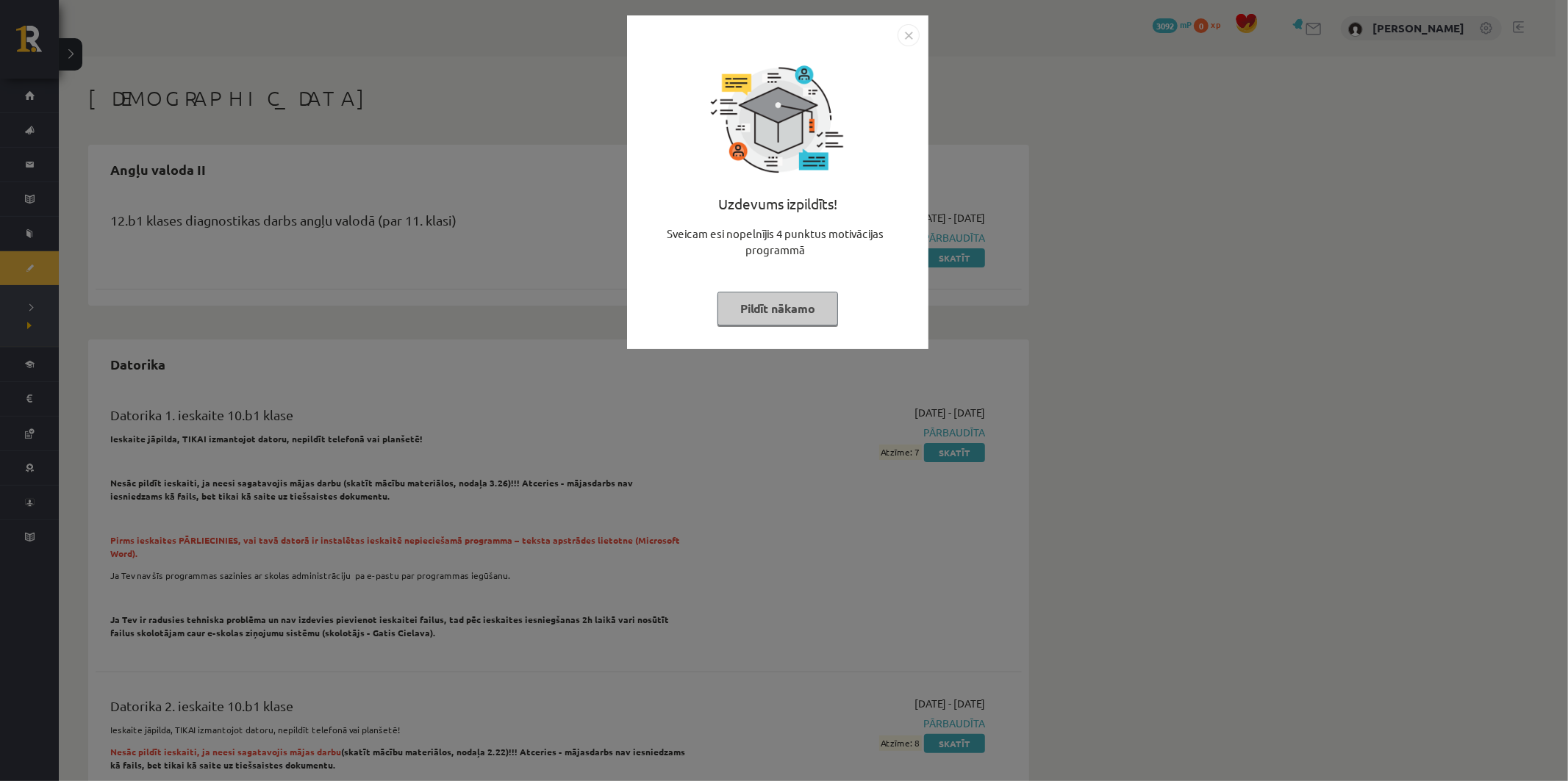
click at [804, 323] on button "Pildīt nākamo" at bounding box center [778, 309] width 121 height 34
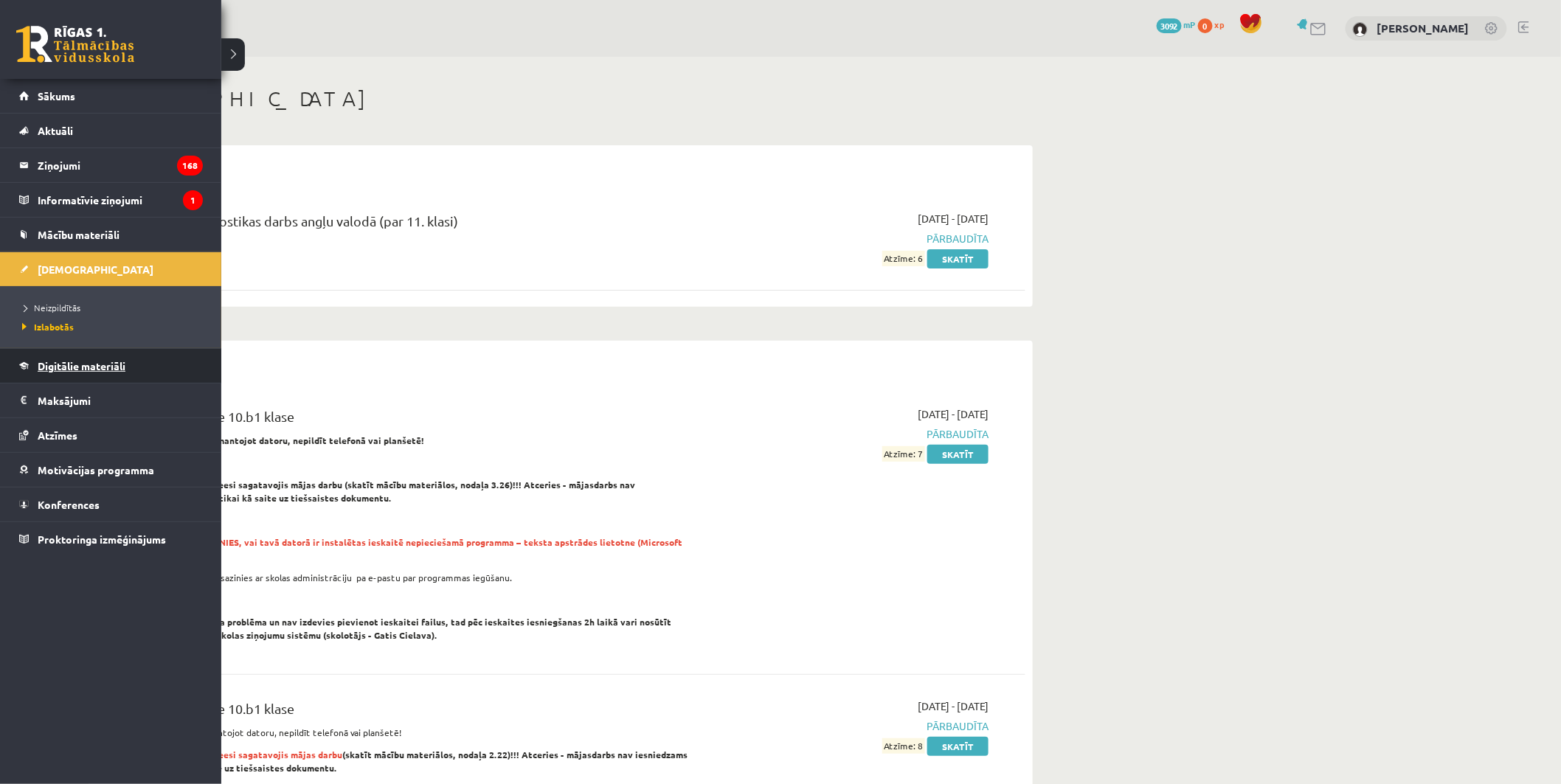
click at [67, 364] on span "Digitālie materiāli" at bounding box center [82, 366] width 88 height 13
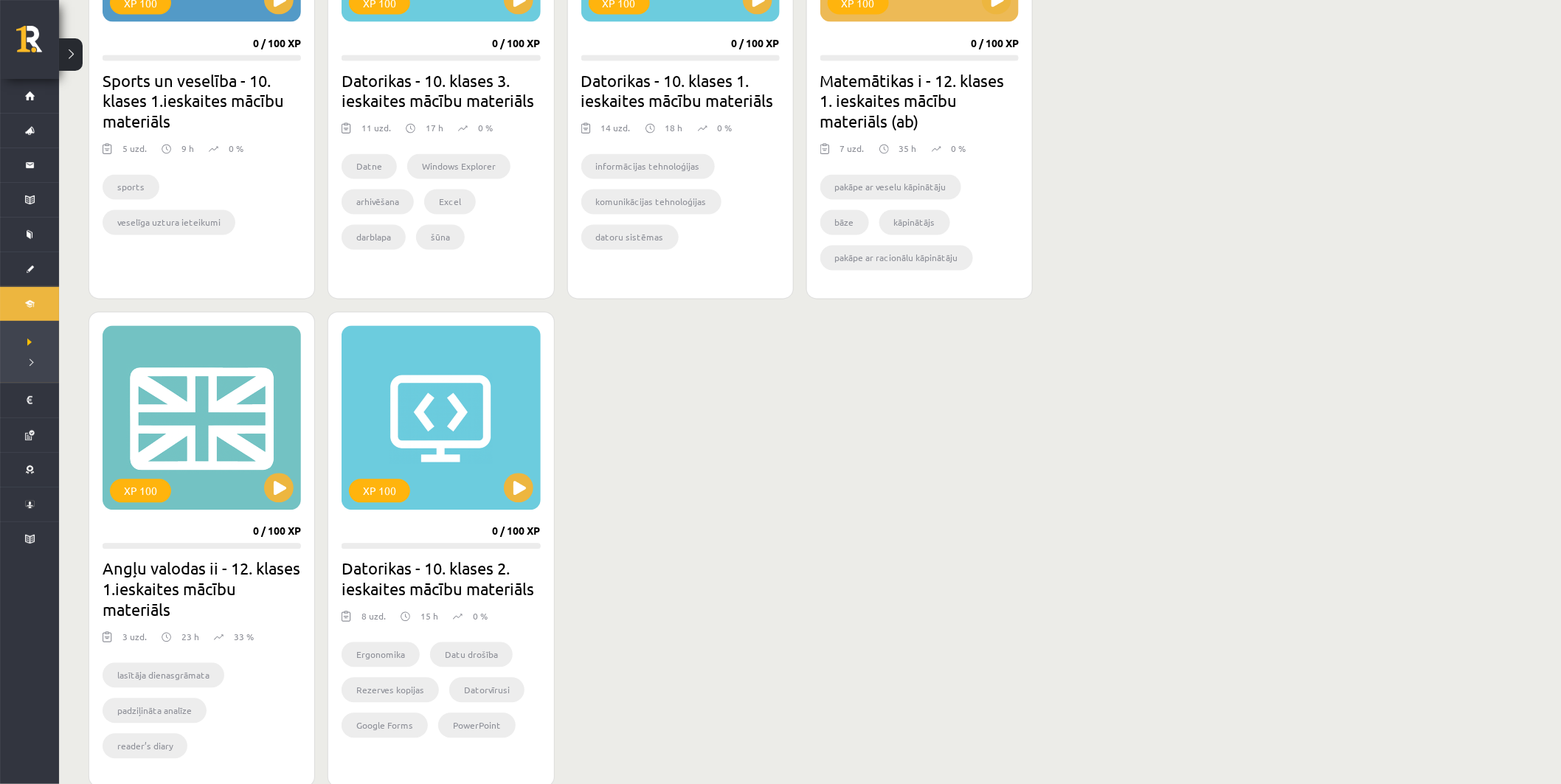
scroll to position [1065, 0]
click at [278, 489] on button at bounding box center [279, 488] width 30 height 30
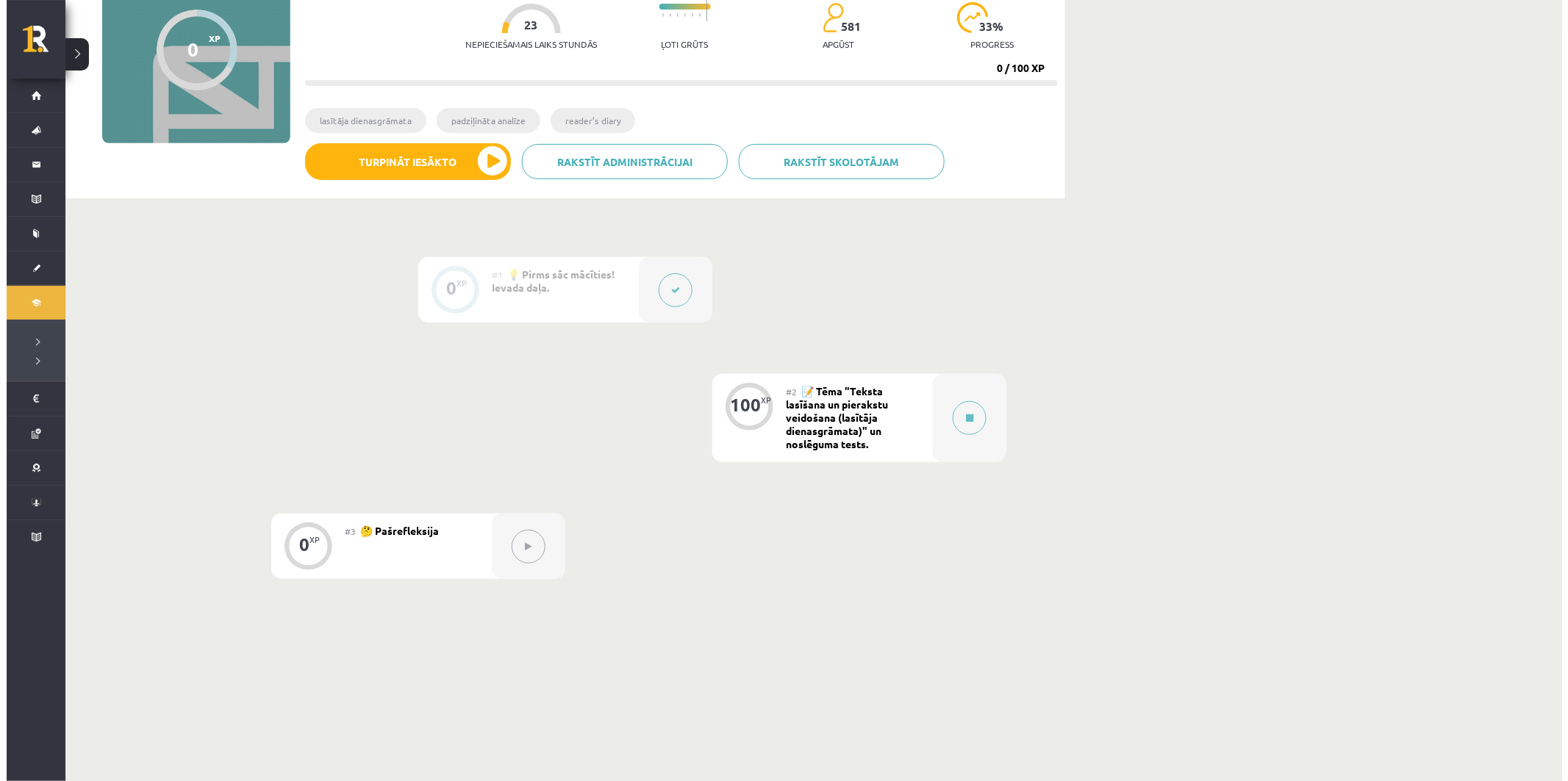
scroll to position [163, 0]
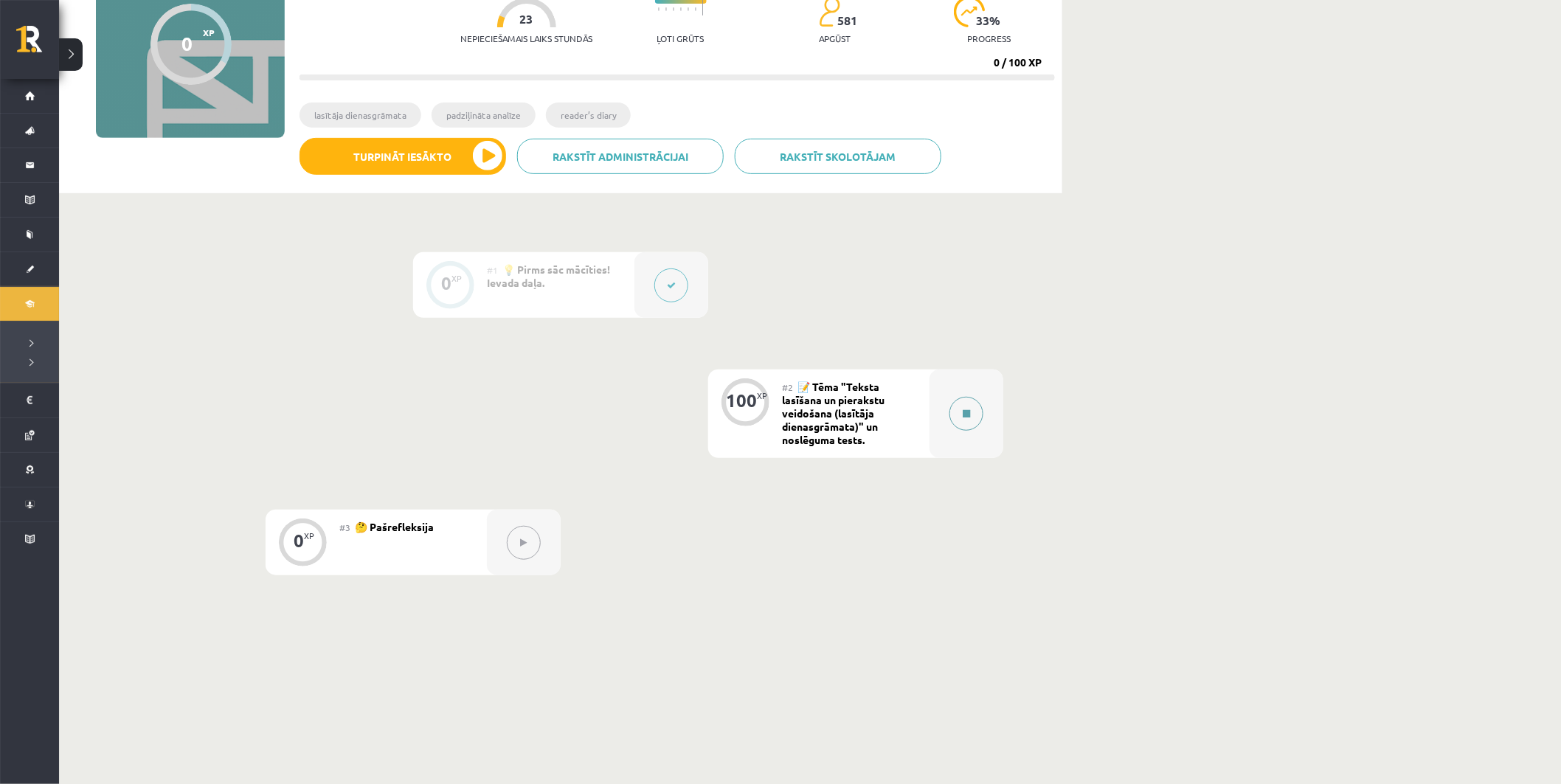
click at [944, 422] on div at bounding box center [967, 414] width 74 height 89
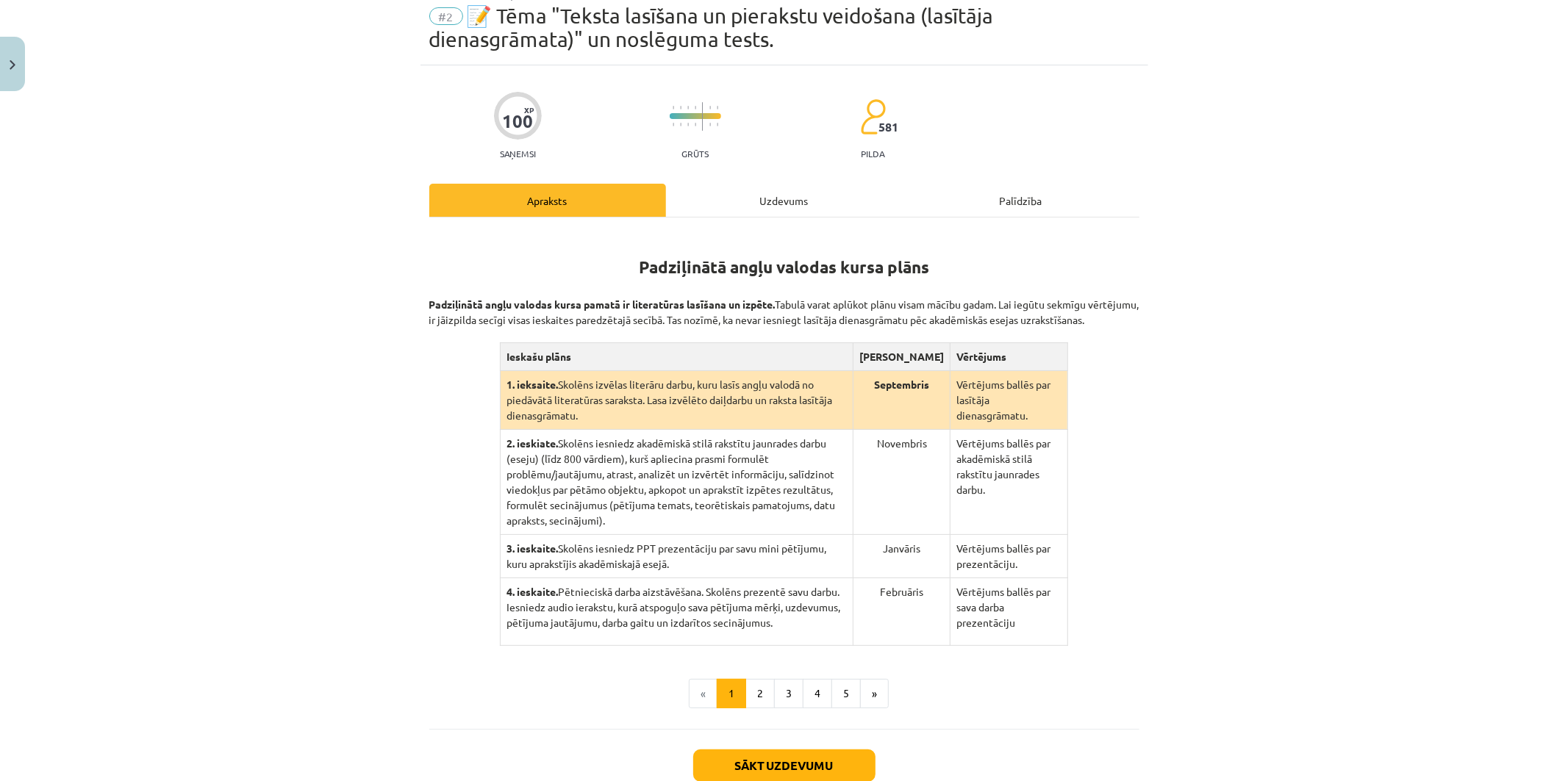
scroll to position [135, 0]
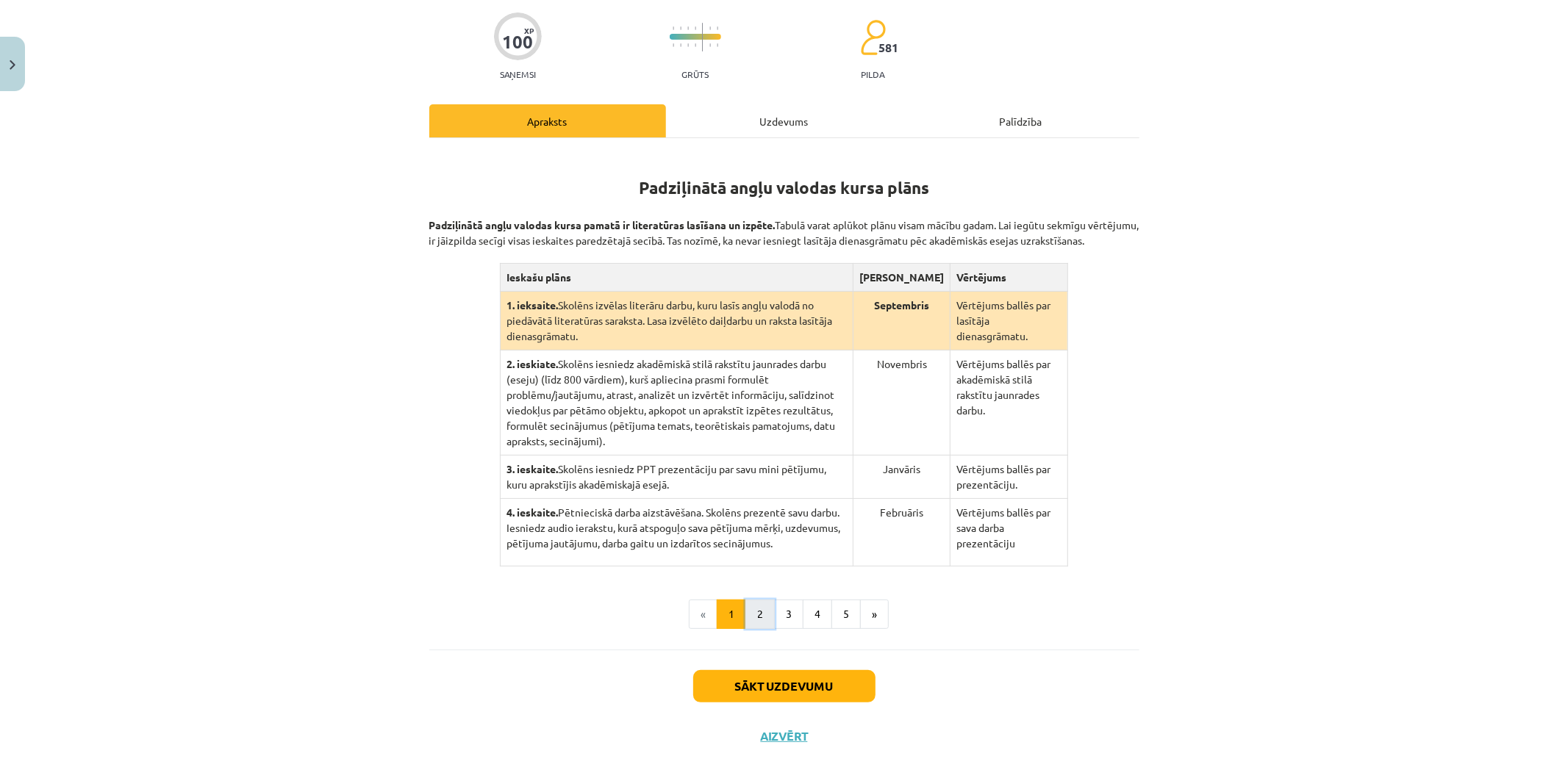
click at [757, 600] on button "2" at bounding box center [761, 614] width 30 height 30
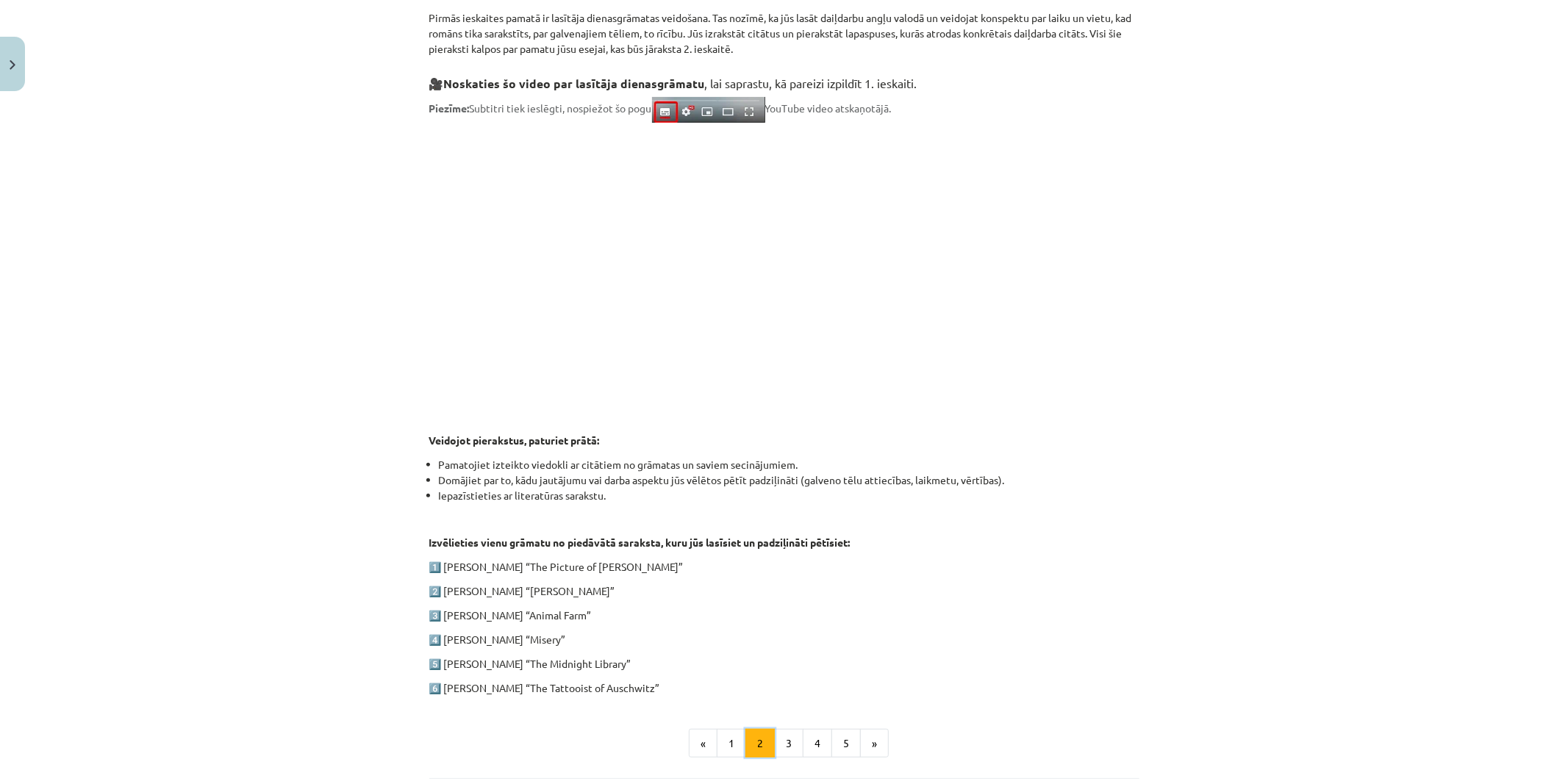
scroll to position [380, 0]
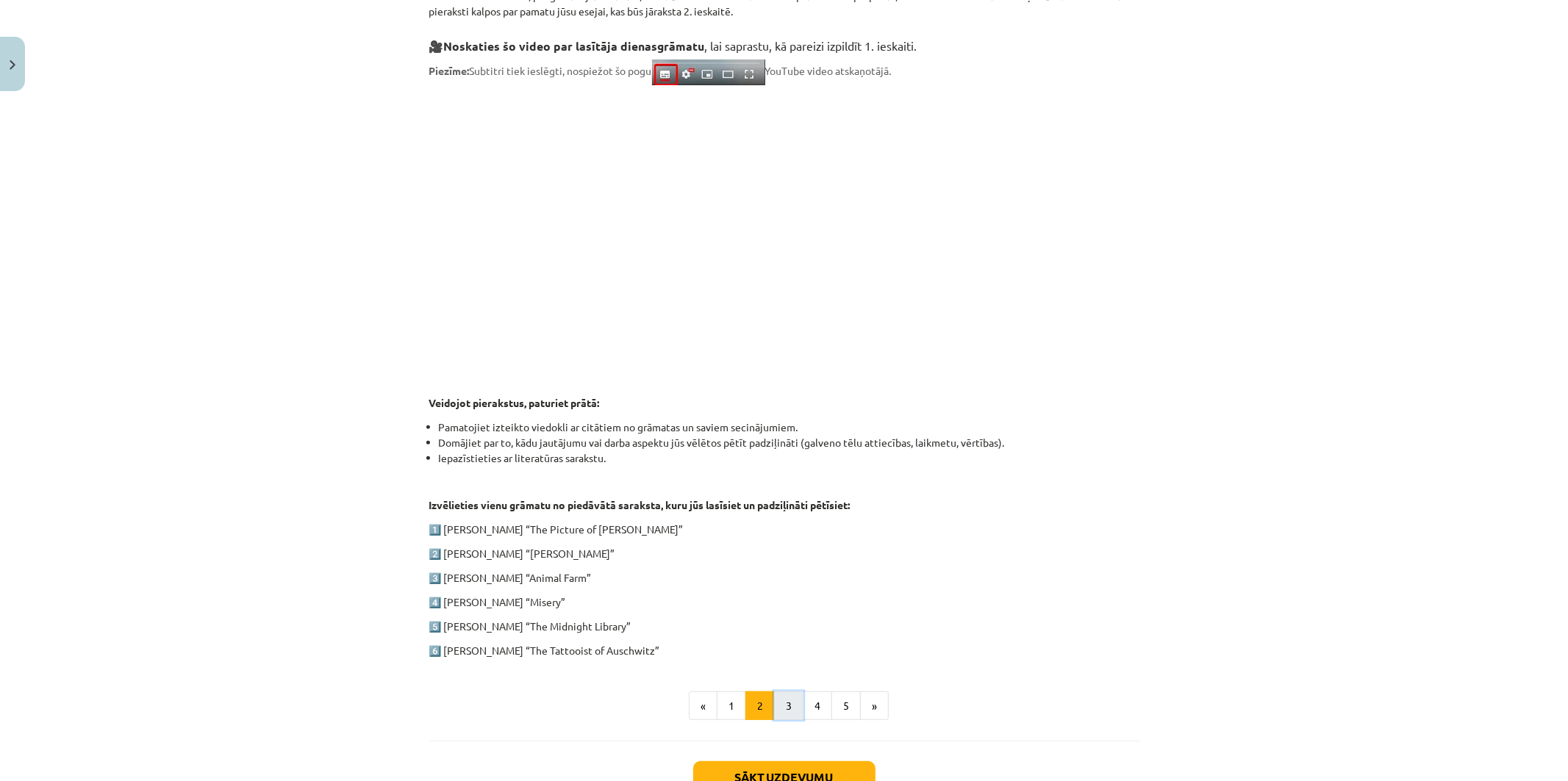
click at [774, 699] on button "3" at bounding box center [789, 706] width 30 height 30
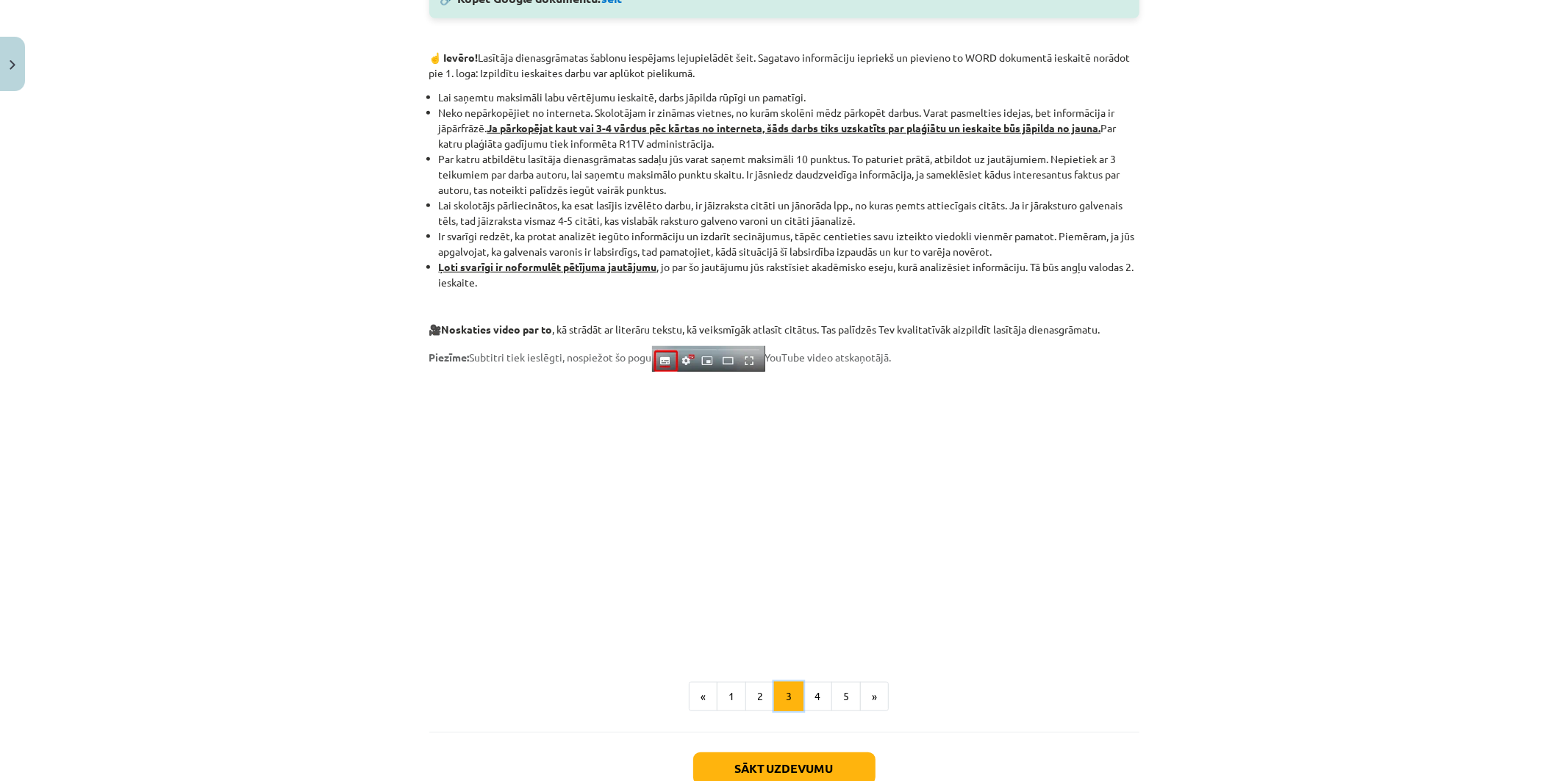
scroll to position [986, 0]
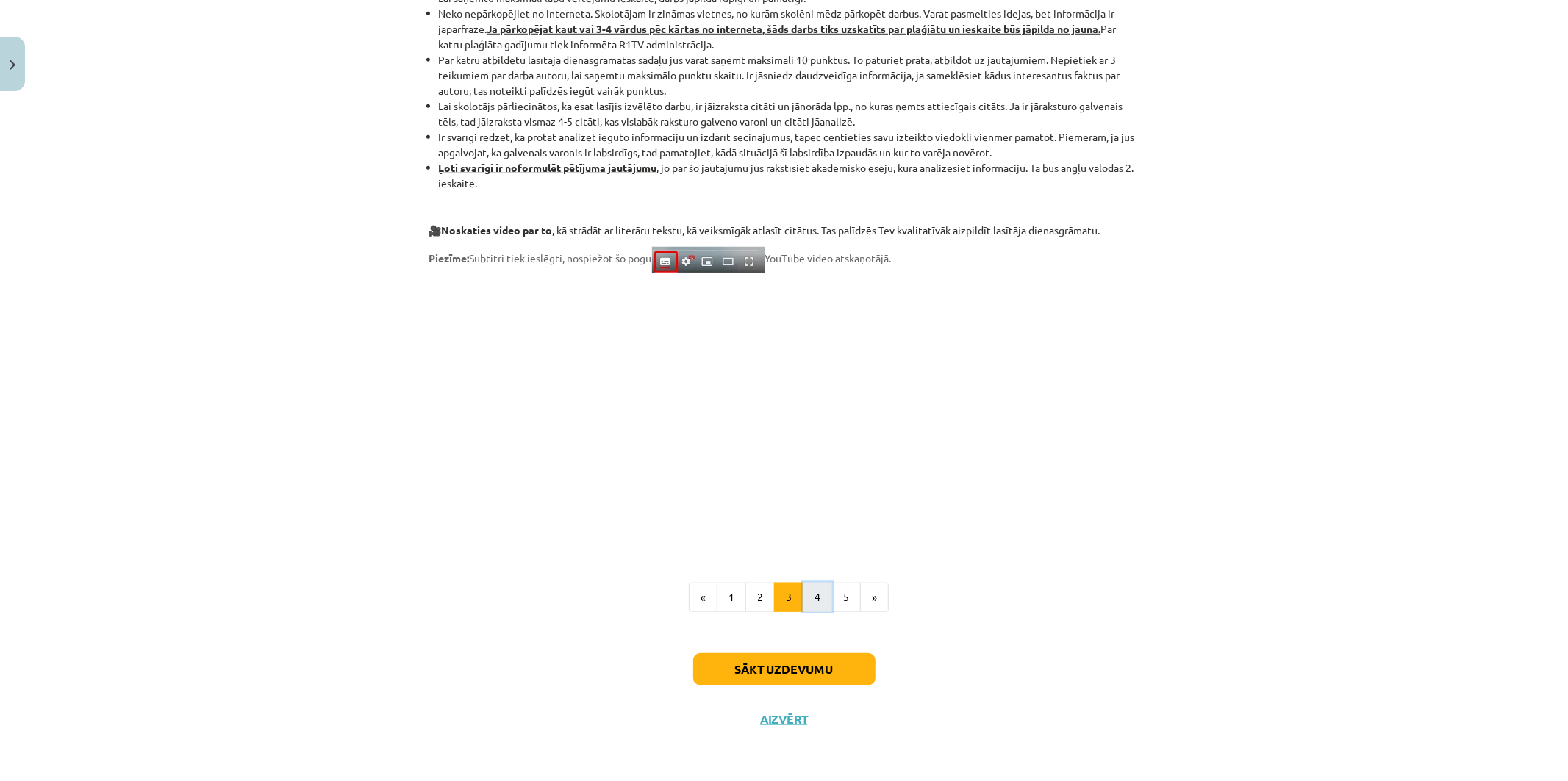
click at [813, 595] on button "4" at bounding box center [818, 597] width 30 height 30
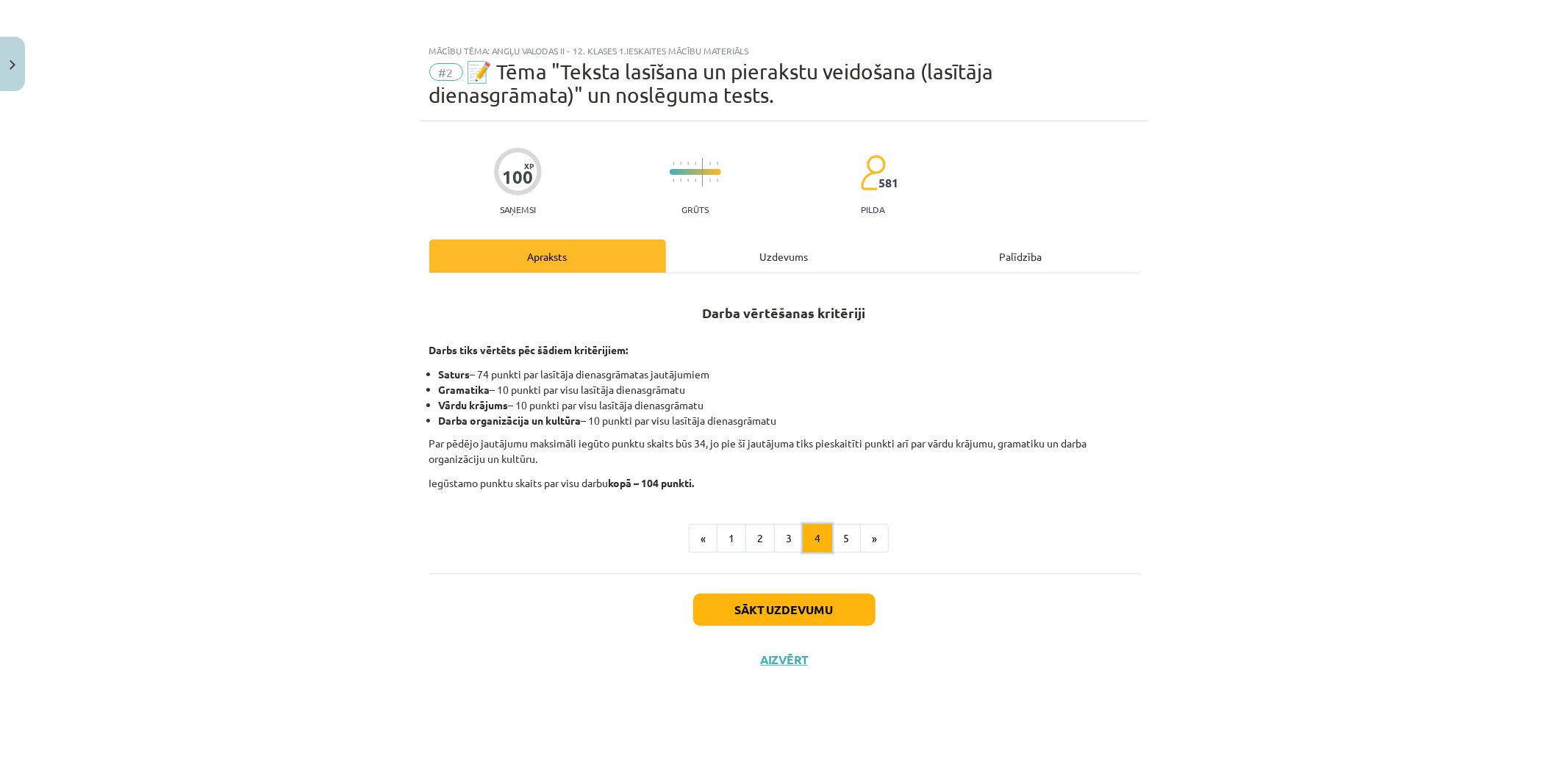
scroll to position [0, 0]
click at [841, 541] on button "5" at bounding box center [847, 539] width 30 height 30
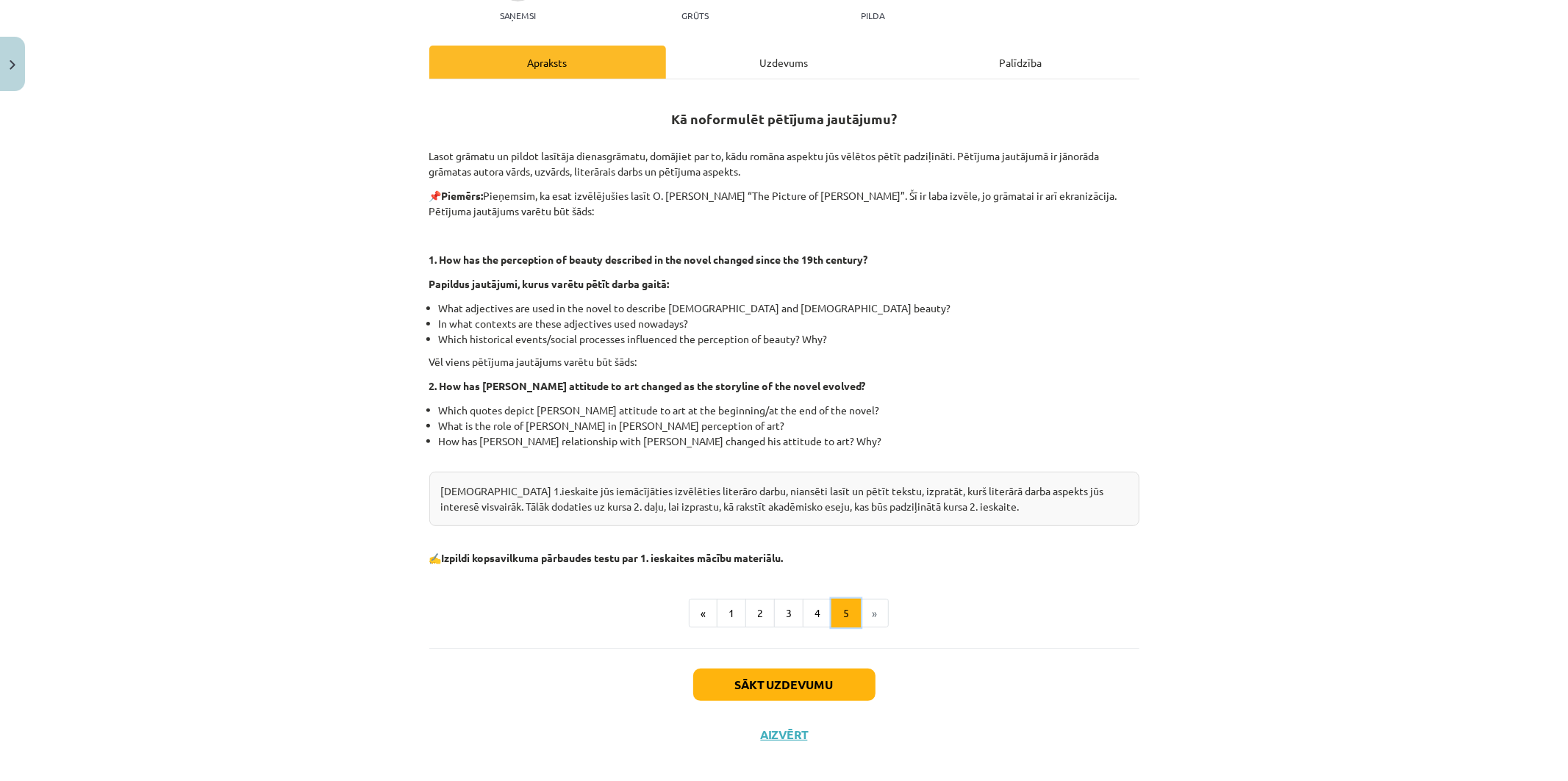
scroll to position [210, 0]
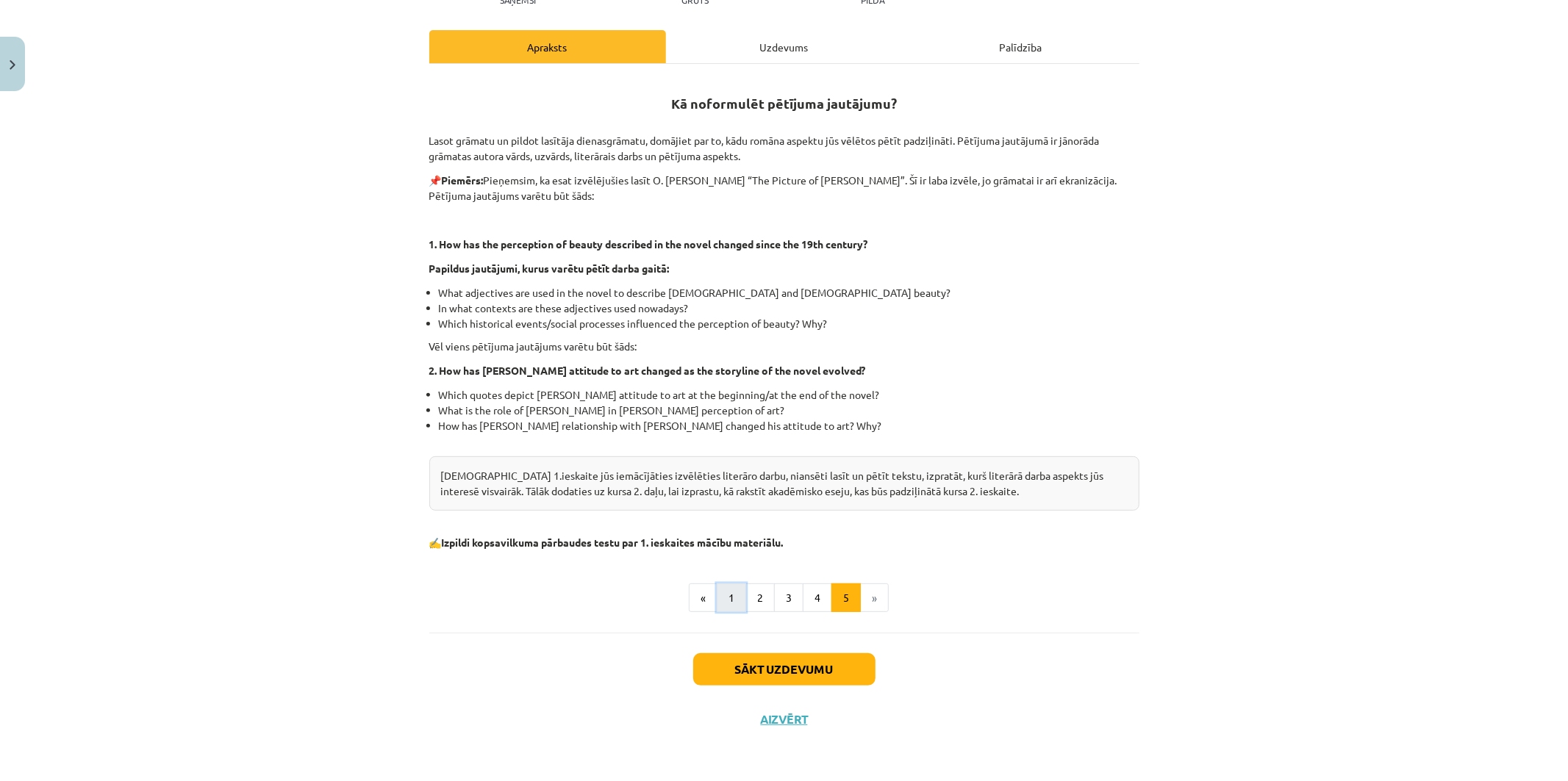
click at [717, 591] on button "1" at bounding box center [732, 598] width 30 height 30
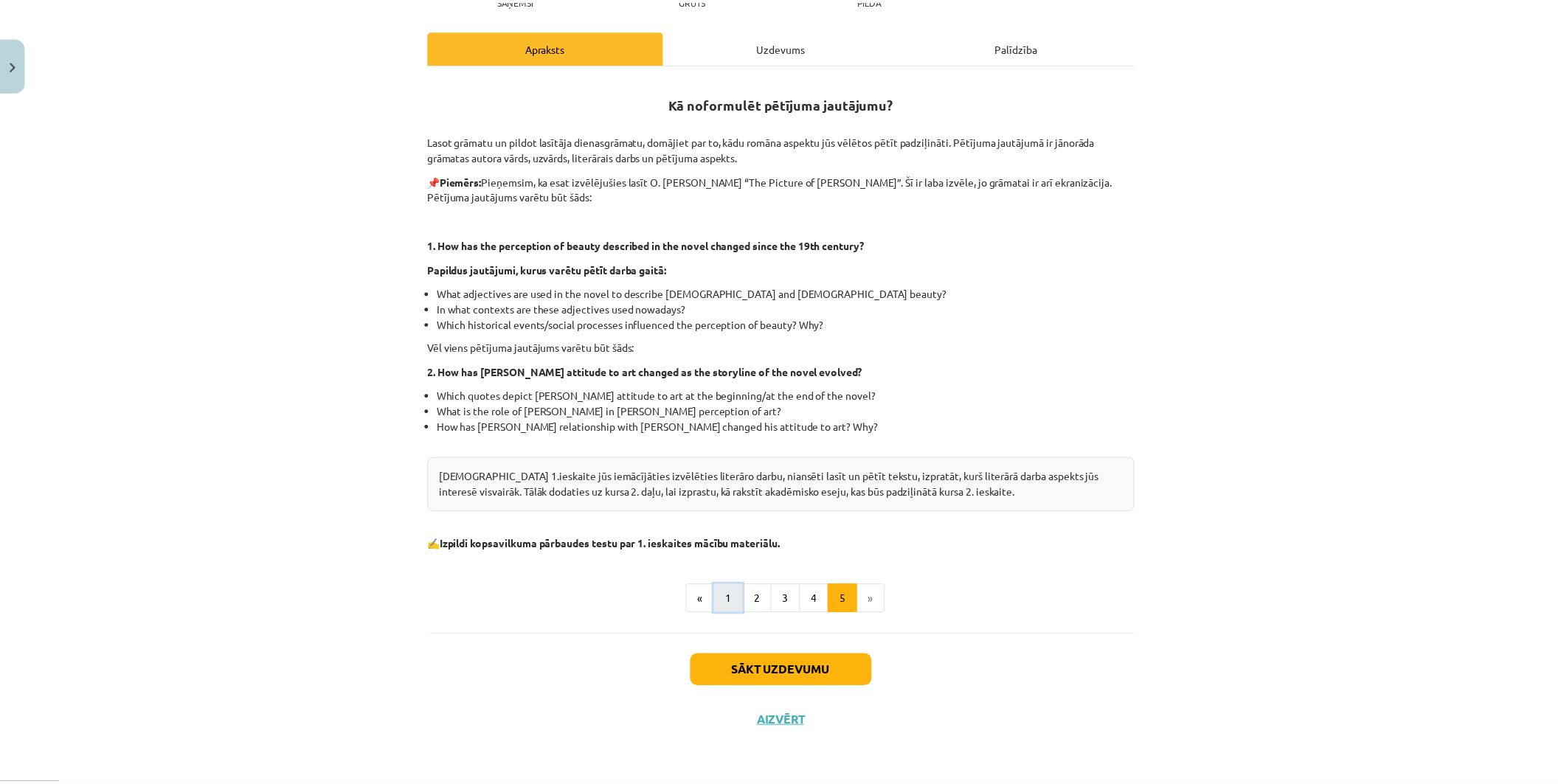
scroll to position [135, 0]
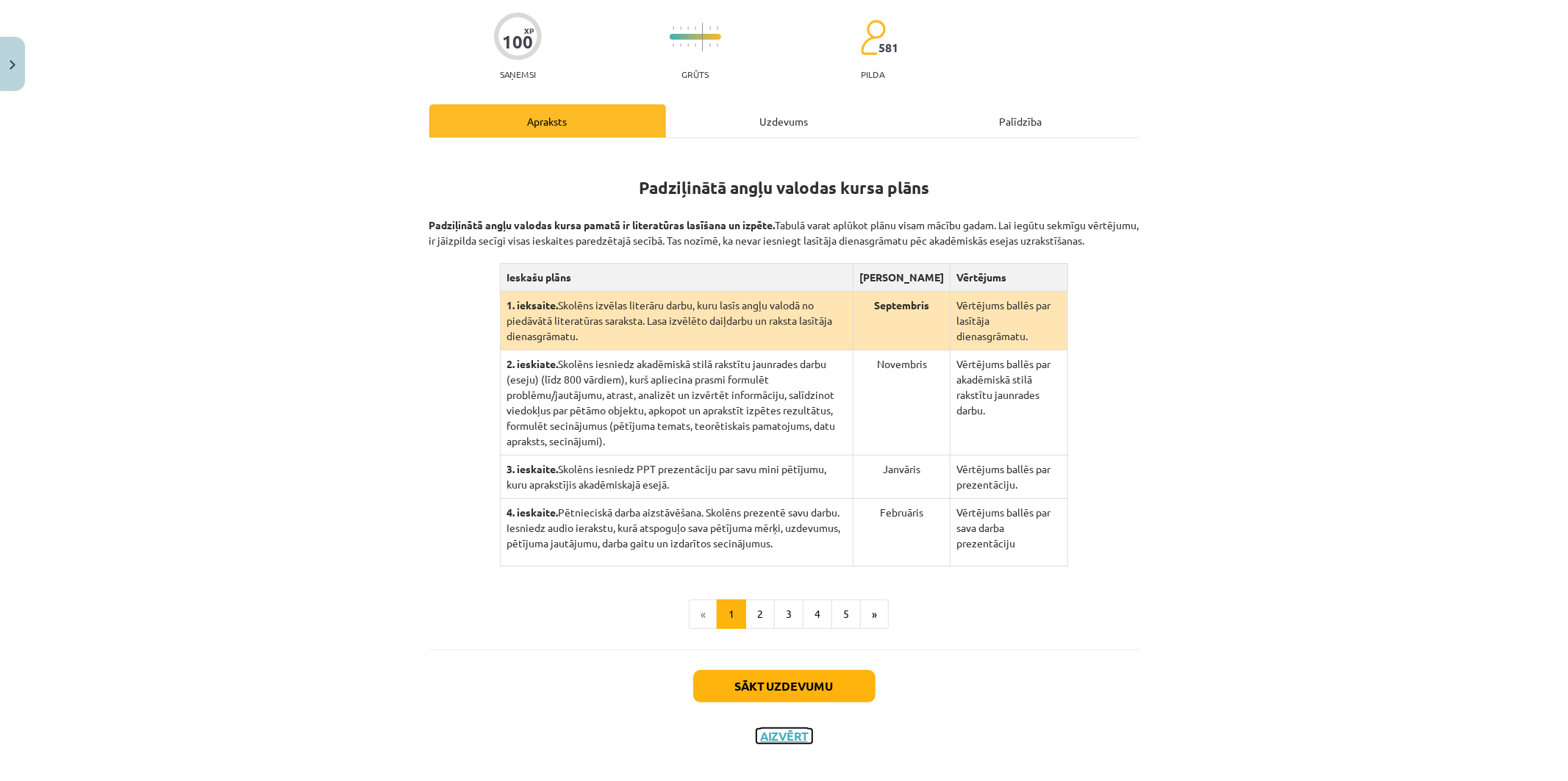
click at [776, 729] on button "Aizvērt" at bounding box center [784, 737] width 56 height 15
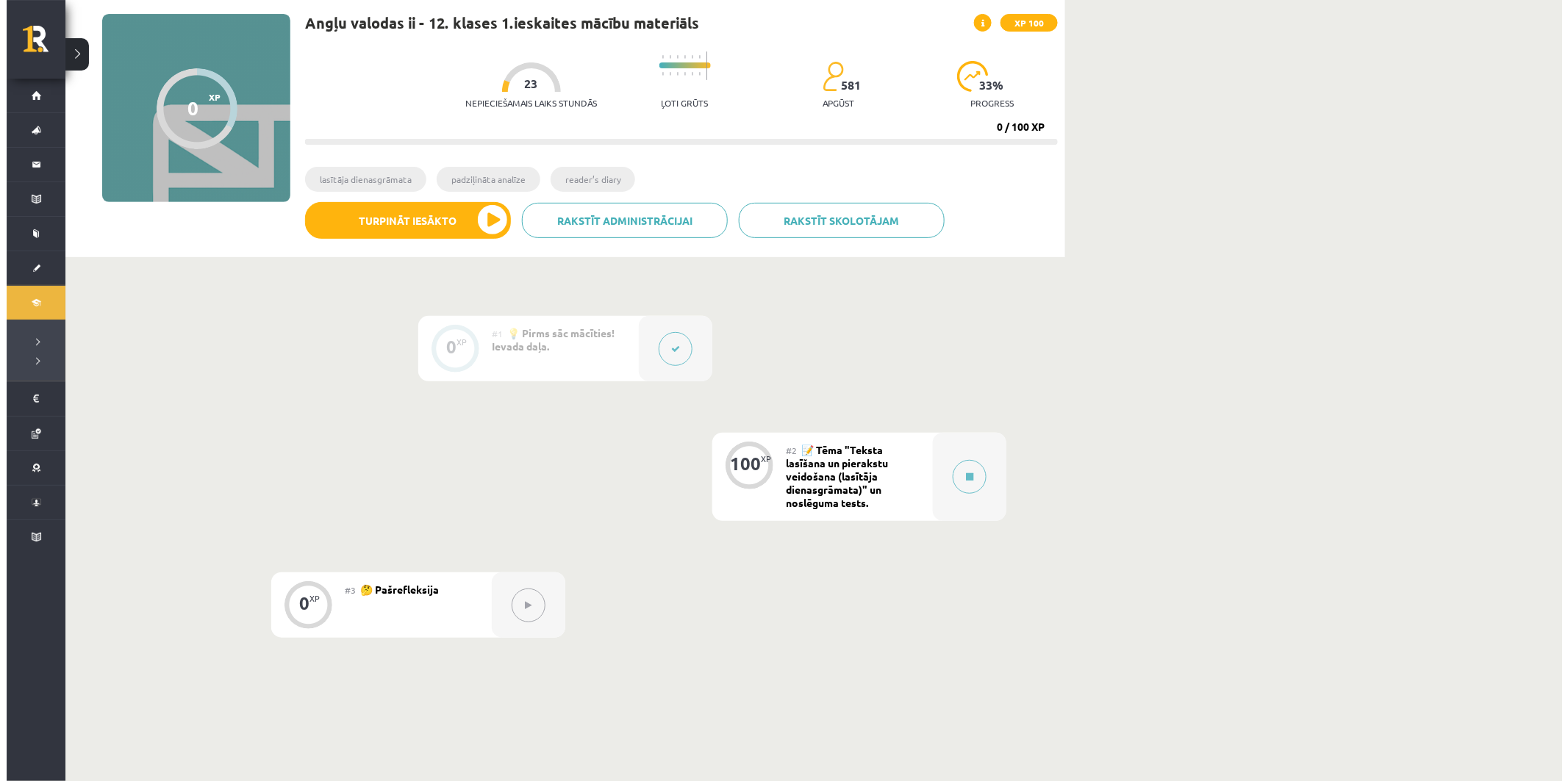
scroll to position [0, 0]
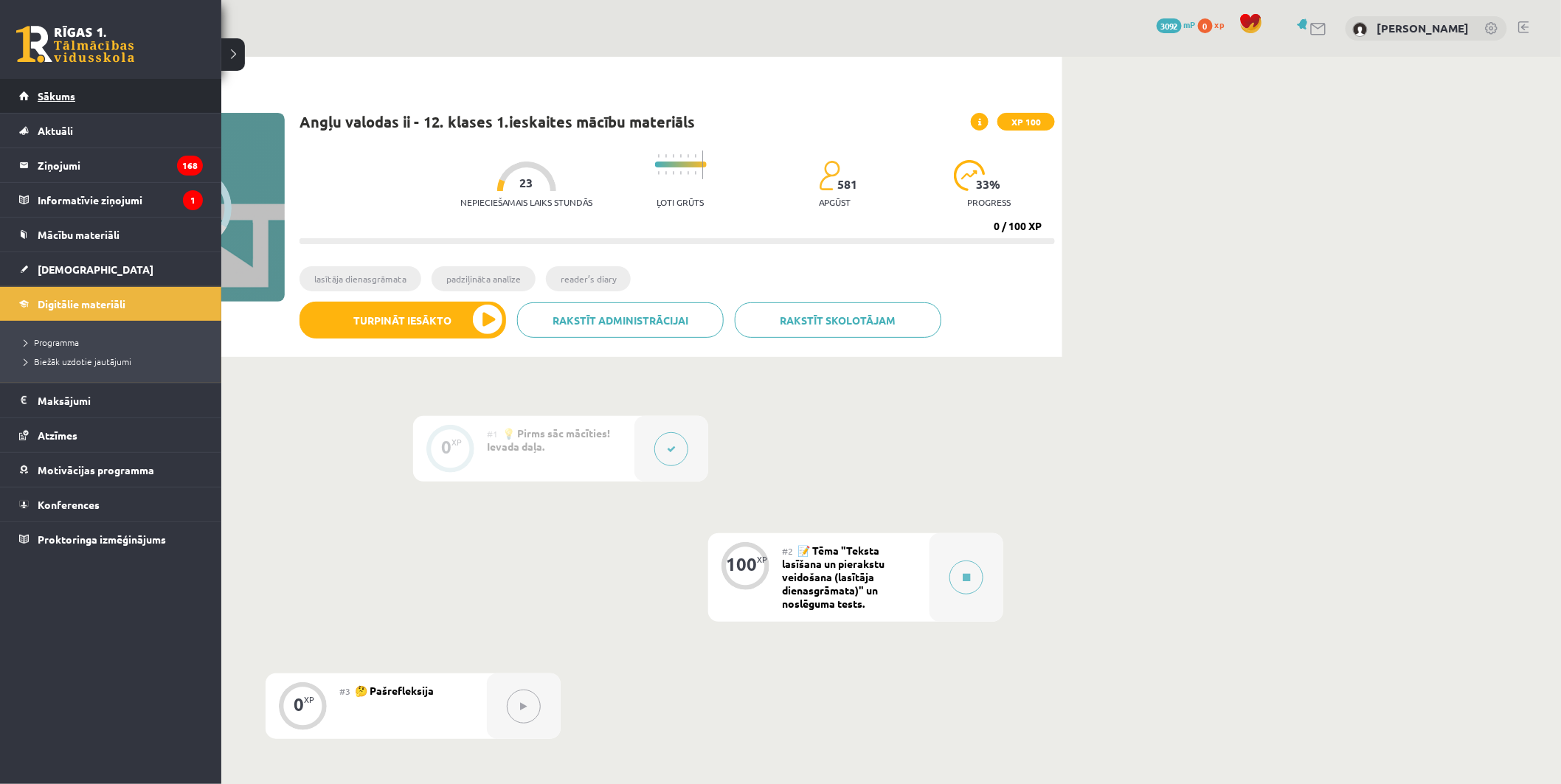
click at [41, 100] on span "Sākums" at bounding box center [57, 96] width 38 height 13
